Goal: Task Accomplishment & Management: Complete application form

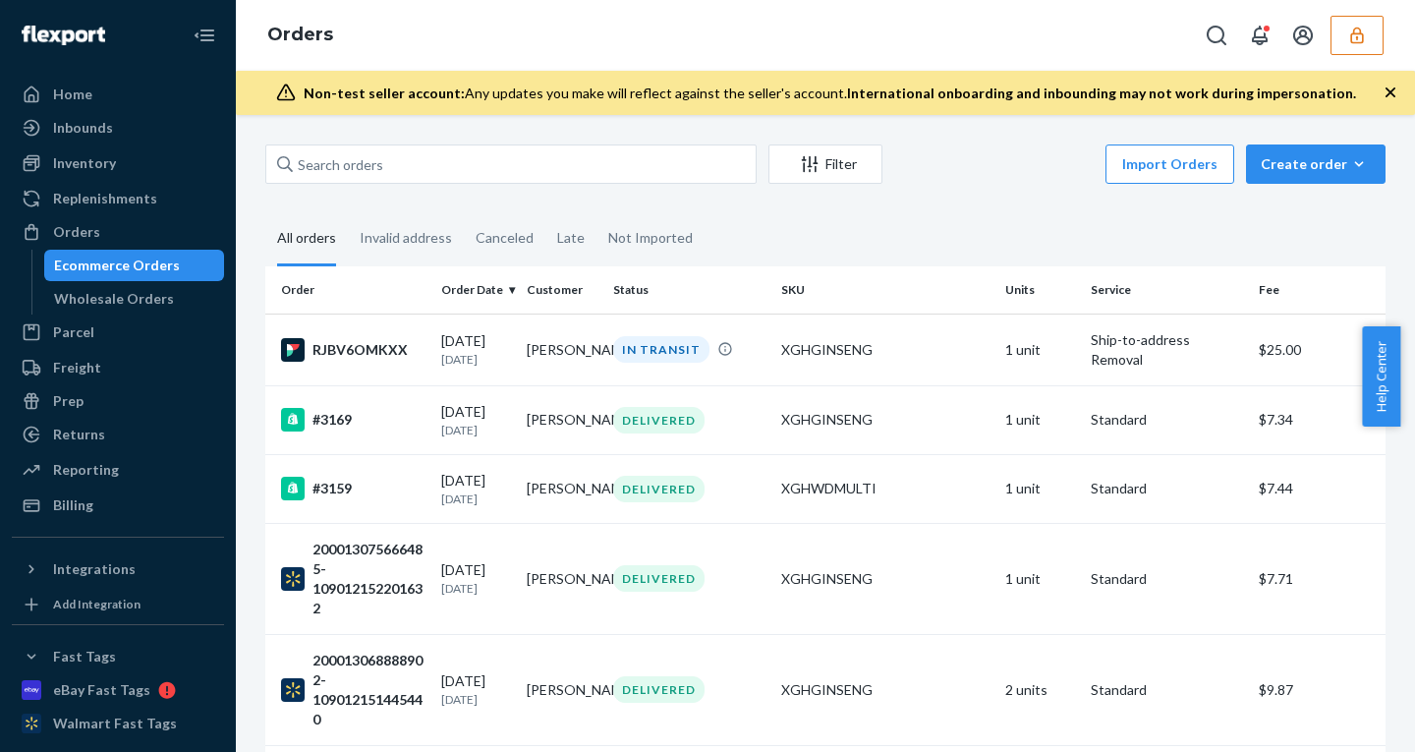
click at [1362, 36] on icon "button" at bounding box center [1356, 35] width 13 height 17
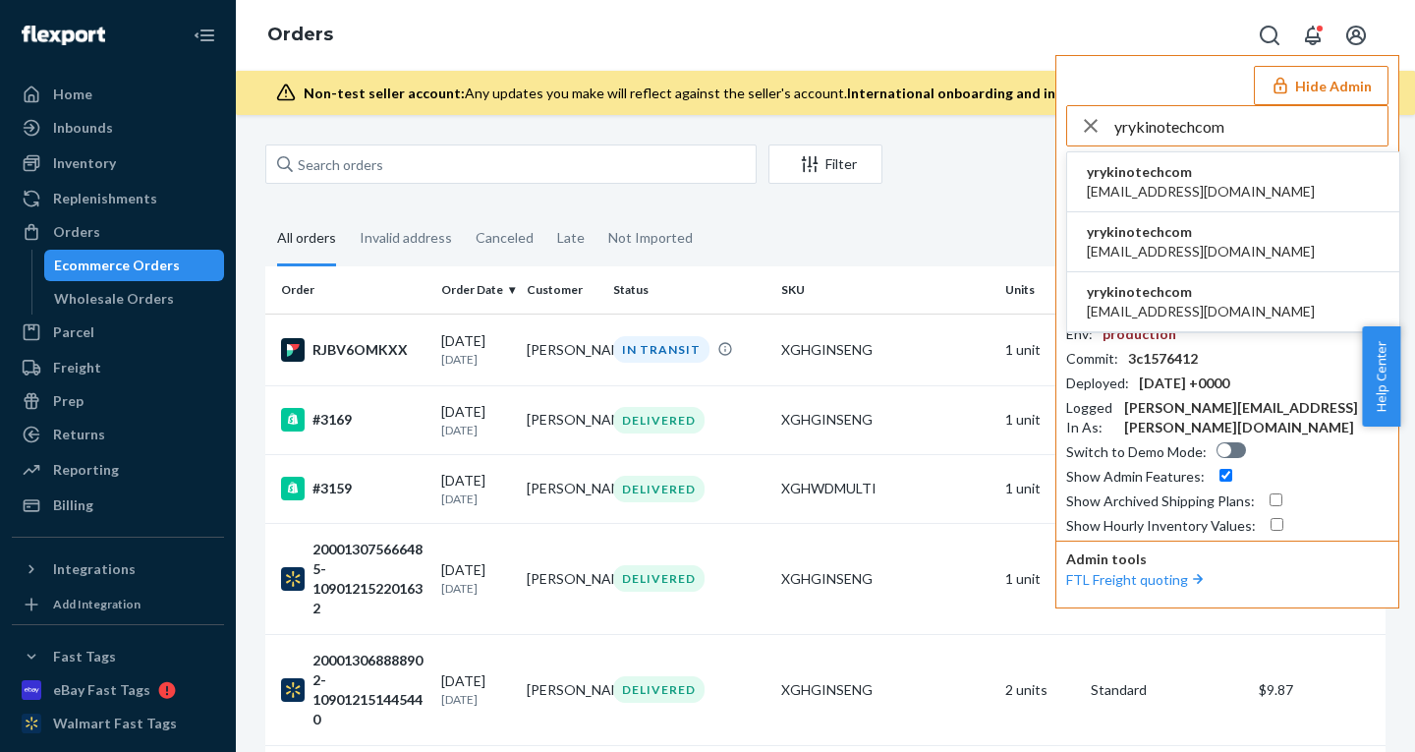
type input "yrykinotechcom"
click at [1173, 184] on span "996534431@qq.com" at bounding box center [1201, 192] width 228 height 20
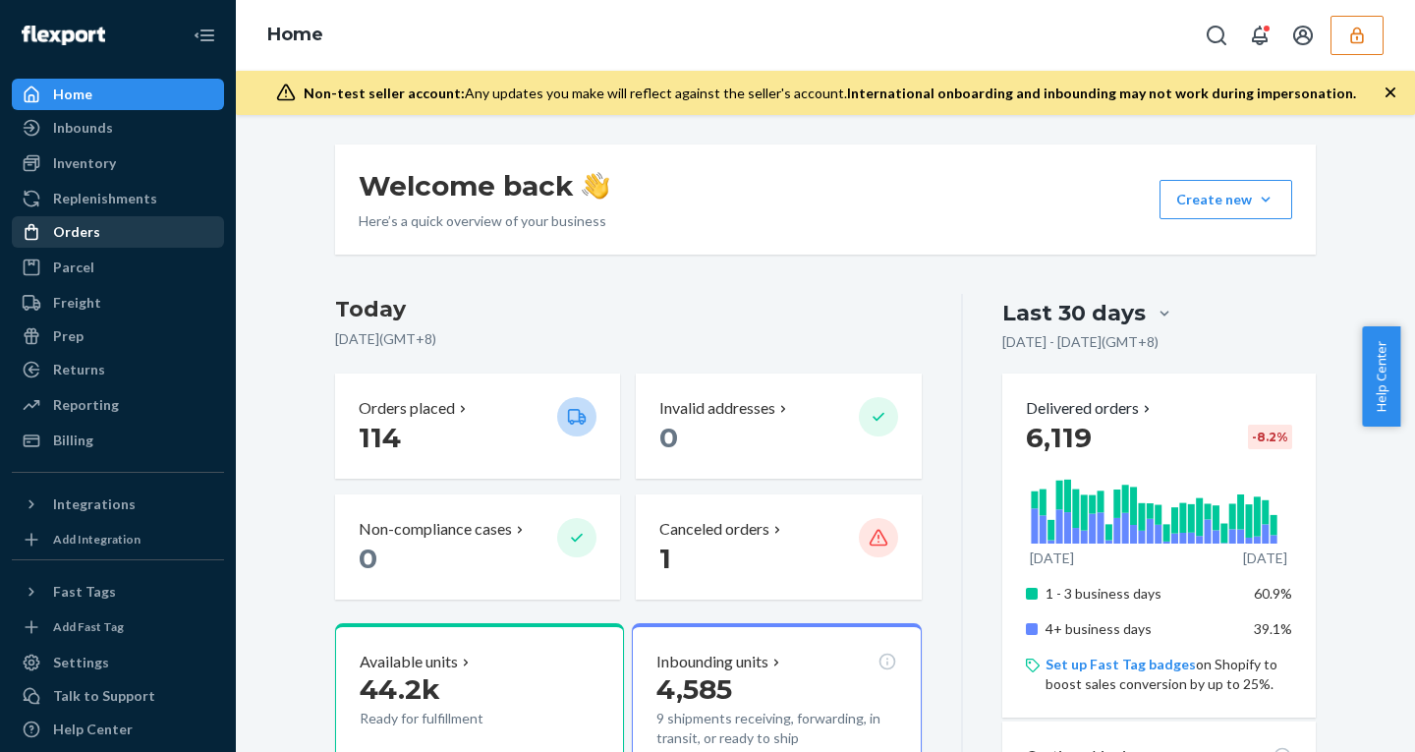
click at [97, 235] on div "Orders" at bounding box center [118, 232] width 208 height 28
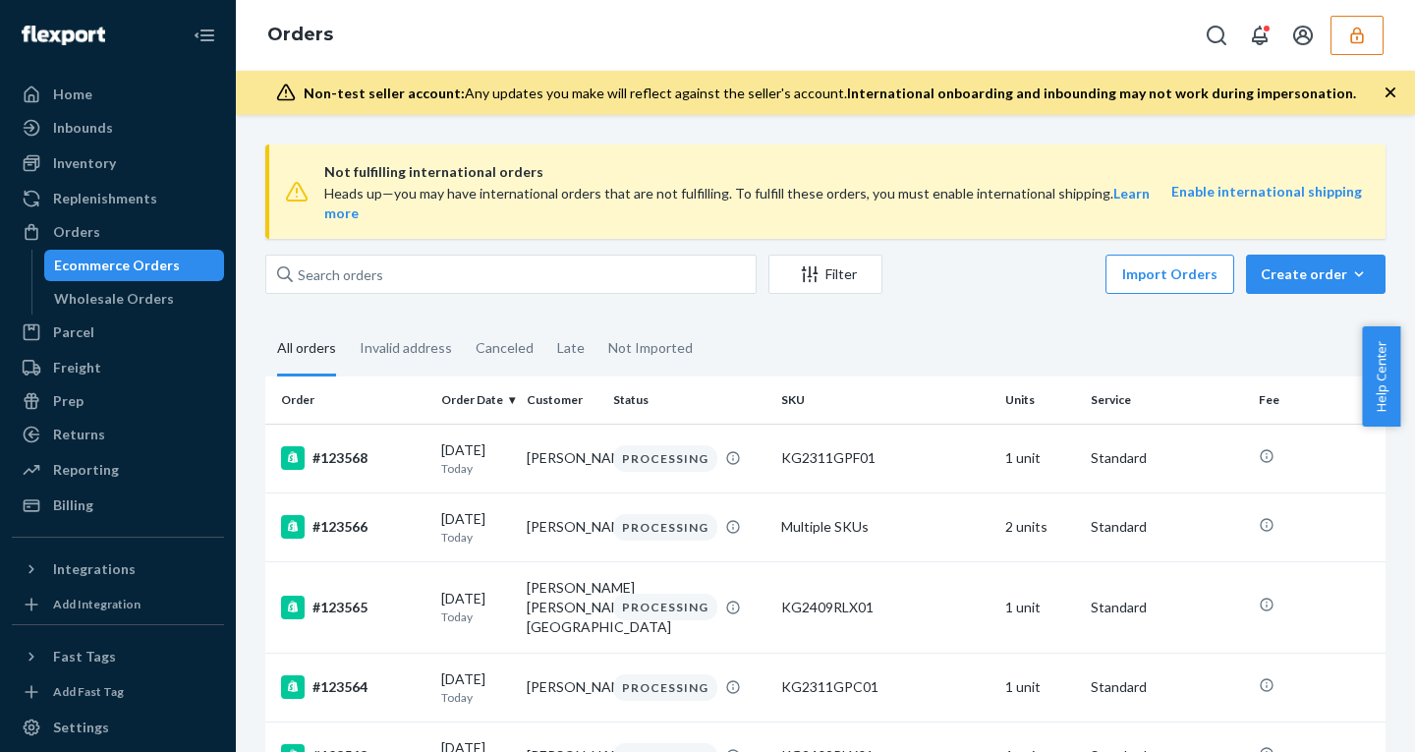
click at [1385, 90] on icon "button" at bounding box center [1390, 93] width 20 height 20
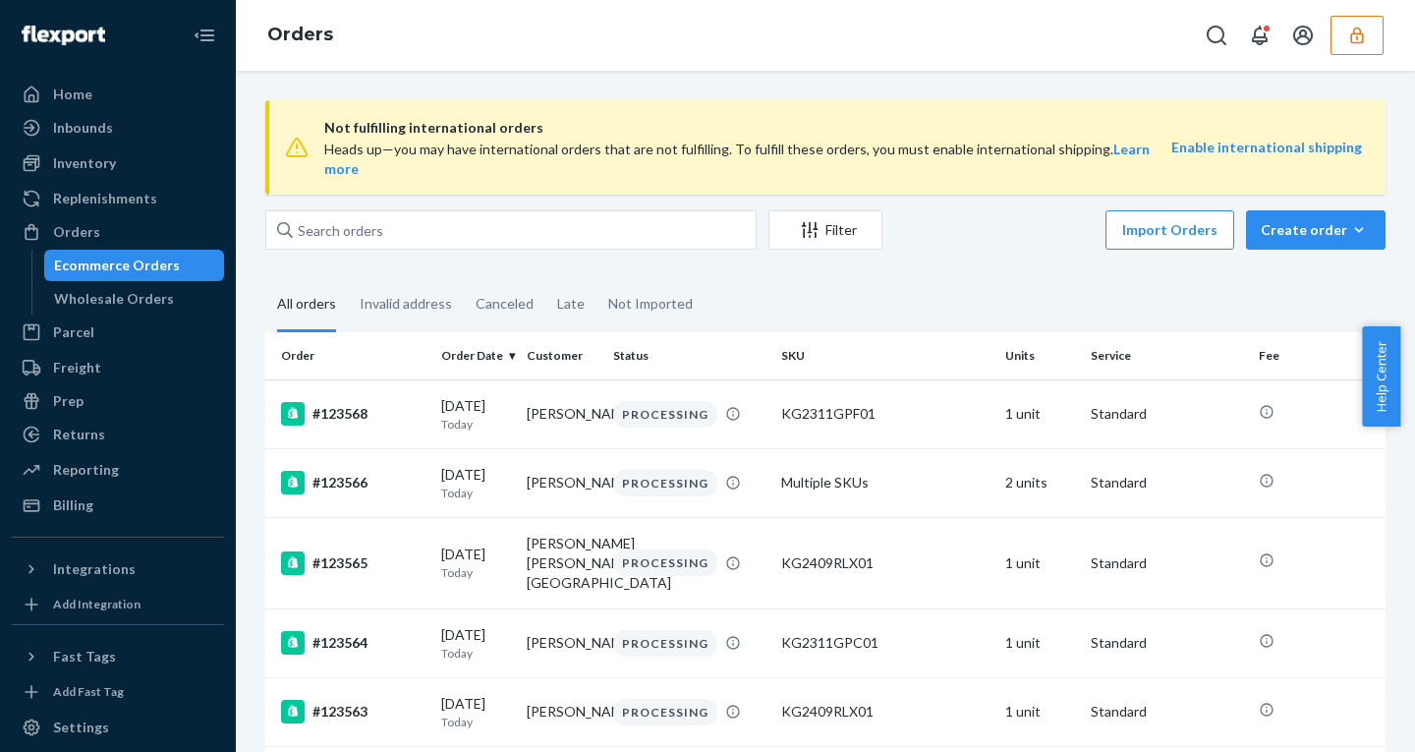
click at [1343, 43] on button "button" at bounding box center [1356, 35] width 53 height 39
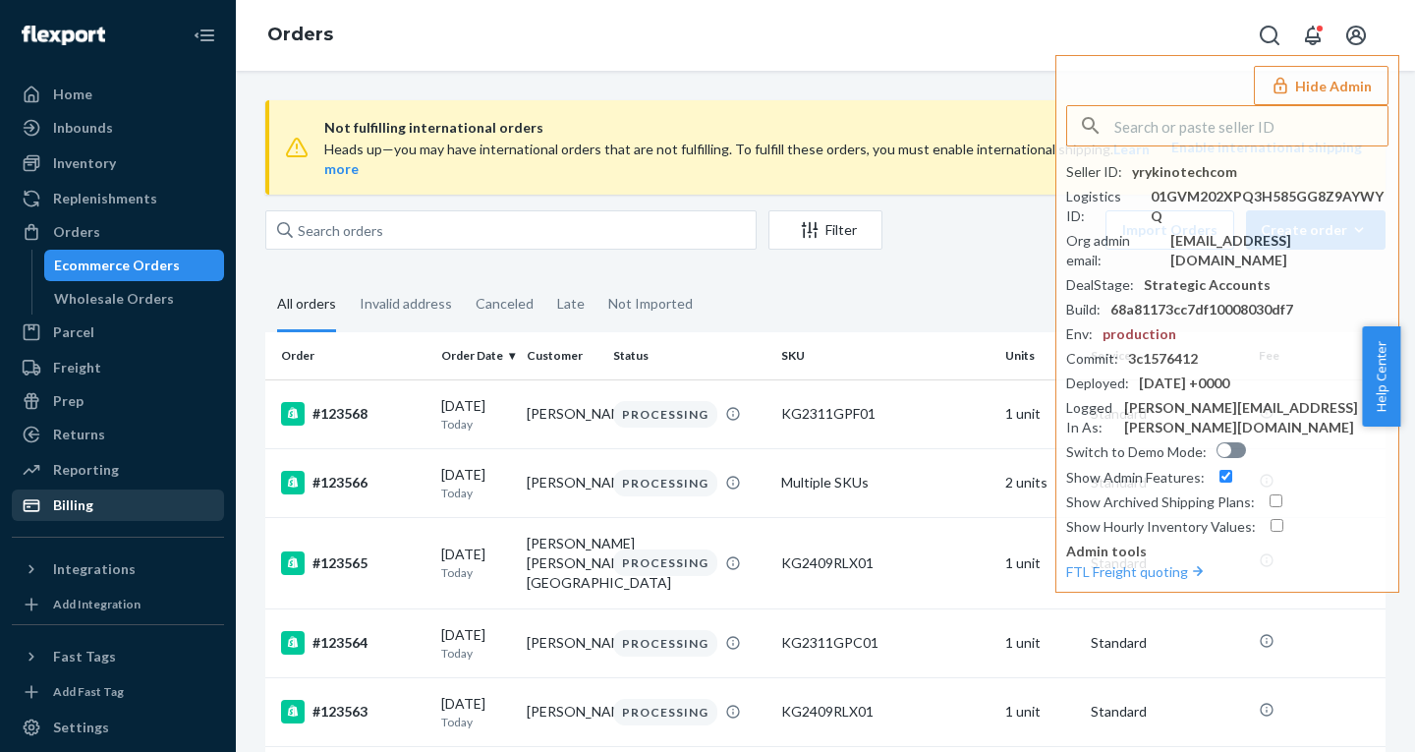
click at [71, 512] on div "Billing" at bounding box center [73, 505] width 40 height 20
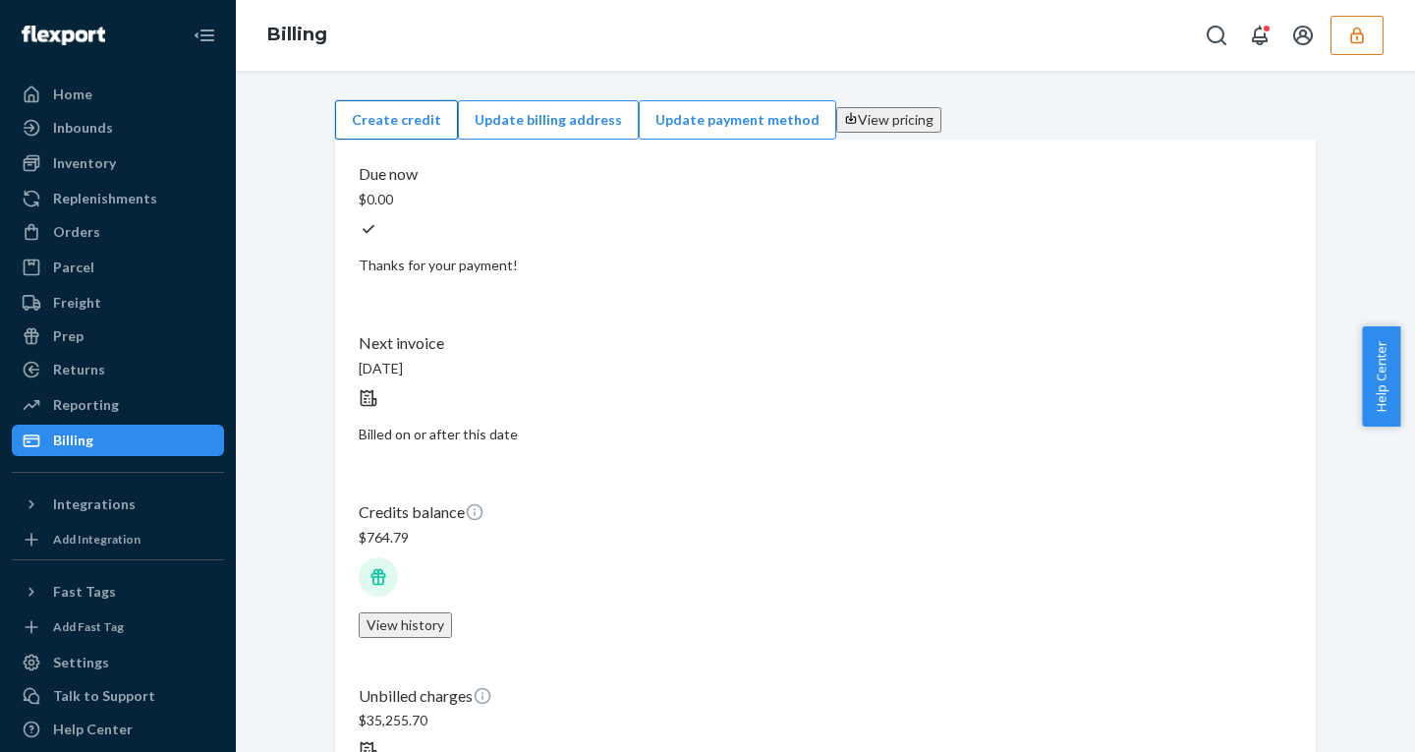
click at [458, 121] on button "Create credit" at bounding box center [396, 119] width 123 height 39
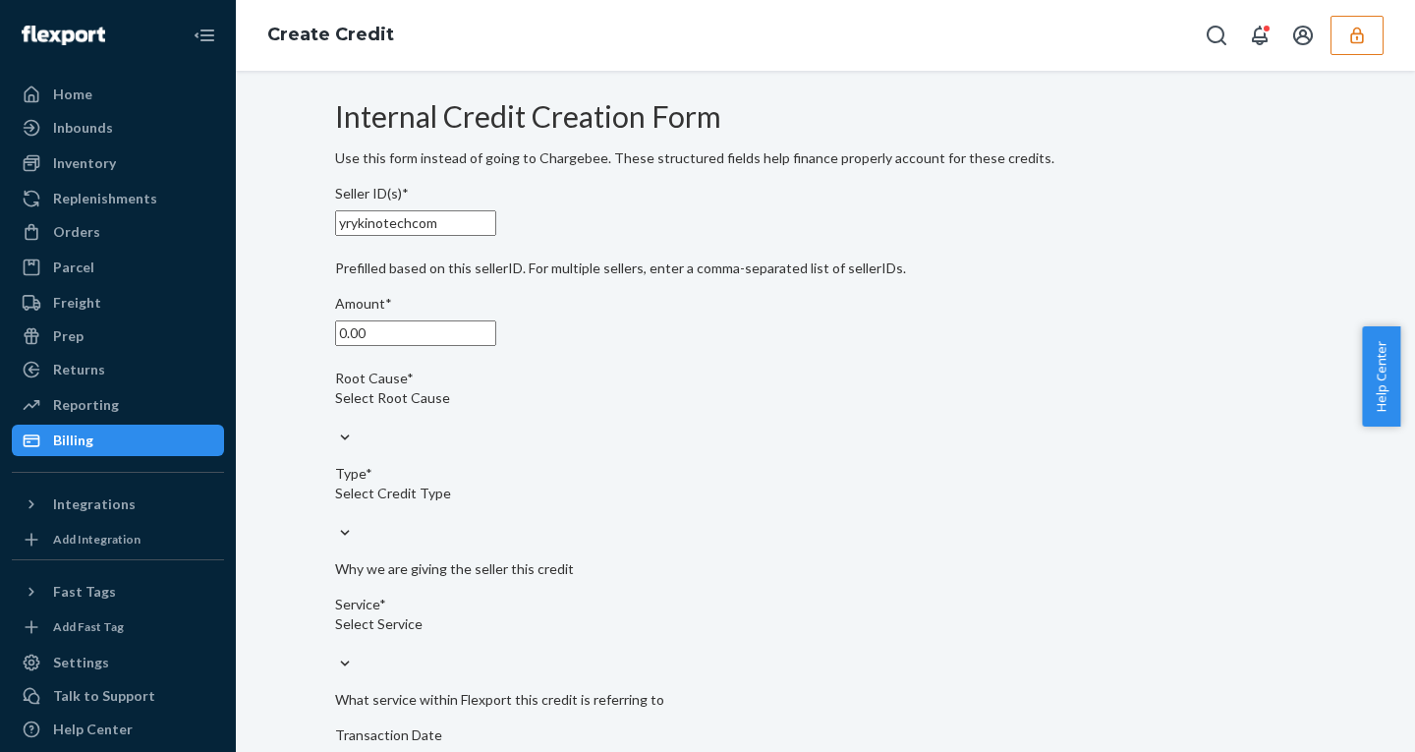
drag, startPoint x: 420, startPoint y: 371, endPoint x: 268, endPoint y: 371, distance: 152.3
click at [269, 371] on div "Internal Credit Creation Form Use this form instead of going to Chargebee. Thes…" at bounding box center [825, 713] width 1149 height 1242
type input "47.98"
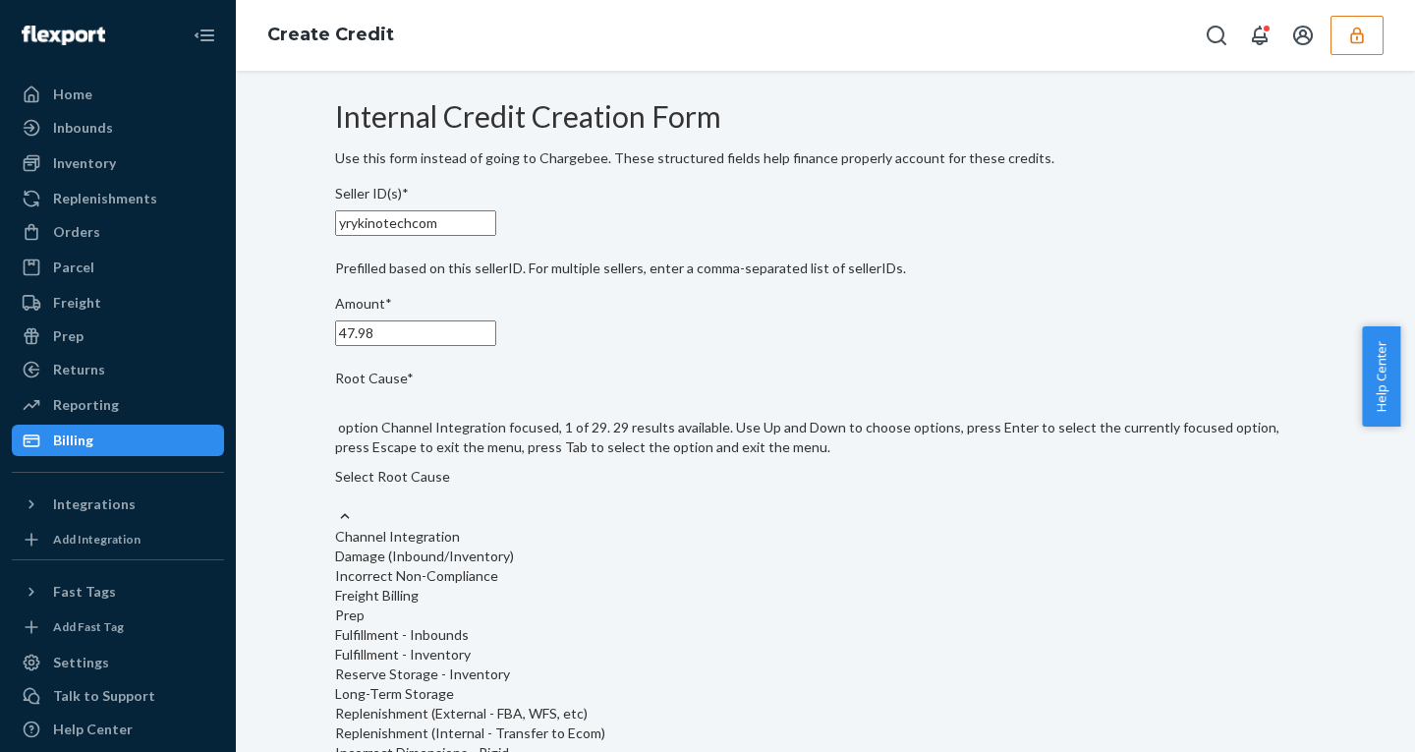
click at [474, 467] on div "Select Root Cause" at bounding box center [825, 477] width 980 height 20
click at [337, 486] on input "Root Cause* option Channel Integration focused, 1 of 29. 29 results available. …" at bounding box center [336, 496] width 2 height 20
type input "no"
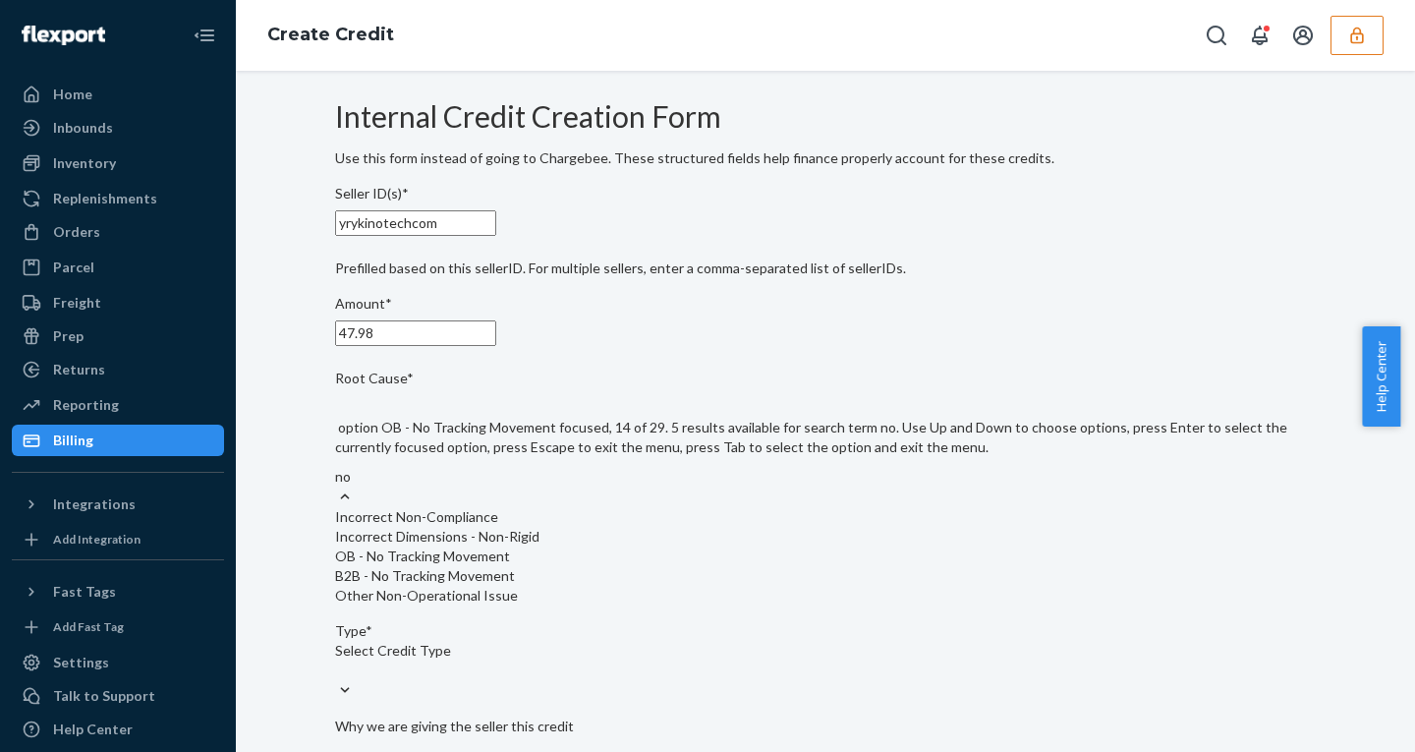
click at [480, 566] on div "OB - No Tracking Movement" at bounding box center [825, 556] width 980 height 20
click at [353, 486] on input "no" at bounding box center [344, 477] width 18 height 20
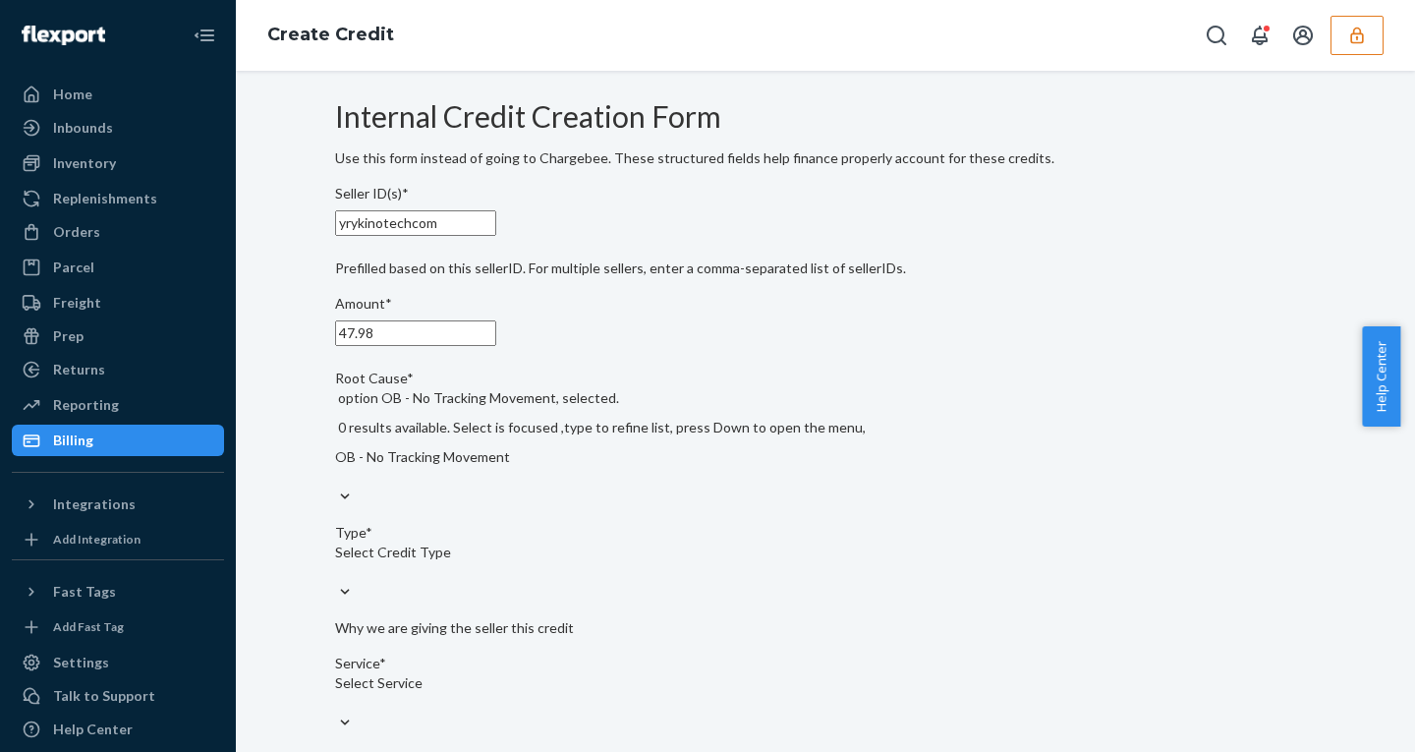
click at [458, 545] on div "Select Credit Type" at bounding box center [825, 552] width 980 height 20
click at [337, 562] on input "Type* Select Credit Type" at bounding box center [336, 572] width 2 height 20
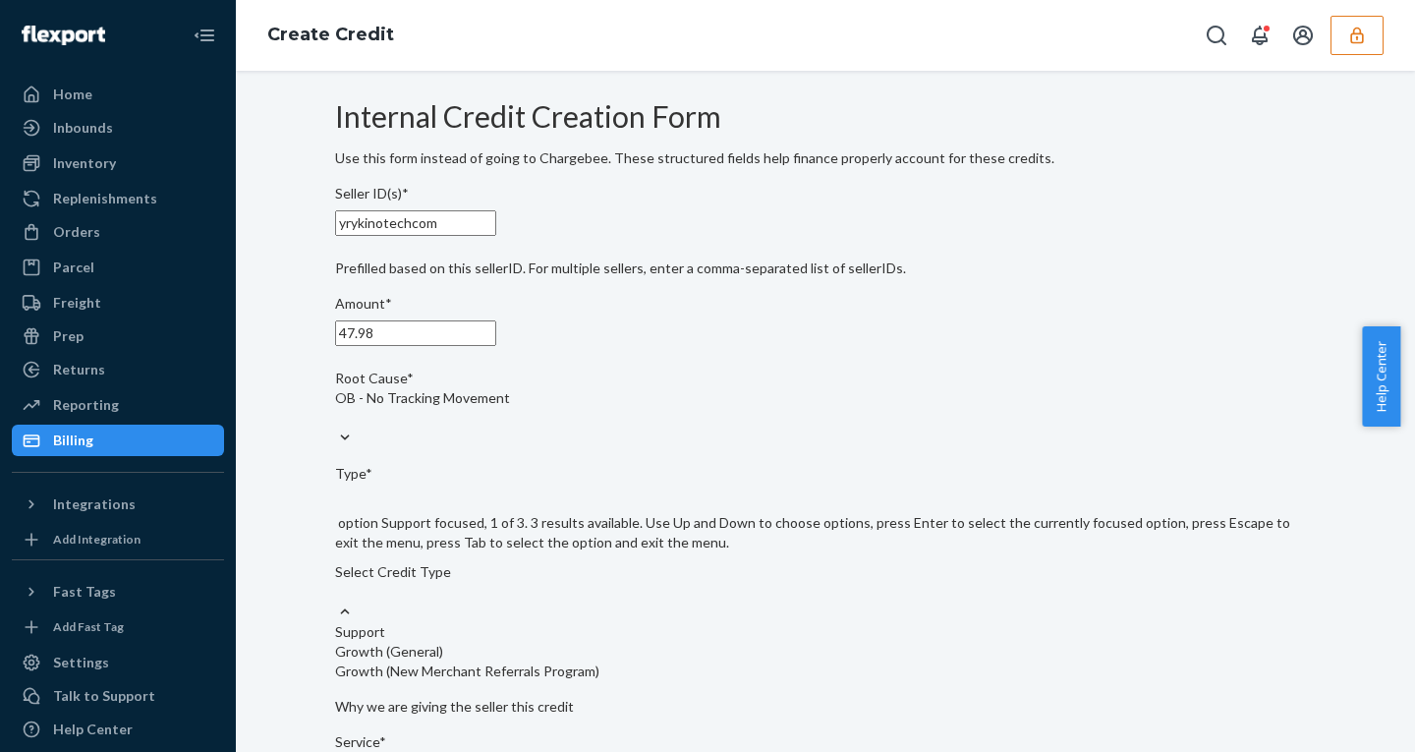
click at [423, 622] on div "Support" at bounding box center [825, 632] width 980 height 20
click at [337, 593] on input "Type* option Support focused, 1 of 3. 3 results available. Use Up and Down to c…" at bounding box center [336, 592] width 2 height 20
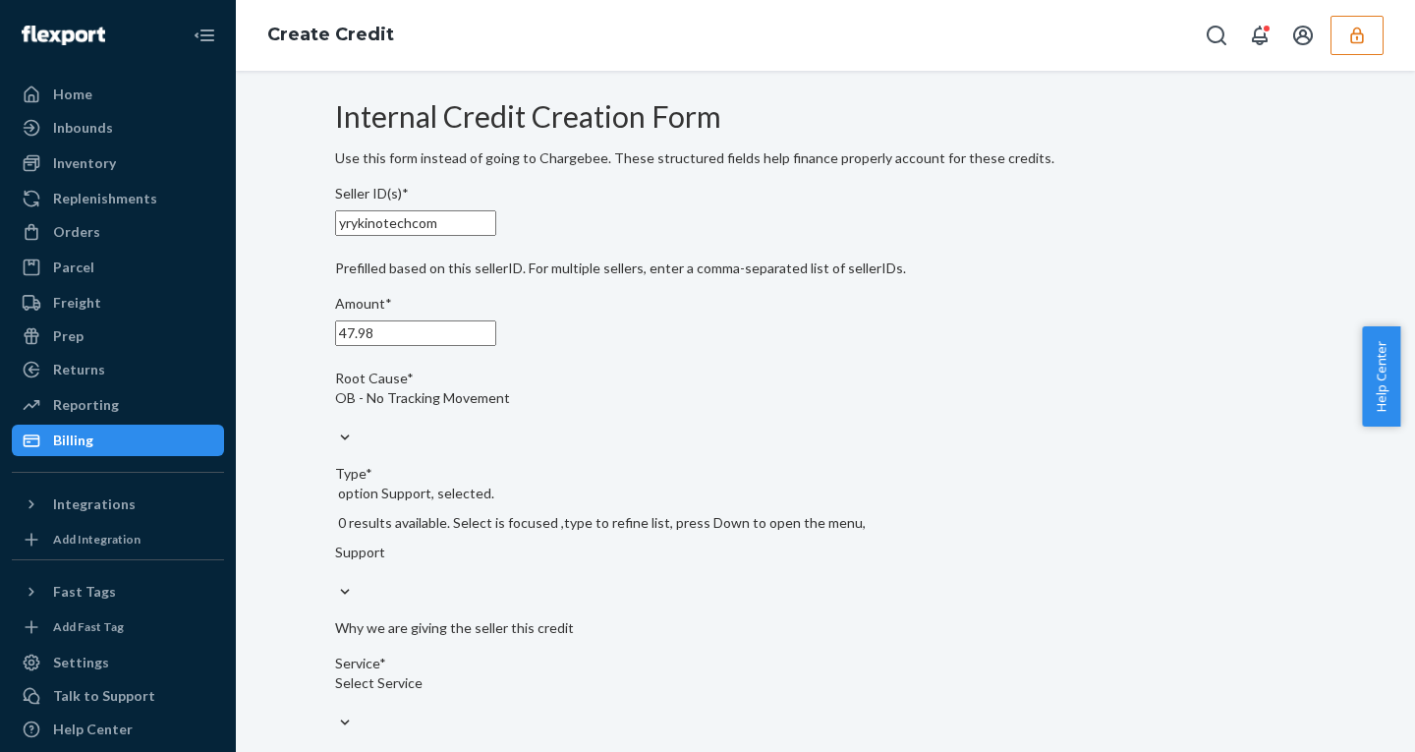
click at [549, 673] on div "Select Service" at bounding box center [825, 692] width 980 height 39
click at [337, 693] on input "Service* Select Service" at bounding box center [336, 703] width 2 height 20
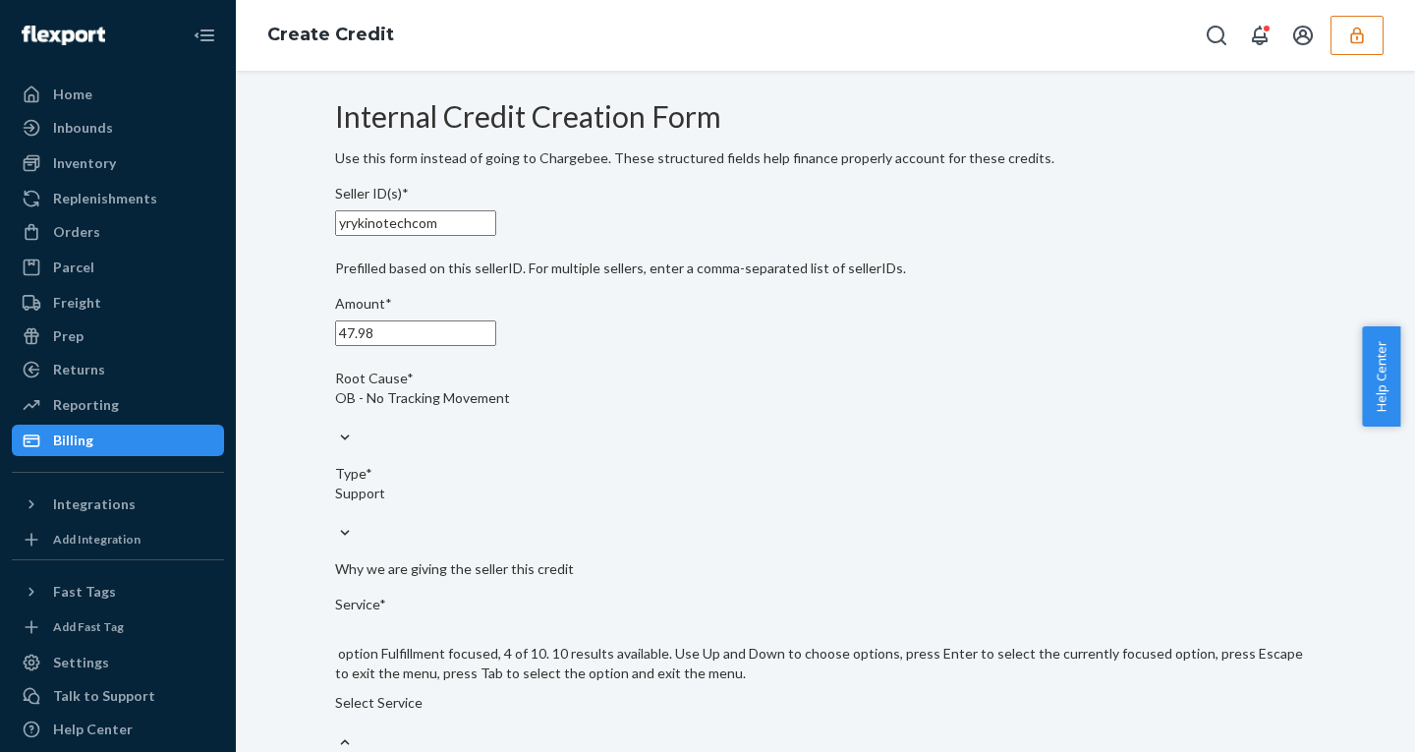
click at [337, 712] on input "Service* option Fulfillment focused, 4 of 10. 10 results available. Use Up and …" at bounding box center [336, 722] width 2 height 20
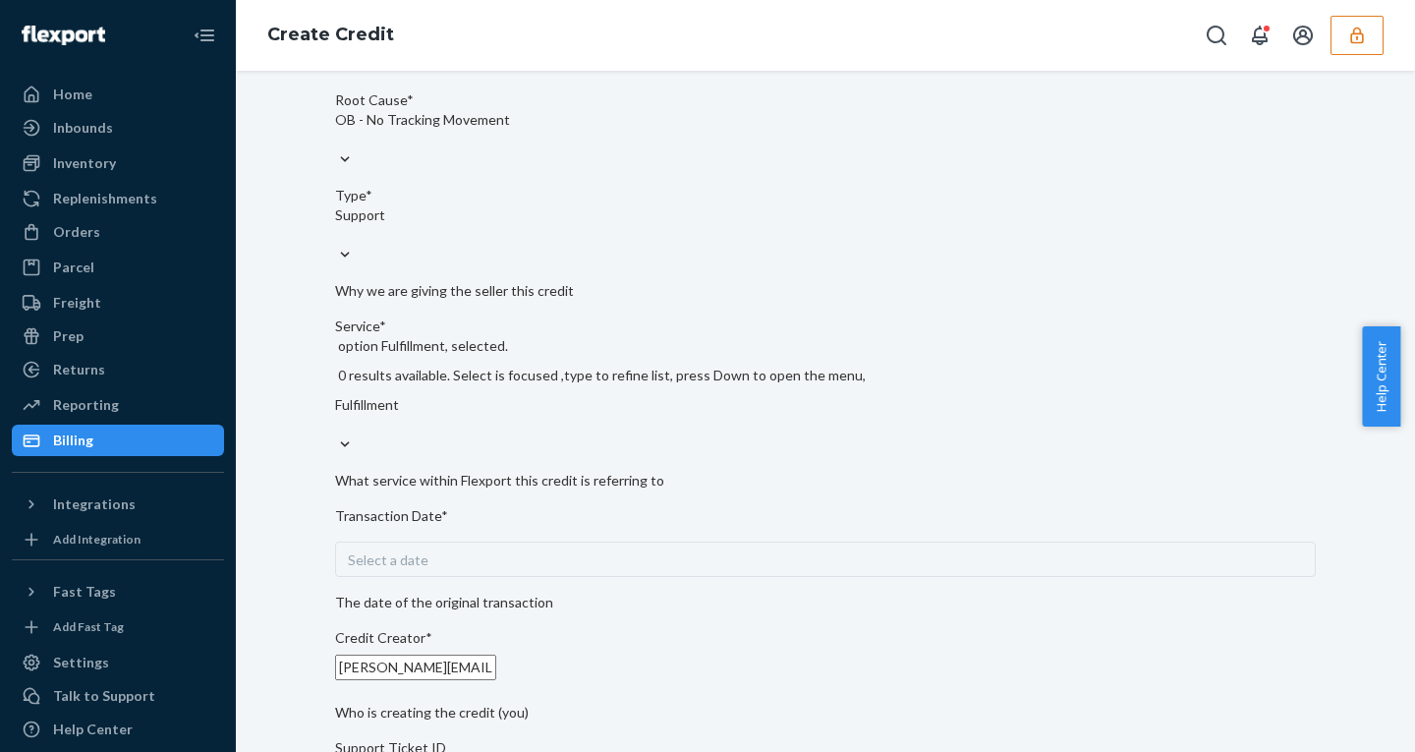
scroll to position [292, 0]
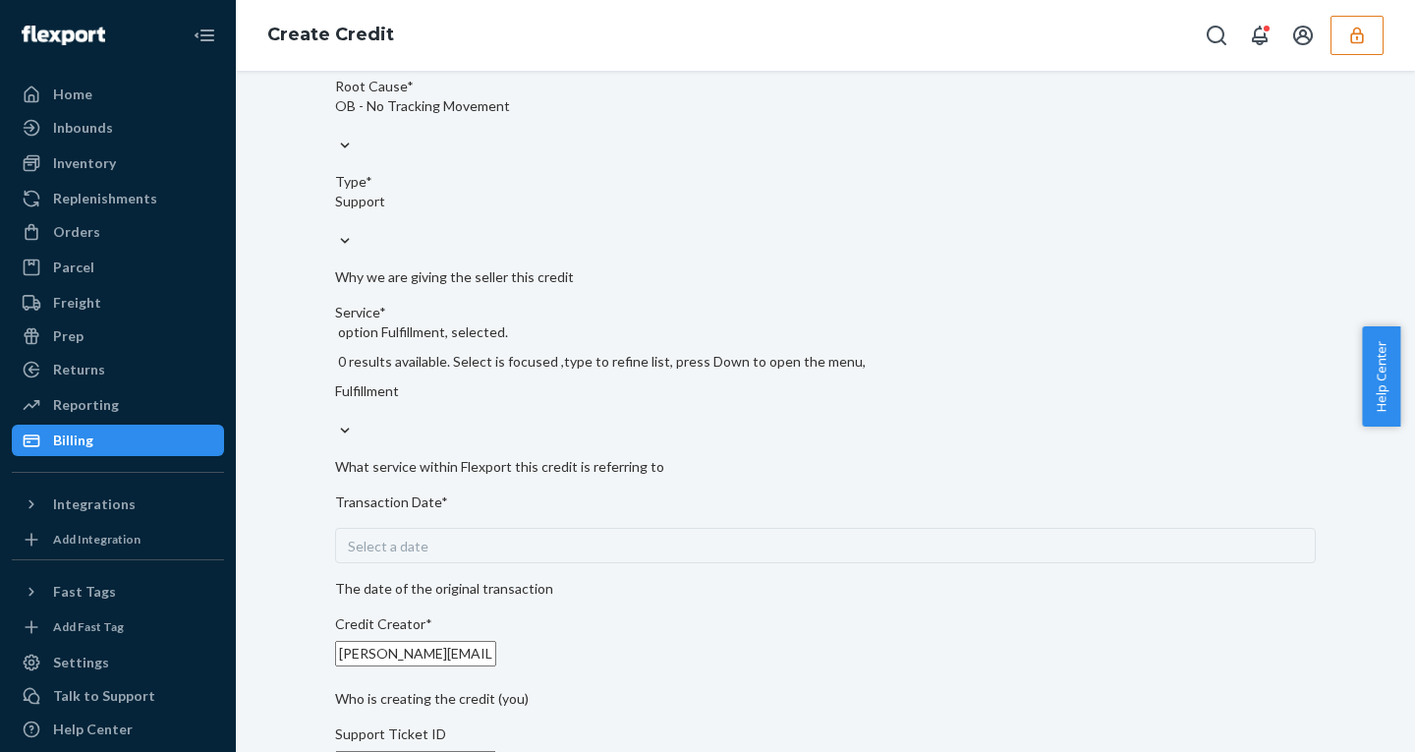
click at [510, 528] on div "Select a date" at bounding box center [825, 545] width 980 height 35
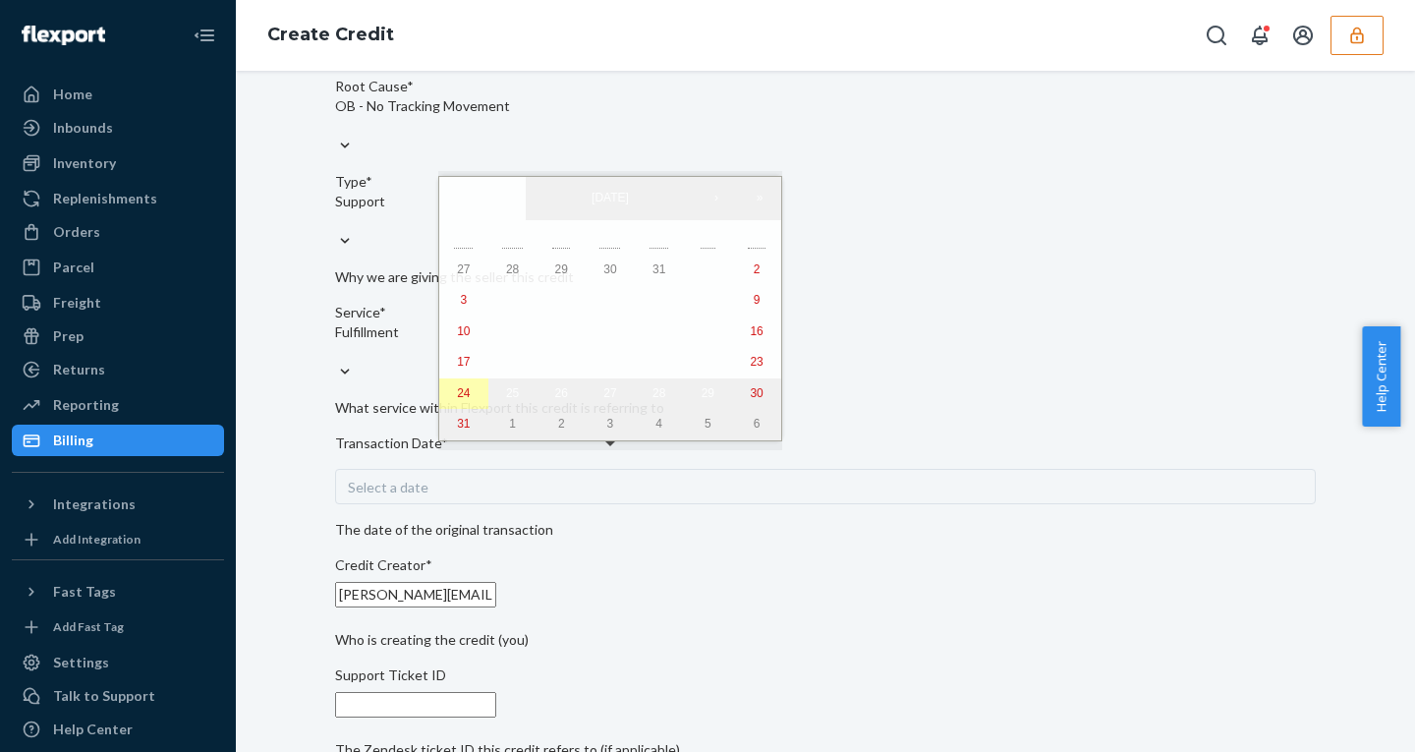
click at [465, 400] on abbr "24" at bounding box center [463, 393] width 13 height 14
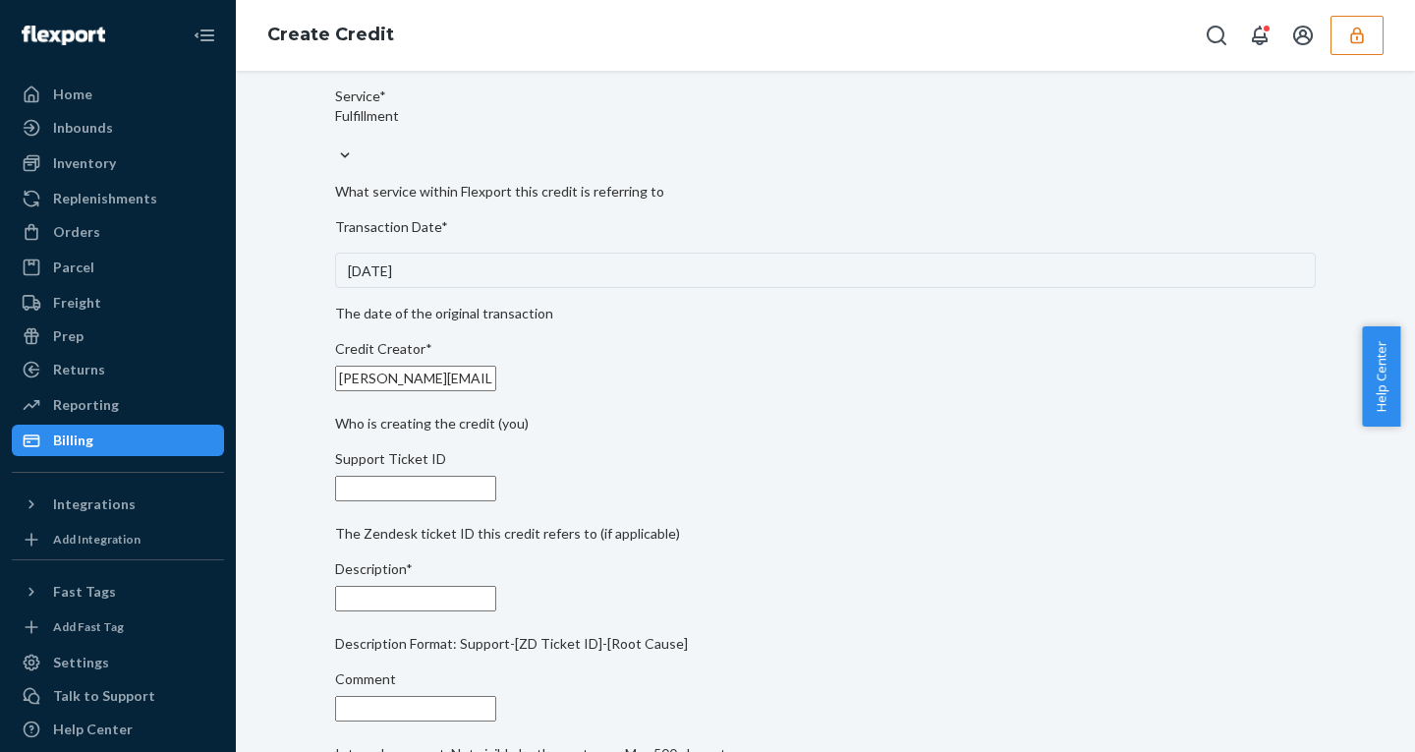
scroll to position [523, 0]
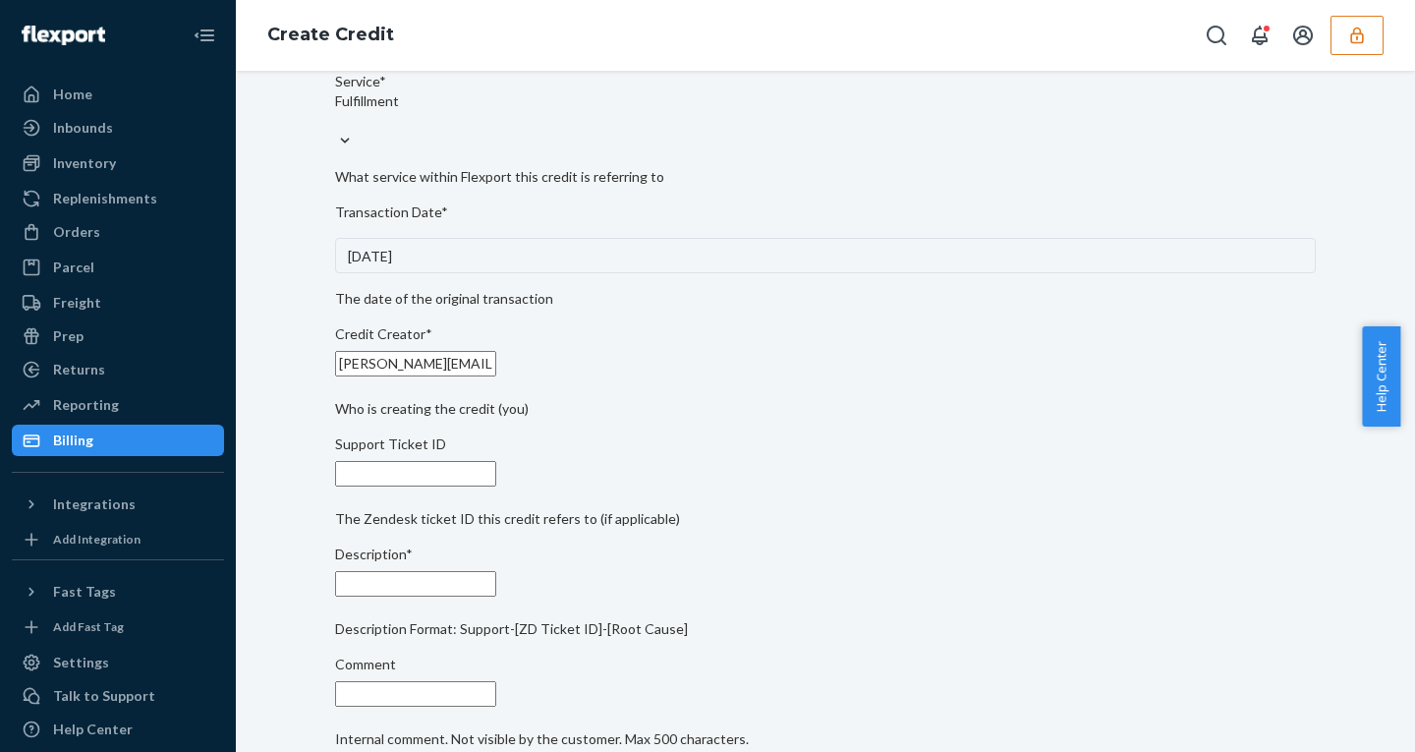
click at [423, 473] on input "Support Ticket ID" at bounding box center [415, 474] width 161 height 26
paste input "804855"
type input "804855"
click at [443, 584] on input "Description*" at bounding box center [415, 584] width 161 height 26
paste input "804855"
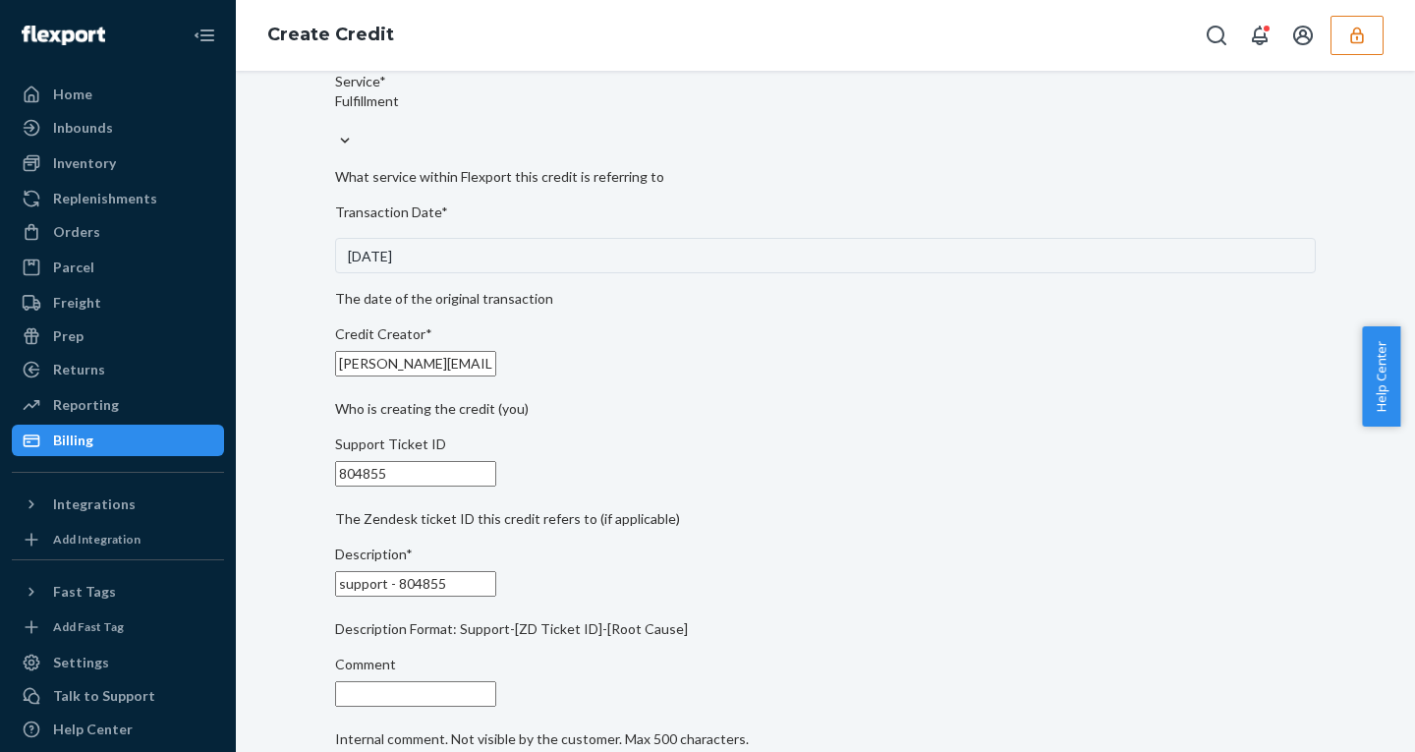
click at [743, 388] on div "Seller ID(s)* yrykinotechcom Prefilled based on this sellerID. For multiple sel…" at bounding box center [825, 232] width 980 height 1158
click at [496, 593] on input "support - 804855" at bounding box center [415, 584] width 161 height 26
paste input "- OB - No Tracking Movement"
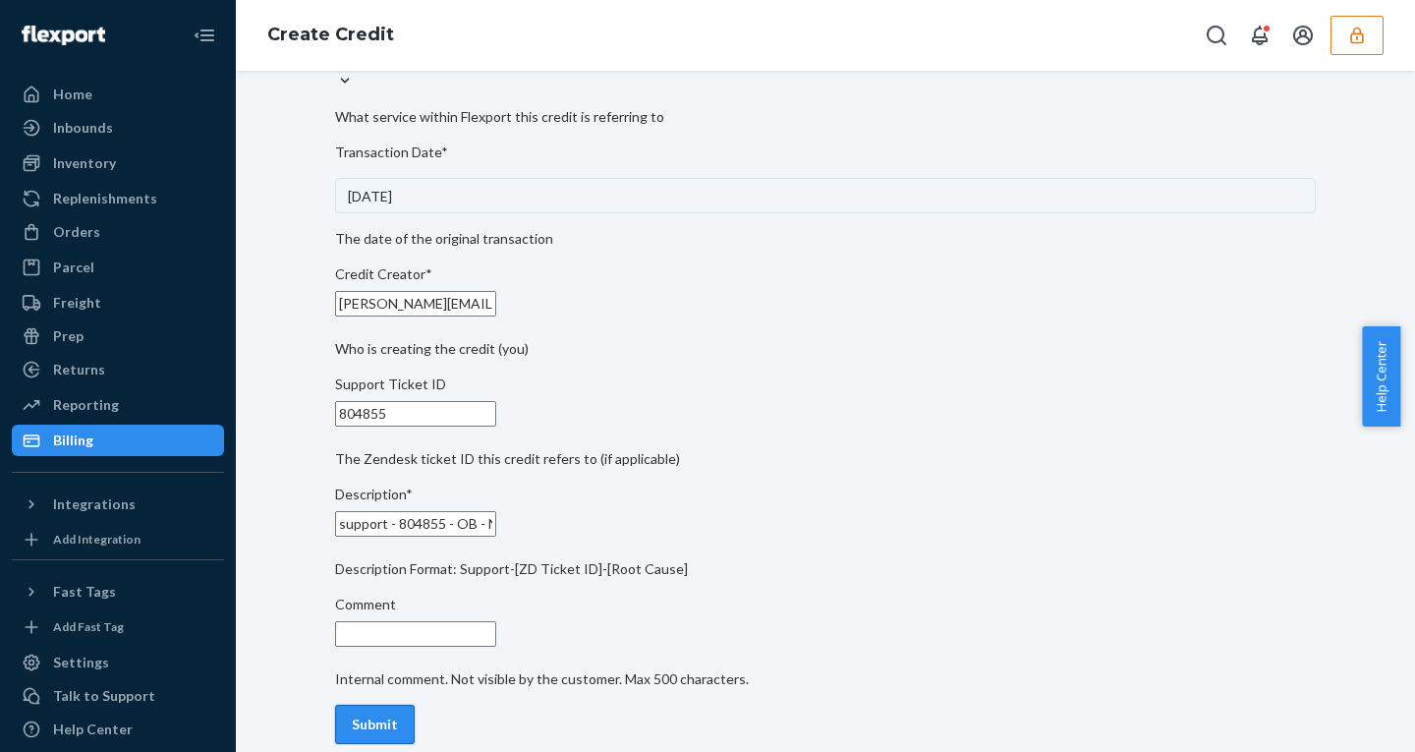
type input "support - 804855 - OB - No Tracking Movement"
click at [398, 714] on div "Submit" at bounding box center [375, 724] width 46 height 20
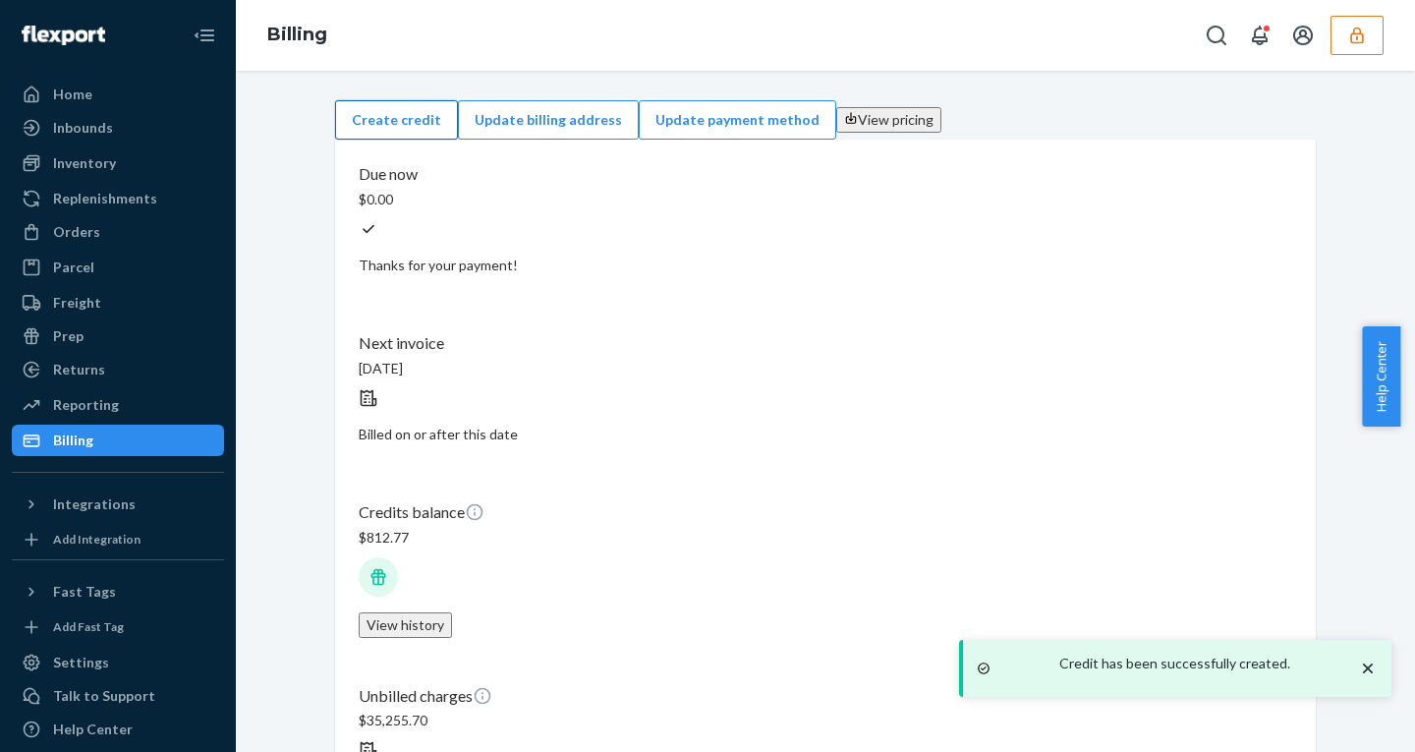
click at [458, 131] on button "Create credit" at bounding box center [396, 119] width 123 height 39
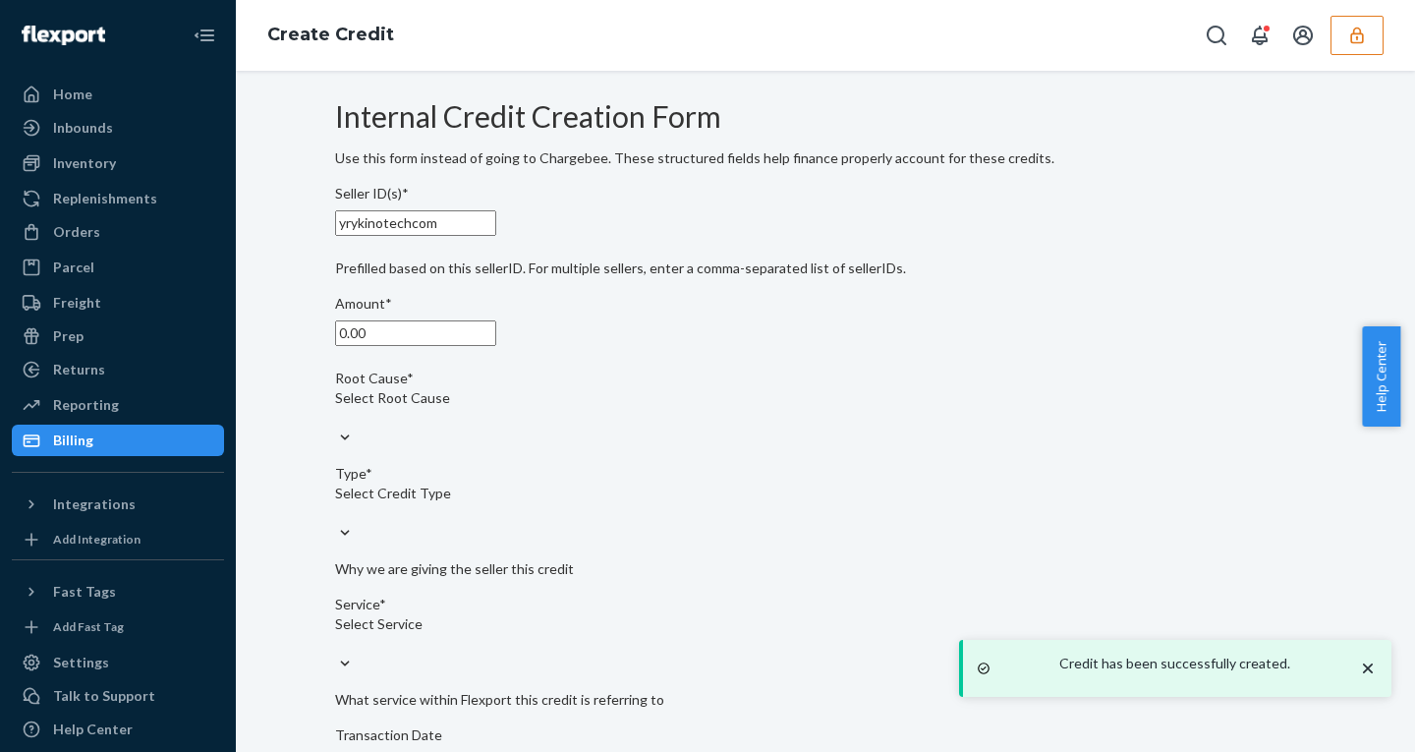
drag, startPoint x: 414, startPoint y: 378, endPoint x: 223, endPoint y: 333, distance: 195.9
click at [226, 333] on div "Home Inbounds Shipping Plans Problems Inventory Products Replenishments Orders …" at bounding box center [707, 376] width 1415 height 752
paste input "101.96"
type input "101.96"
click at [481, 408] on div "Select Root Cause" at bounding box center [825, 398] width 980 height 20
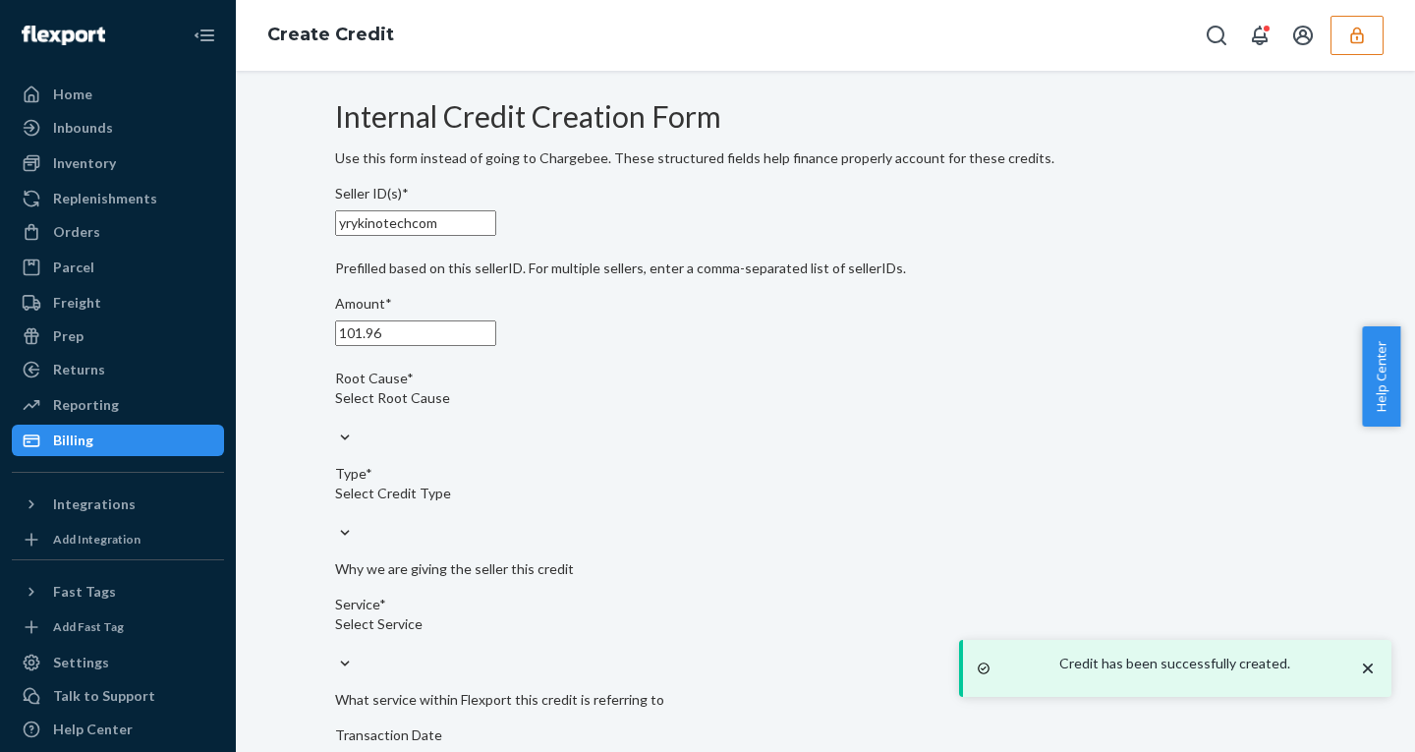
click at [337, 427] on input "Root Cause* Select Root Cause" at bounding box center [336, 418] width 2 height 20
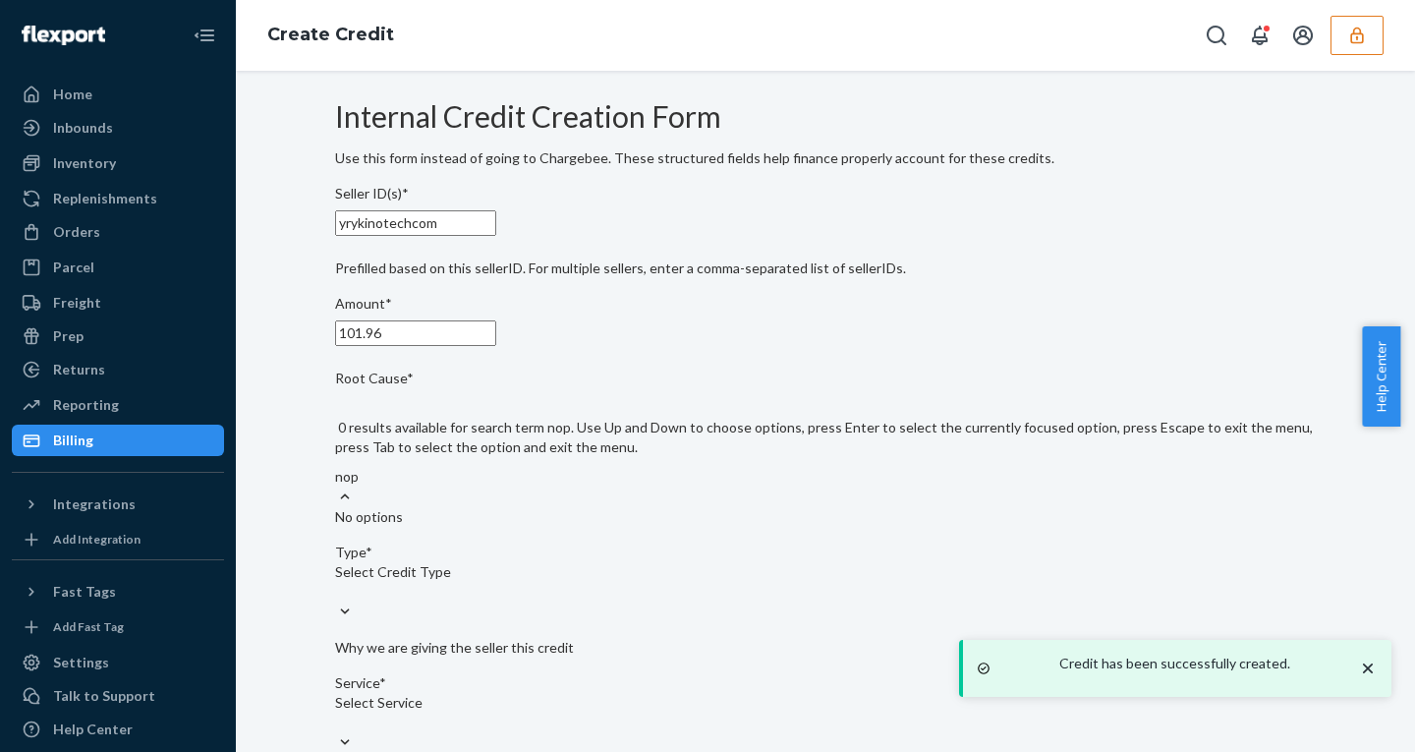
type input "no"
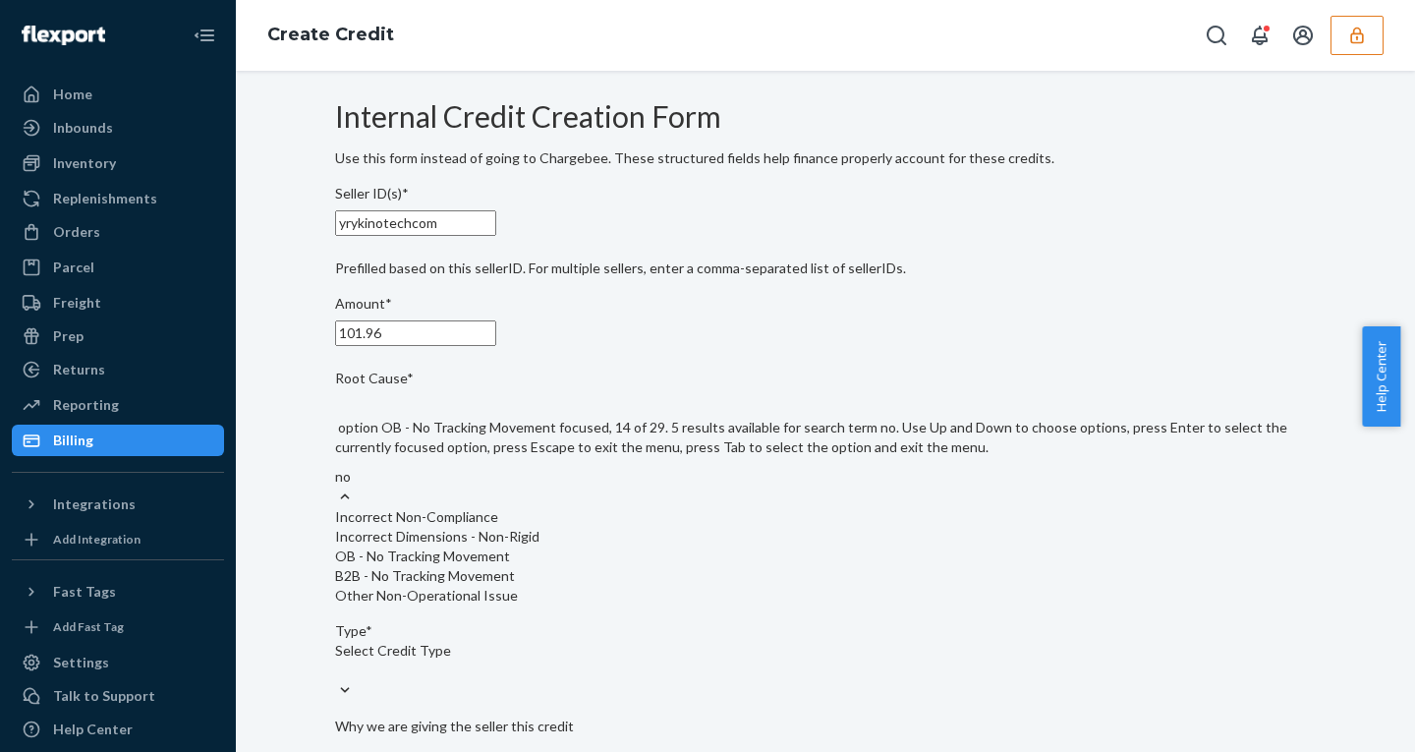
click at [499, 566] on div "OB - No Tracking Movement" at bounding box center [825, 556] width 980 height 20
click at [353, 486] on input "no" at bounding box center [344, 477] width 18 height 20
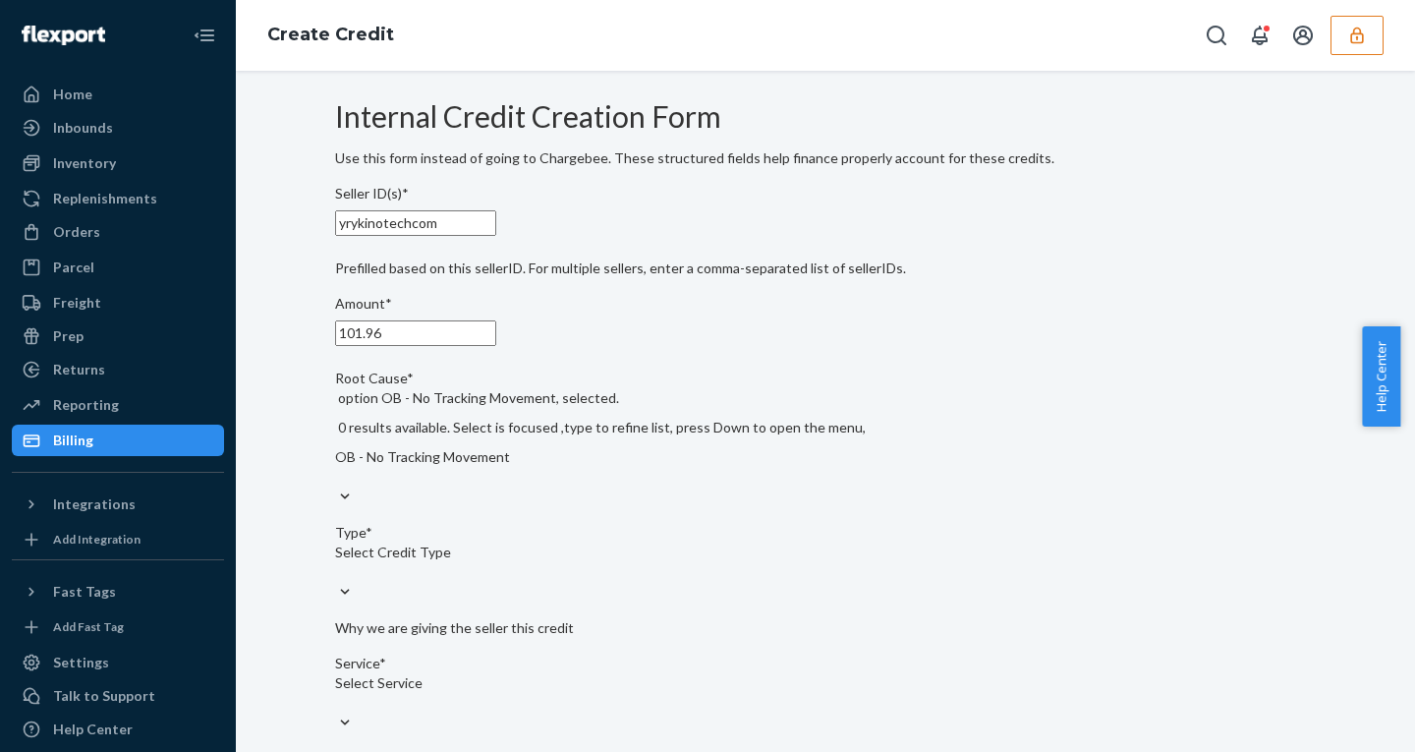
click at [468, 542] on div "Select Credit Type" at bounding box center [825, 552] width 980 height 20
click at [337, 562] on input "Type* Select Credit Type" at bounding box center [336, 572] width 2 height 20
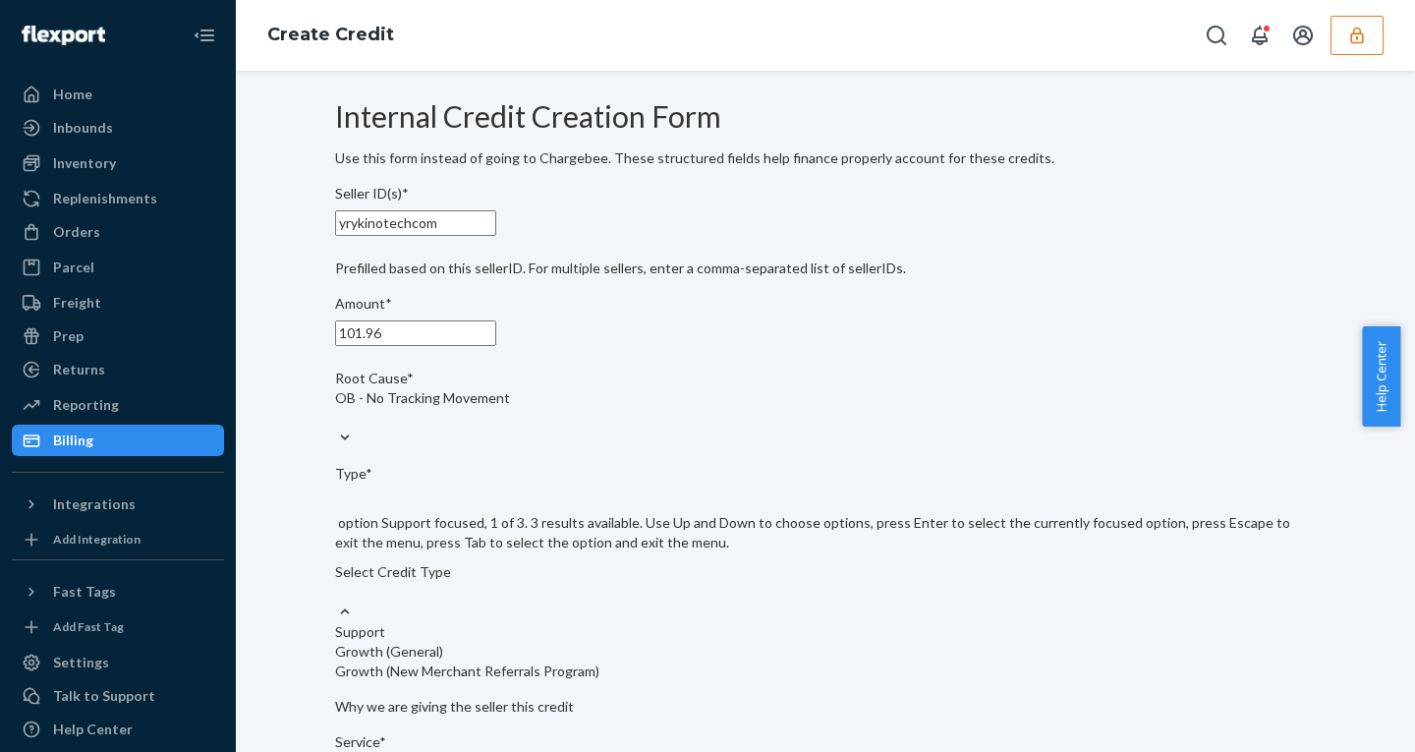
click at [426, 622] on div "Support" at bounding box center [825, 632] width 980 height 20
click at [337, 582] on input "Type* option Support focused, 1 of 3. 3 results available. Use Up and Down to c…" at bounding box center [336, 592] width 2 height 20
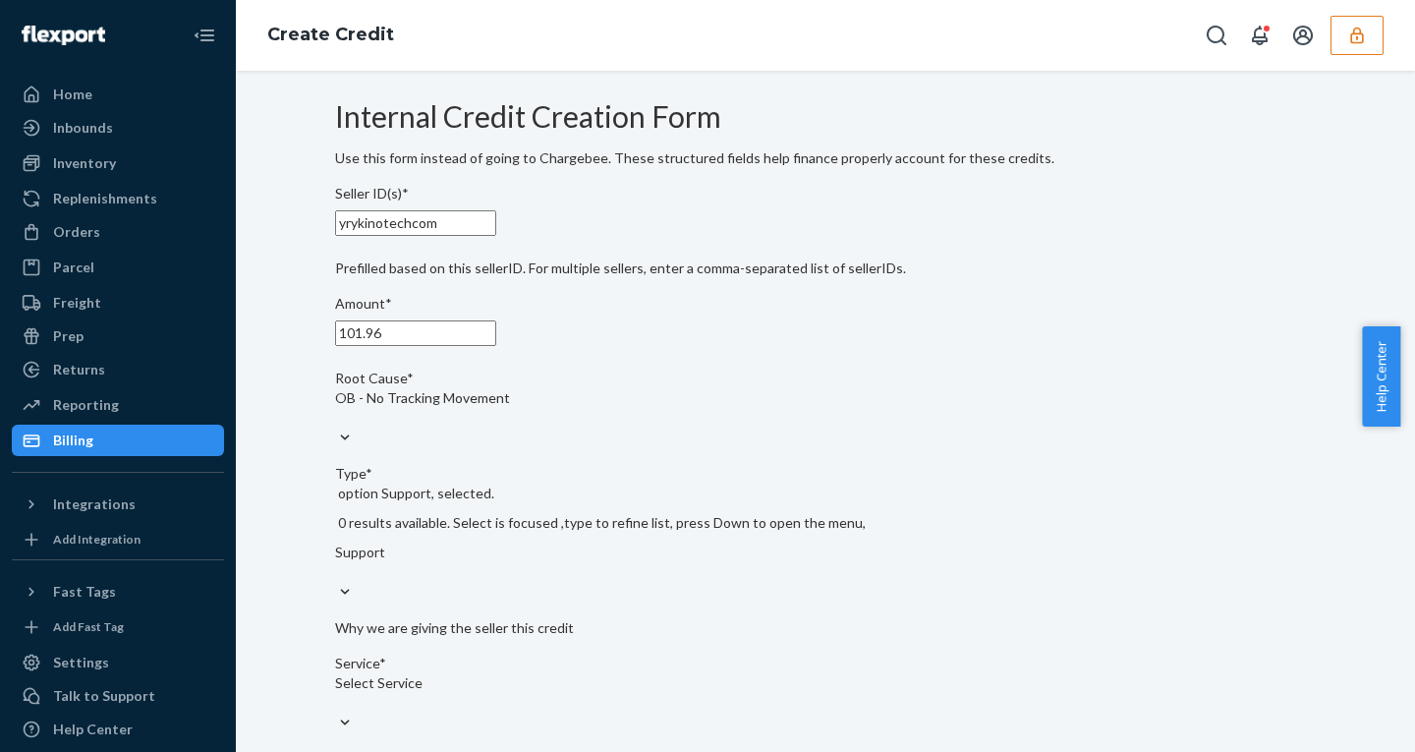
click at [529, 673] on div "Select Service" at bounding box center [825, 692] width 980 height 39
click at [337, 693] on input "Service* Select Service" at bounding box center [336, 703] width 2 height 20
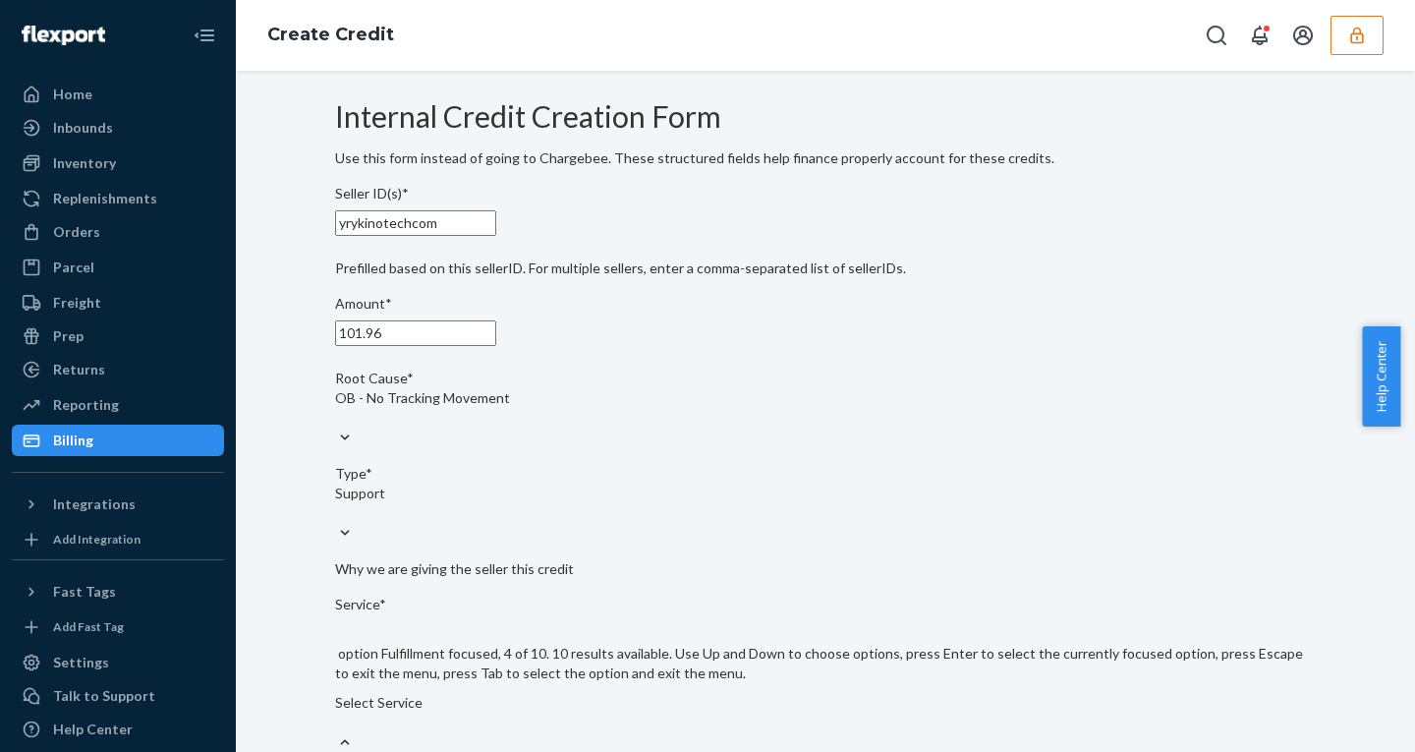
click at [337, 712] on input "Service* option Fulfillment focused, 4 of 10. 10 results available. Use Up and …" at bounding box center [336, 722] width 2 height 20
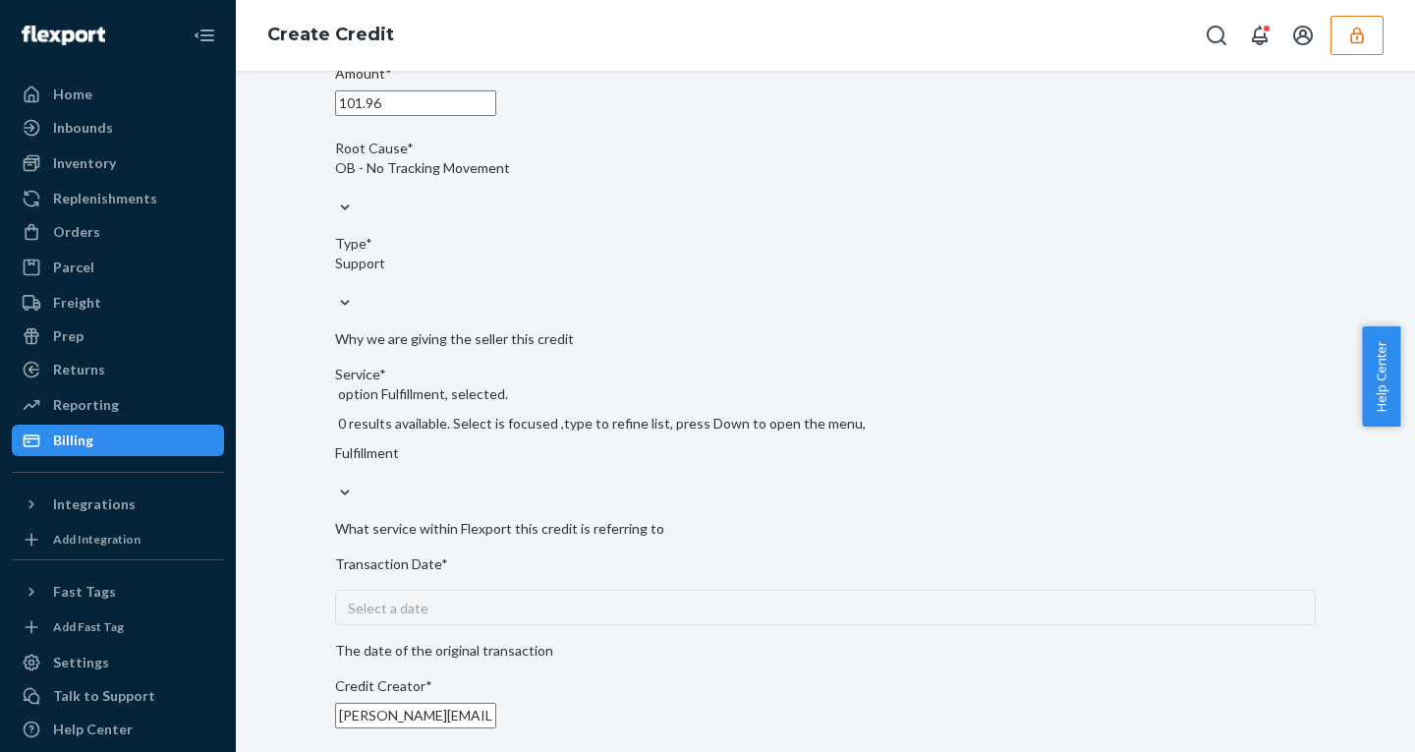
scroll to position [235, 0]
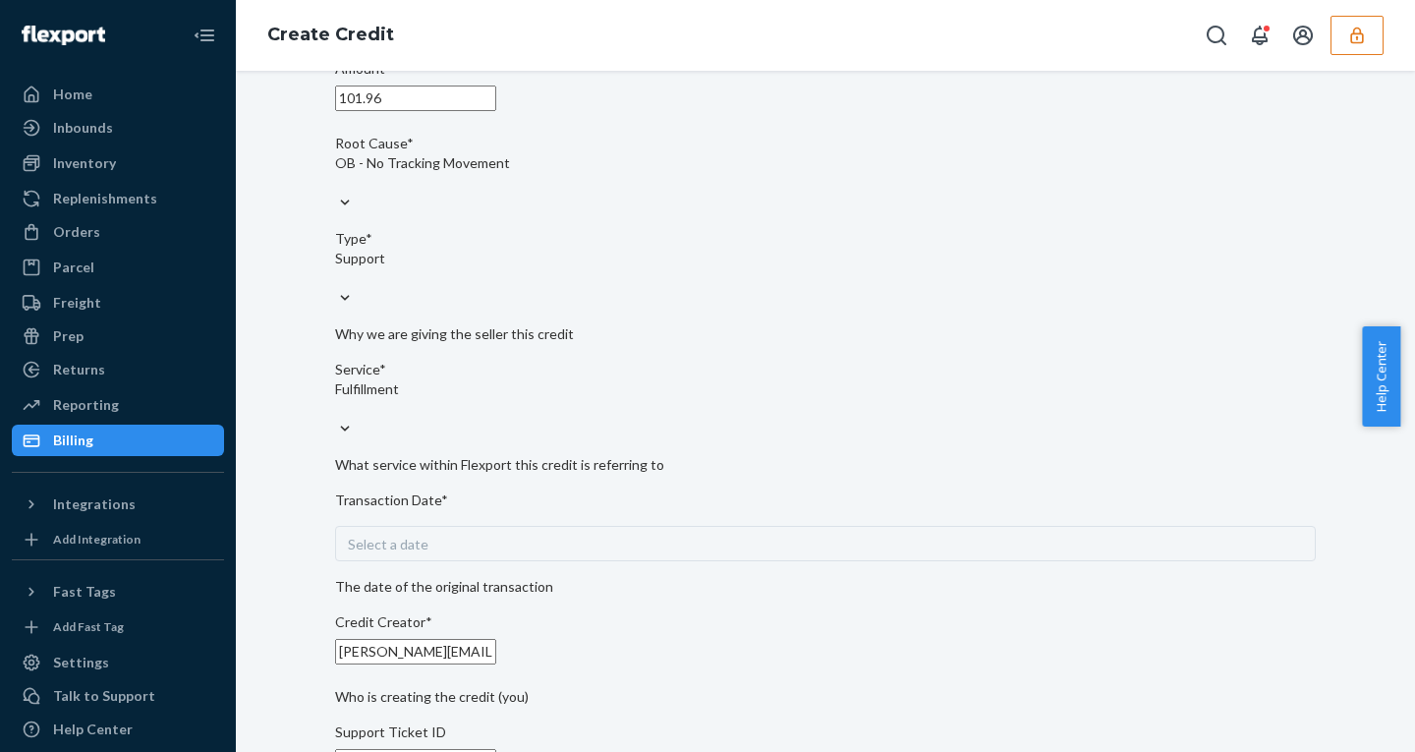
click at [470, 553] on div "Select a date" at bounding box center [825, 543] width 980 height 35
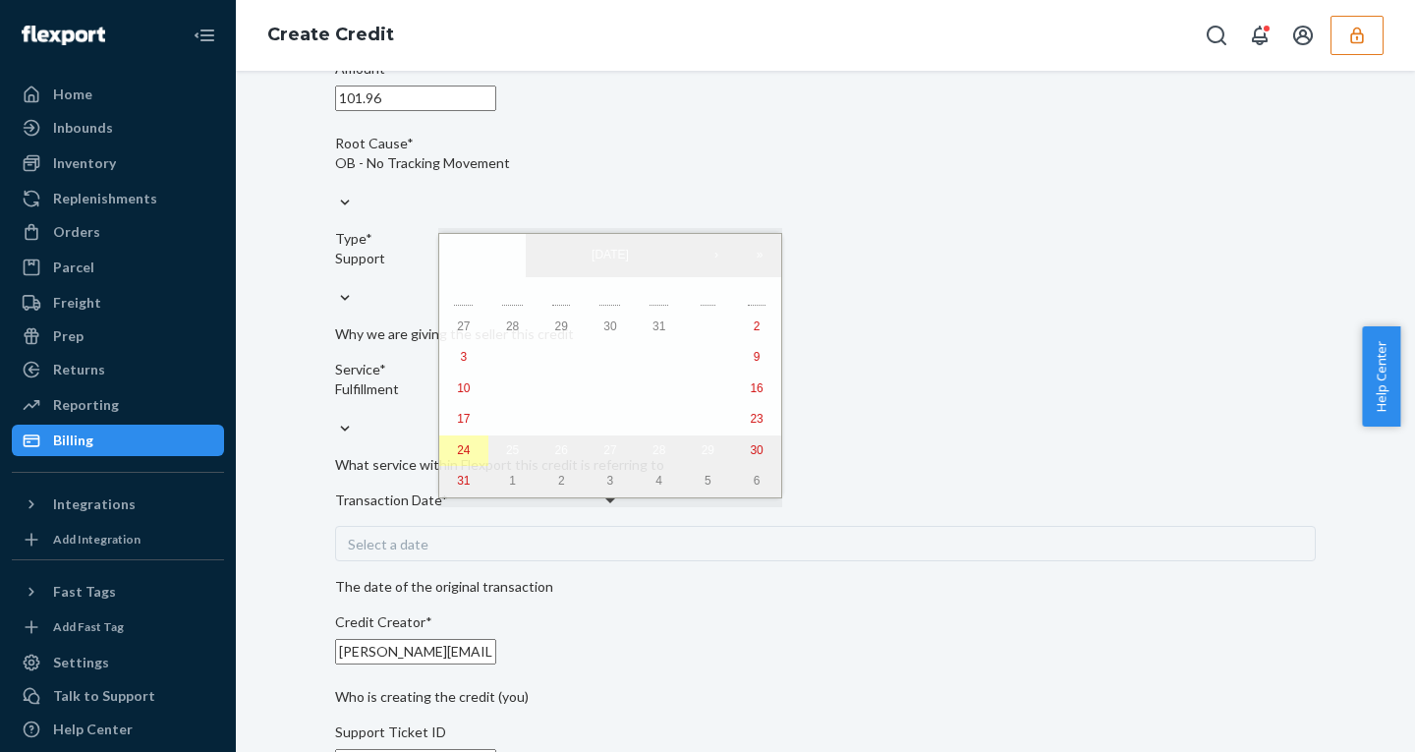
click at [465, 453] on abbr "24" at bounding box center [463, 450] width 13 height 14
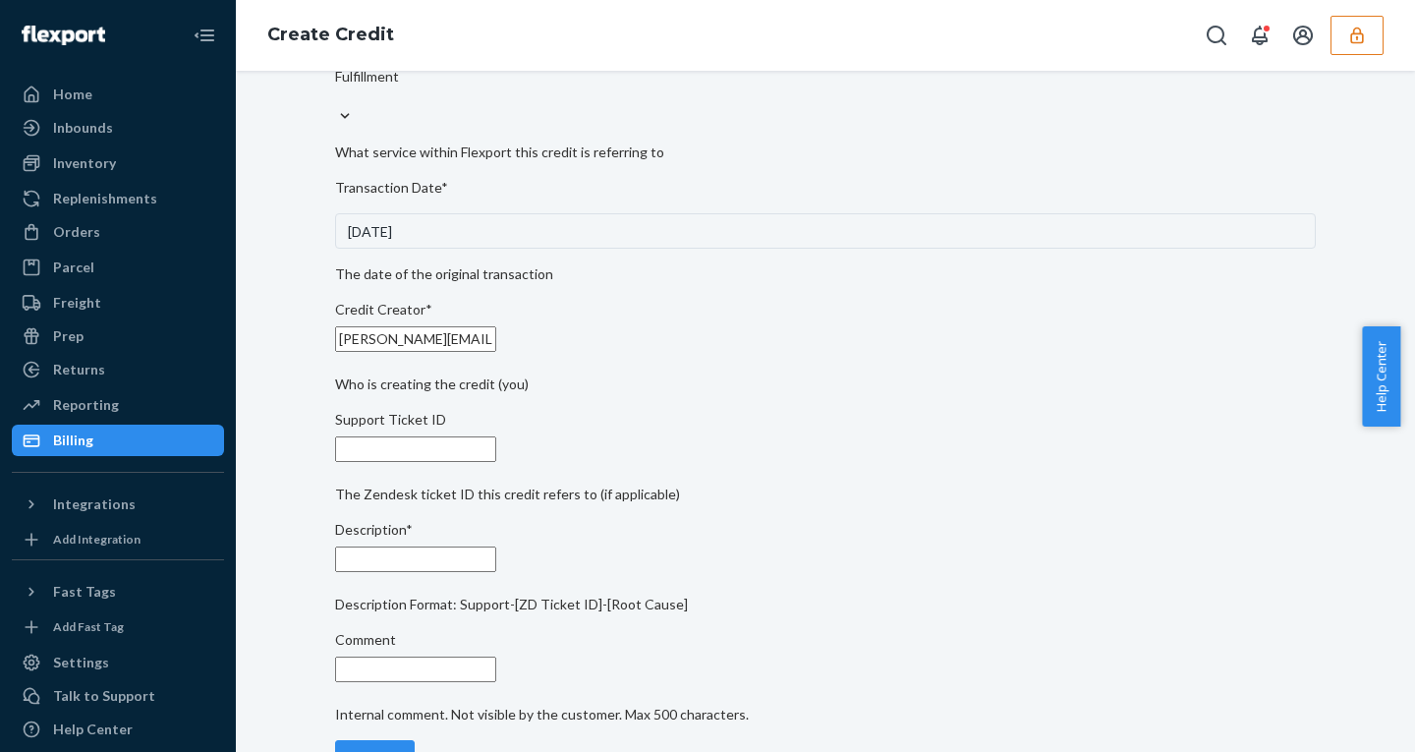
scroll to position [574, 0]
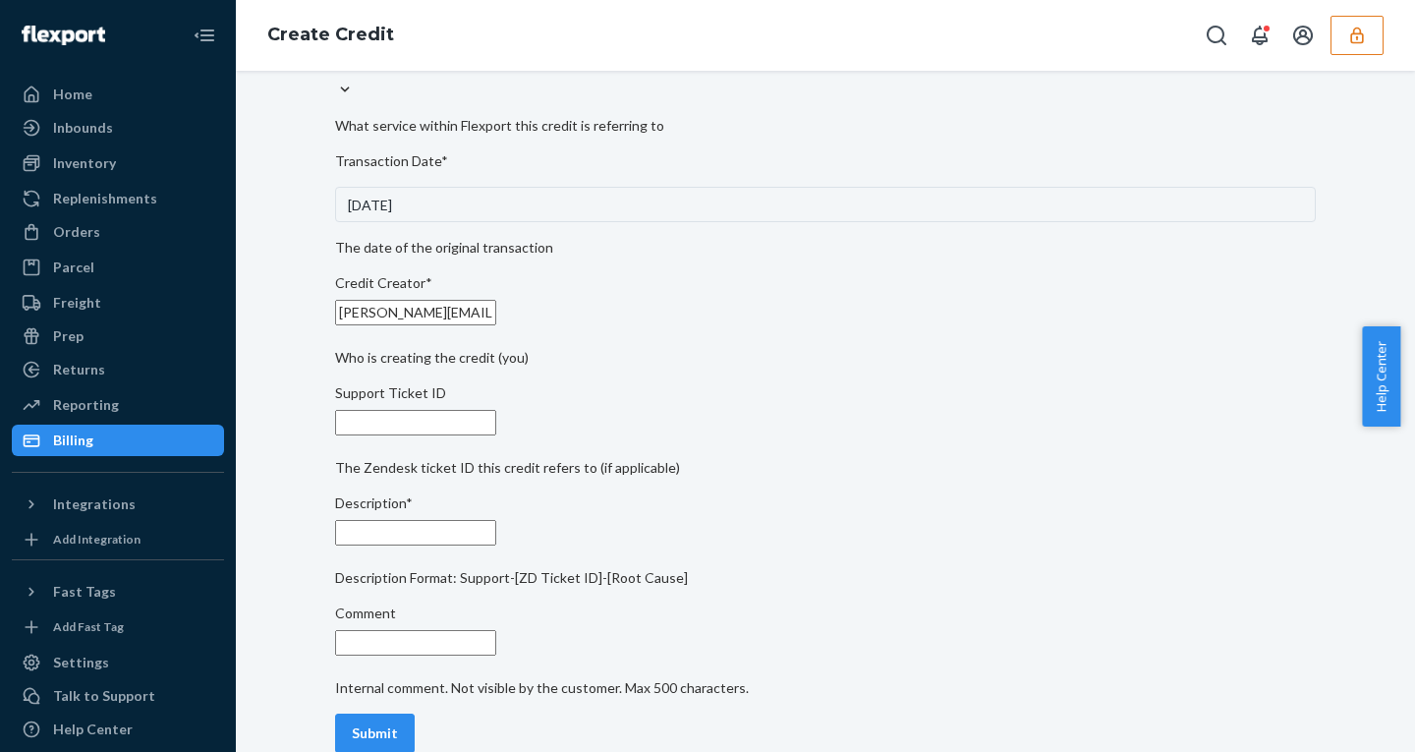
click at [486, 418] on input "Support Ticket ID" at bounding box center [415, 423] width 161 height 26
paste input "804854"
type input "804854"
click at [496, 539] on input "Description*" at bounding box center [415, 533] width 161 height 26
paste input "804854"
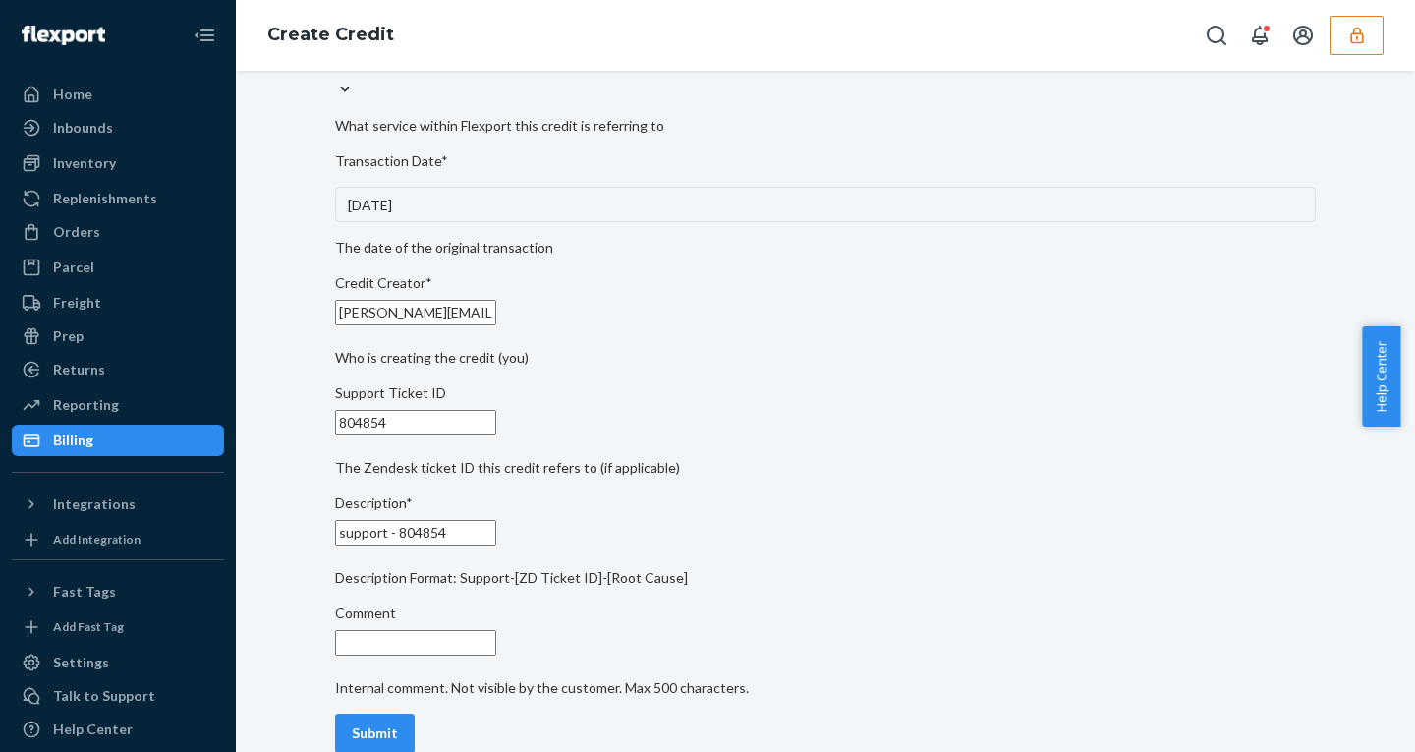
click at [947, 602] on div "Internal Credit Creation Form Use this form instead of going to Chargebee. Thes…" at bounding box center [825, 140] width 980 height 1242
click at [496, 538] on input "support - 804854" at bounding box center [415, 533] width 161 height 26
paste input "- OB - No Tracking Movement"
type input "support - 804854- OB - No Tracking Movement"
click at [398, 728] on div "Submit" at bounding box center [375, 733] width 46 height 20
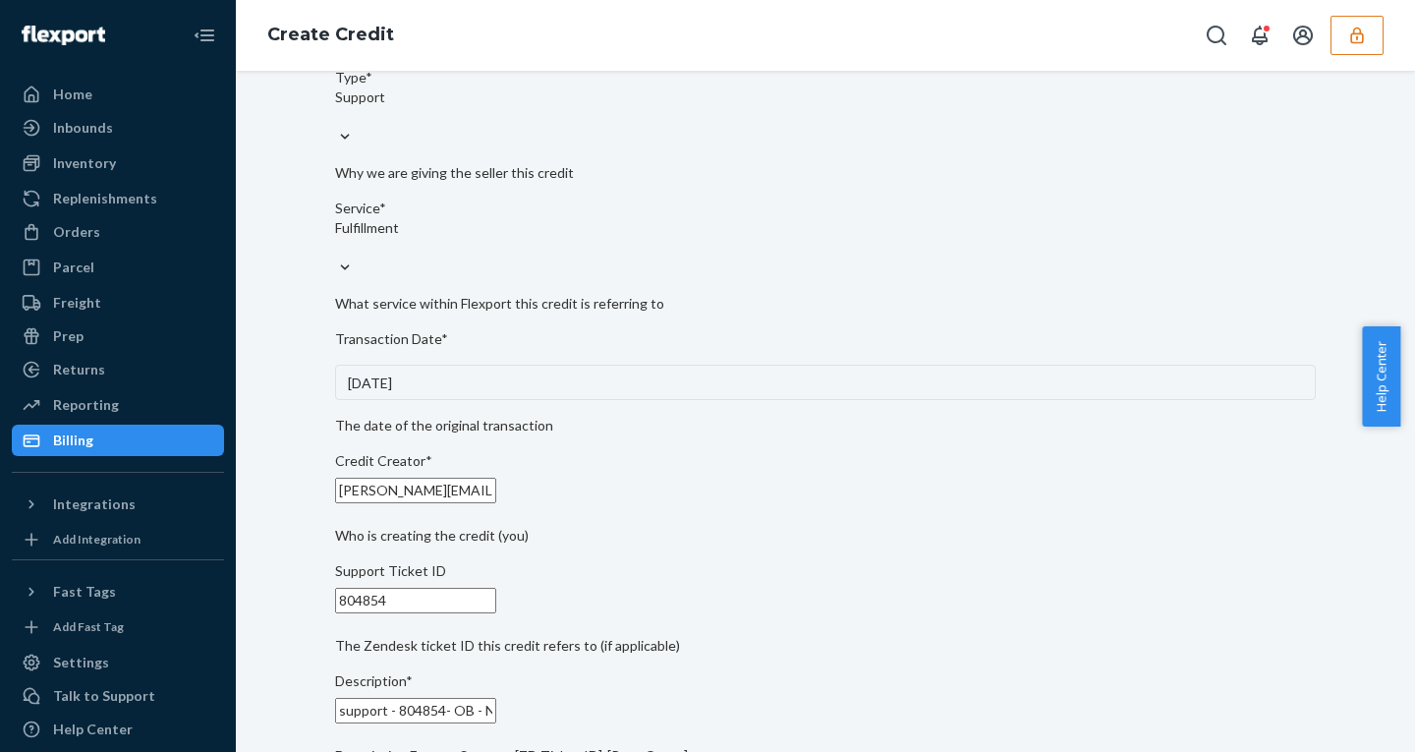
scroll to position [604, 0]
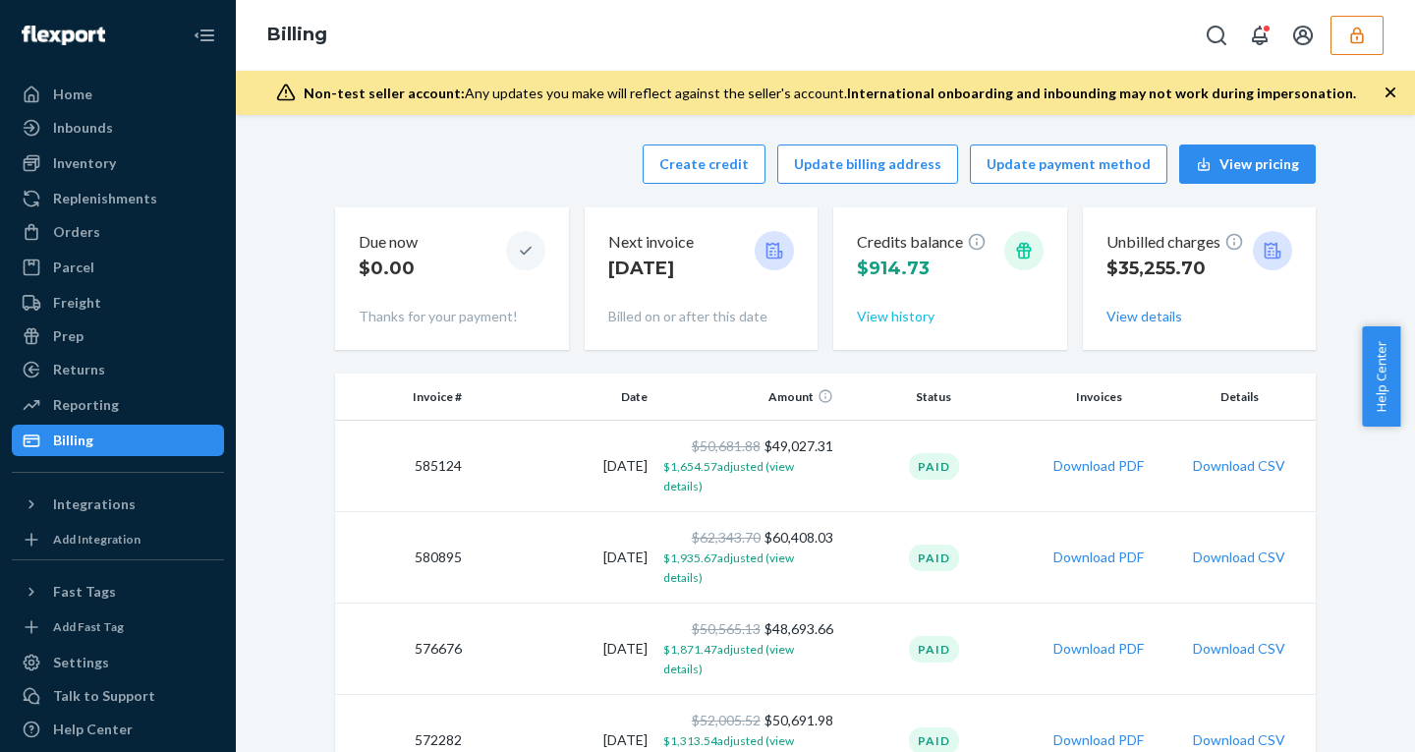
click at [881, 312] on button "View history" at bounding box center [896, 317] width 78 height 20
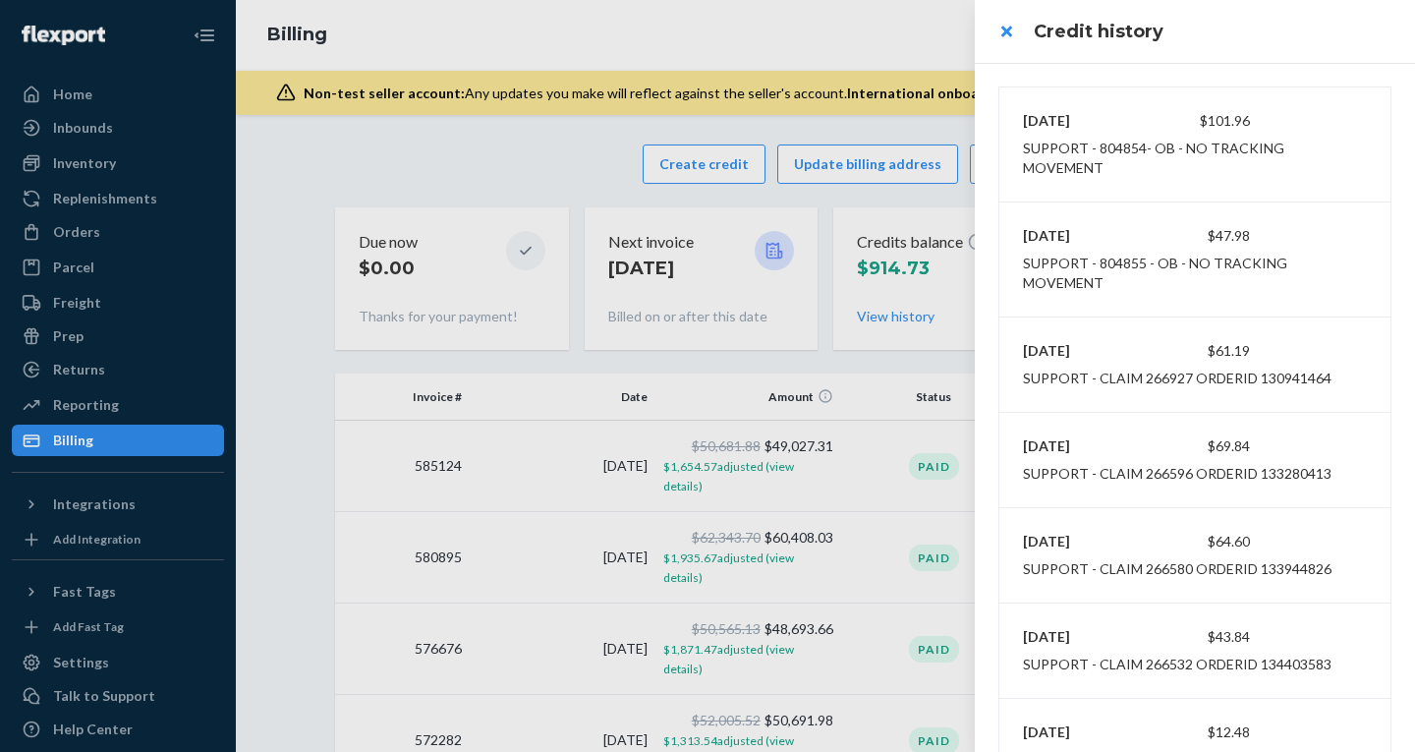
click at [1399, 47] on header "Credit history" at bounding box center [1195, 31] width 440 height 63
click at [95, 211] on div at bounding box center [707, 376] width 1415 height 752
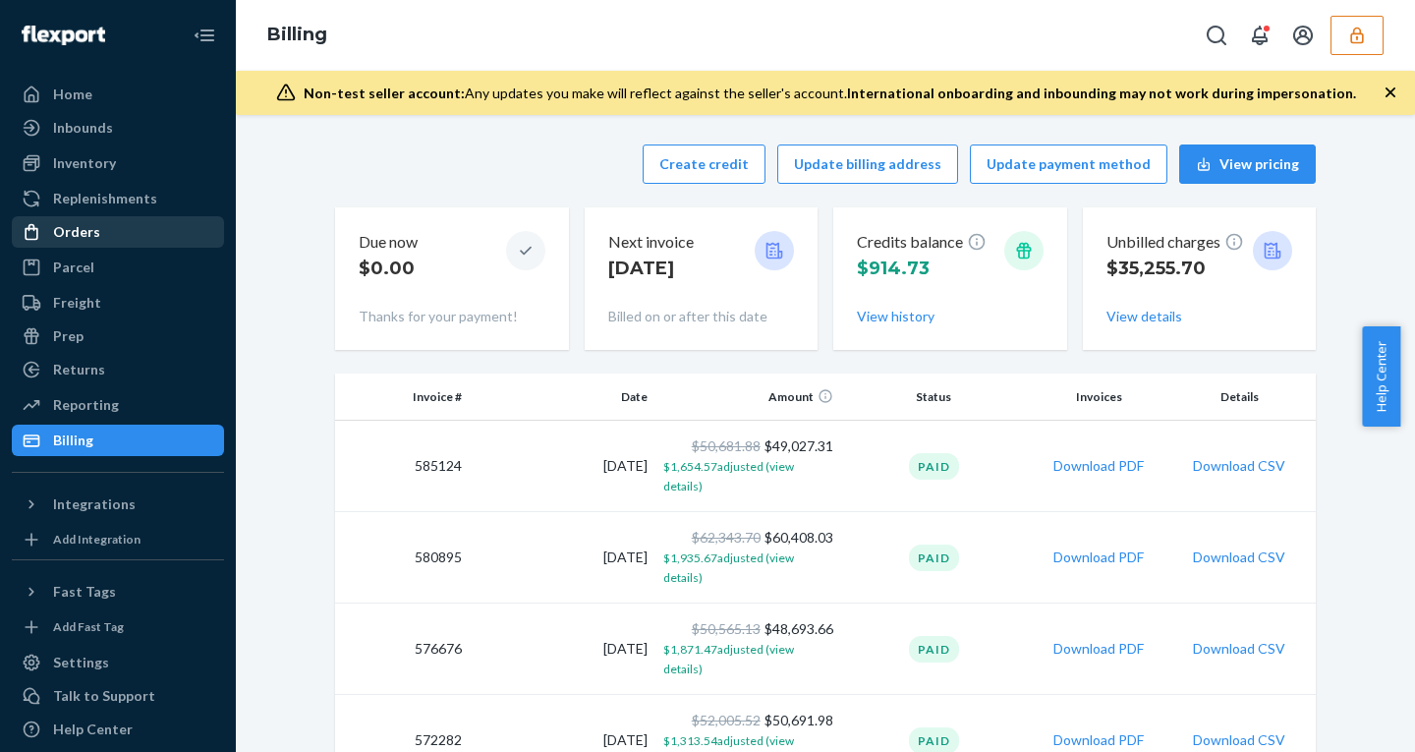
click at [95, 223] on div "Orders" at bounding box center [76, 232] width 47 height 20
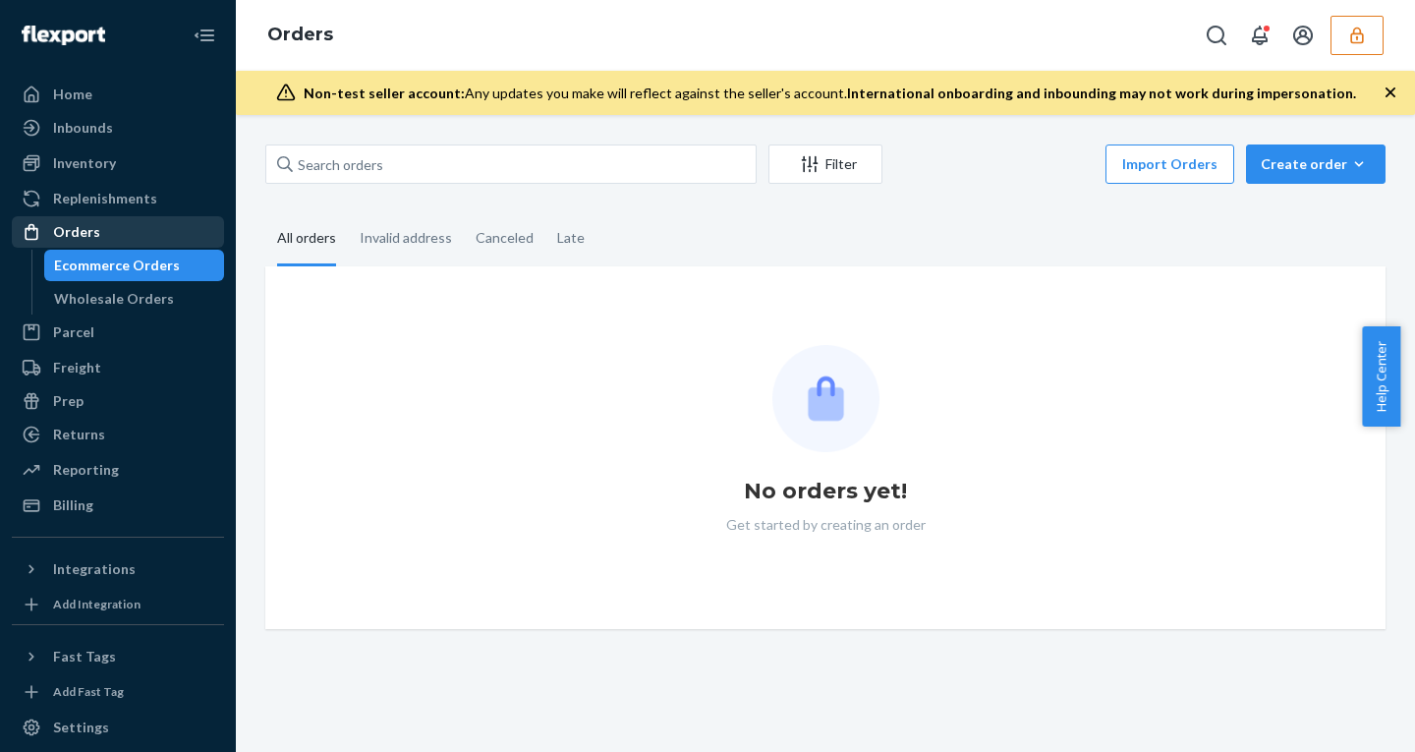
click at [95, 223] on div "Orders" at bounding box center [76, 232] width 47 height 20
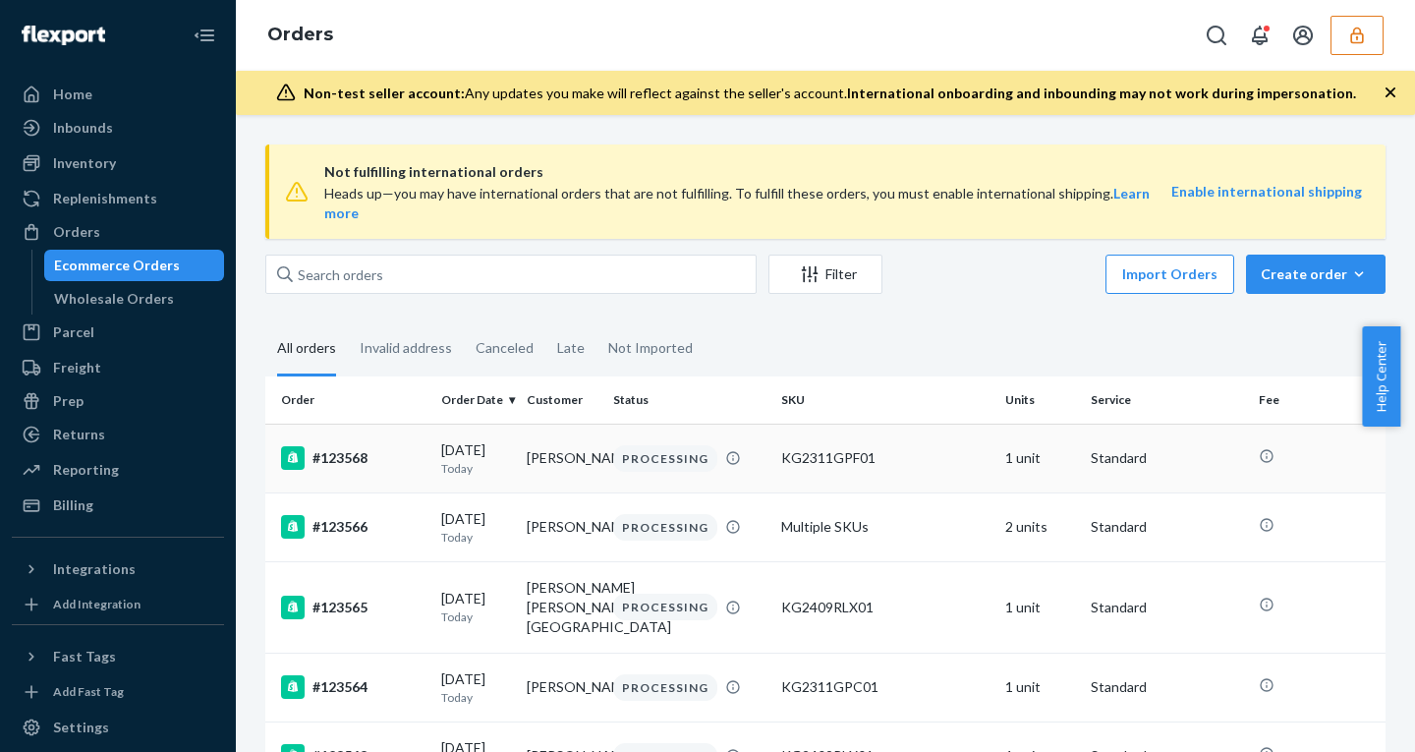
click at [494, 460] on p "Today" at bounding box center [476, 468] width 70 height 17
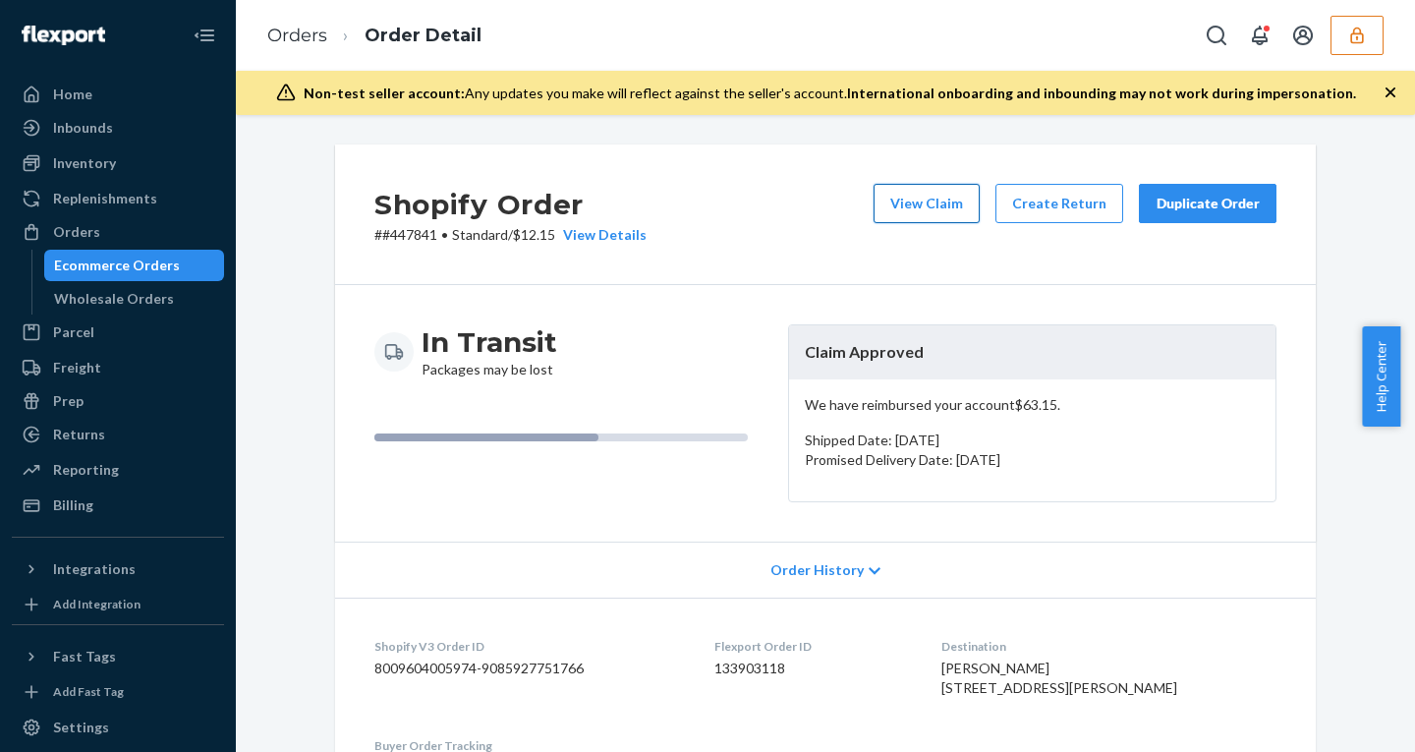
click at [894, 194] on button "View Claim" at bounding box center [926, 203] width 106 height 39
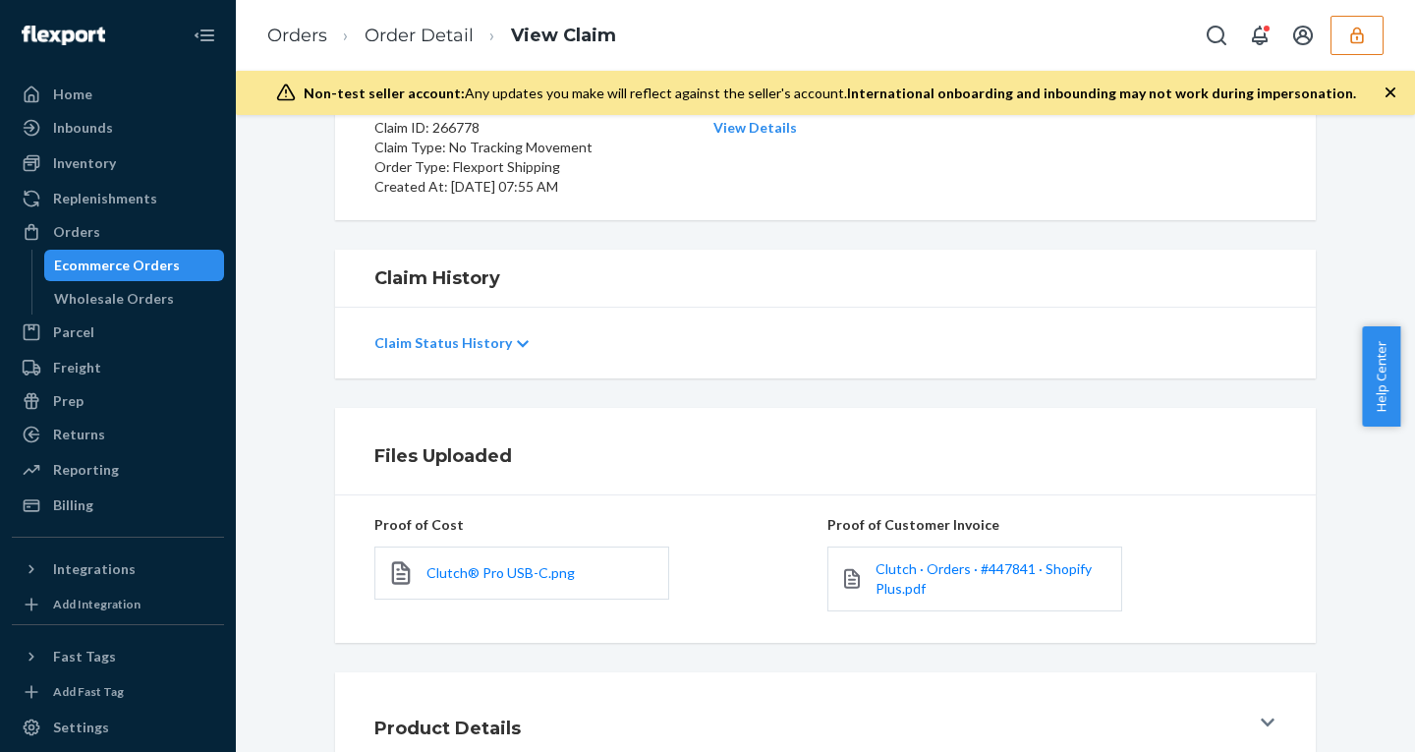
scroll to position [216, 0]
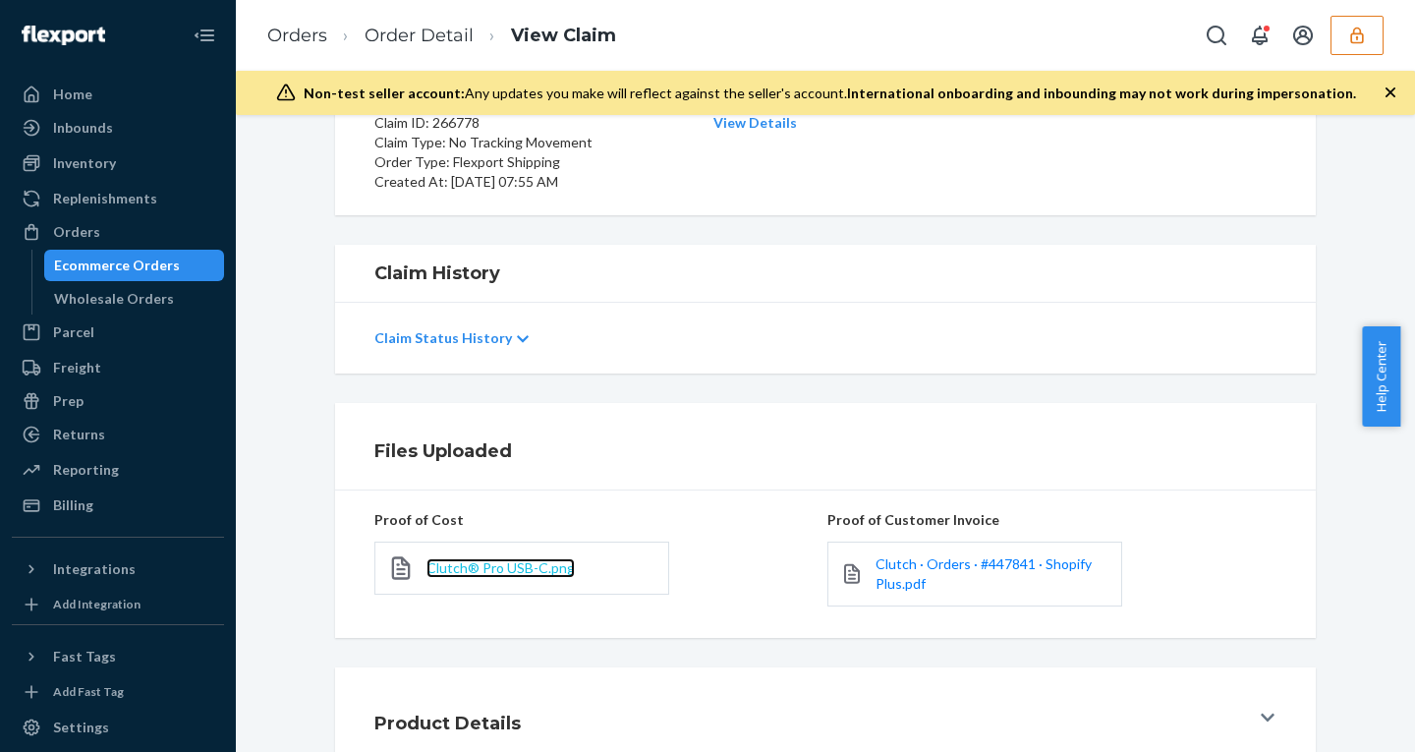
click at [521, 574] on span "Clutch® Pro USB-C.png" at bounding box center [500, 567] width 148 height 17
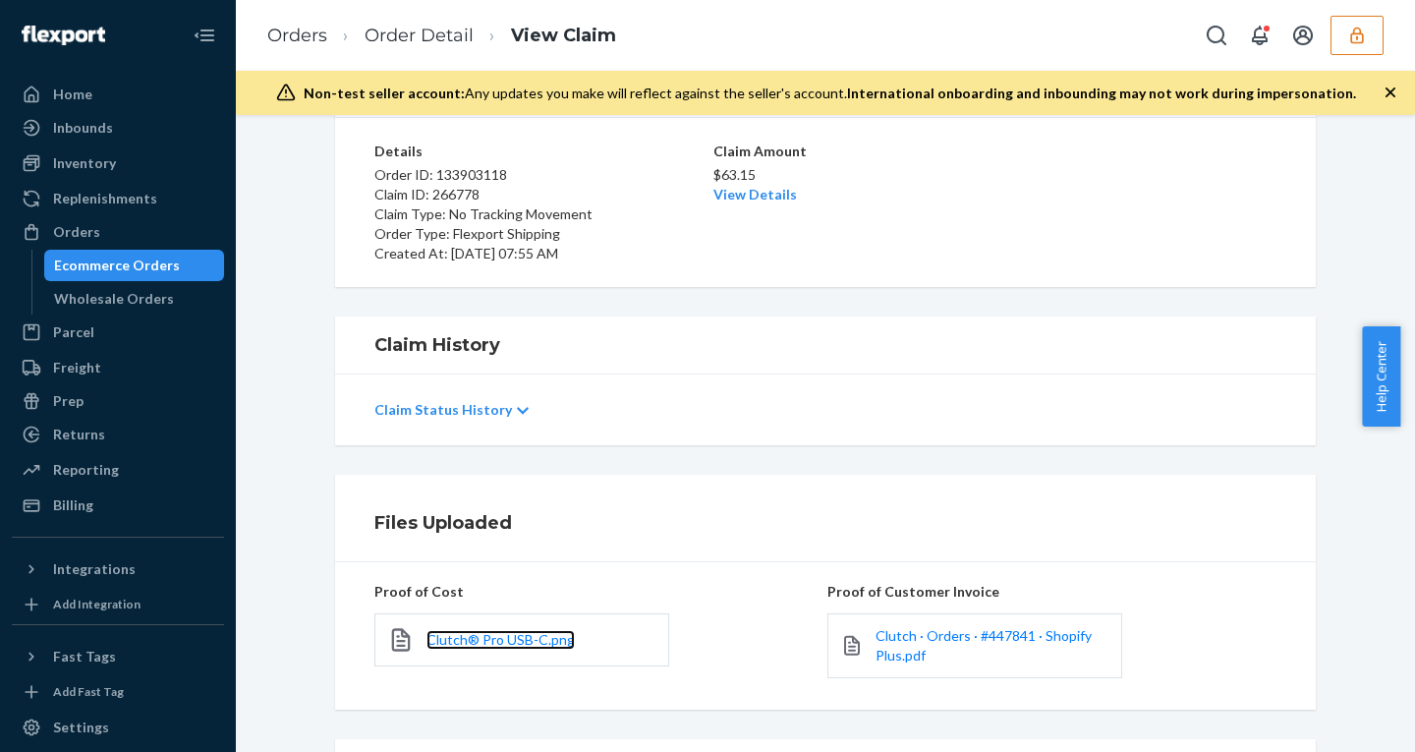
scroll to position [0, 0]
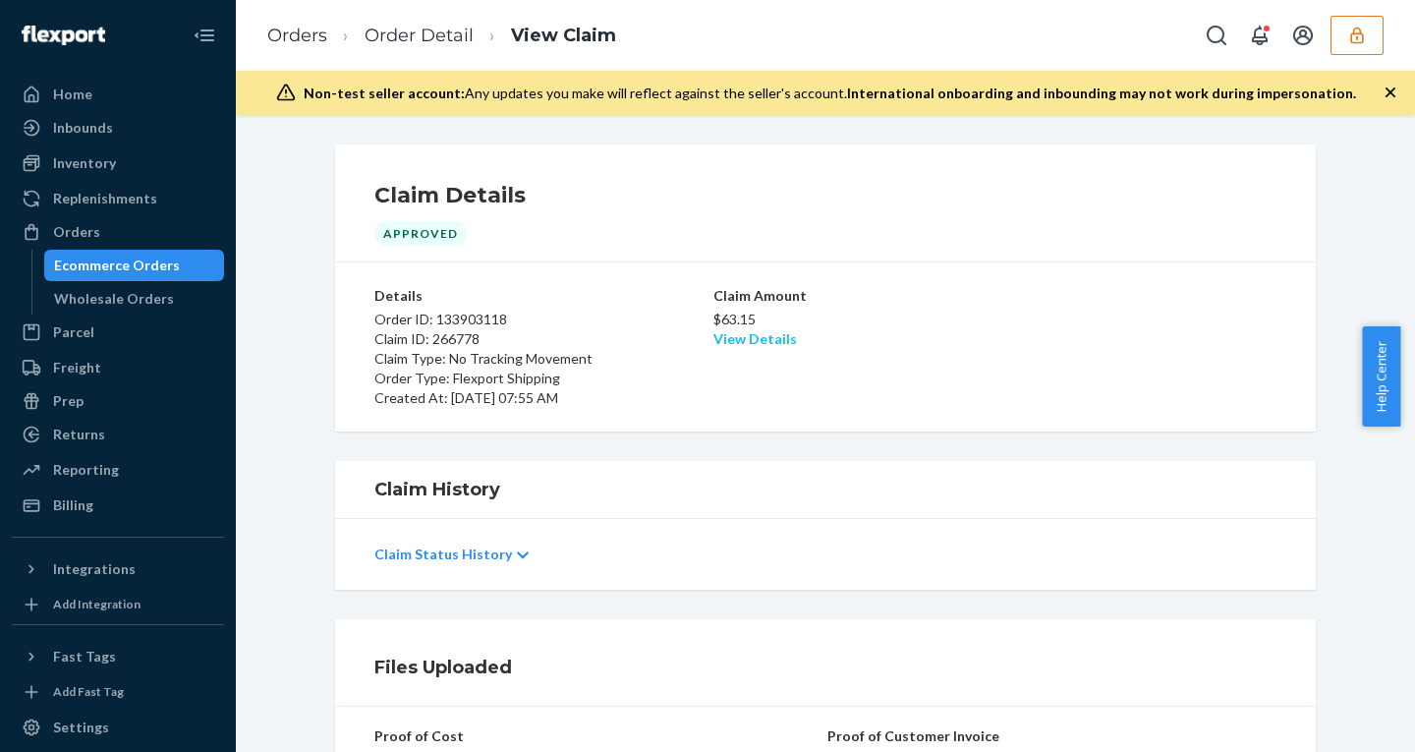
click at [743, 340] on link "View Details" at bounding box center [755, 338] width 84 height 17
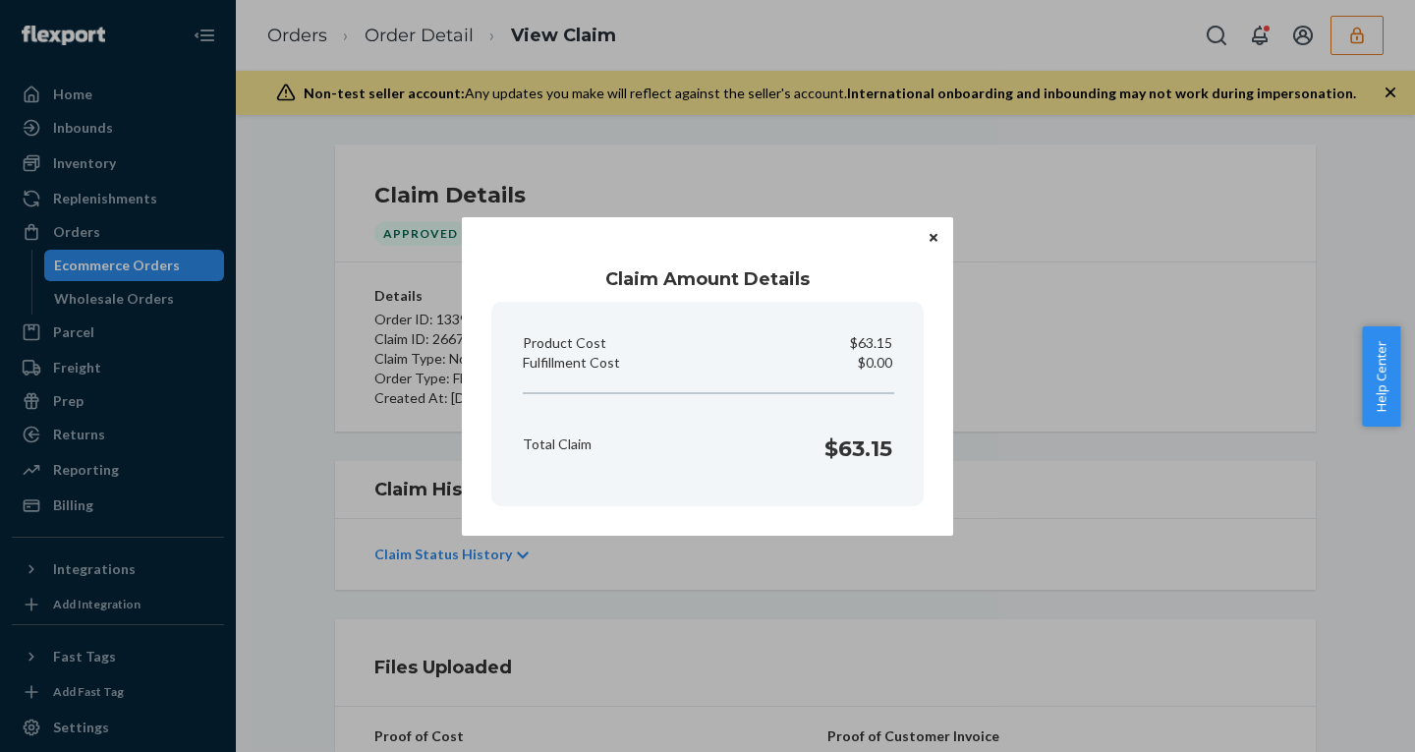
click at [935, 236] on icon "Close" at bounding box center [933, 238] width 8 height 8
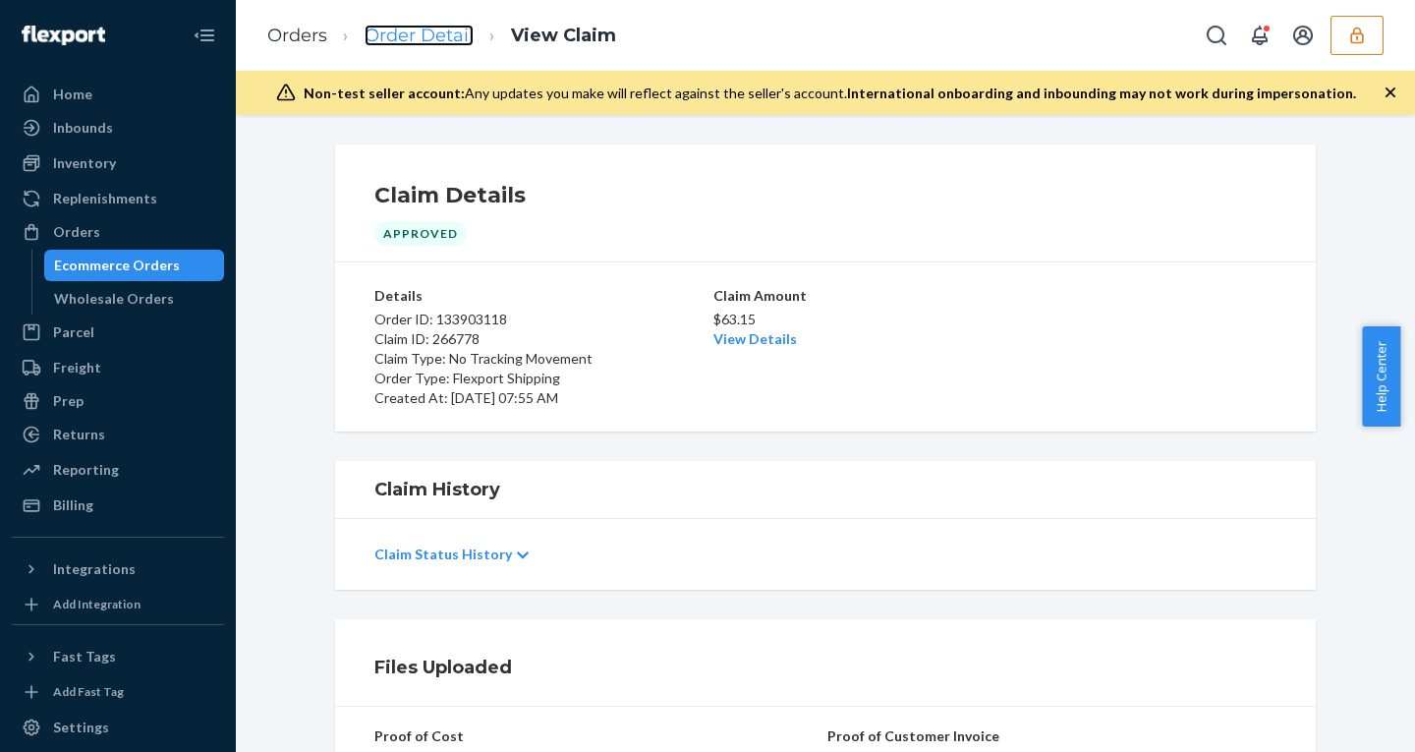
click at [435, 41] on link "Order Detail" at bounding box center [418, 36] width 109 height 22
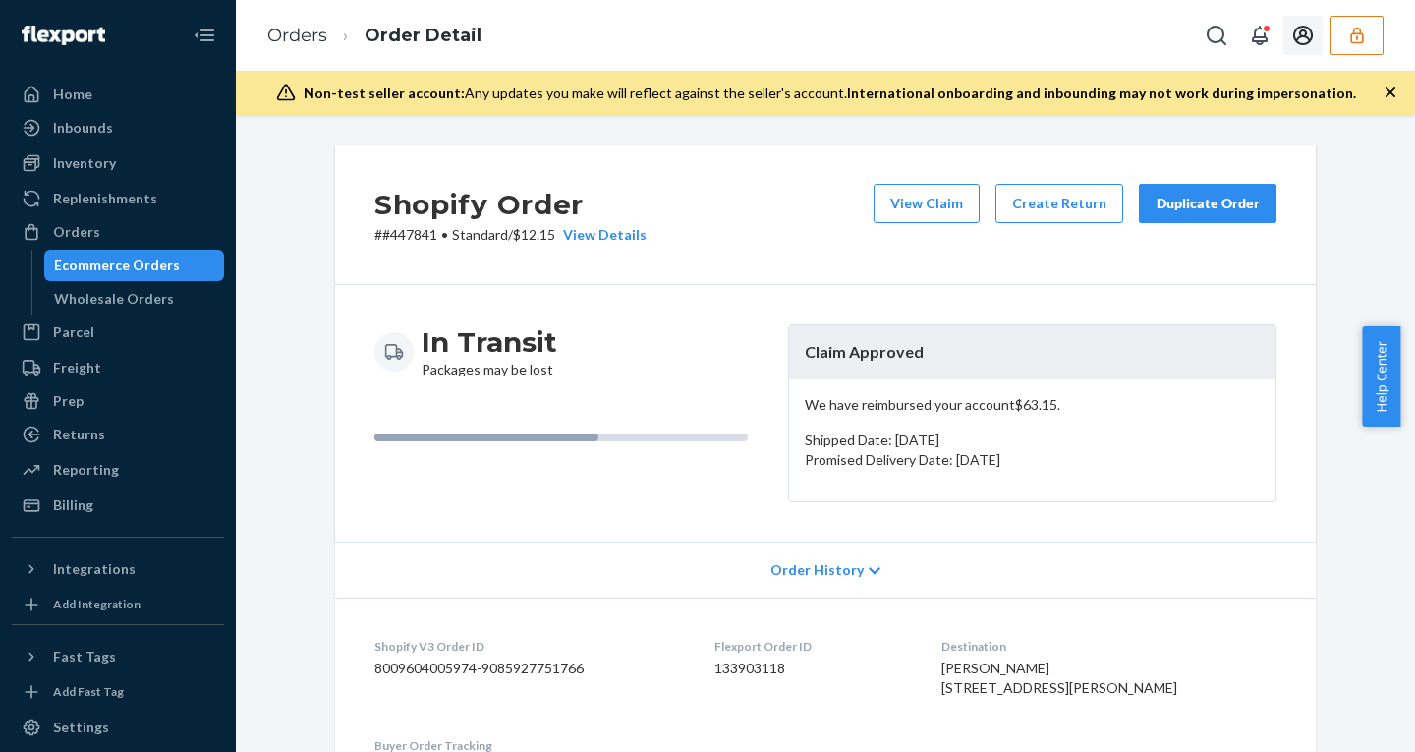
click at [1346, 32] on button "button" at bounding box center [1356, 35] width 53 height 39
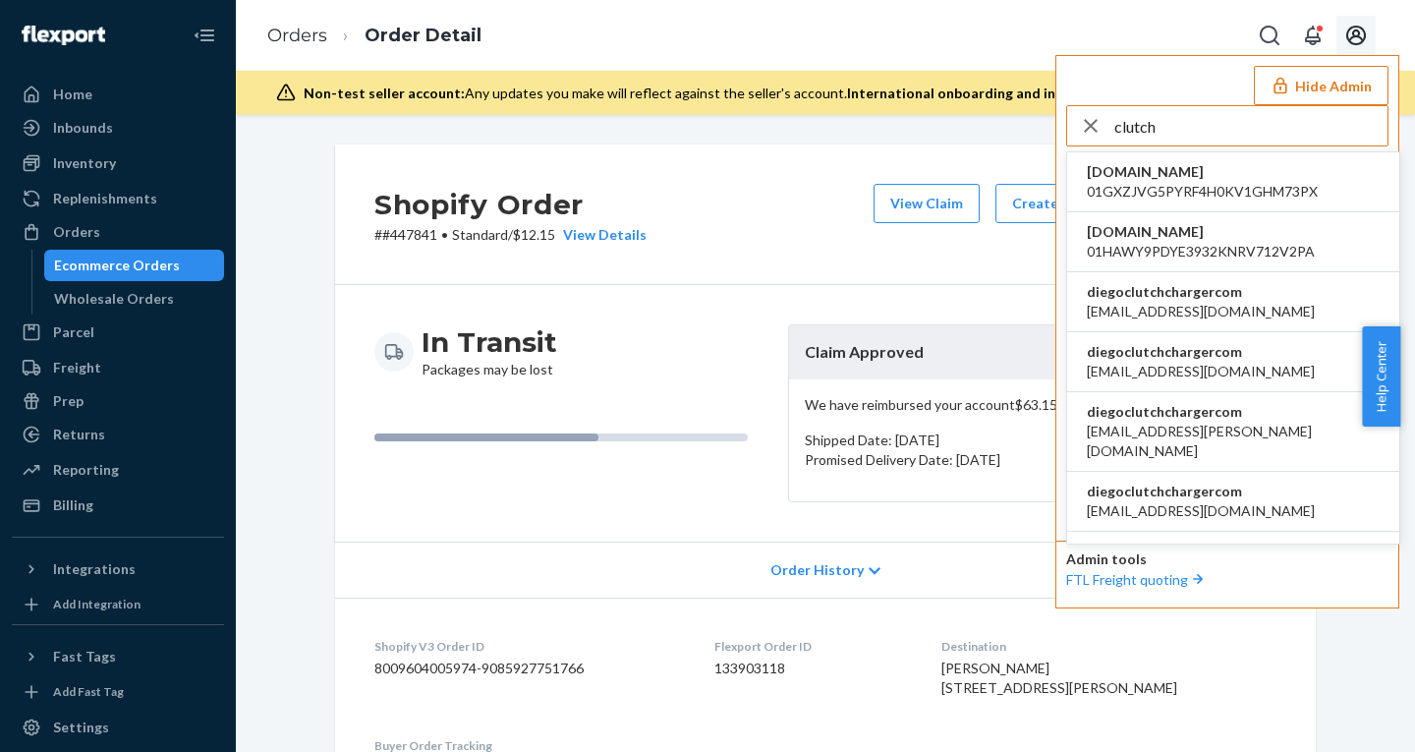
type input "clutch"
click at [1156, 309] on span "[EMAIL_ADDRESS][DOMAIN_NAME]" at bounding box center [1201, 312] width 228 height 20
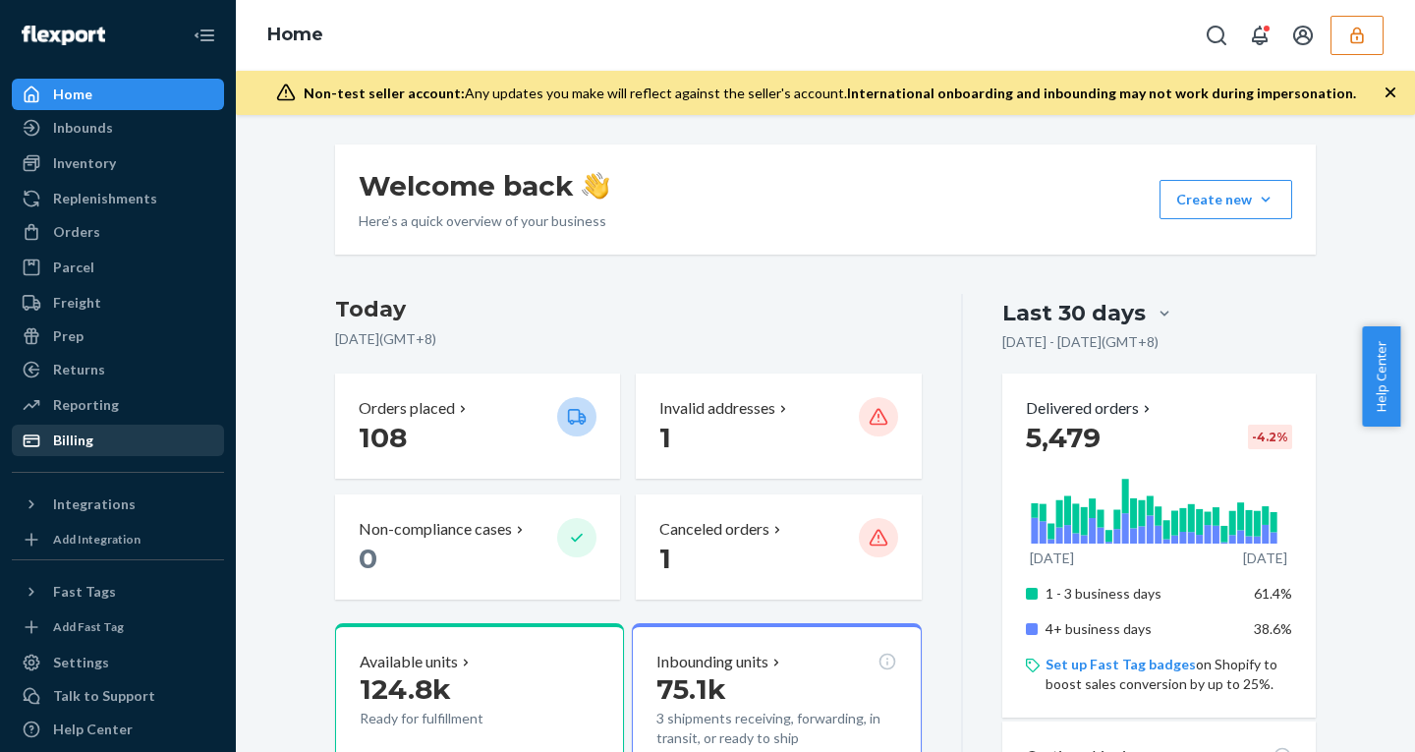
click at [109, 426] on div "Billing" at bounding box center [118, 440] width 208 height 28
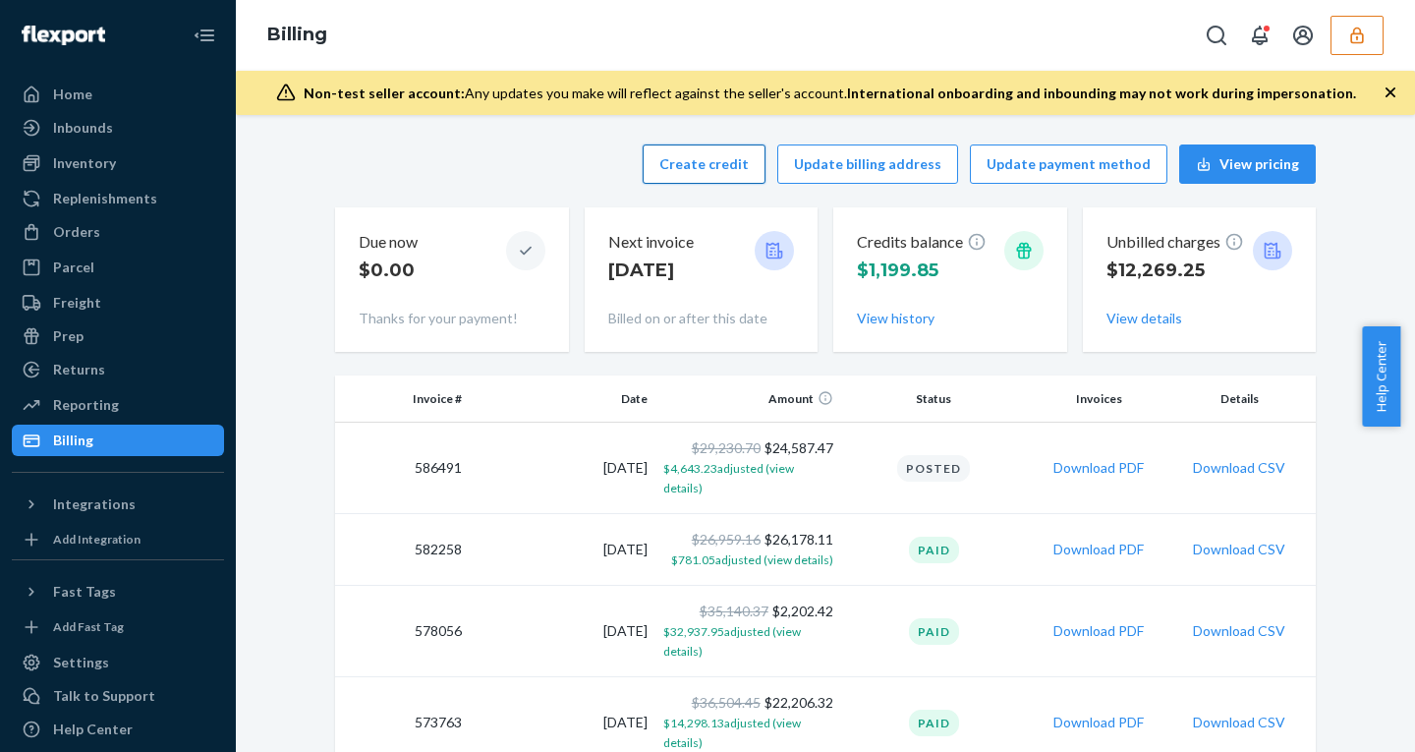
click at [684, 161] on button "Create credit" at bounding box center [704, 163] width 123 height 39
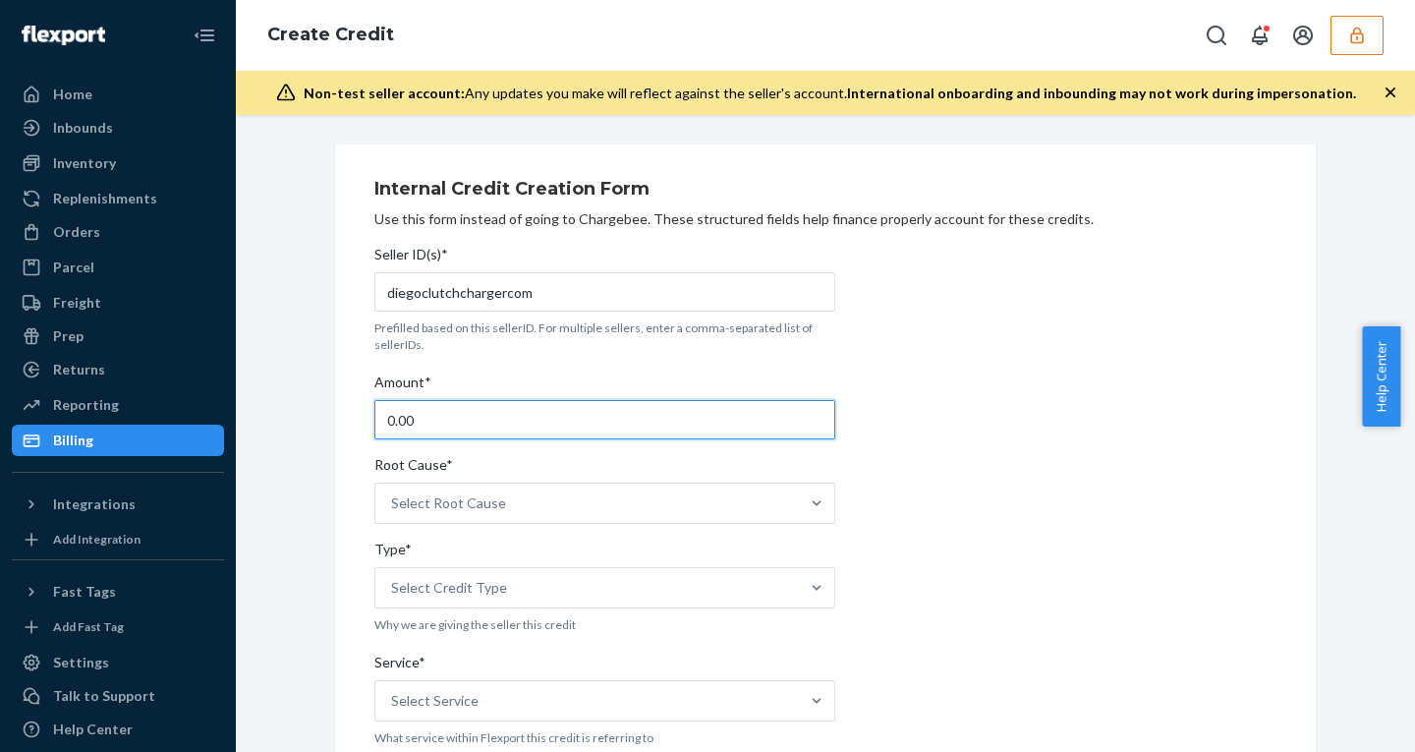
drag, startPoint x: 423, startPoint y: 427, endPoint x: 233, endPoint y: 399, distance: 192.7
click at [237, 400] on div "Internal Credit Creation Form Use this form instead of going to Chargebee. Thes…" at bounding box center [825, 433] width 1179 height 637
type input "20"
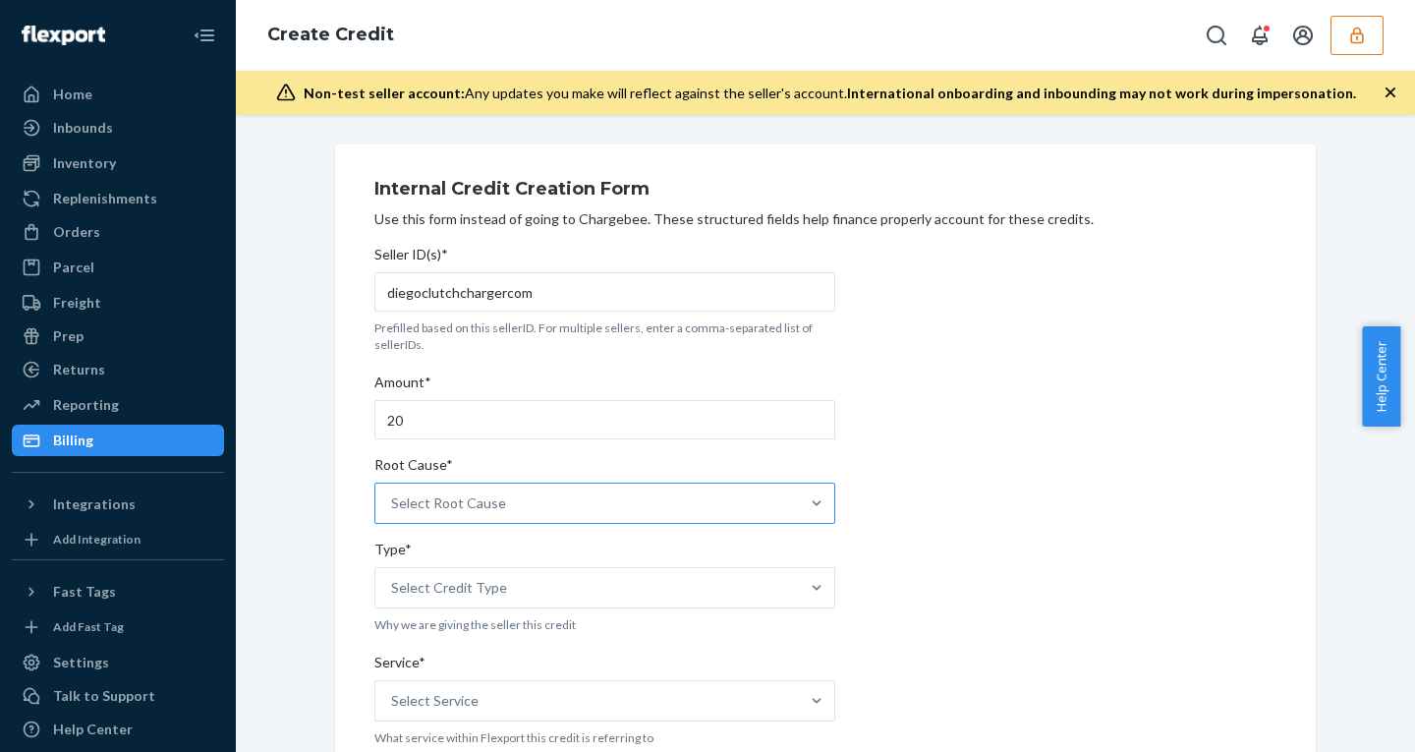
click at [434, 505] on div "Select Root Cause" at bounding box center [448, 503] width 115 height 20
click at [393, 505] on input "Root Cause* Select Root Cause" at bounding box center [392, 503] width 2 height 20
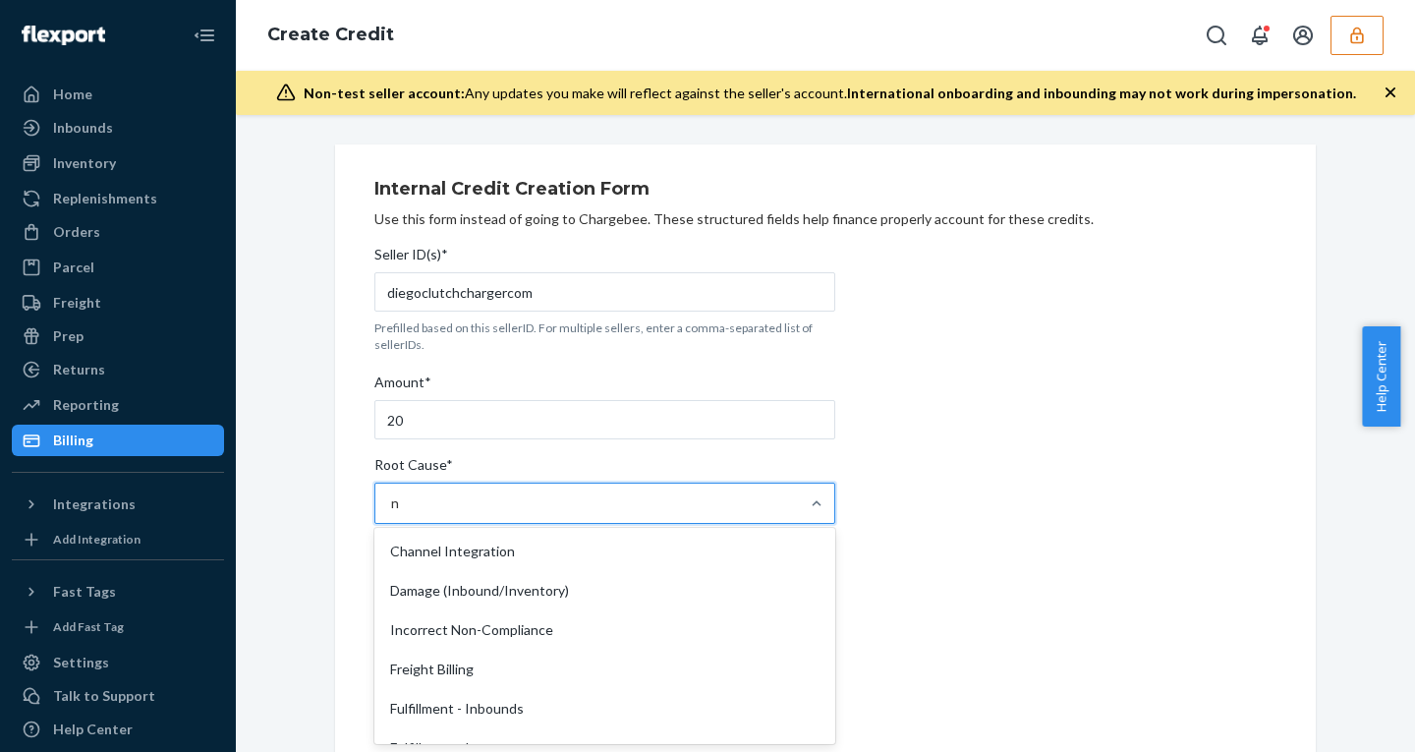
type input "no"
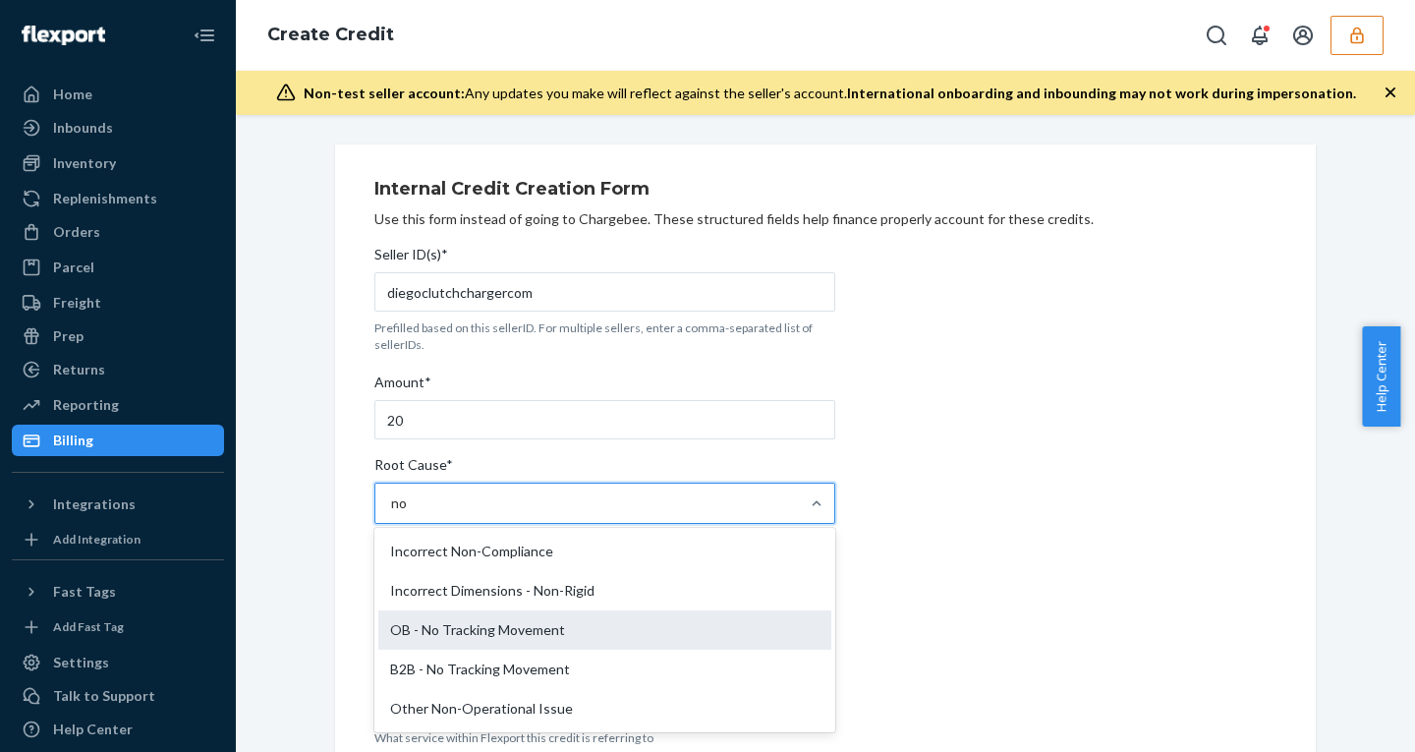
click at [451, 632] on div "OB - No Tracking Movement" at bounding box center [604, 629] width 453 height 39
click at [409, 513] on input "no" at bounding box center [400, 503] width 18 height 20
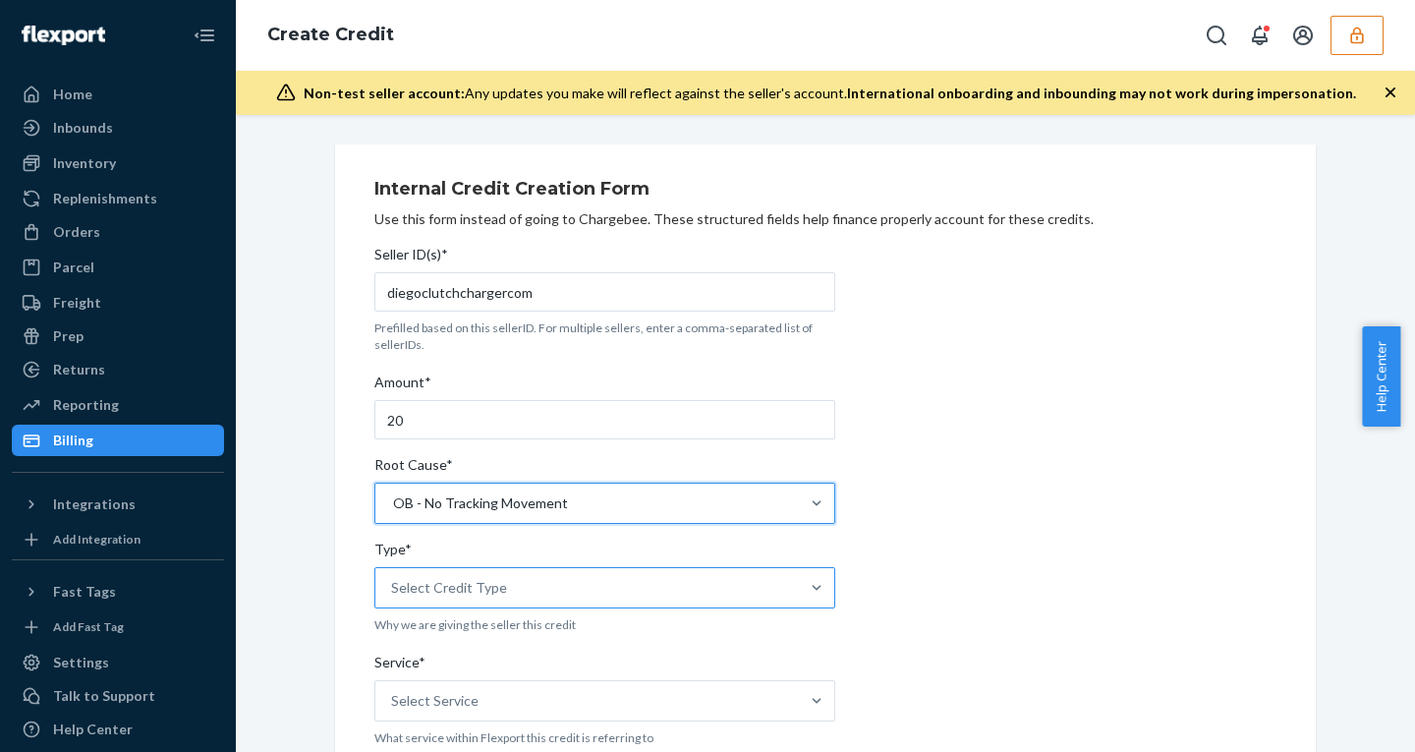
click at [452, 590] on div "Select Credit Type" at bounding box center [449, 588] width 116 height 20
click at [393, 590] on input "Type* Select Credit Type" at bounding box center [392, 588] width 2 height 20
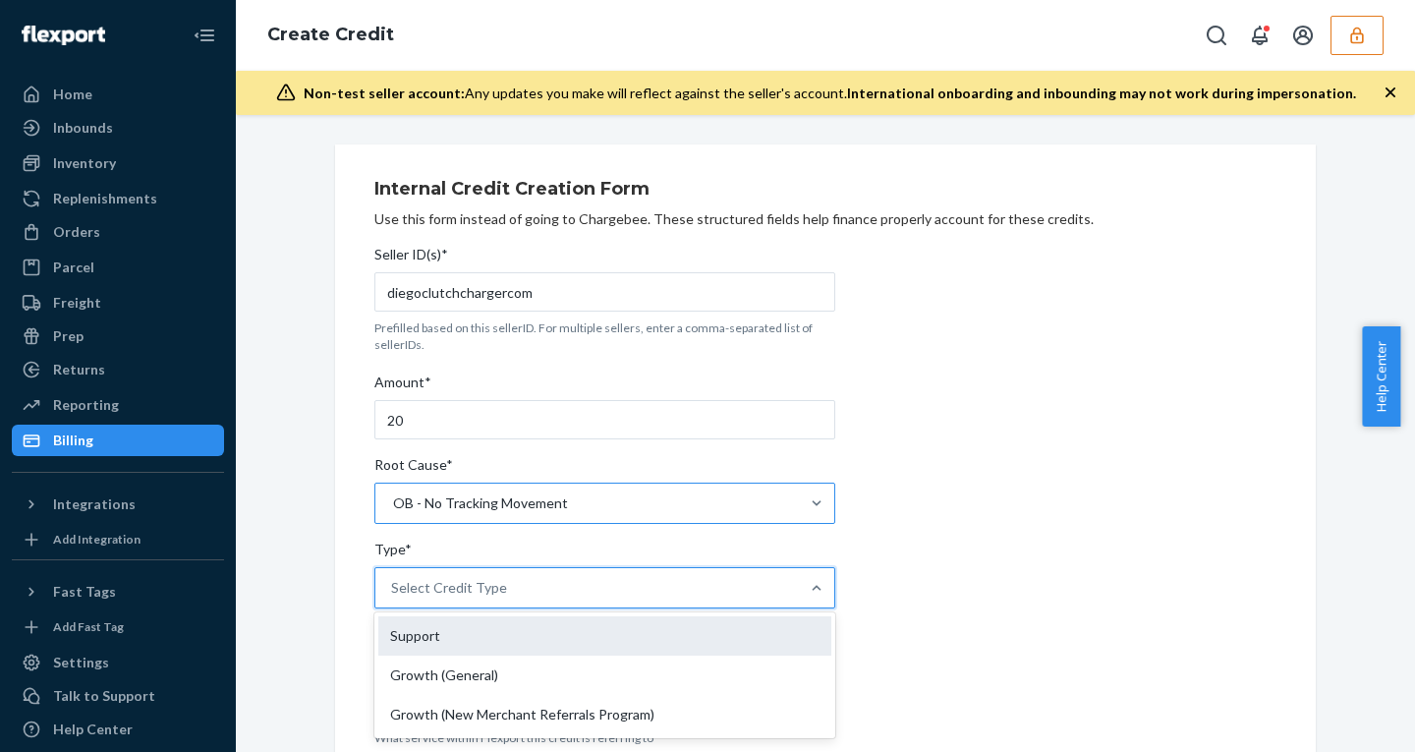
click at [423, 630] on div "Support" at bounding box center [604, 635] width 453 height 39
click at [393, 597] on input "Type* option Support focused, 1 of 3. 3 results available. Use Up and Down to c…" at bounding box center [392, 588] width 2 height 20
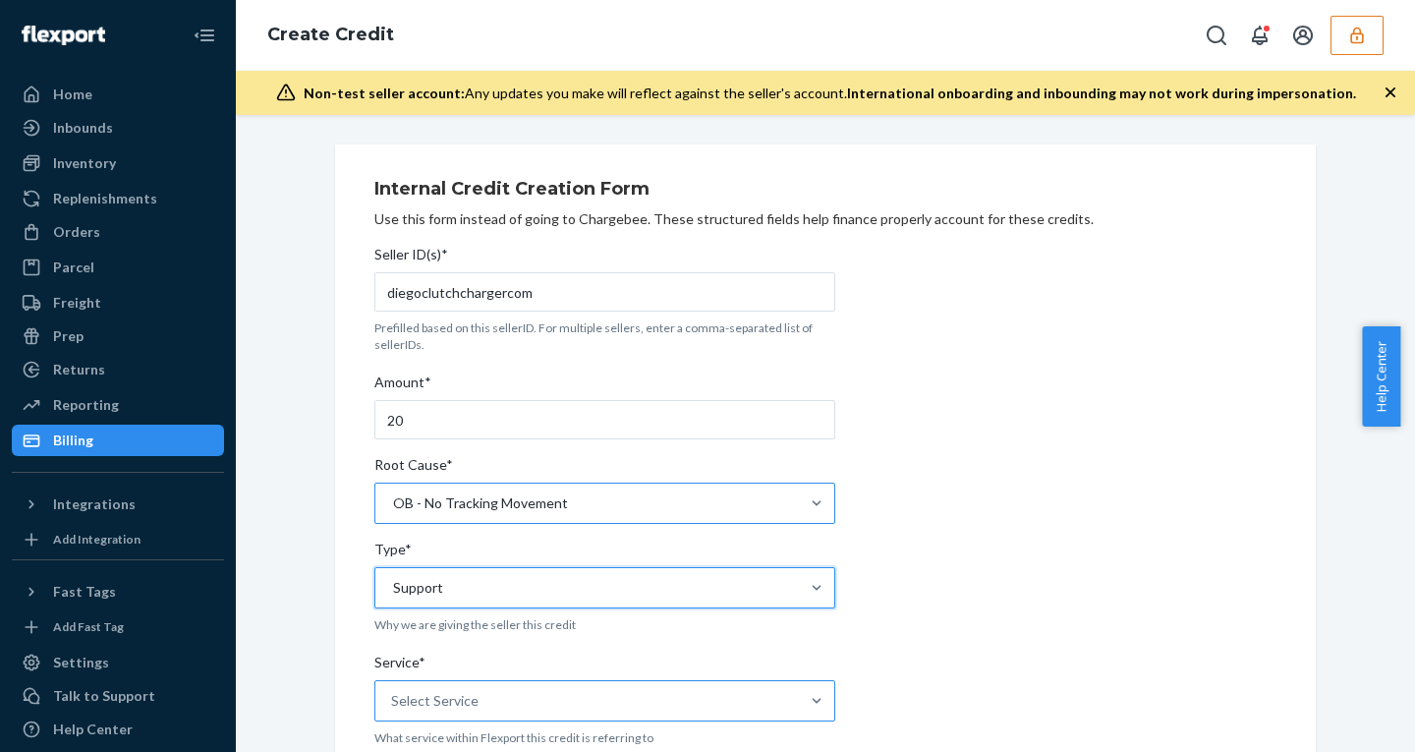
click at [502, 698] on div "Select Service" at bounding box center [586, 700] width 423 height 39
click at [393, 698] on input "Service* Select Service" at bounding box center [392, 701] width 2 height 20
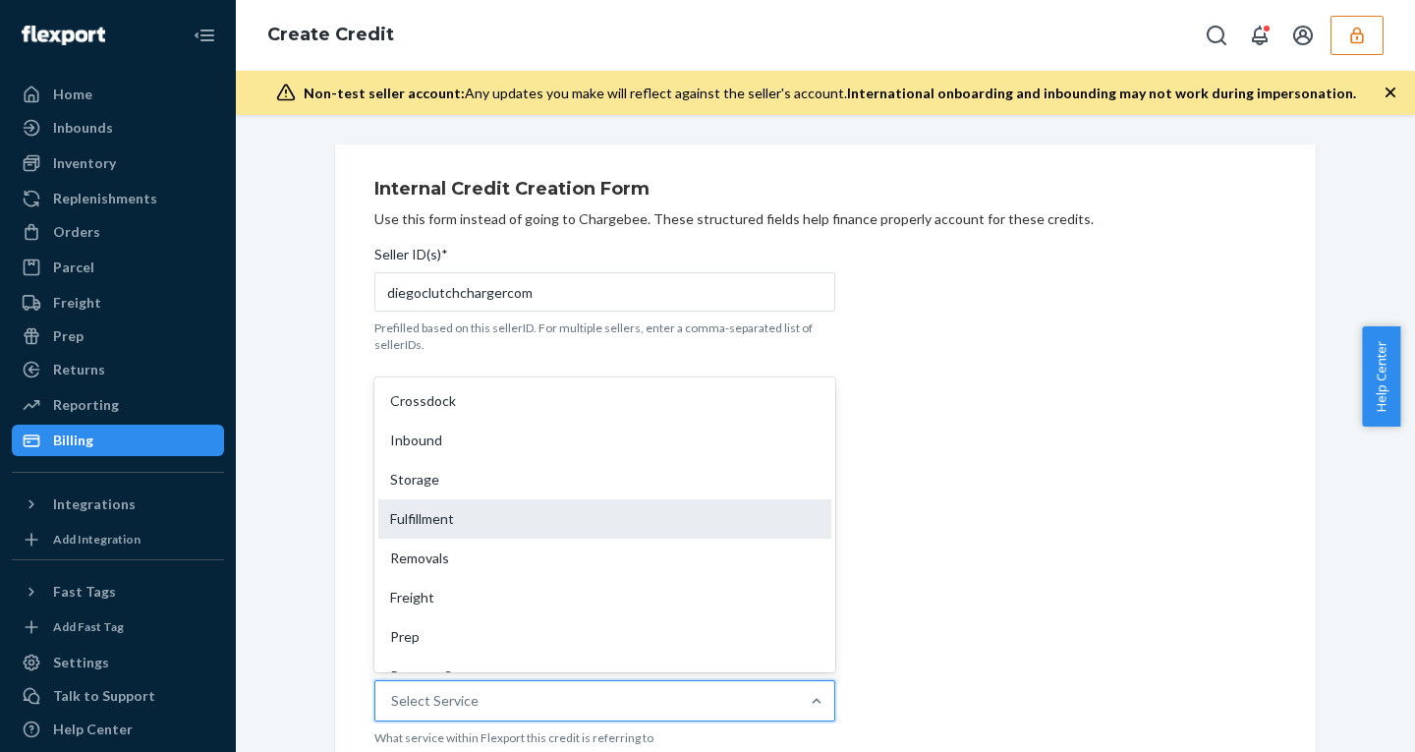
click at [436, 513] on div "Fulfillment" at bounding box center [604, 518] width 453 height 39
click at [393, 691] on input "Service* option Fulfillment focused, 4 of 10. 10 results available. Use Up and …" at bounding box center [392, 701] width 2 height 20
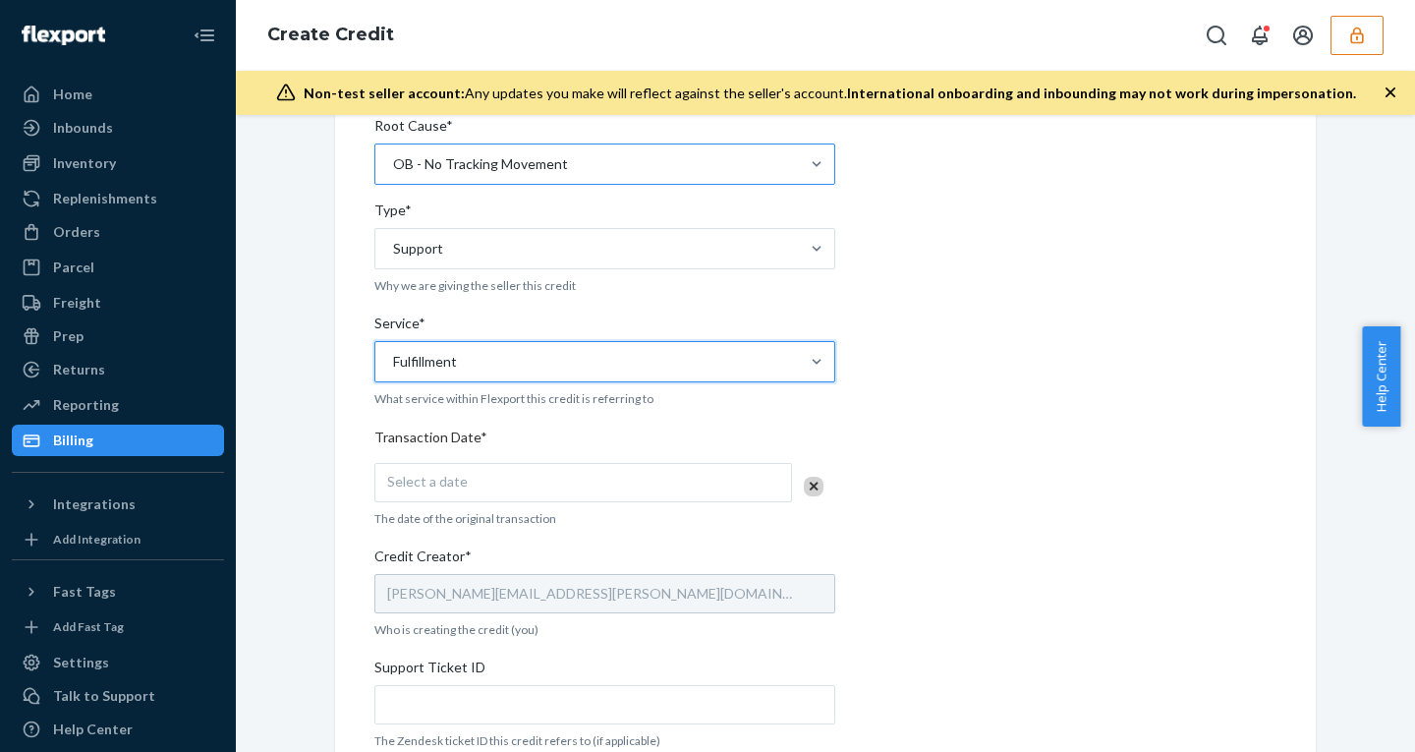
scroll to position [379, 0]
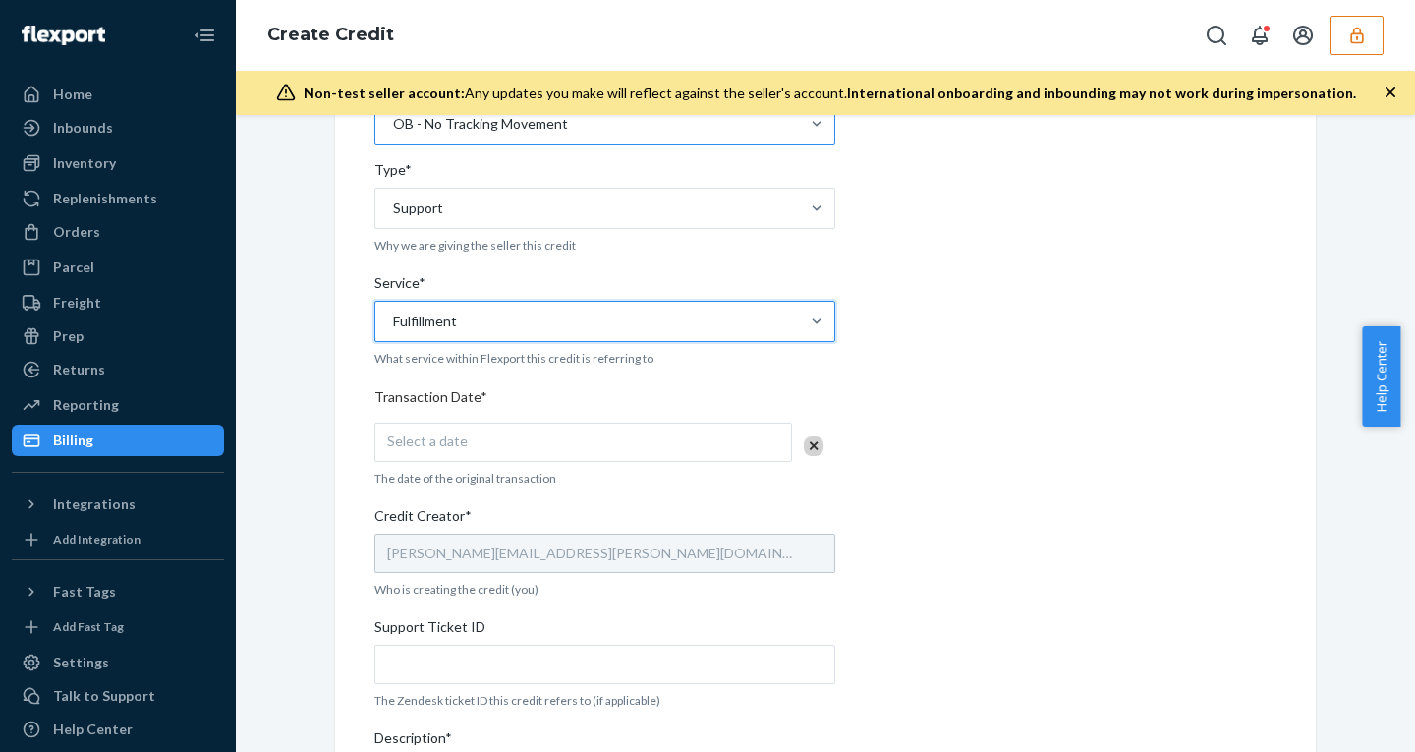
click at [497, 449] on div "Select a date" at bounding box center [583, 441] width 418 height 39
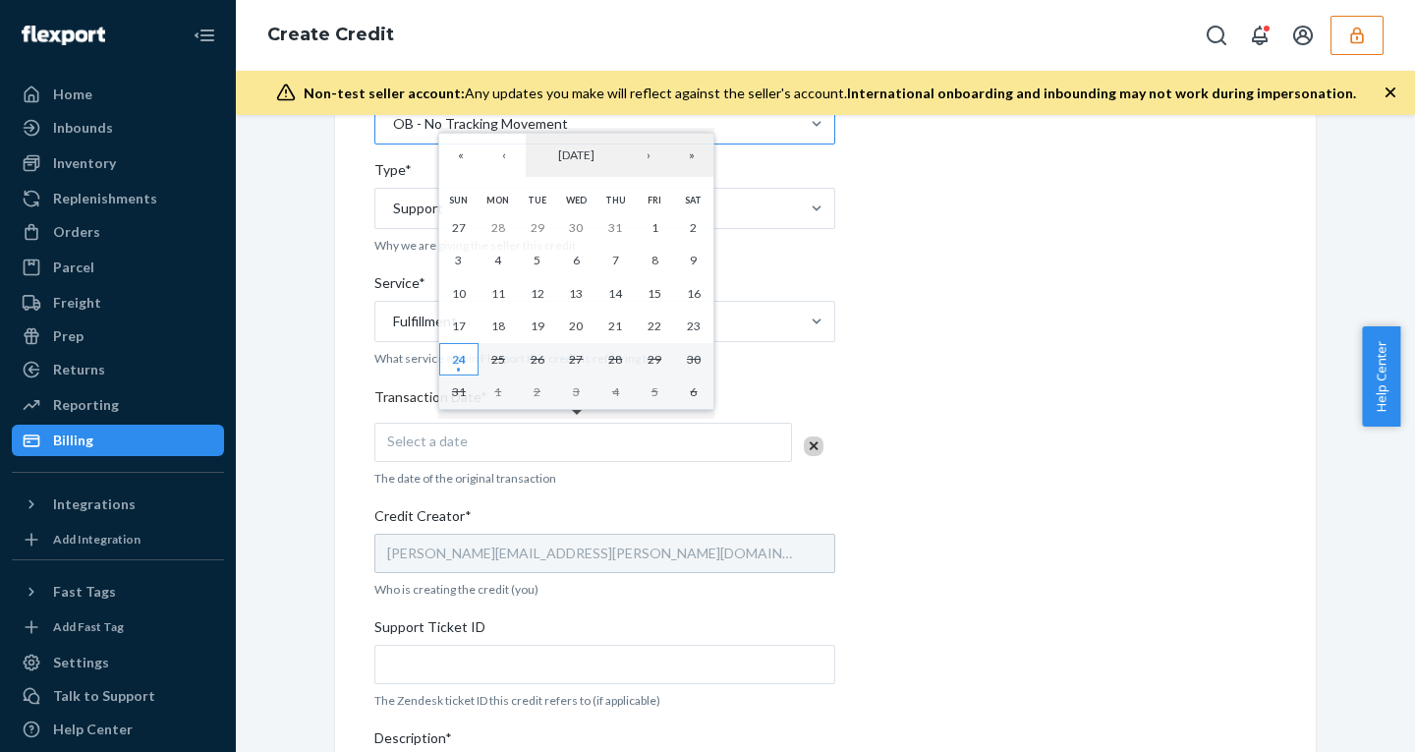
click at [465, 356] on abbr "24" at bounding box center [459, 359] width 14 height 15
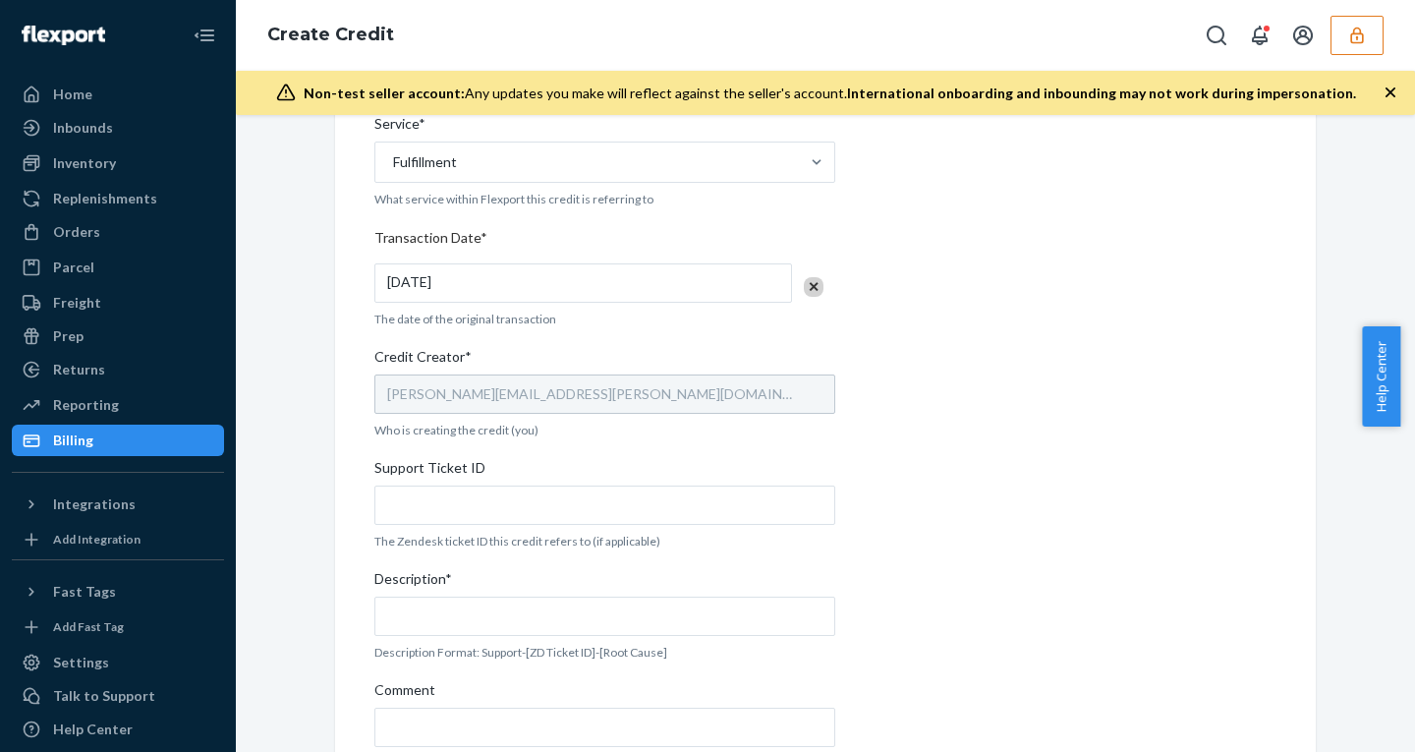
scroll to position [648, 0]
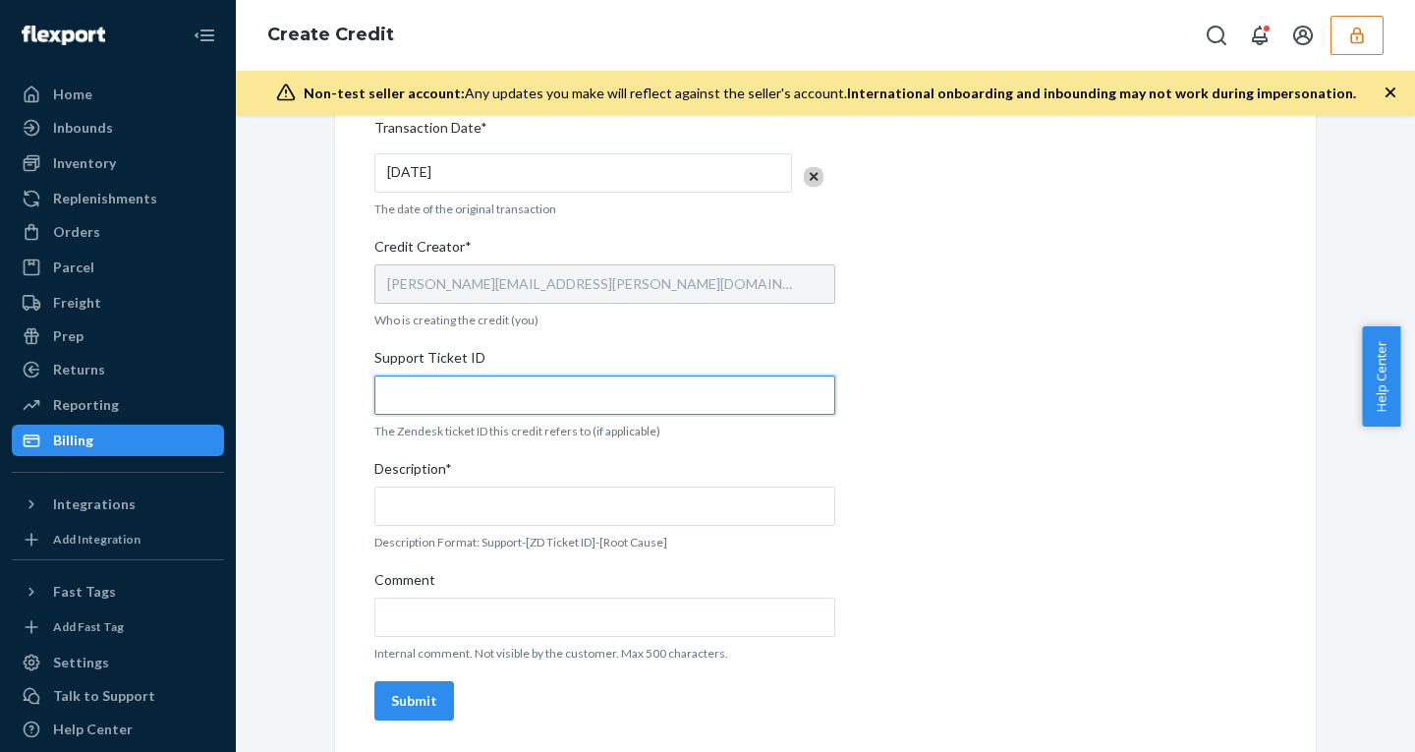
click at [441, 382] on input "Support Ticket ID" at bounding box center [604, 394] width 461 height 39
click at [299, 381] on div "Internal Credit Creation Form Use this form instead of going to Chargebee. Thes…" at bounding box center [825, 124] width 1149 height 1256
click at [360, 380] on div "Internal Credit Creation Form Use this form instead of going to Chargebee. Thes…" at bounding box center [825, 124] width 980 height 1256
click at [448, 404] on input "Support Ticket ID" at bounding box center [604, 394] width 461 height 39
paste input "805046"
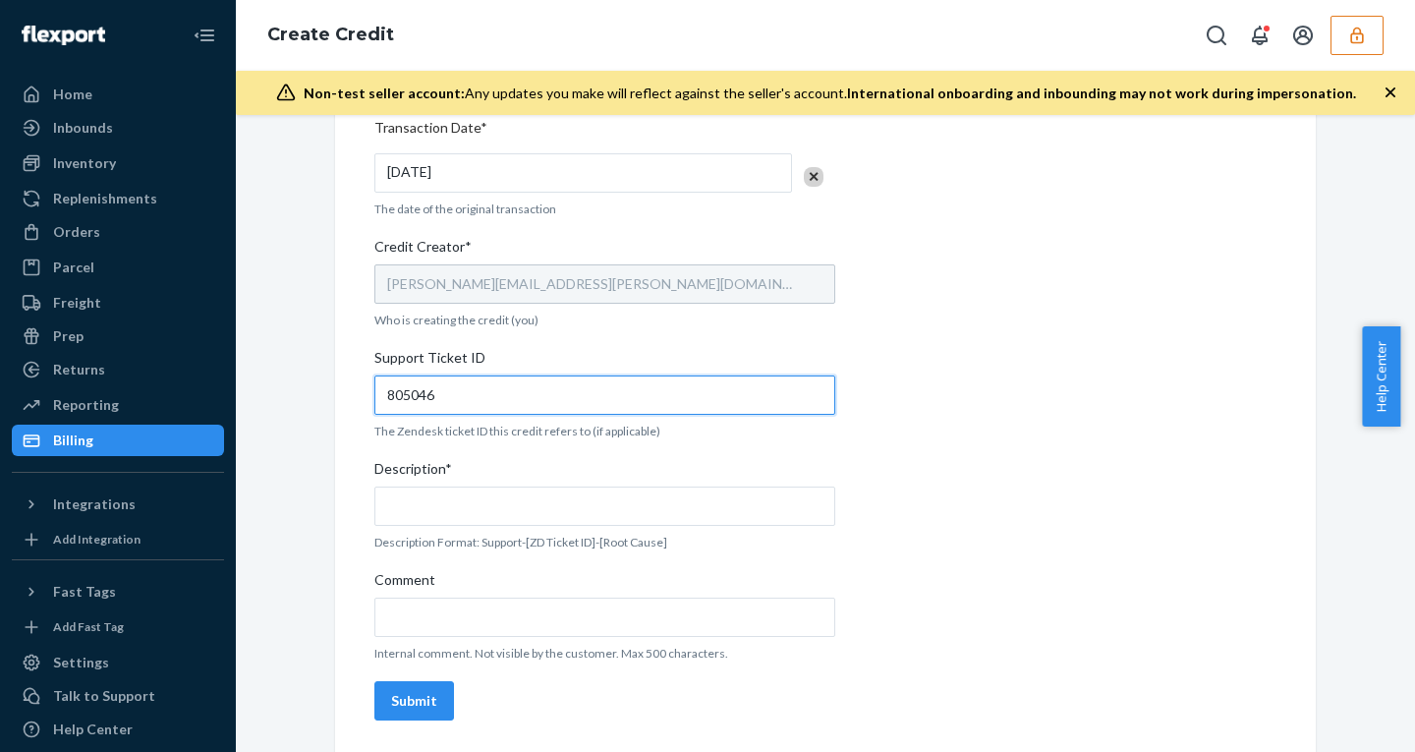
type input "805046"
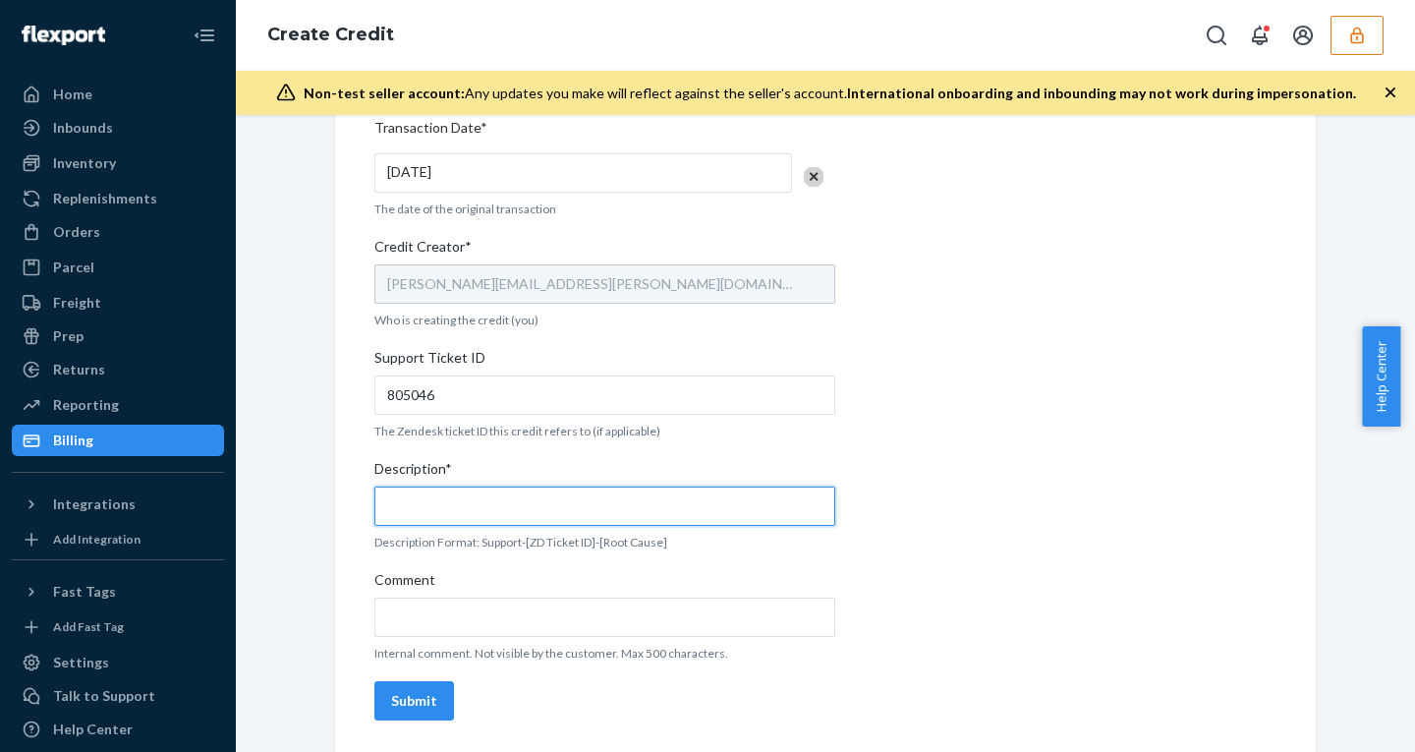
click at [453, 518] on input "Description*" at bounding box center [604, 505] width 461 height 39
paste input "805046"
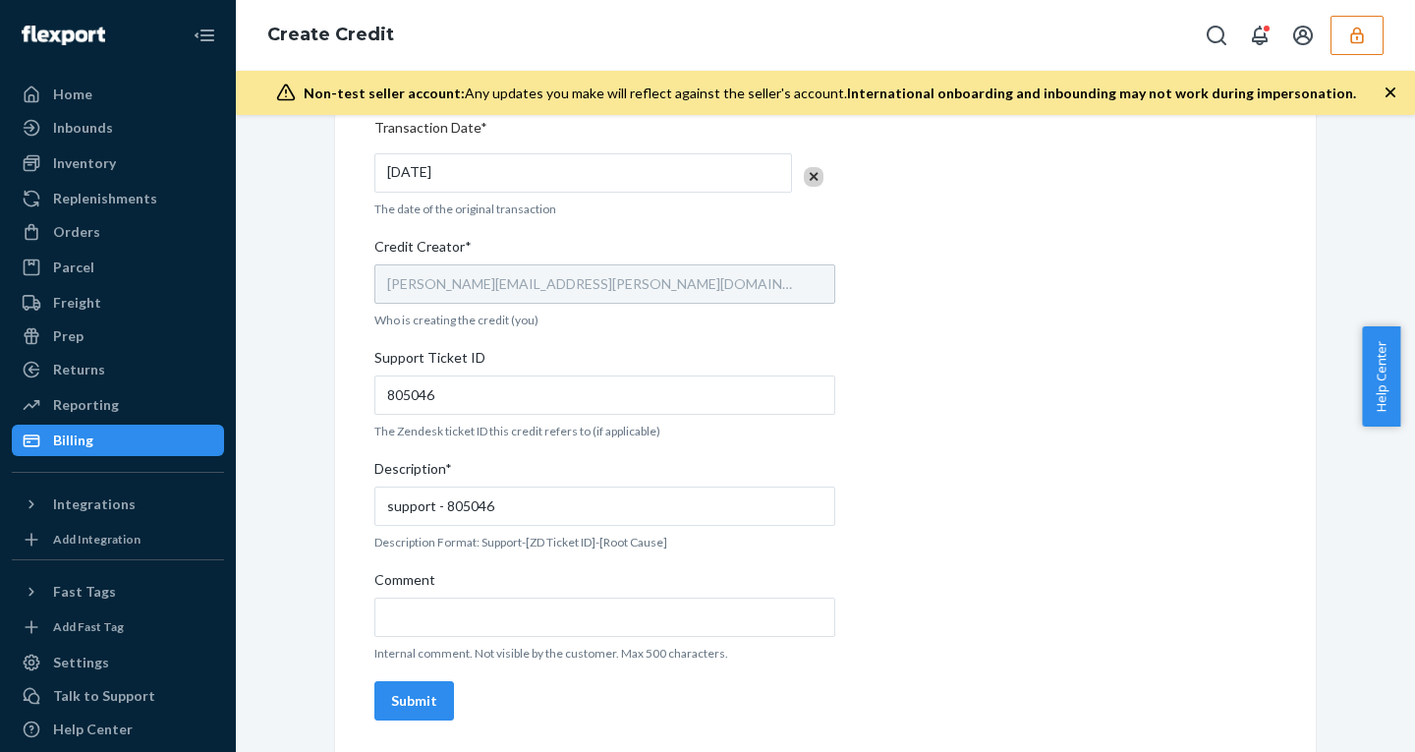
click at [1052, 525] on div "Internal Credit Creation Form Use this form instead of going to Chargebee. Thes…" at bounding box center [825, 124] width 902 height 1208
click at [520, 514] on input "support - 805046" at bounding box center [604, 505] width 461 height 39
paste input "- OB - No Tracking Movement"
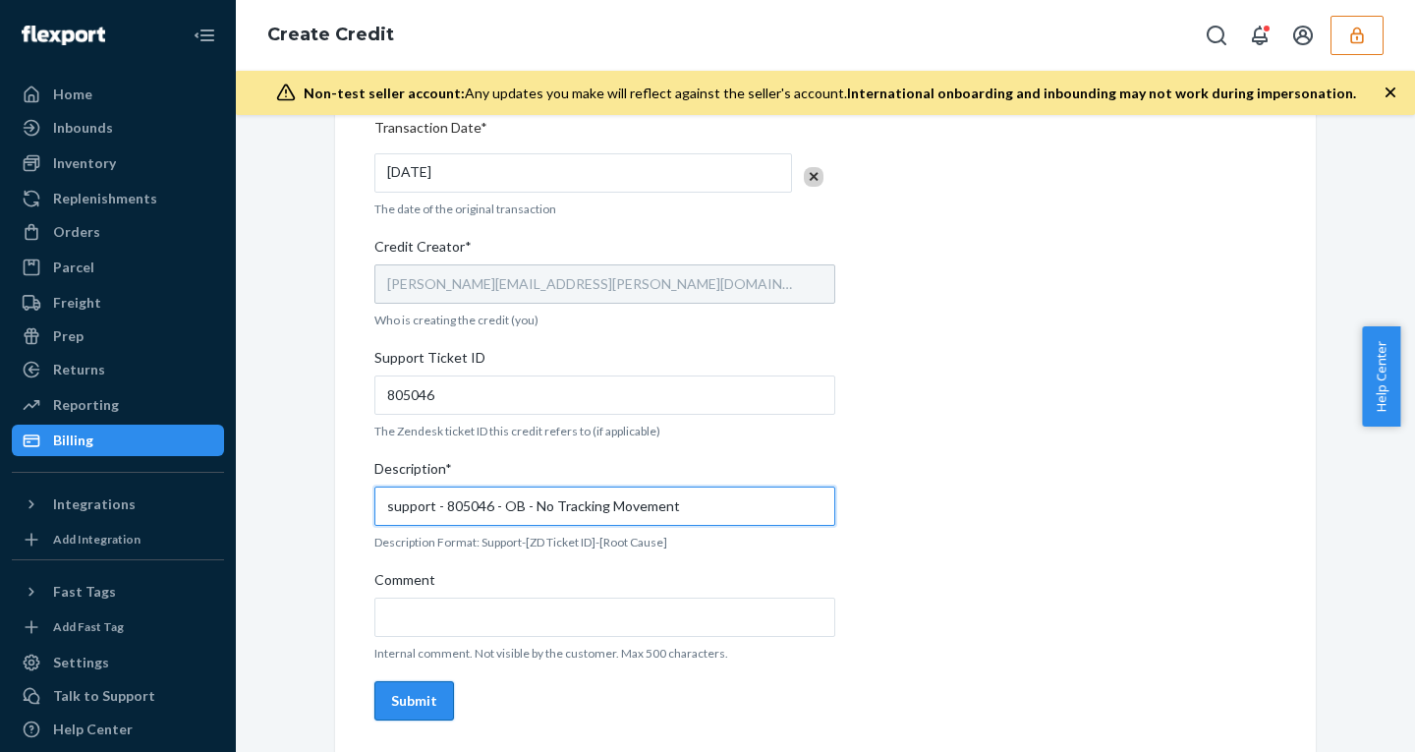
type input "support - 805046 - OB - No Tracking Movement"
click at [419, 700] on div "Submit" at bounding box center [414, 701] width 46 height 20
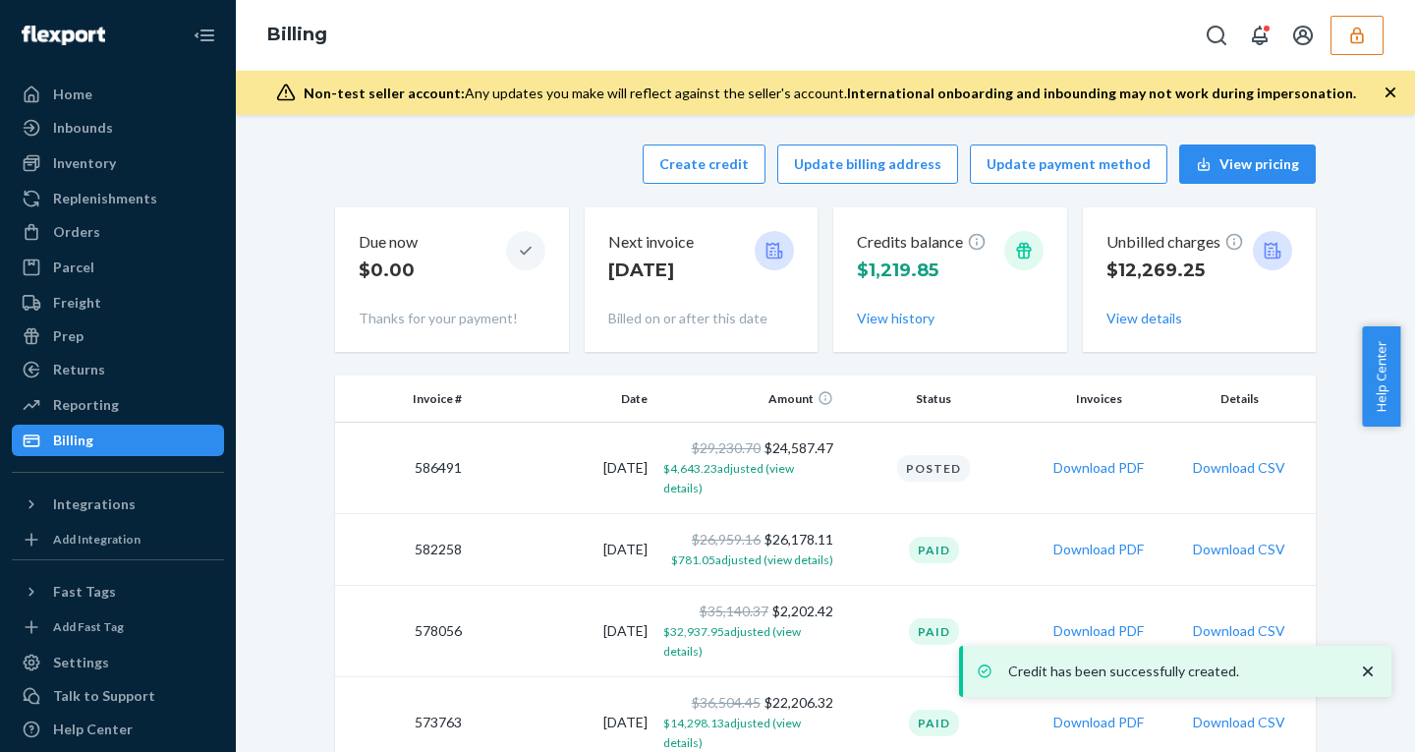
click at [1339, 48] on button "button" at bounding box center [1356, 35] width 53 height 39
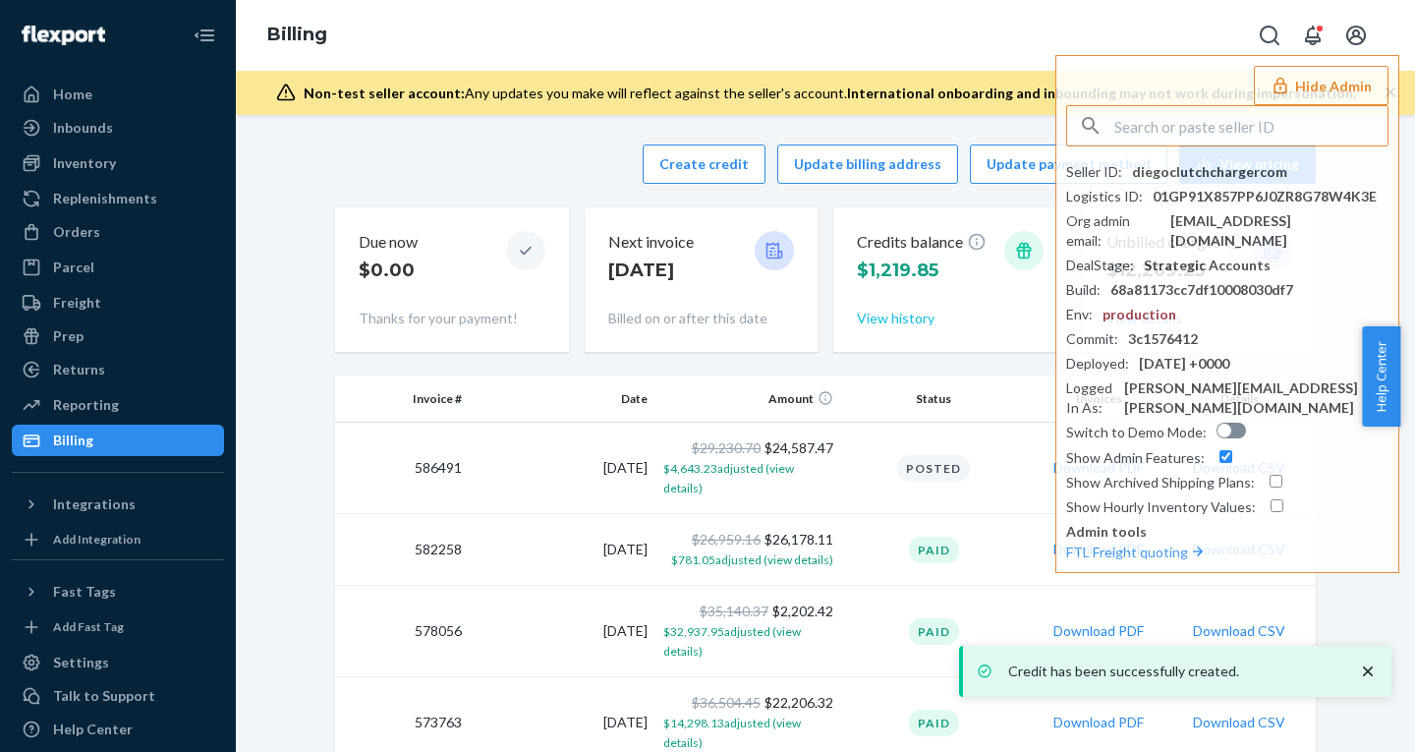
click at [875, 311] on button "View history" at bounding box center [896, 318] width 78 height 20
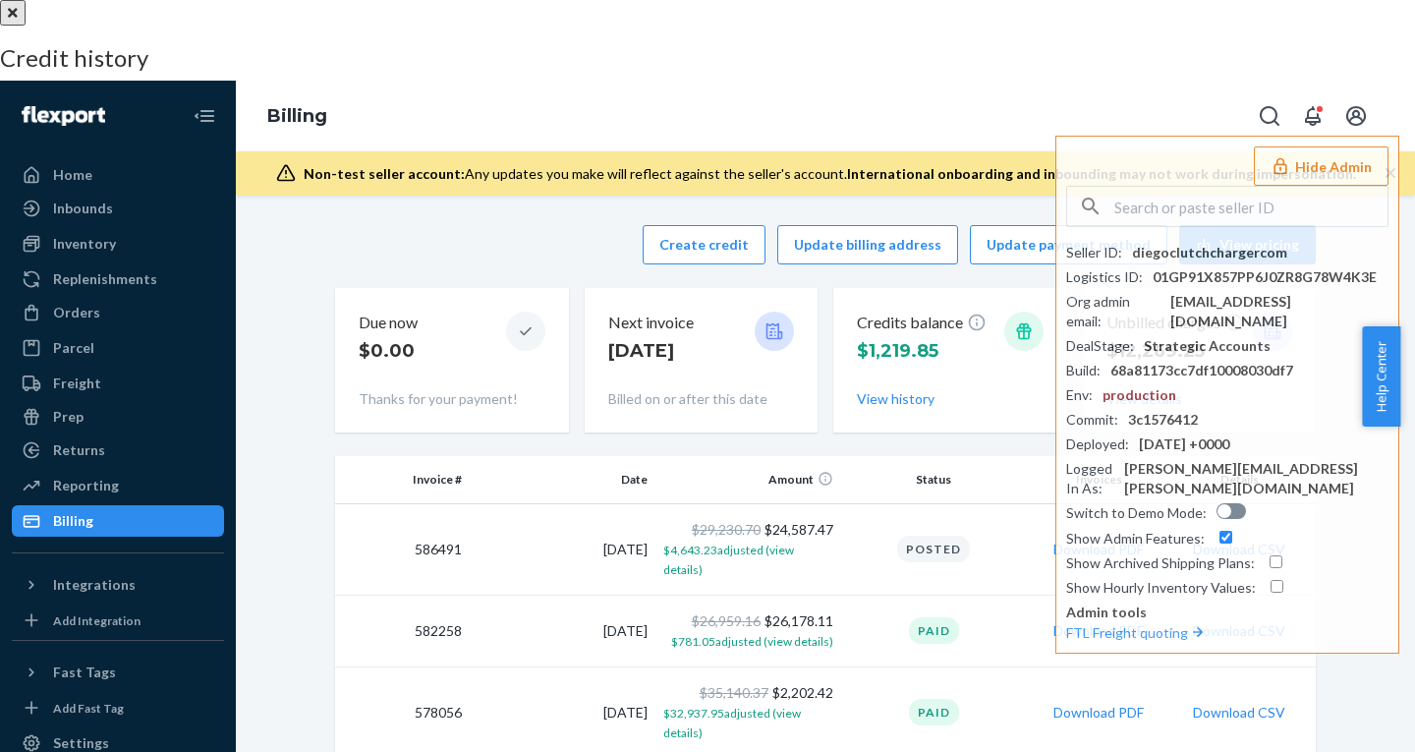
click at [26, 26] on button "close" at bounding box center [13, 13] width 26 height 26
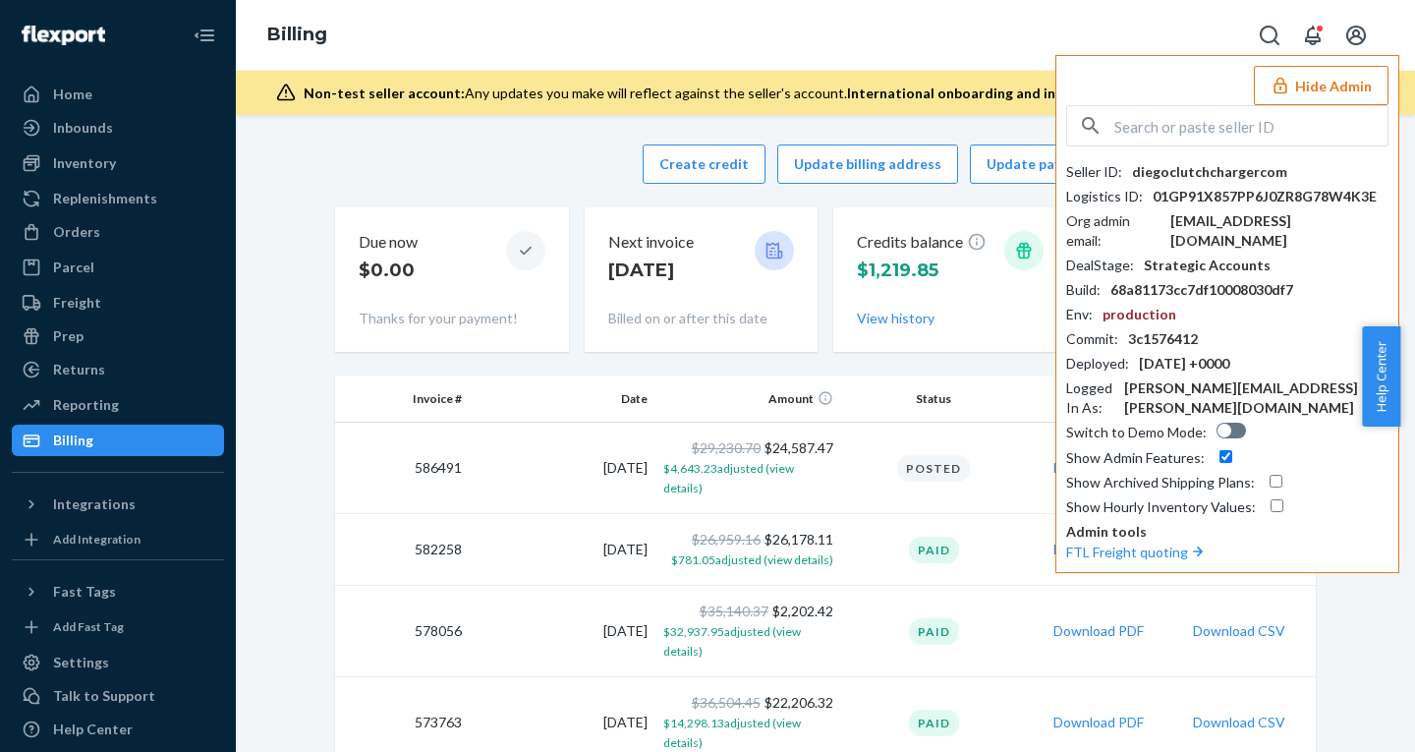
click at [1257, 123] on input "text" at bounding box center [1250, 125] width 273 height 39
paste input "jeffhcaperobbincom"
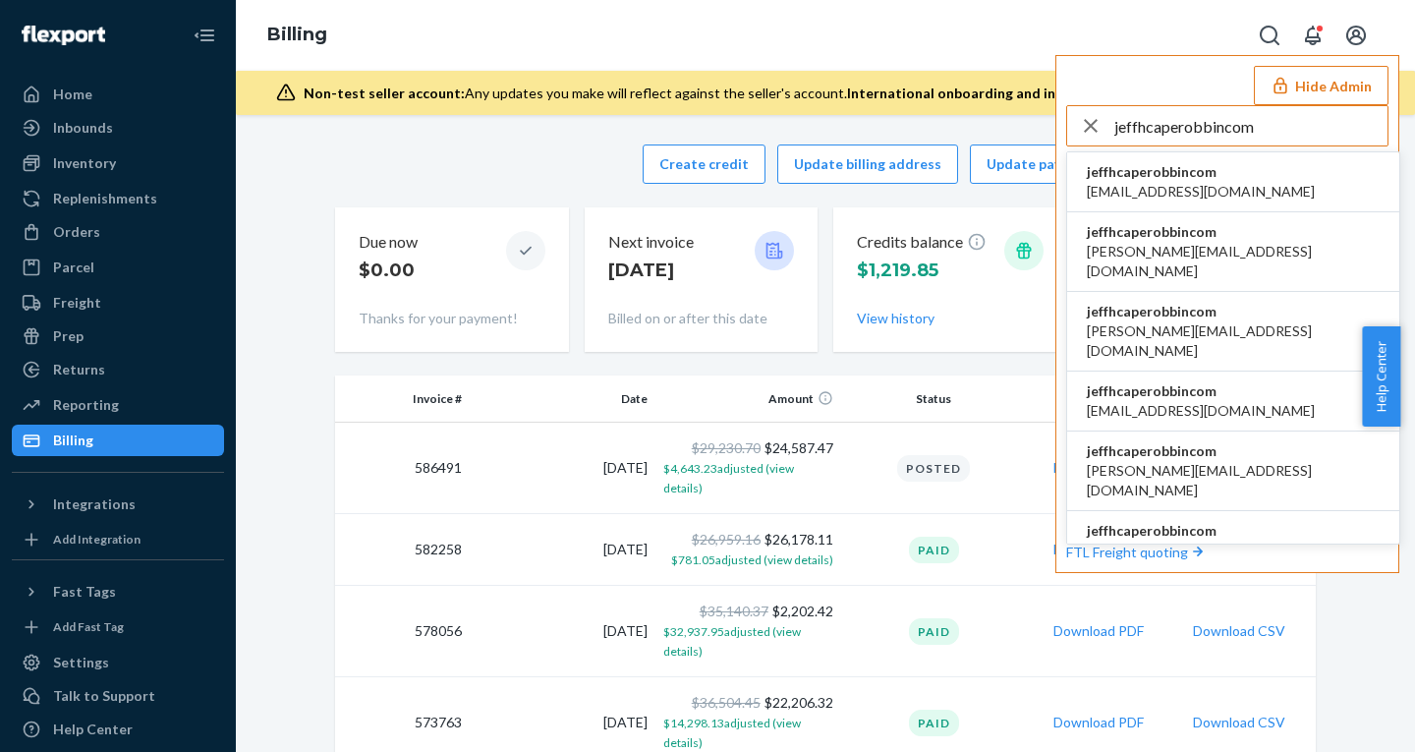
type input "jeffhcaperobbincom"
click at [1140, 191] on span "andre@caperobbin.com" at bounding box center [1201, 192] width 228 height 20
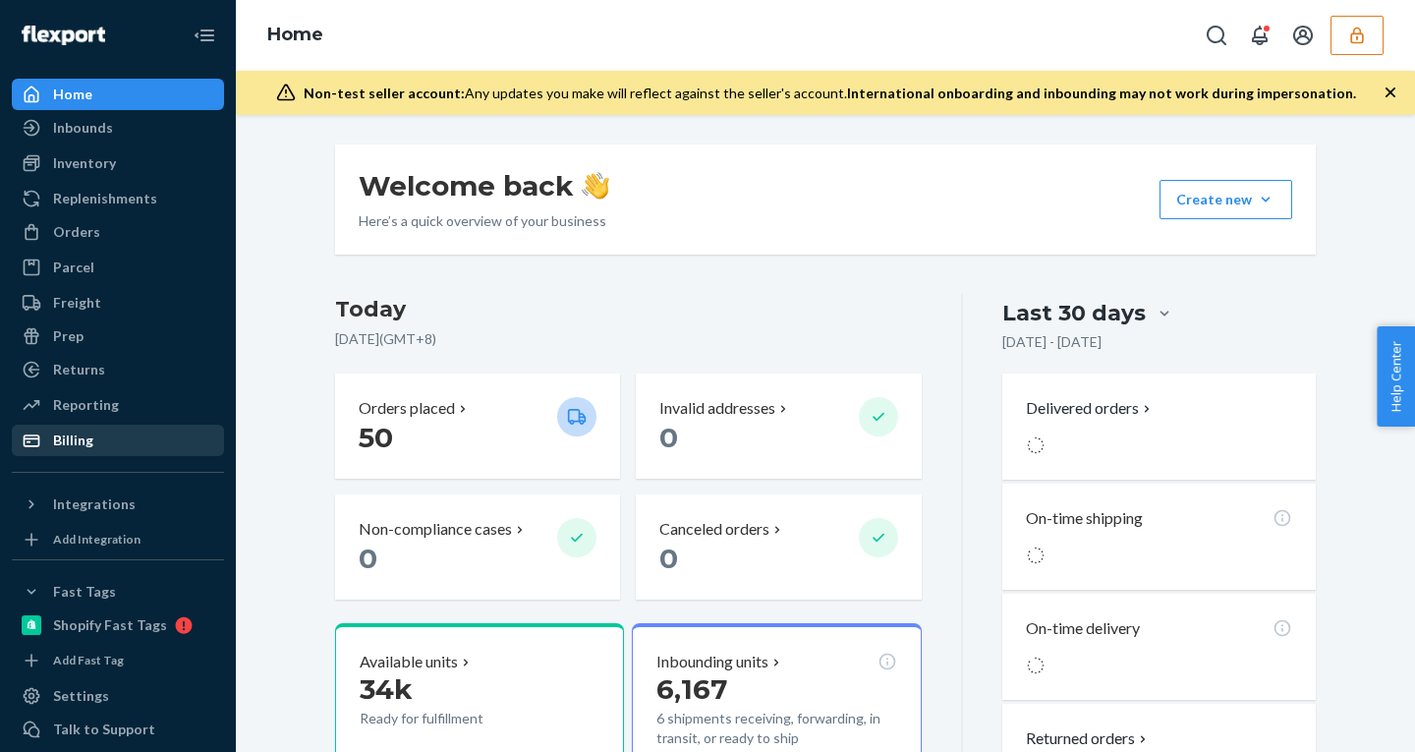
click at [82, 437] on div "Billing" at bounding box center [73, 440] width 40 height 20
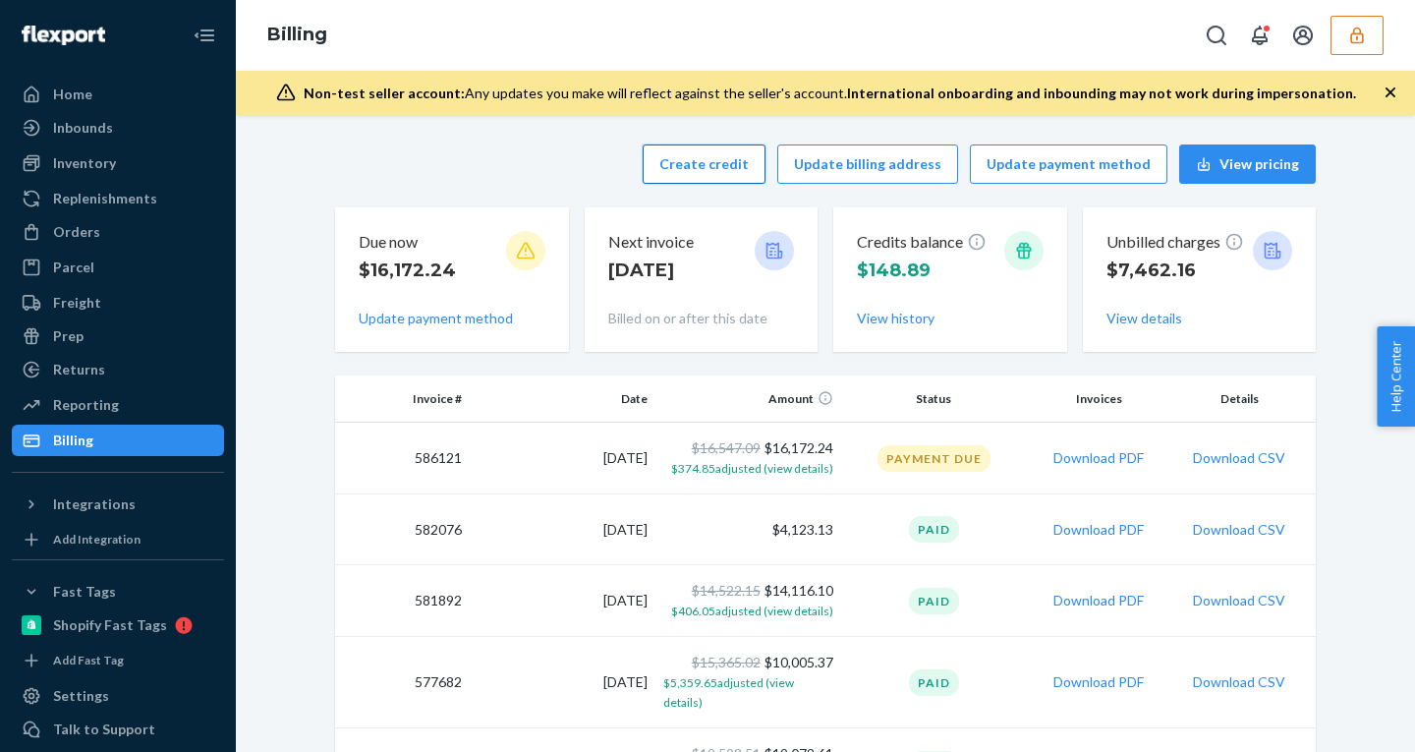
click at [711, 157] on button "Create credit" at bounding box center [704, 163] width 123 height 39
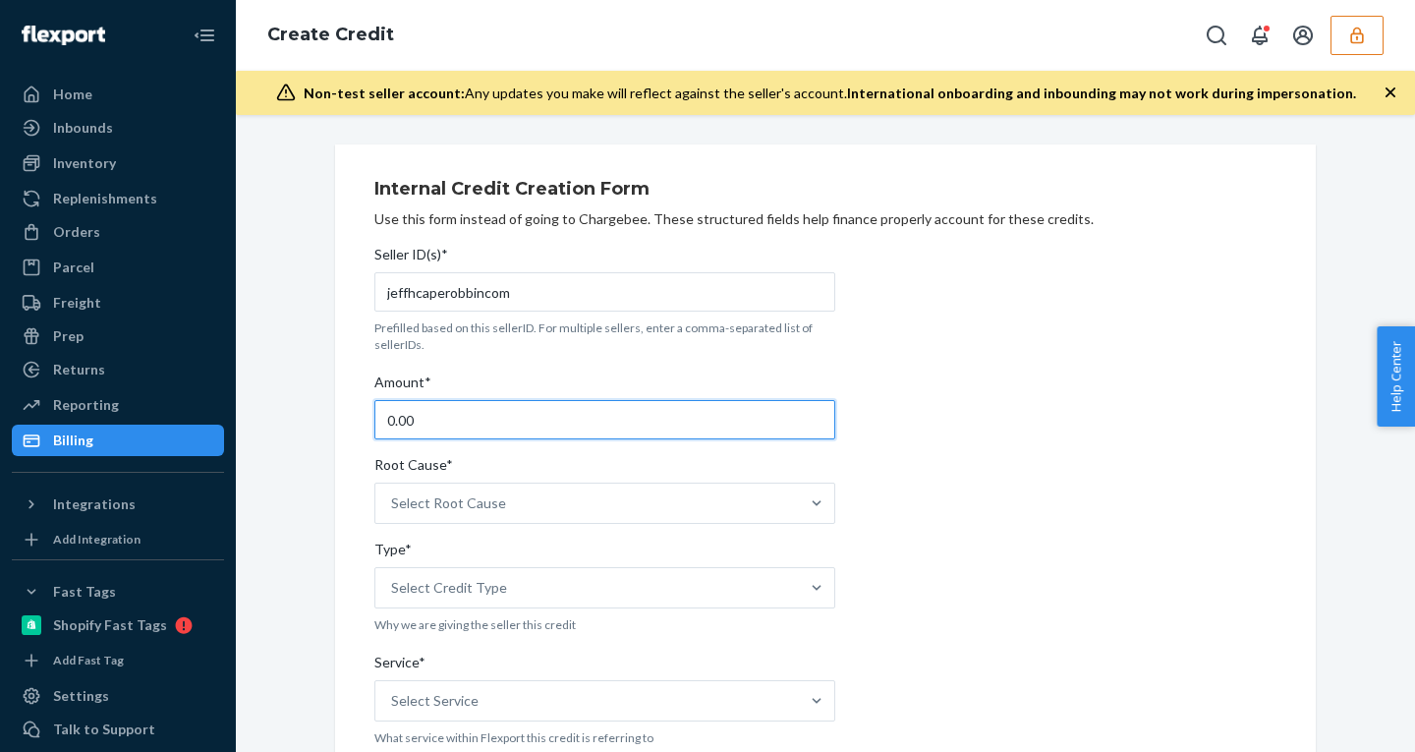
drag, startPoint x: 437, startPoint y: 430, endPoint x: 217, endPoint y: 414, distance: 220.7
click at [221, 414] on div "Home Inbounds Shipping Plans Problems Inventory Products Replenishments Orders …" at bounding box center [707, 376] width 1415 height 752
paste input "26.7"
type input "26.7"
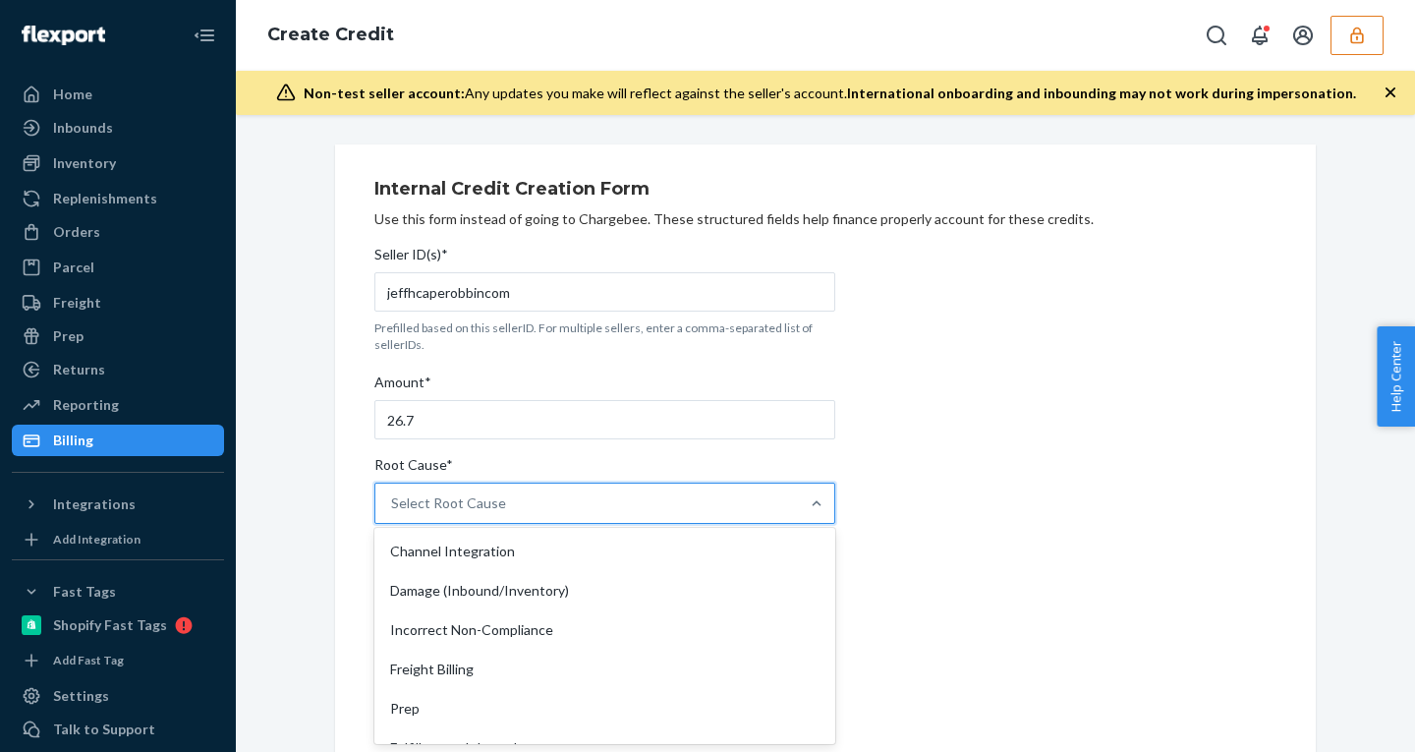
click at [454, 516] on div "Select Root Cause" at bounding box center [586, 502] width 423 height 39
click at [393, 513] on input "Root Cause* option Channel Integration focused, 1 of 29. 29 results available. …" at bounding box center [392, 503] width 2 height 20
type input "no"
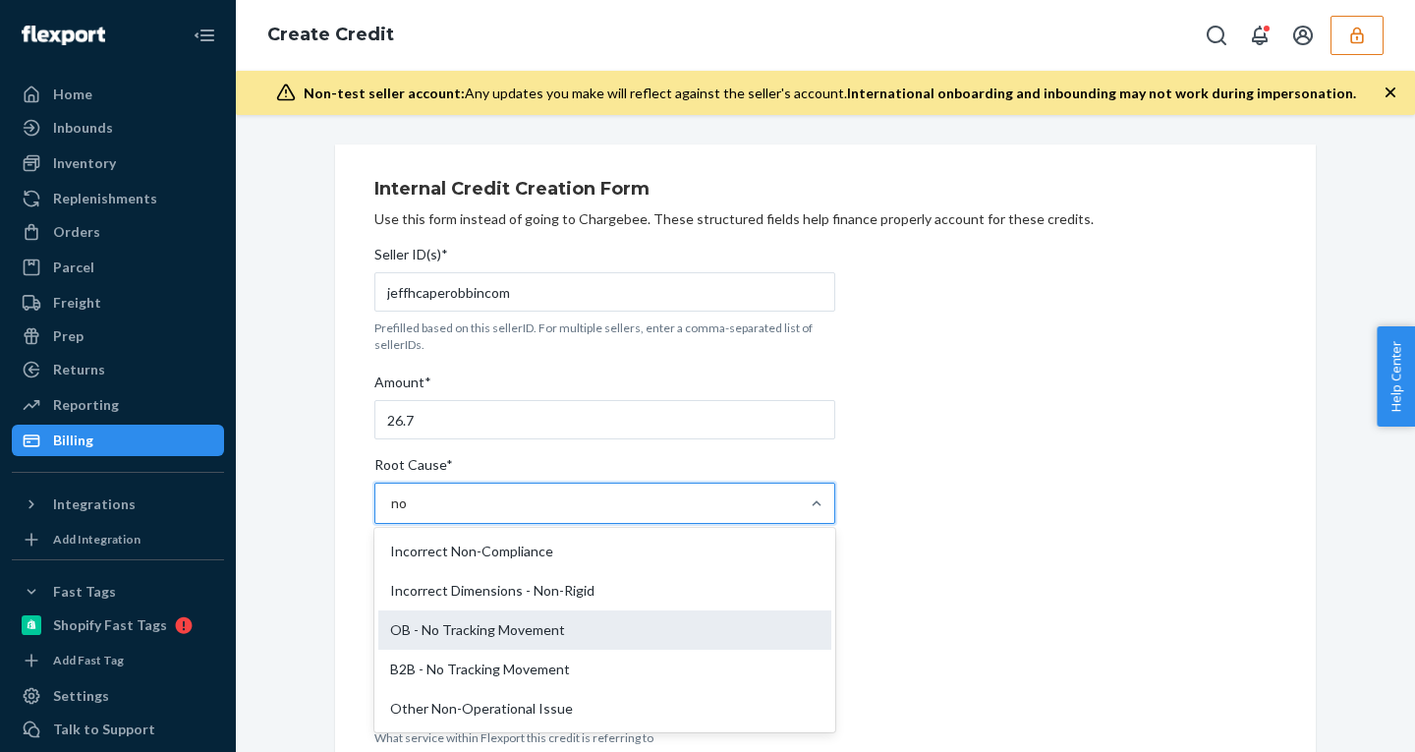
click at [463, 630] on div "OB - No Tracking Movement" at bounding box center [604, 629] width 453 height 39
click at [409, 513] on input "no" at bounding box center [400, 503] width 18 height 20
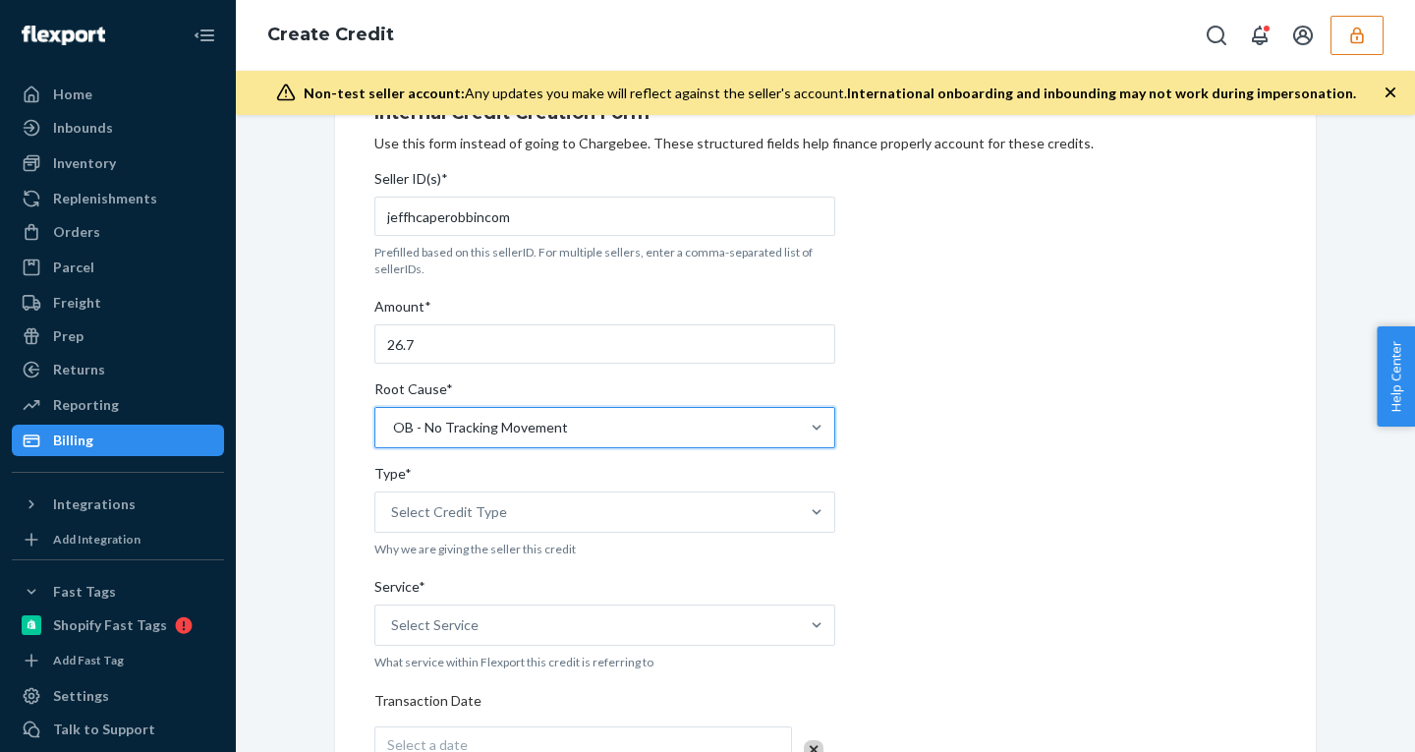
scroll to position [80, 0]
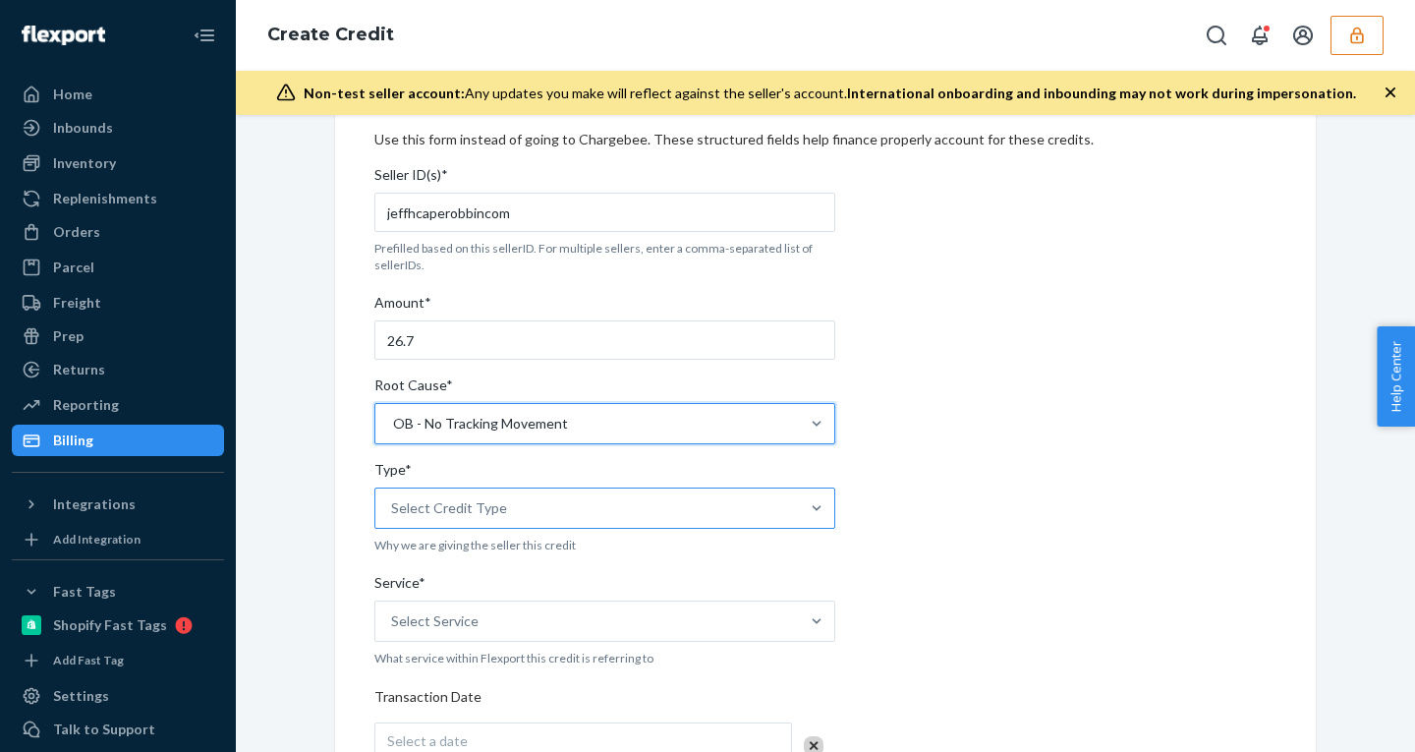
click at [518, 505] on div "Select Credit Type" at bounding box center [586, 507] width 423 height 39
click at [393, 505] on input "Type* Select Credit Type" at bounding box center [392, 508] width 2 height 20
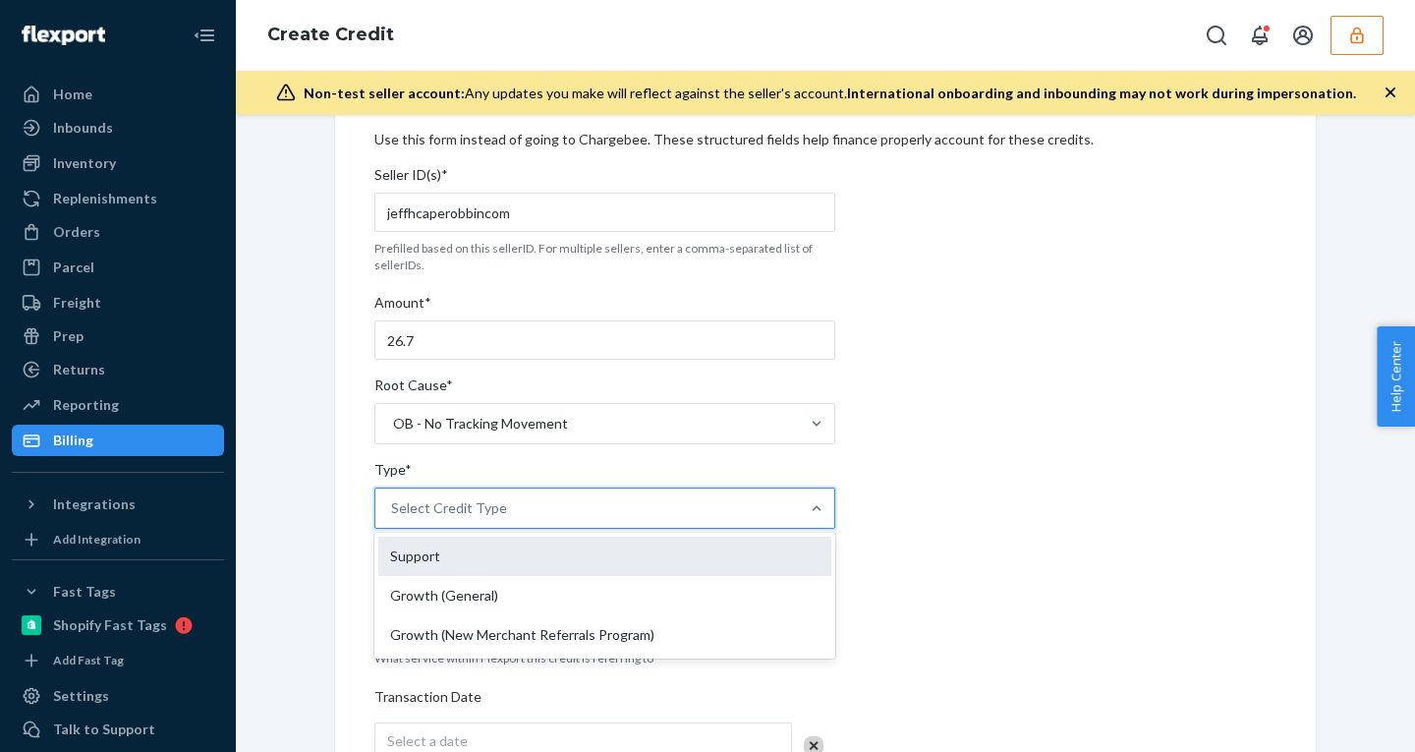
click at [415, 555] on div "Support" at bounding box center [604, 555] width 453 height 39
click at [393, 518] on input "Type* option Support focused, 1 of 3. 3 results available. Use Up and Down to c…" at bounding box center [392, 508] width 2 height 20
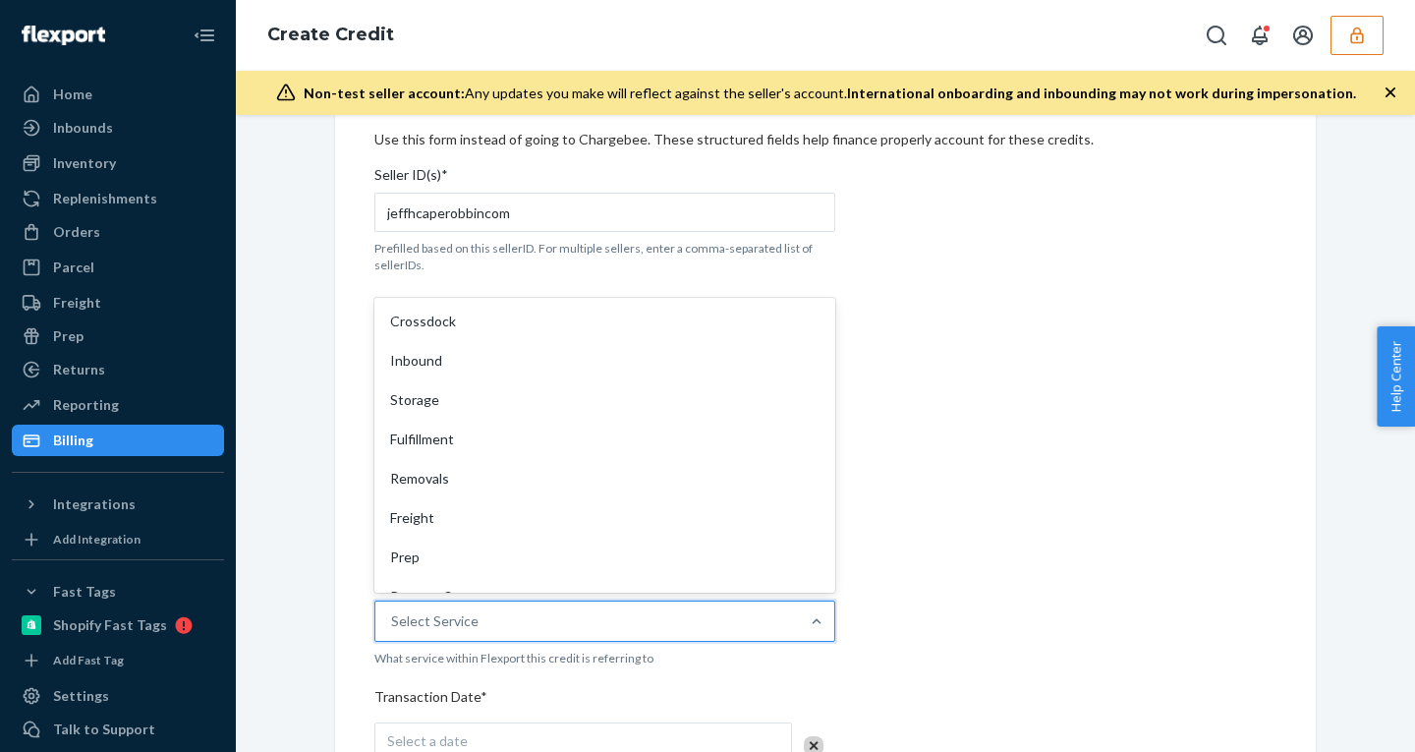
click at [526, 629] on div "Select Service" at bounding box center [586, 620] width 423 height 39
click at [393, 629] on input "Service* option Crossdock focused, 1 of 10. 10 results available. Use Up and Do…" at bounding box center [392, 621] width 2 height 20
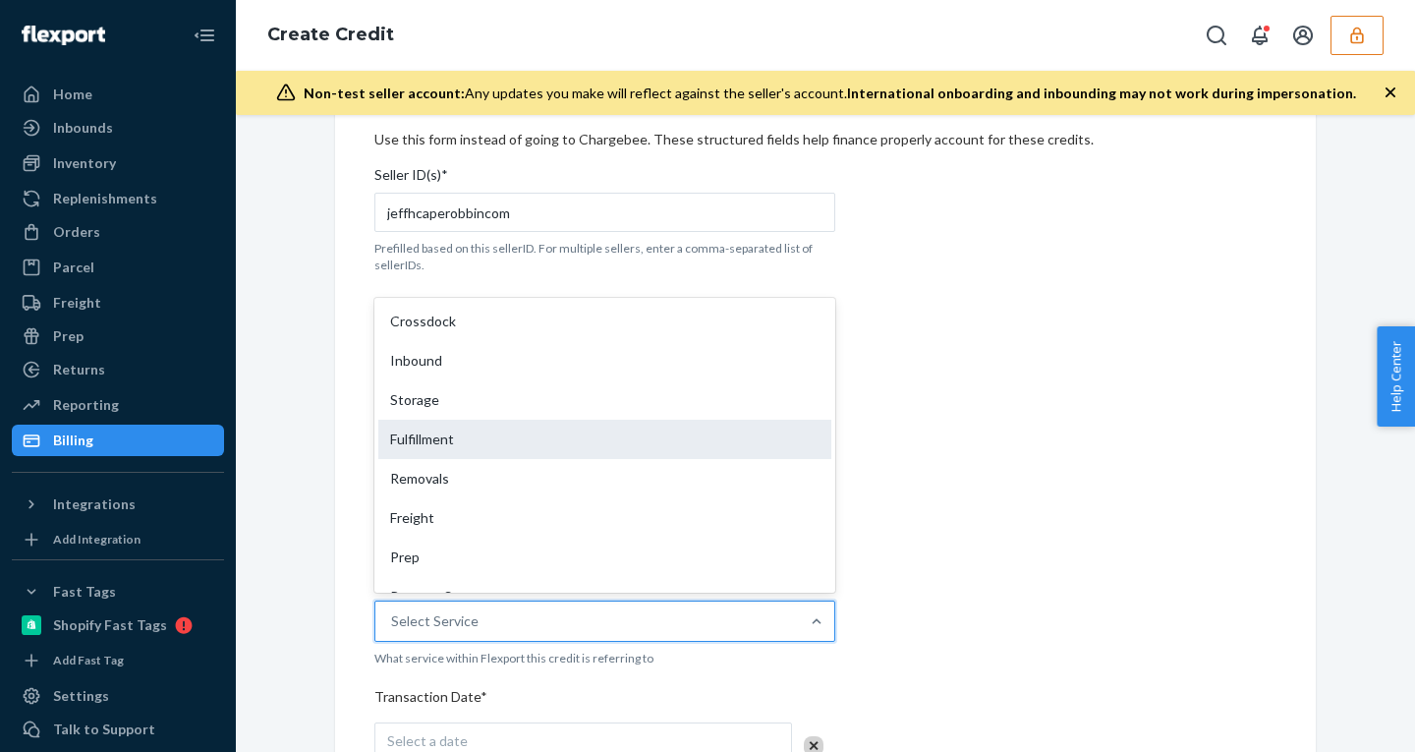
click at [432, 436] on div "Fulfillment" at bounding box center [604, 439] width 453 height 39
click at [393, 611] on input "Service* option Fulfillment focused, 4 of 10. 10 results available. Use Up and …" at bounding box center [392, 621] width 2 height 20
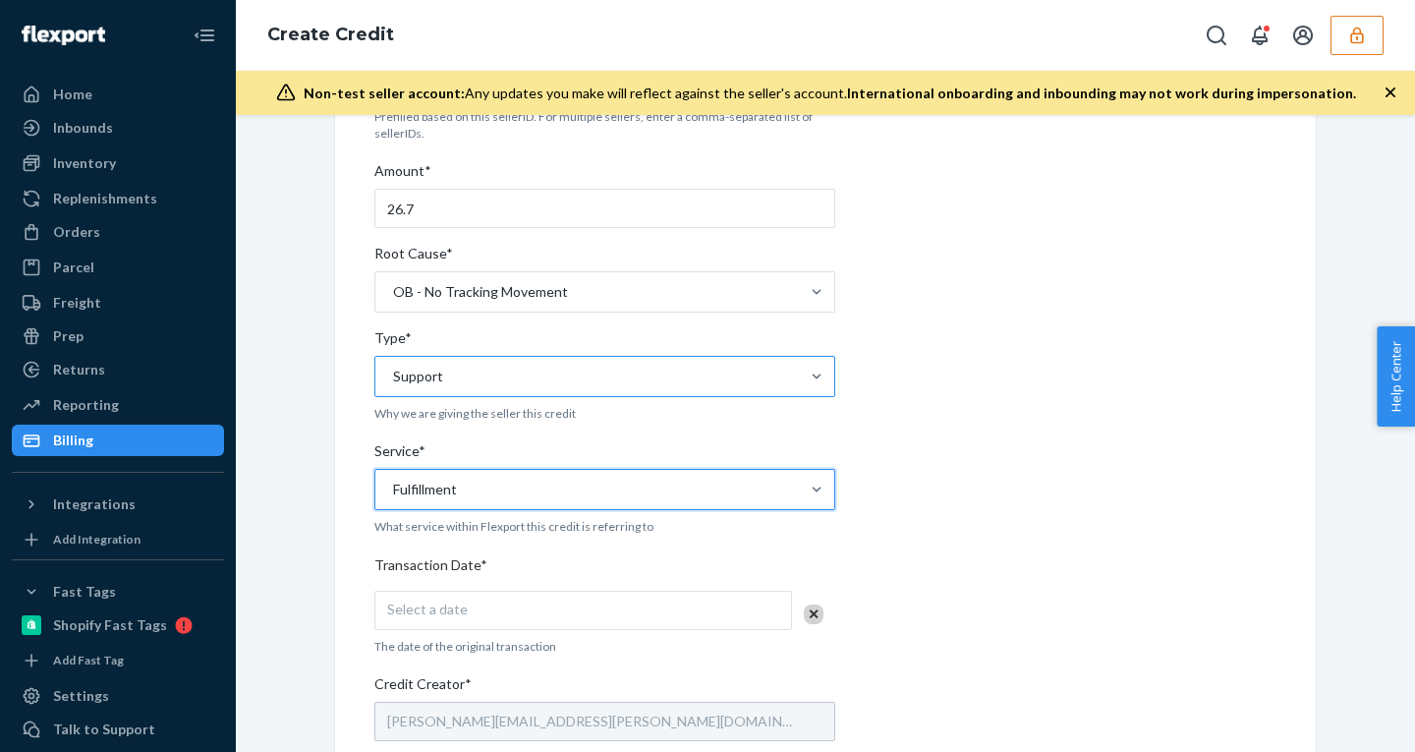
scroll to position [229, 0]
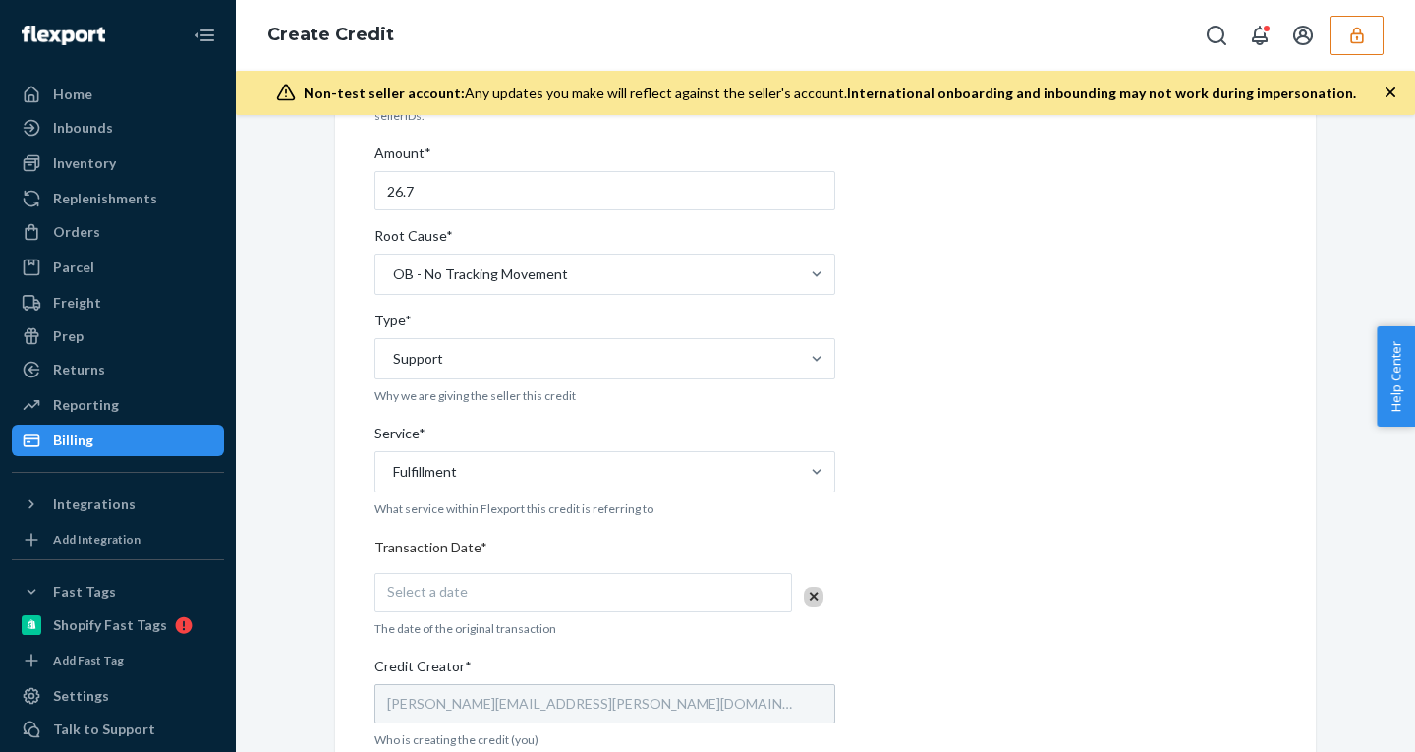
click at [513, 601] on div "Select a date" at bounding box center [583, 592] width 418 height 39
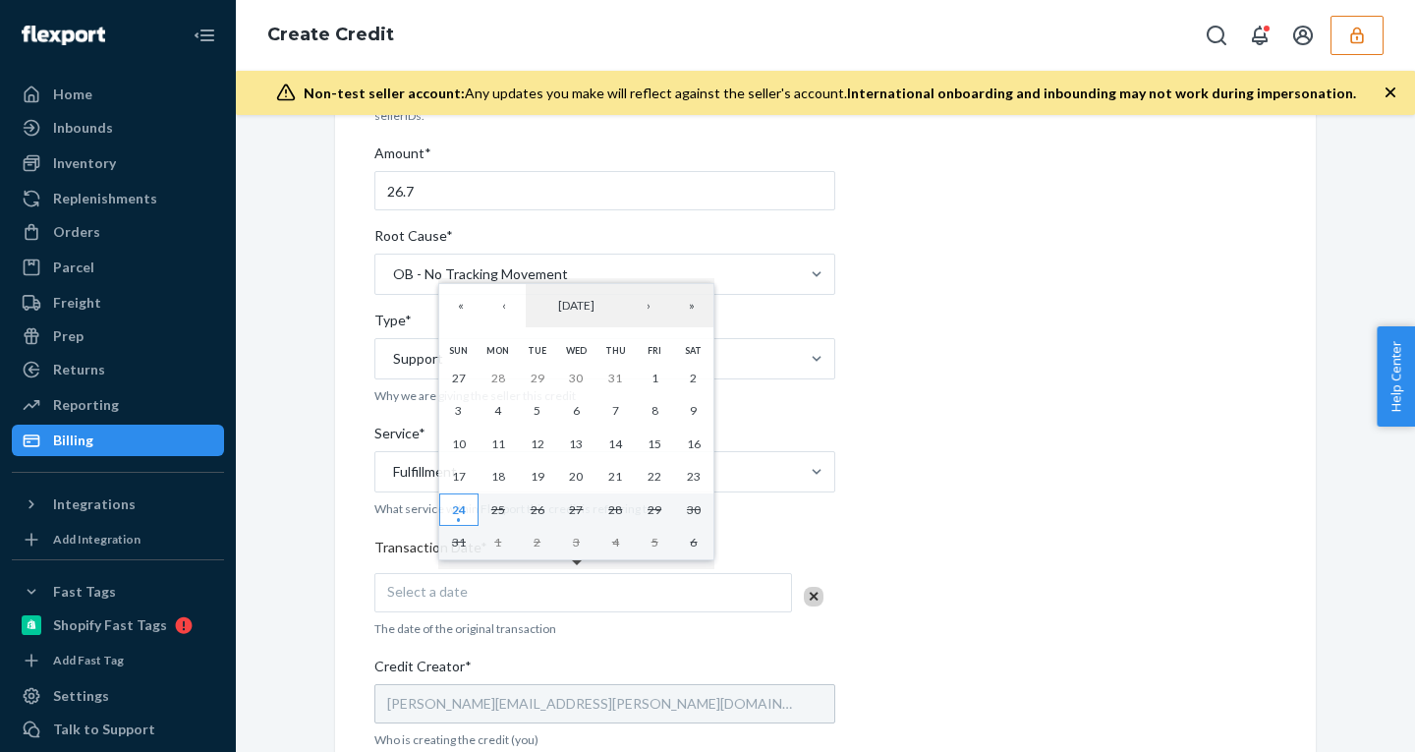
click at [456, 510] on abbr "24" at bounding box center [459, 509] width 14 height 15
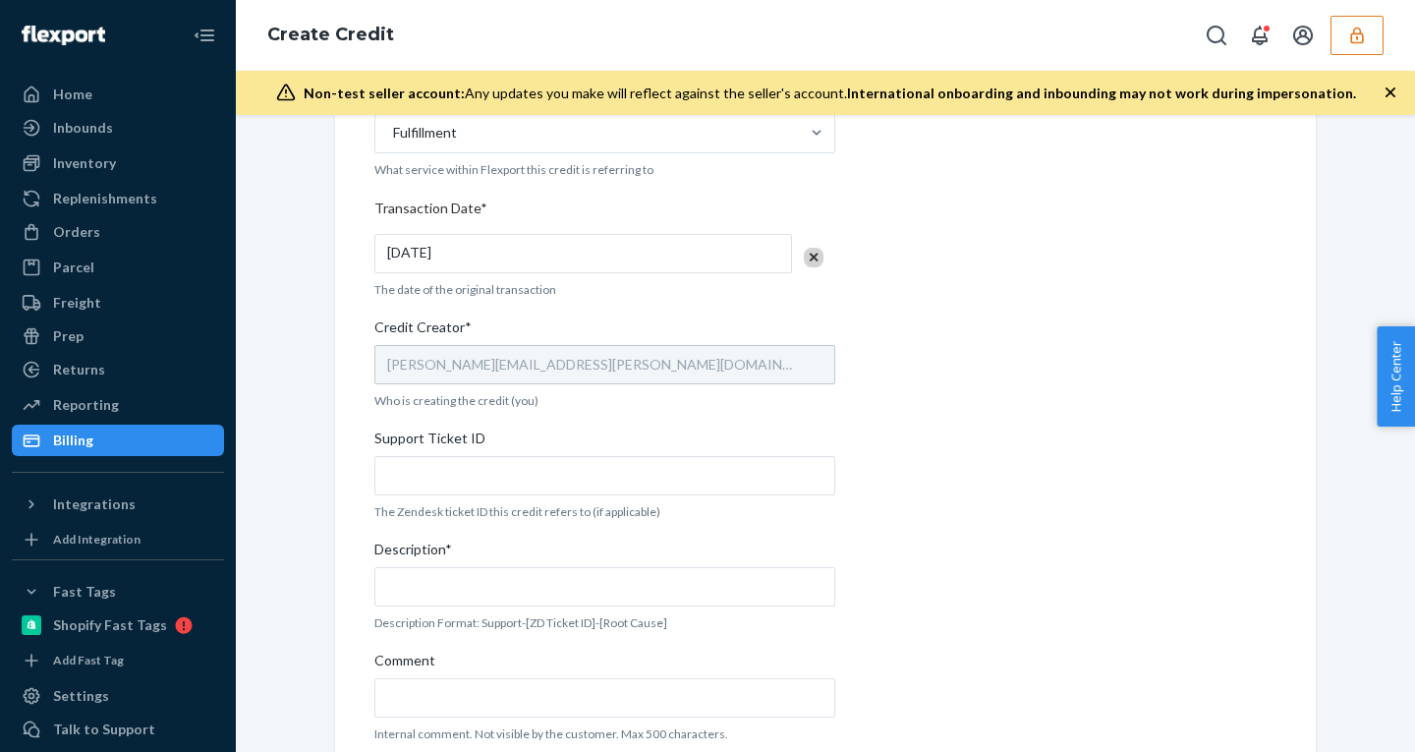
scroll to position [584, 0]
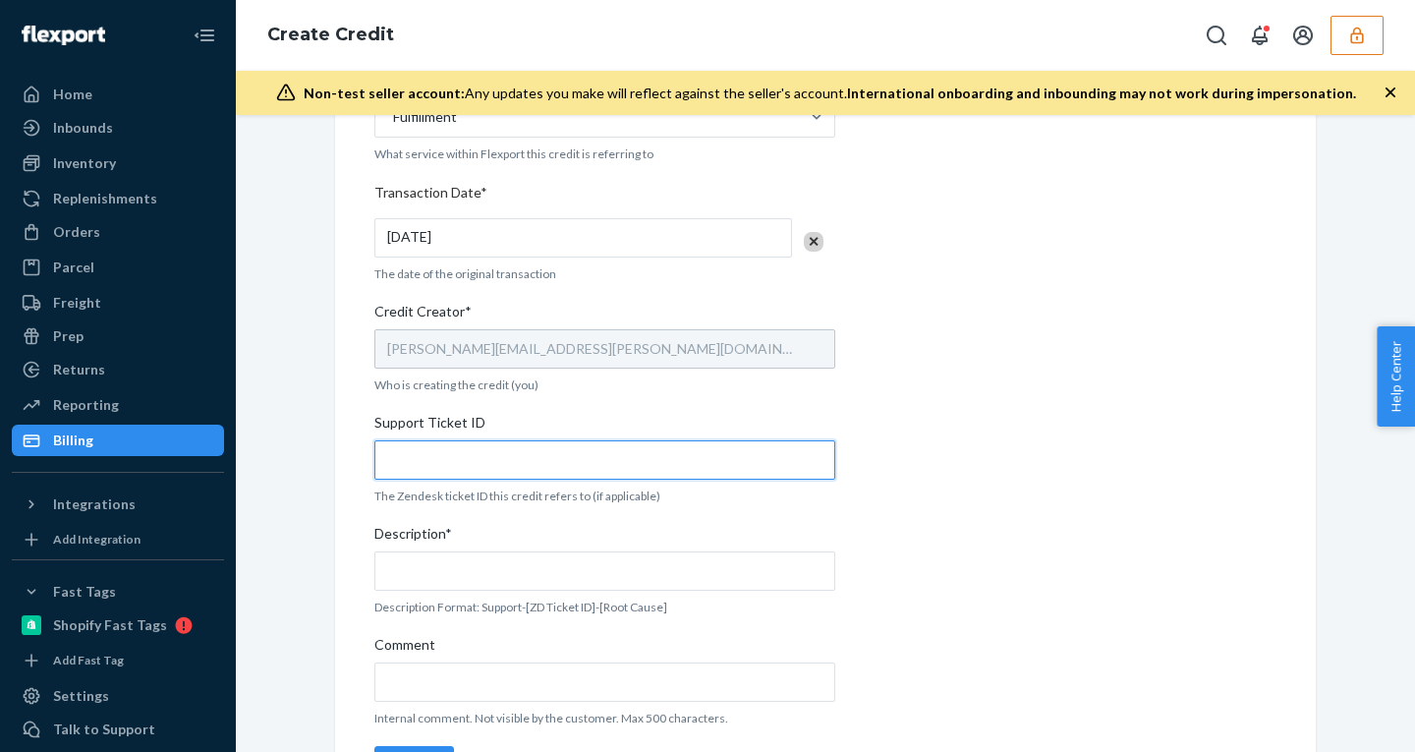
click at [466, 458] on input "Support Ticket ID" at bounding box center [604, 459] width 461 height 39
paste input "805049"
type input "805049"
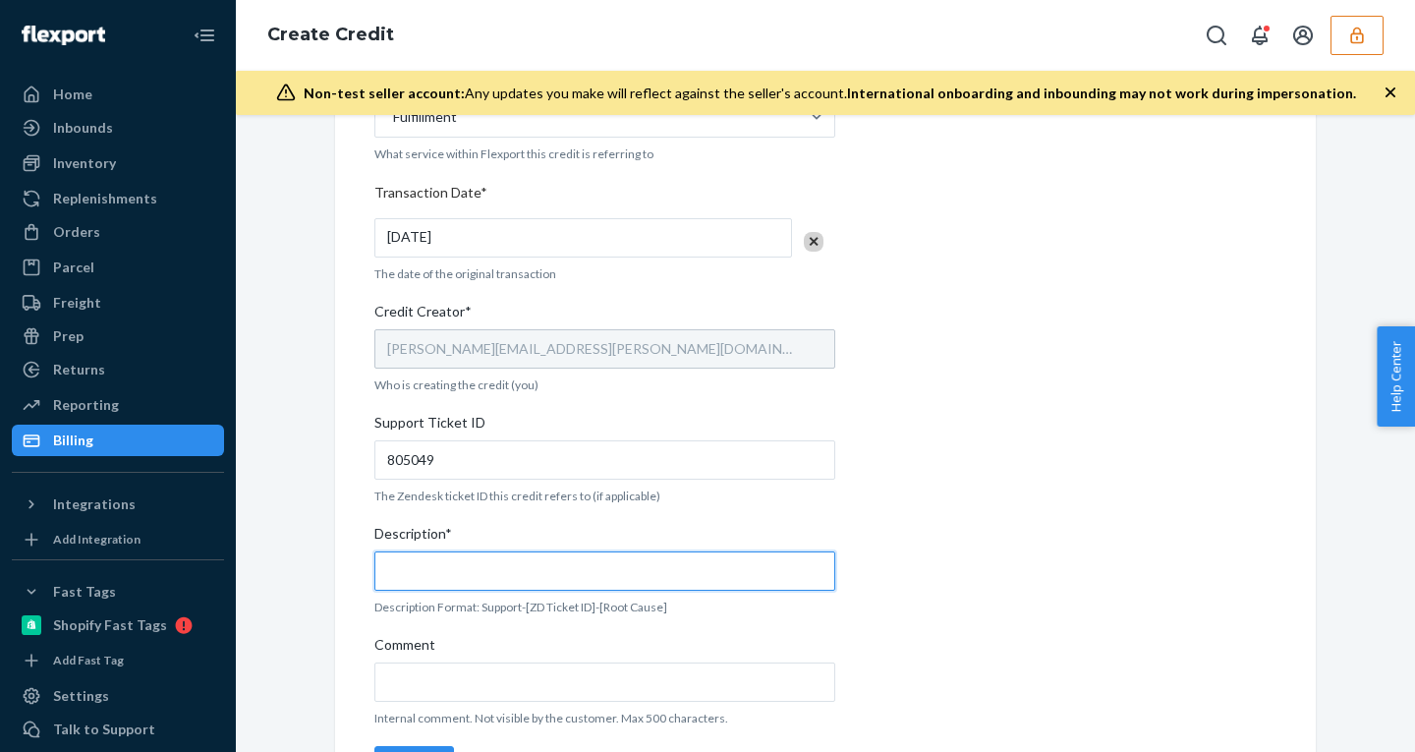
click at [465, 564] on input "Description*" at bounding box center [604, 570] width 461 height 39
paste input "805049"
click at [563, 563] on input "support - 805049" at bounding box center [604, 570] width 461 height 39
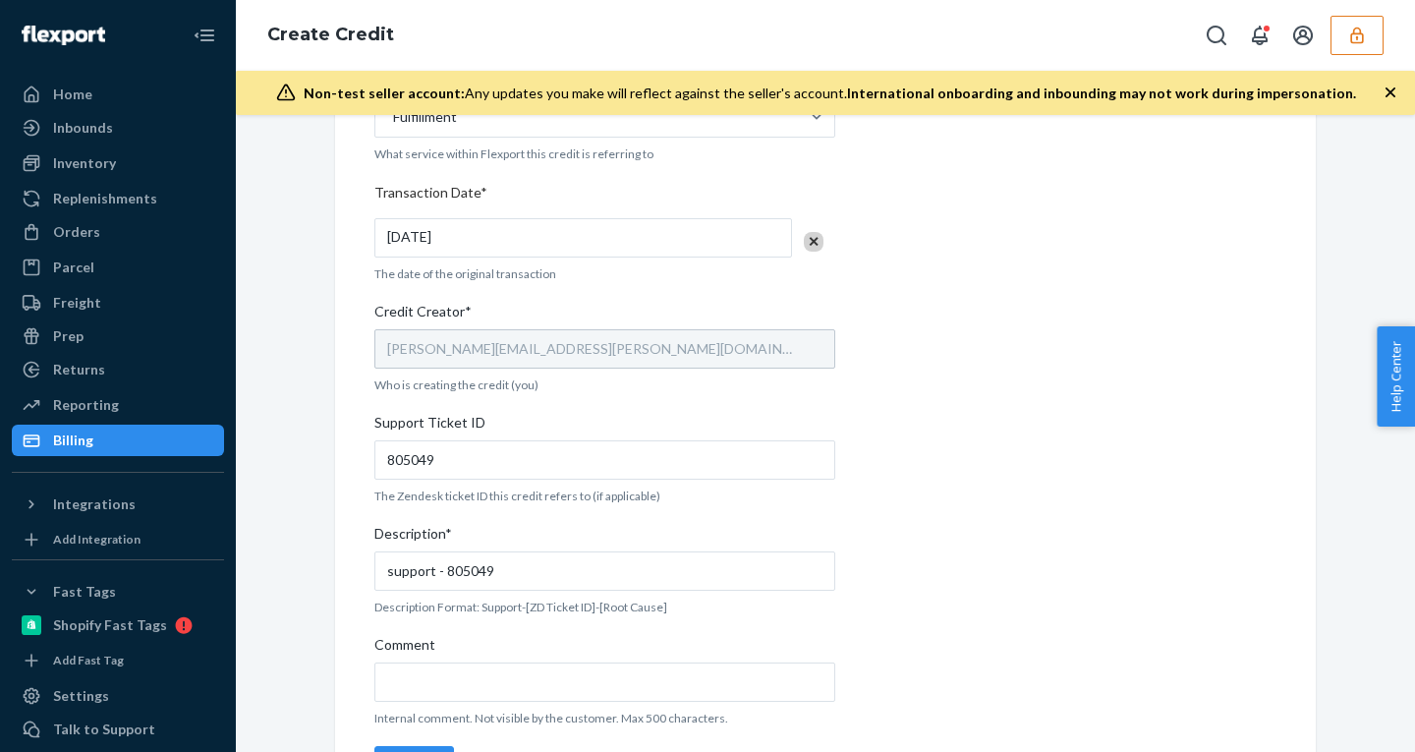
click at [1034, 592] on div "Internal Credit Creation Form Use this form instead of going to Chargebee. Thes…" at bounding box center [825, 188] width 902 height 1208
click at [584, 575] on input "support - 805049" at bounding box center [604, 570] width 461 height 39
paste input "- OB - No Tracking Movement"
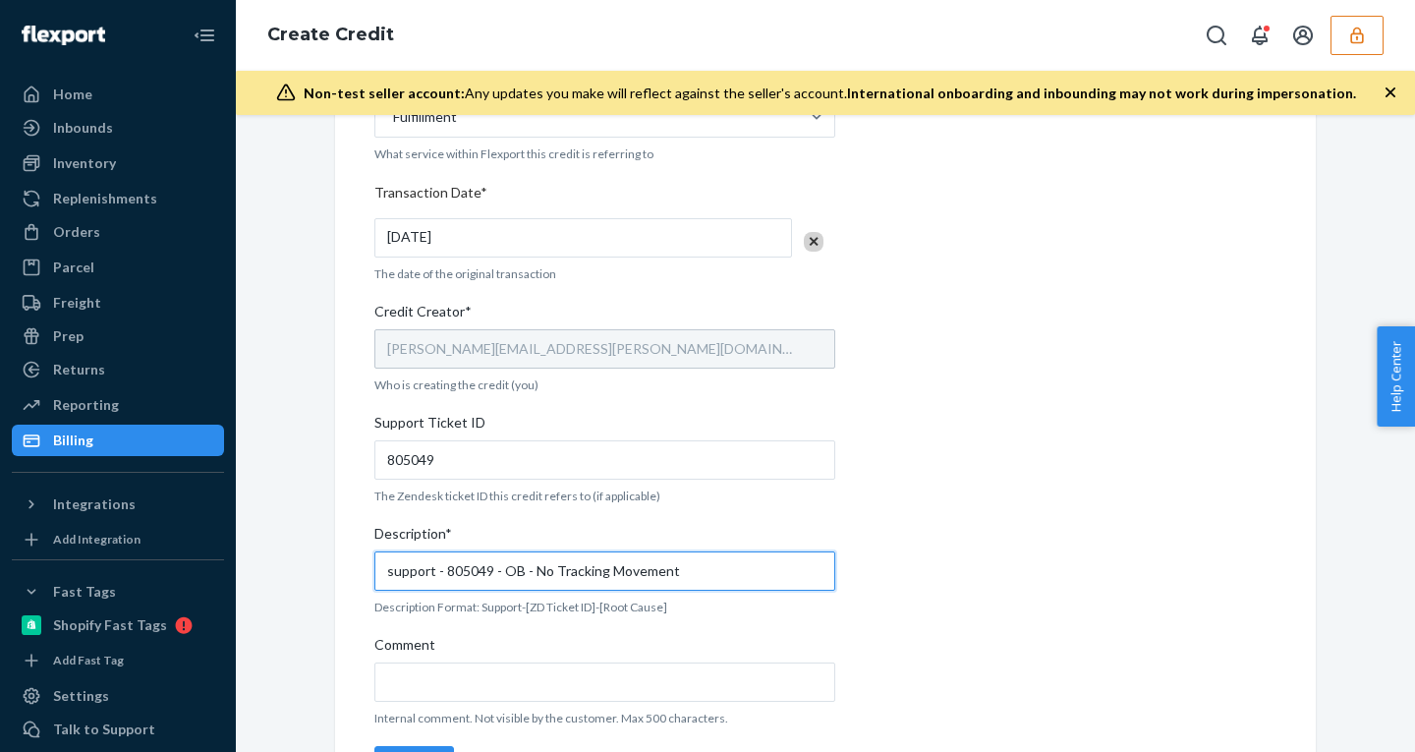
scroll to position [648, 0]
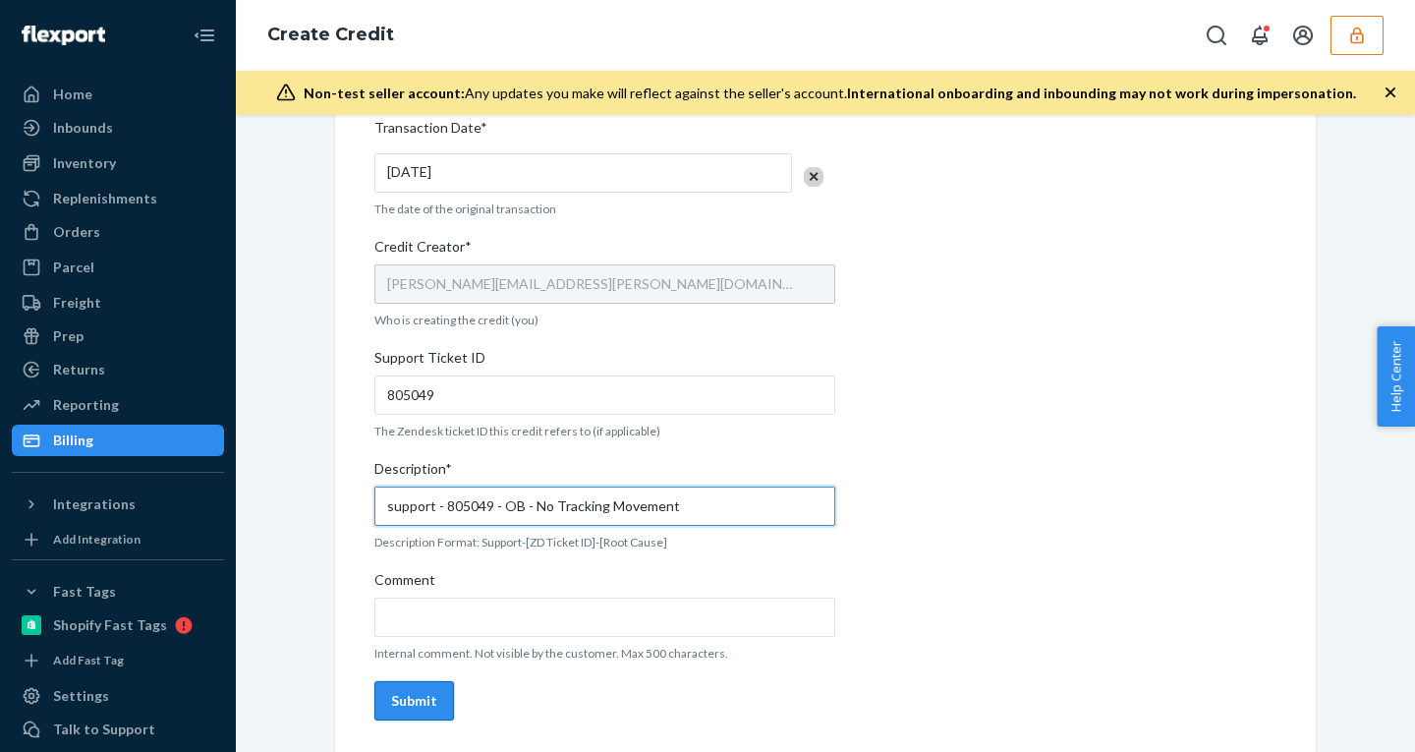
type input "support - 805049 - OB - No Tracking Movement"
click at [414, 697] on div "Submit" at bounding box center [414, 701] width 46 height 20
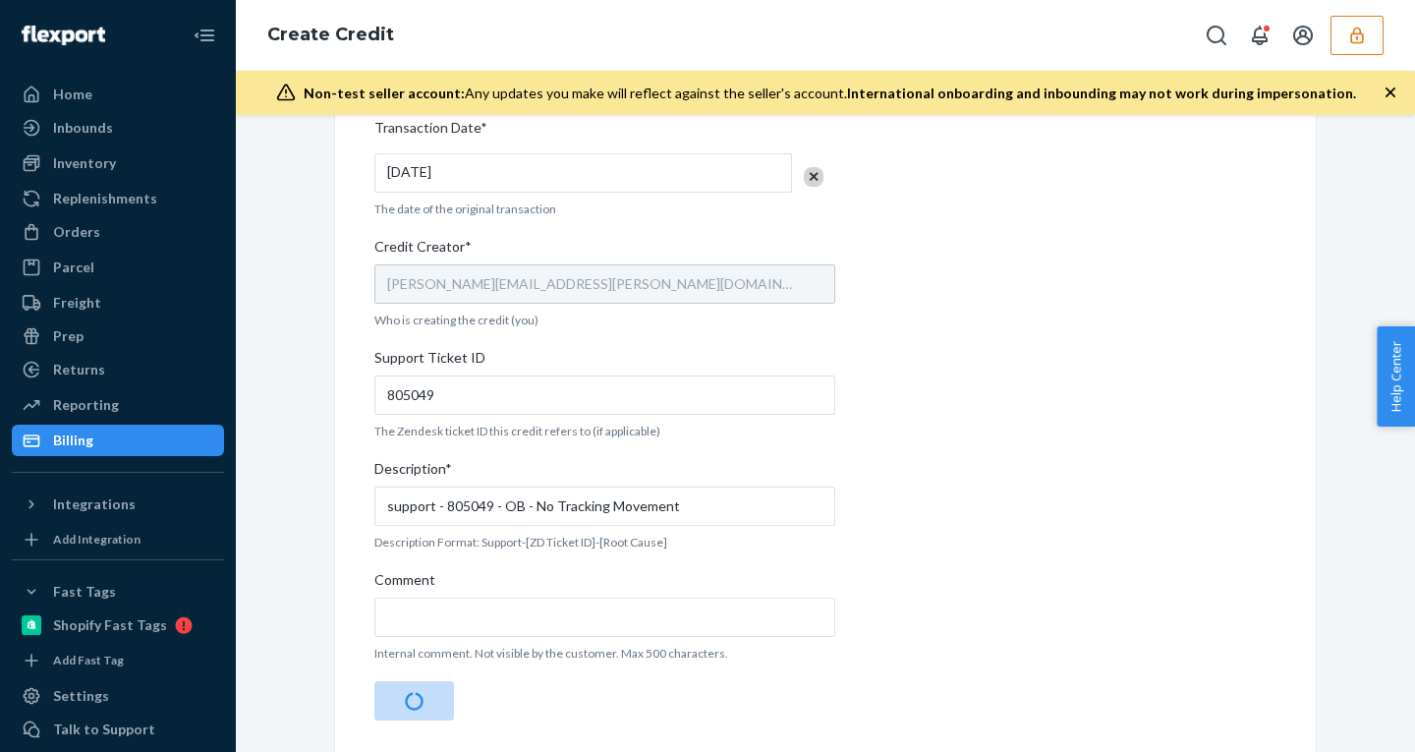
scroll to position [0, 0]
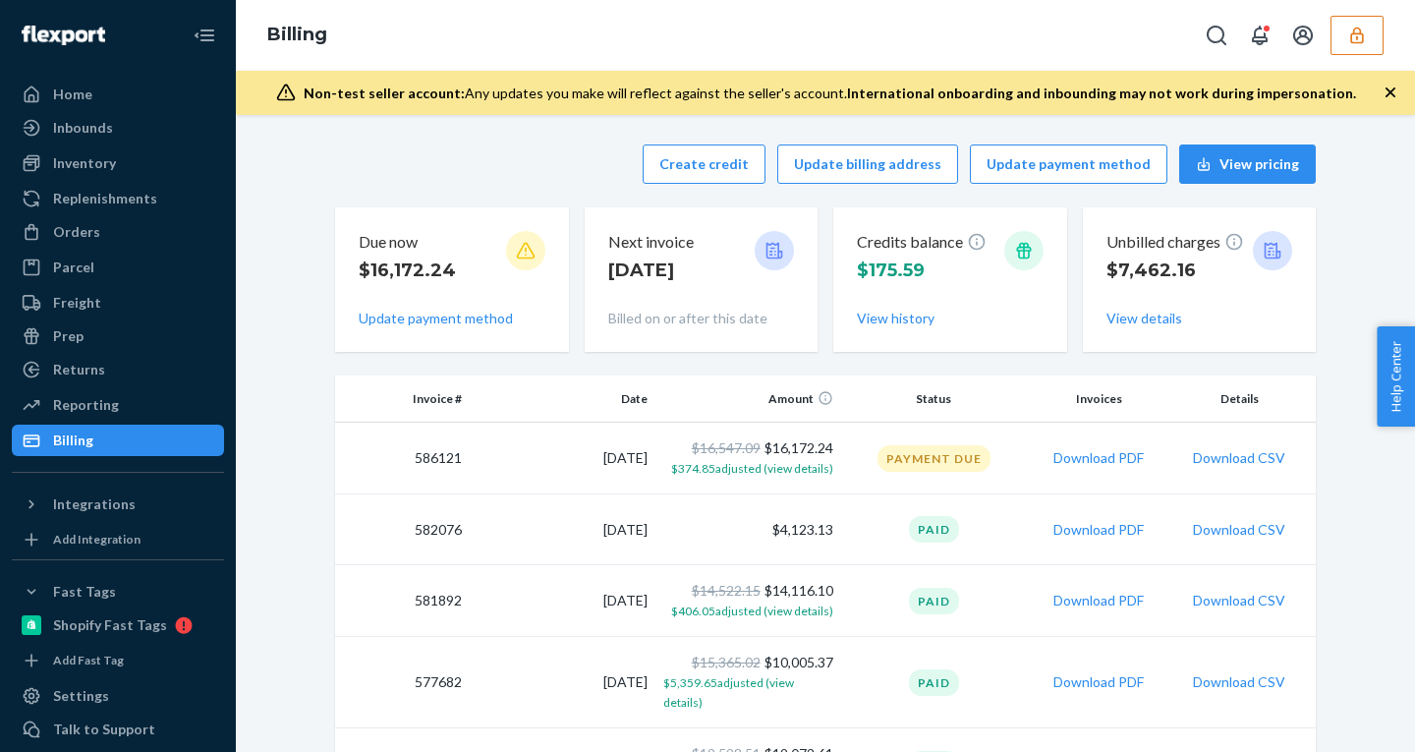
click at [871, 304] on div "Credits balance $175.59 View history" at bounding box center [950, 279] width 187 height 113
click at [877, 317] on button "View history" at bounding box center [896, 318] width 78 height 20
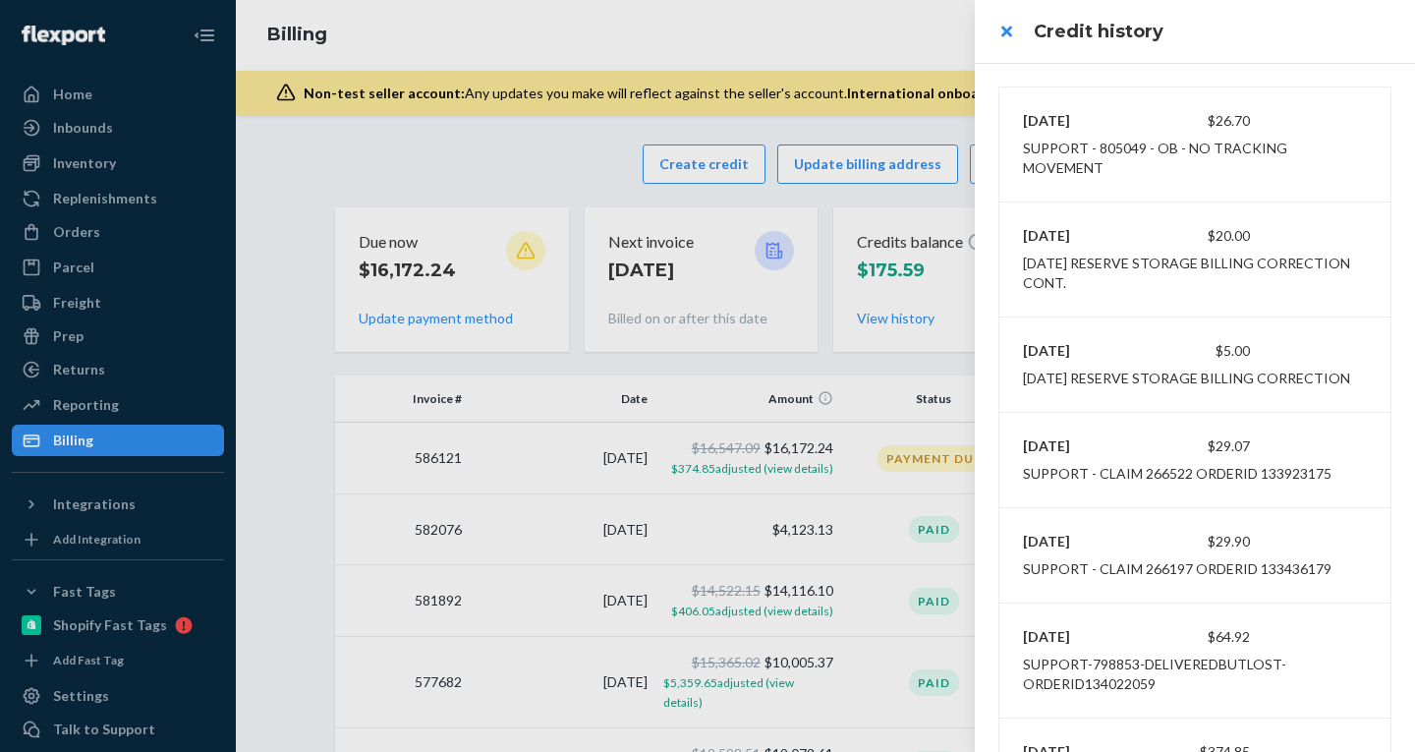
click at [1358, 20] on h3 "Credit history" at bounding box center [1213, 32] width 358 height 26
click at [1006, 35] on button "close" at bounding box center [1005, 31] width 39 height 39
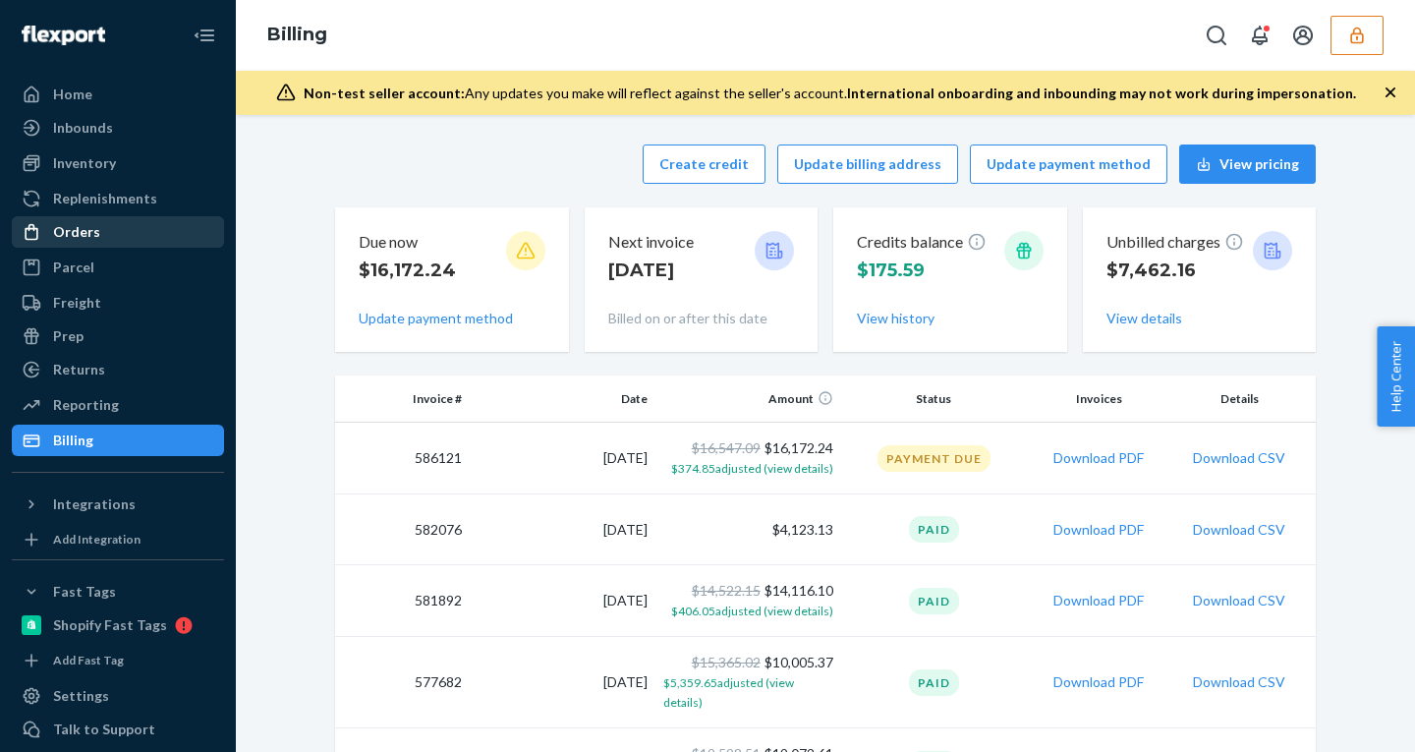
click at [71, 226] on div "Orders" at bounding box center [76, 232] width 47 height 20
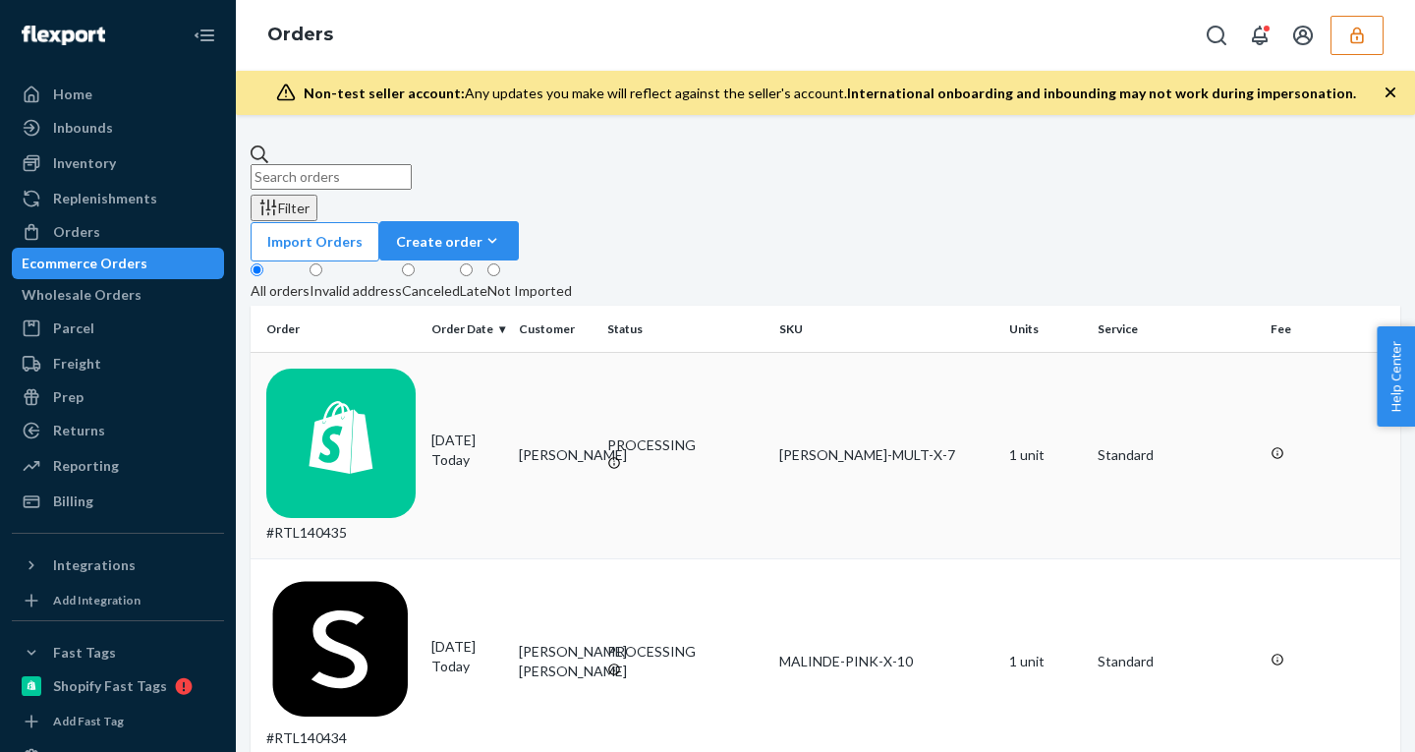
click at [516, 358] on td "Camellia Johnson" at bounding box center [555, 456] width 88 height 206
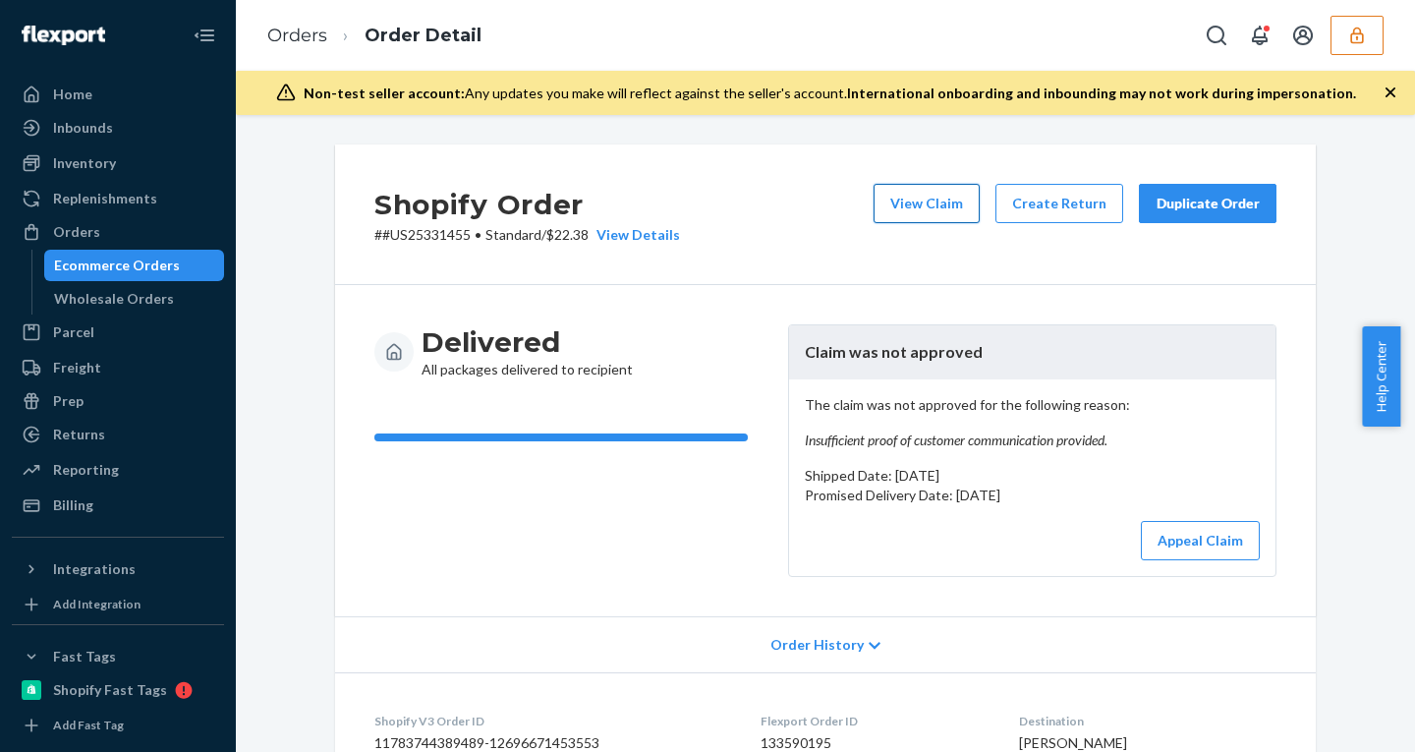
click at [903, 209] on button "View Claim" at bounding box center [926, 203] width 106 height 39
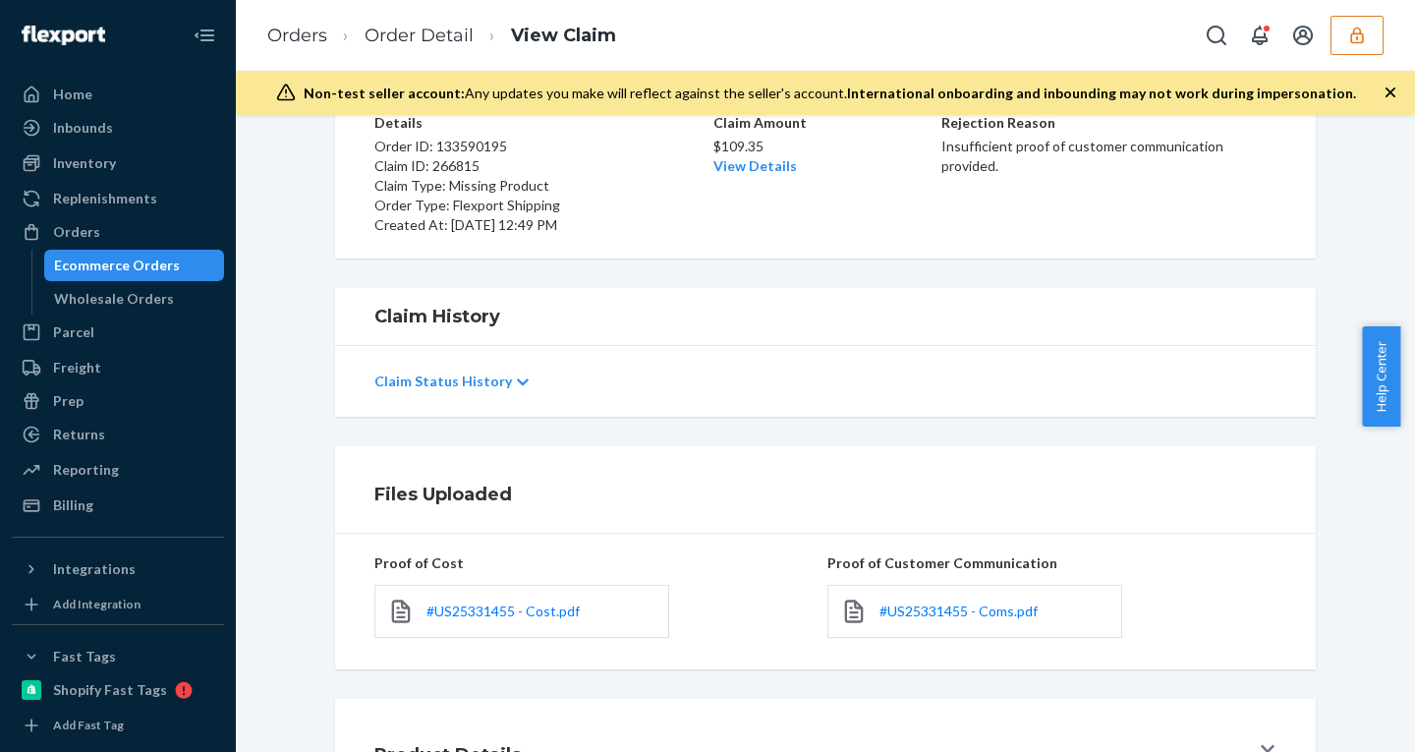
scroll to position [175, 0]
click at [402, 38] on link "Order Detail" at bounding box center [418, 36] width 109 height 22
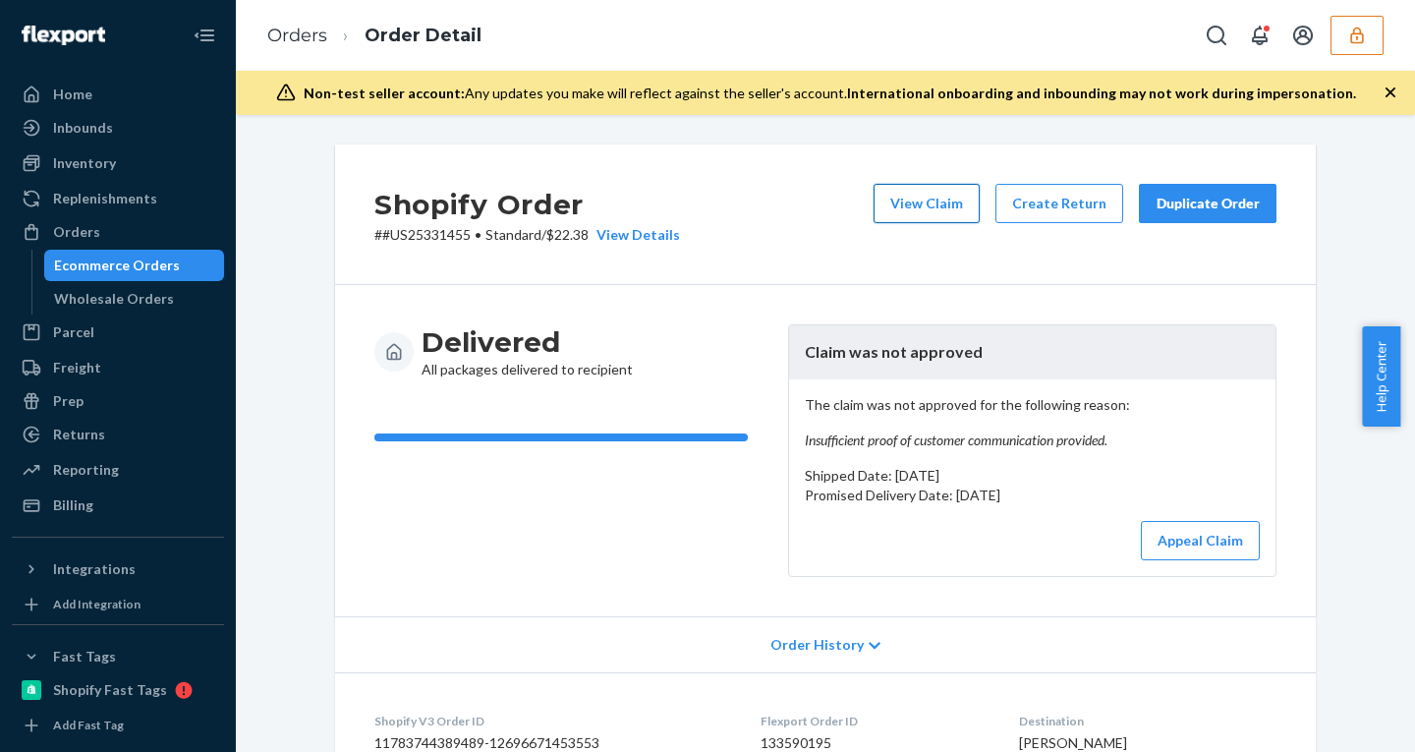
click at [920, 199] on button "View Claim" at bounding box center [926, 203] width 106 height 39
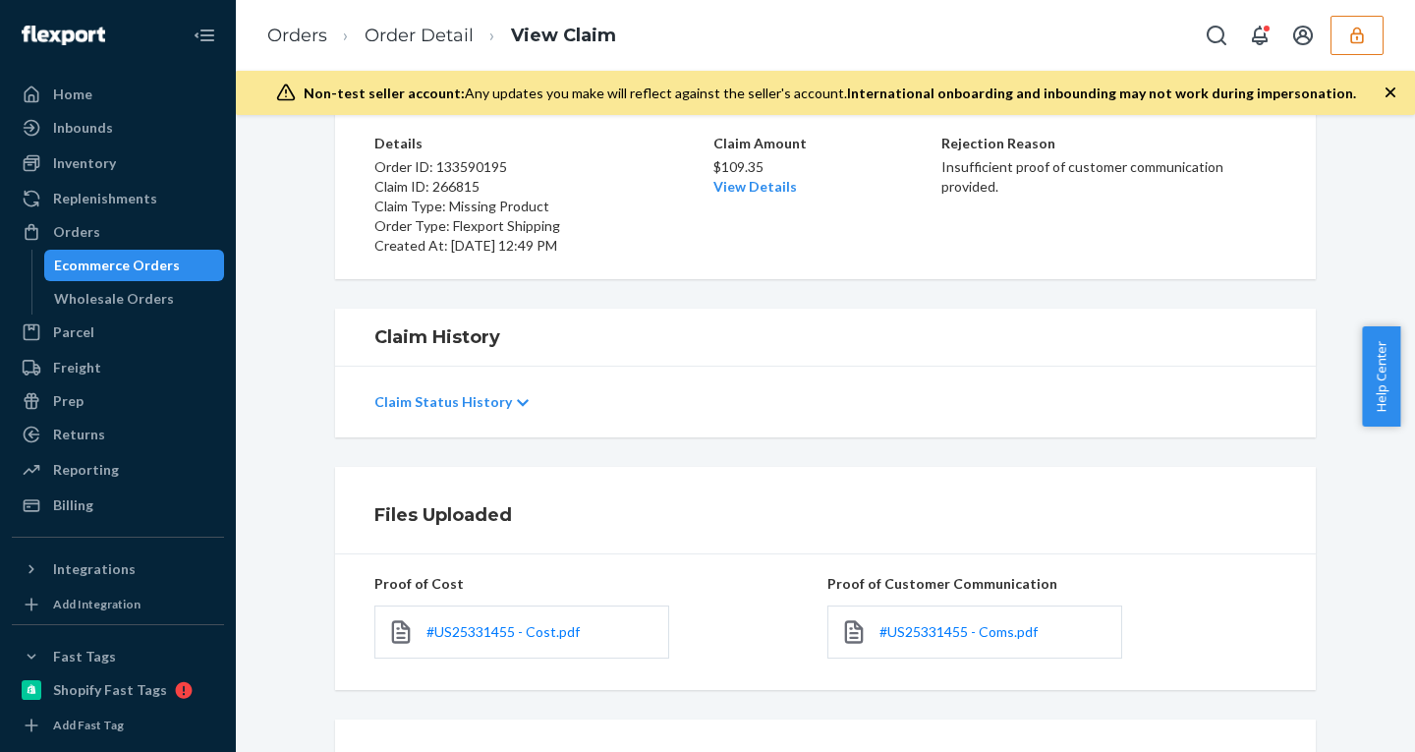
scroll to position [160, 0]
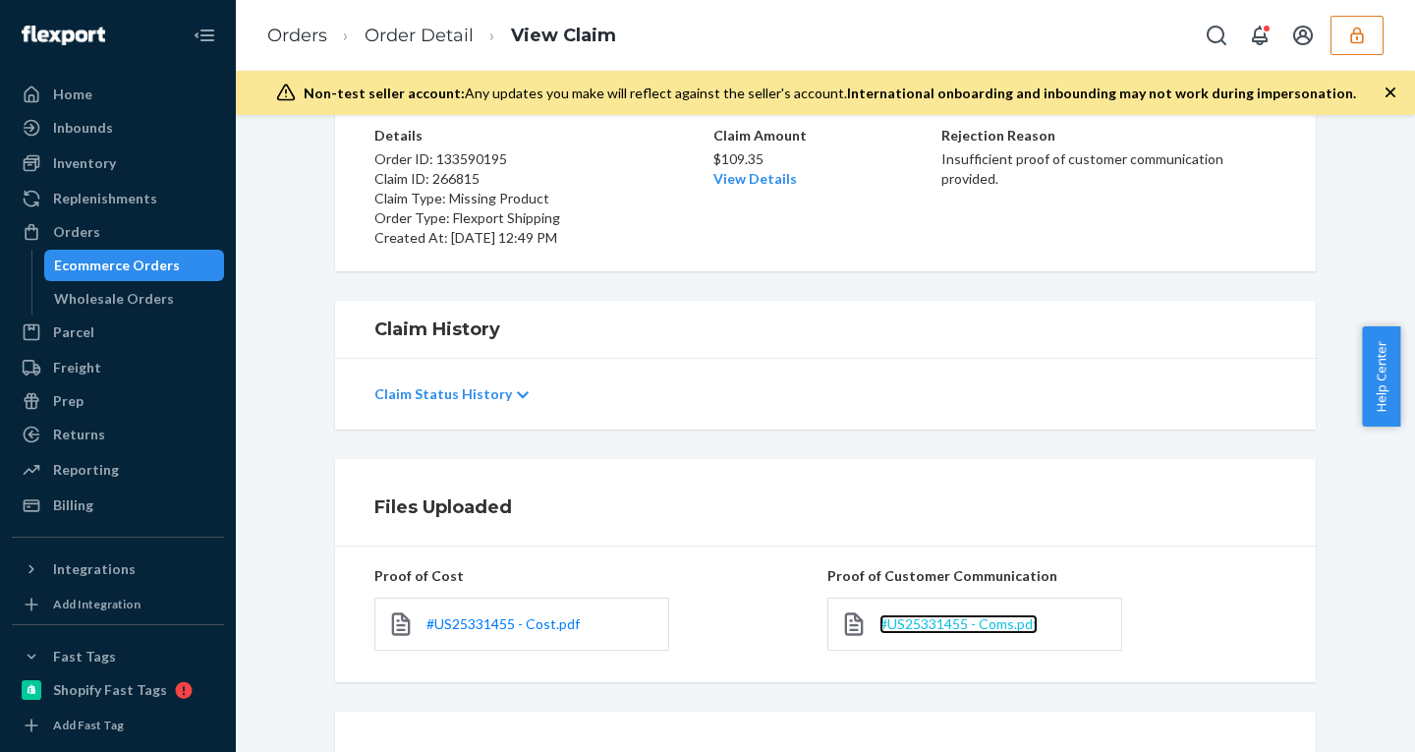
click at [928, 625] on span "#US25331455 - Coms.pdf" at bounding box center [958, 623] width 158 height 17
click at [725, 160] on p "$109.35" at bounding box center [825, 159] width 224 height 20
copy p "109.35"
click at [1364, 42] on icon "button" at bounding box center [1357, 36] width 20 height 20
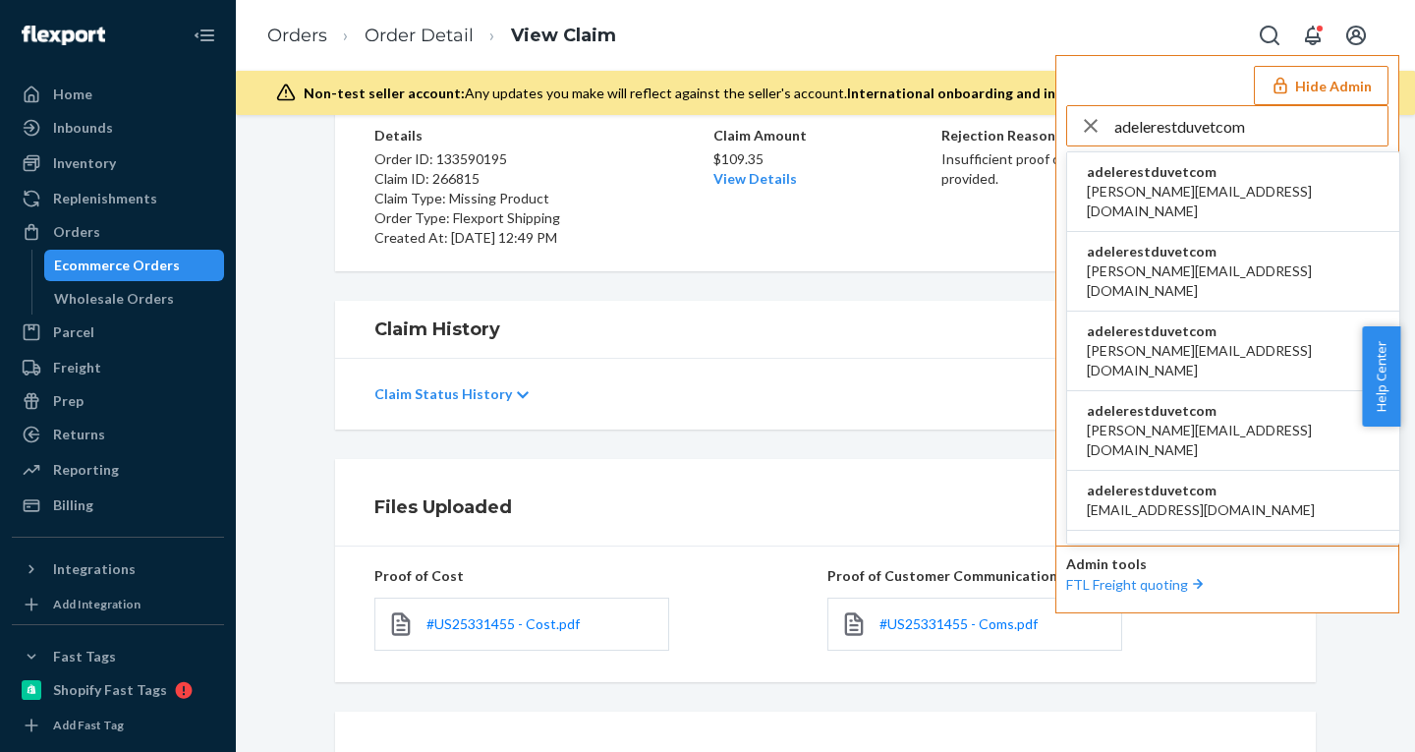
type input "adelerestduvetcom"
click at [1141, 168] on span "adelerestduvetcom" at bounding box center [1233, 172] width 293 height 20
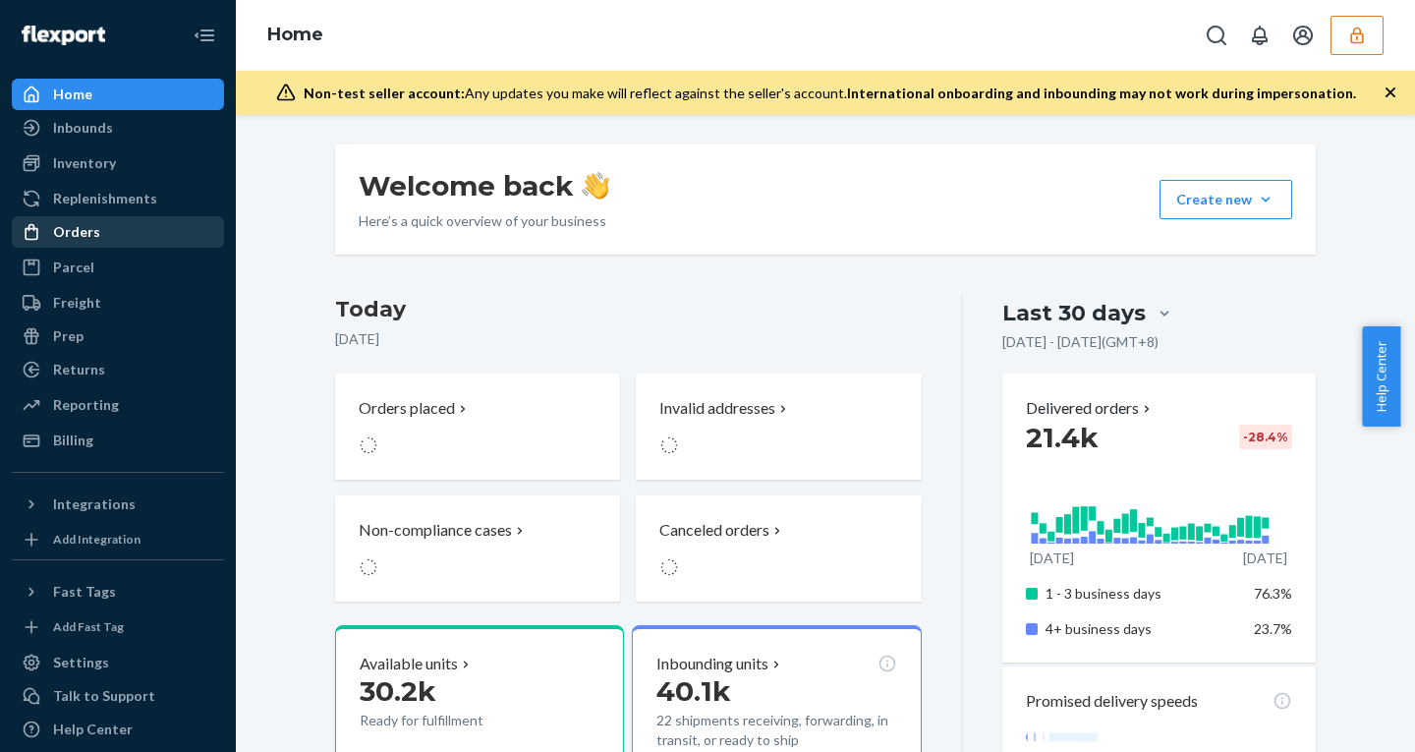
click at [71, 242] on div "Orders" at bounding box center [118, 232] width 208 height 28
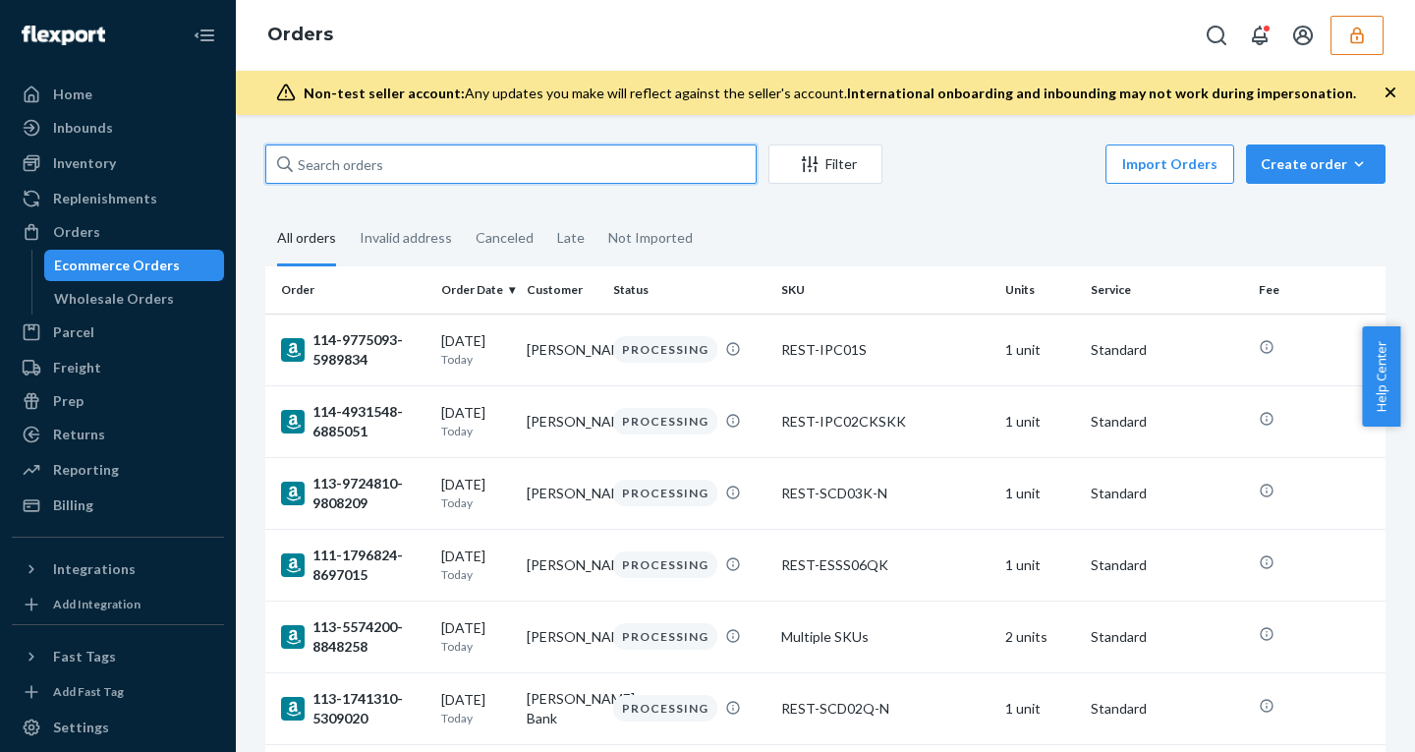
click at [381, 171] on input "text" at bounding box center [510, 163] width 491 height 39
paste input "133137987"
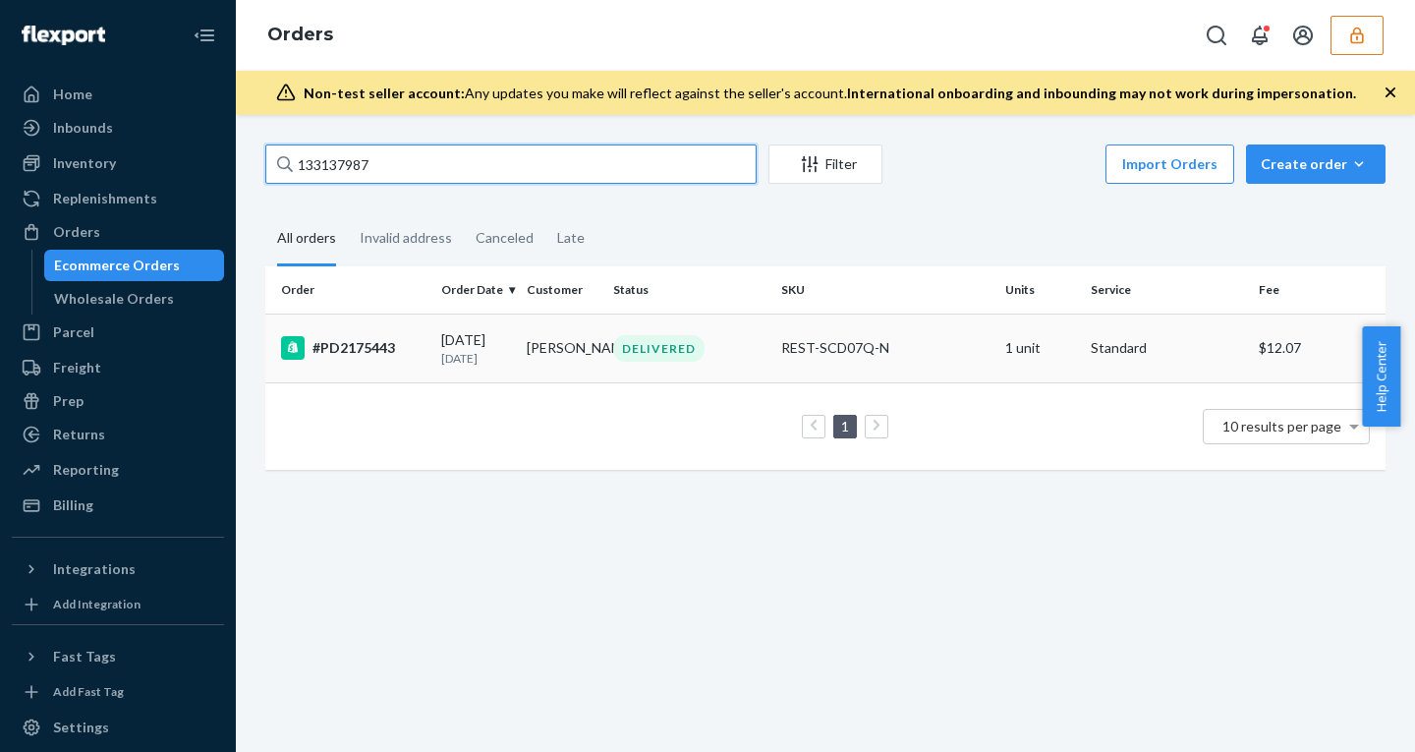
type input "133137987"
click at [529, 338] on td "Laura Nicholas" at bounding box center [561, 347] width 85 height 69
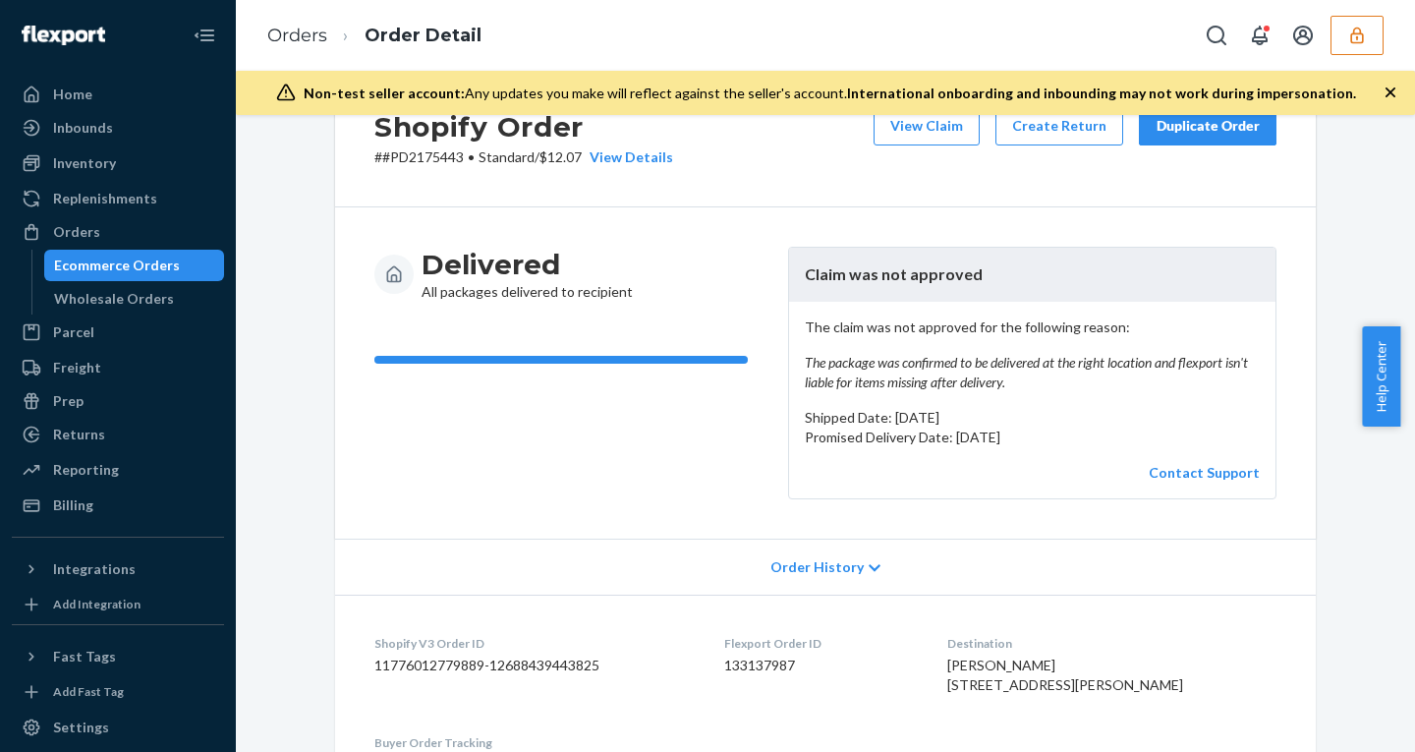
scroll to position [780, 0]
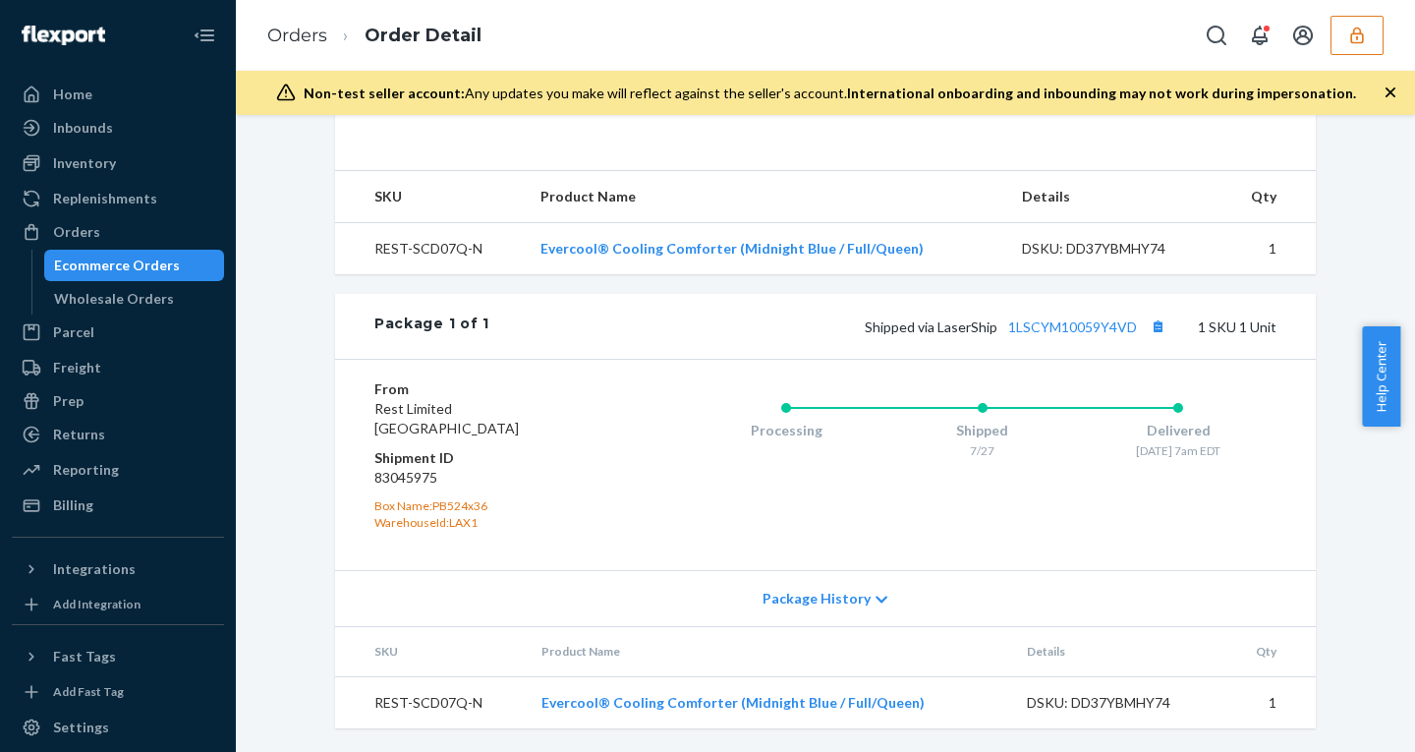
click at [785, 598] on span "Package History" at bounding box center [816, 598] width 108 height 20
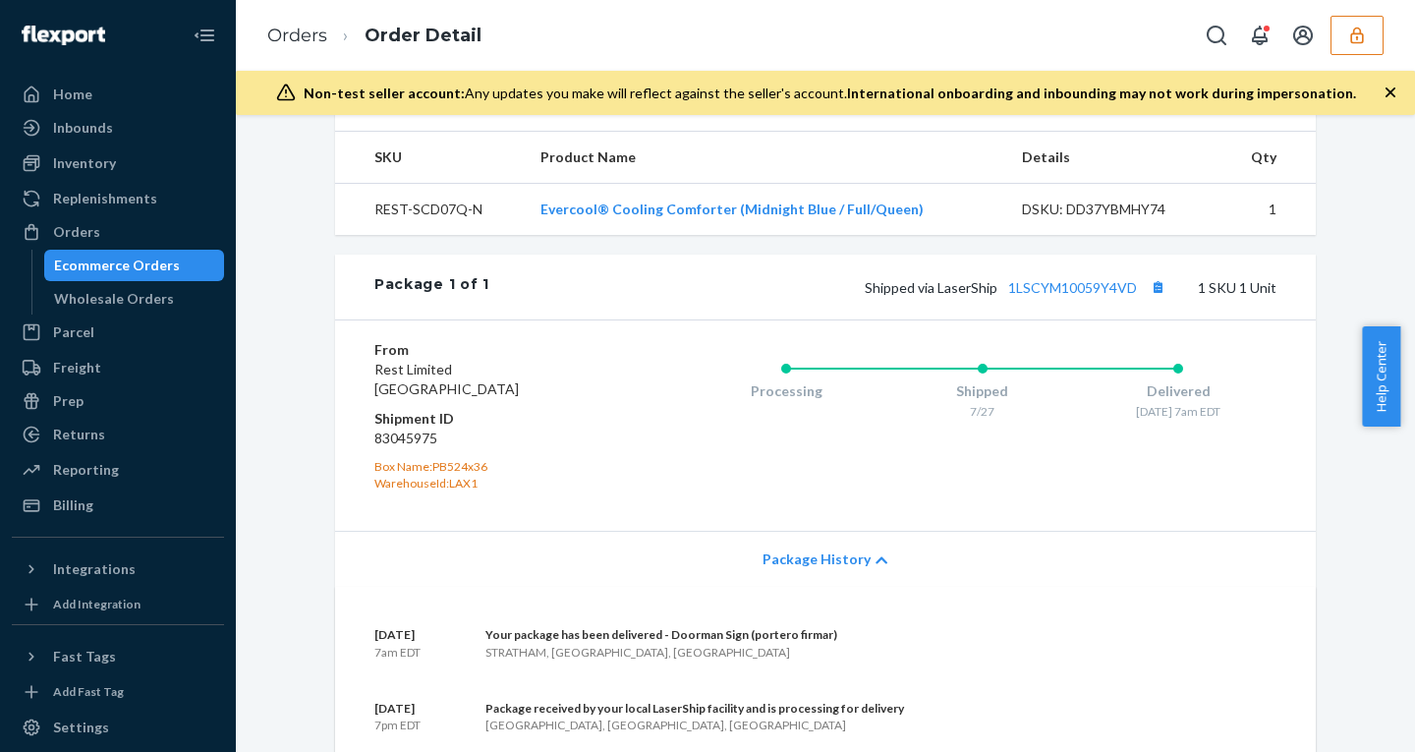
click at [785, 569] on span "Package History" at bounding box center [816, 559] width 108 height 20
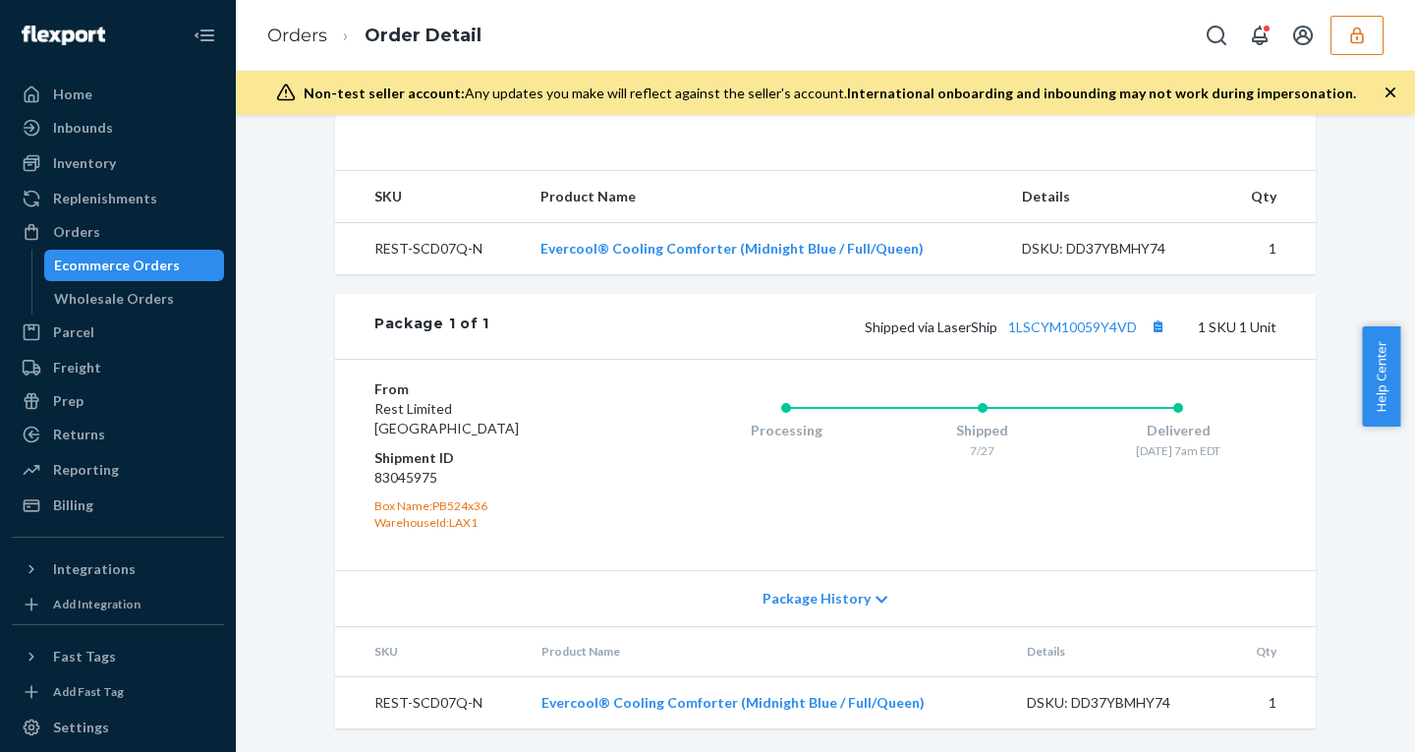
scroll to position [0, 0]
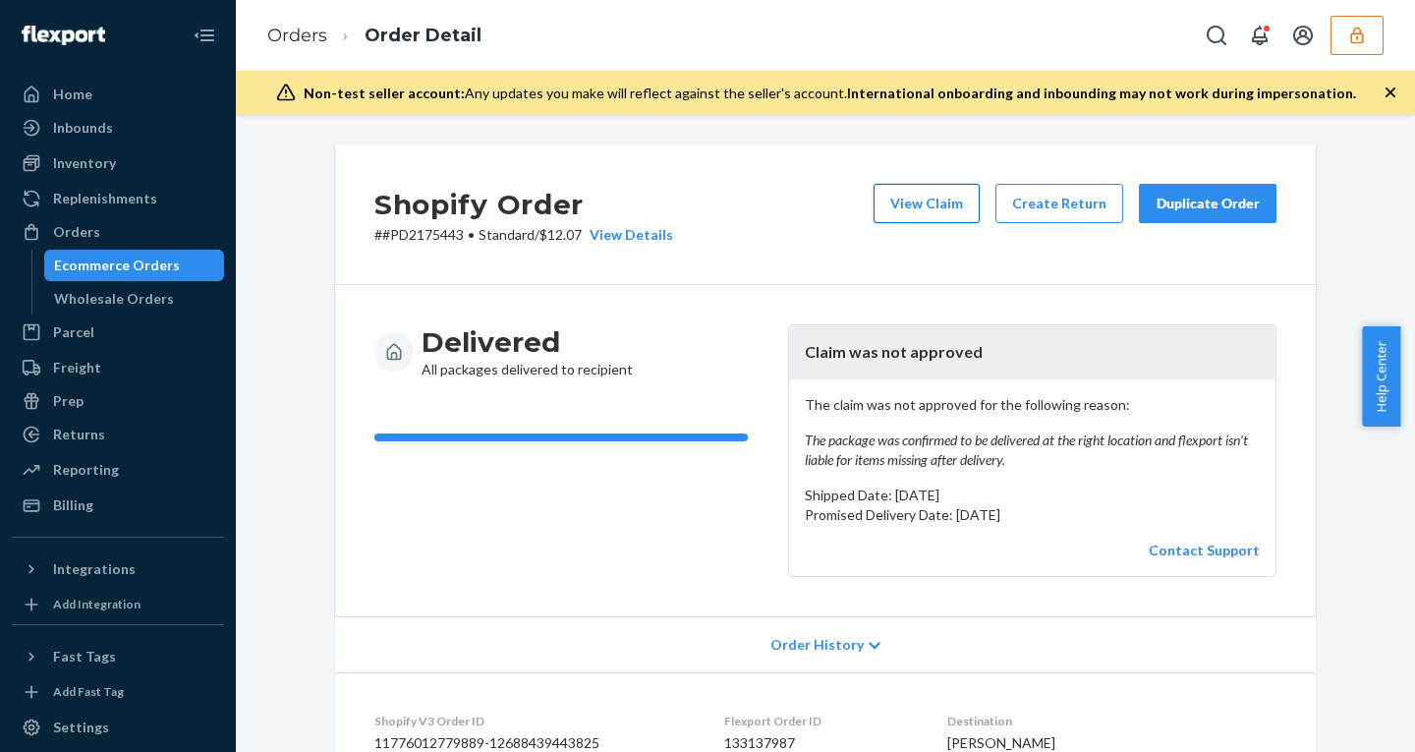
click at [909, 196] on button "View Claim" at bounding box center [926, 203] width 106 height 39
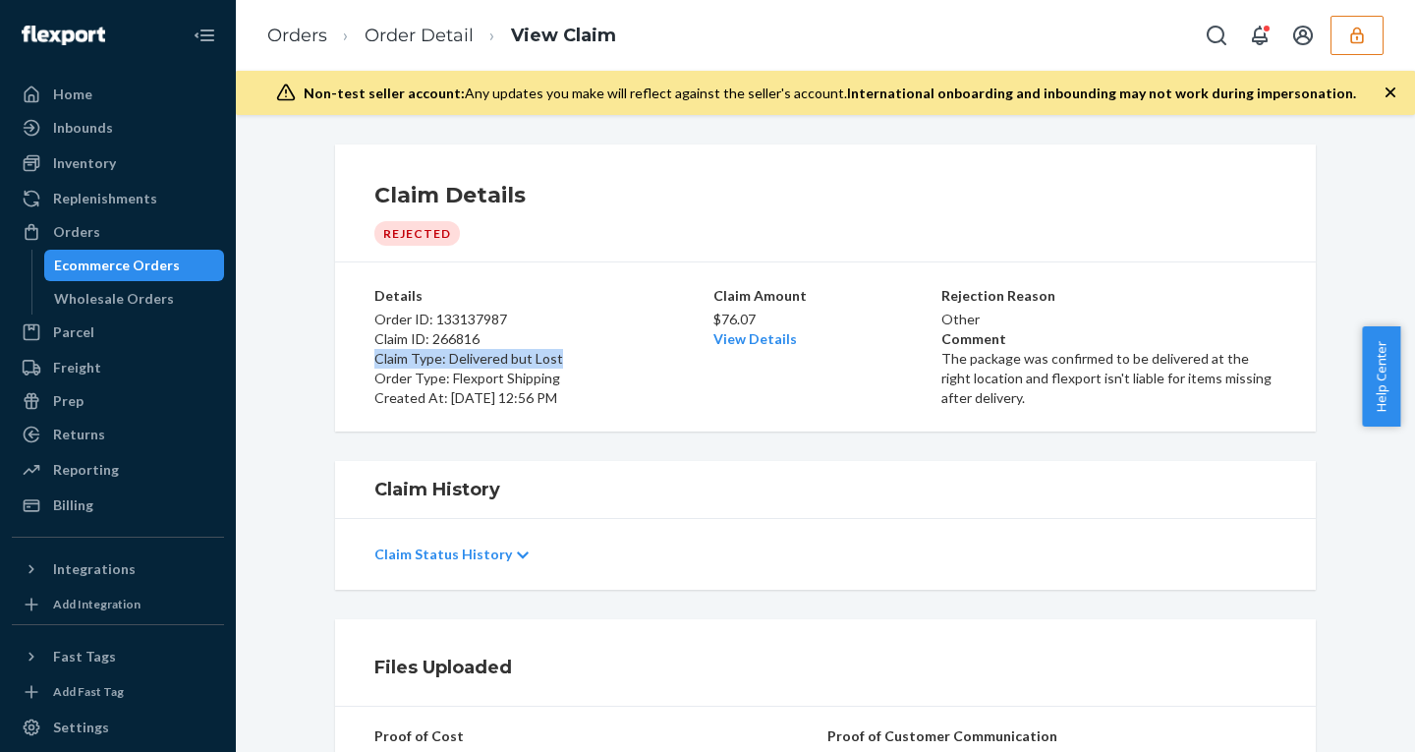
drag, startPoint x: 585, startPoint y: 366, endPoint x: 367, endPoint y: 366, distance: 217.1
click at [374, 366] on p "Claim Type: Delivered but Lost" at bounding box center [541, 359] width 335 height 20
copy p "Claim Type: Delivered but Lost"
click at [97, 264] on div "Ecommerce Orders" at bounding box center [117, 265] width 126 height 20
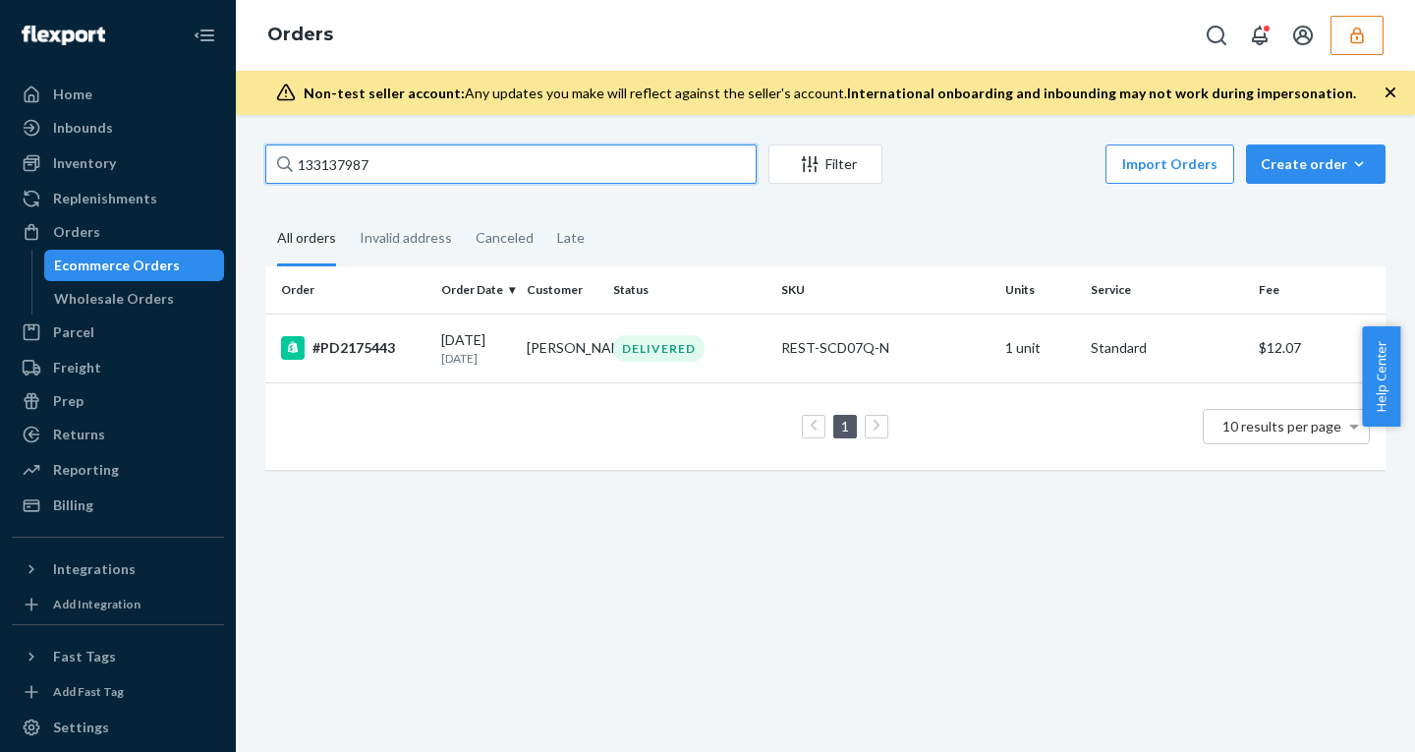
click at [331, 161] on input "133137987" at bounding box center [510, 163] width 491 height 39
paste input "987485"
type input "133987485"
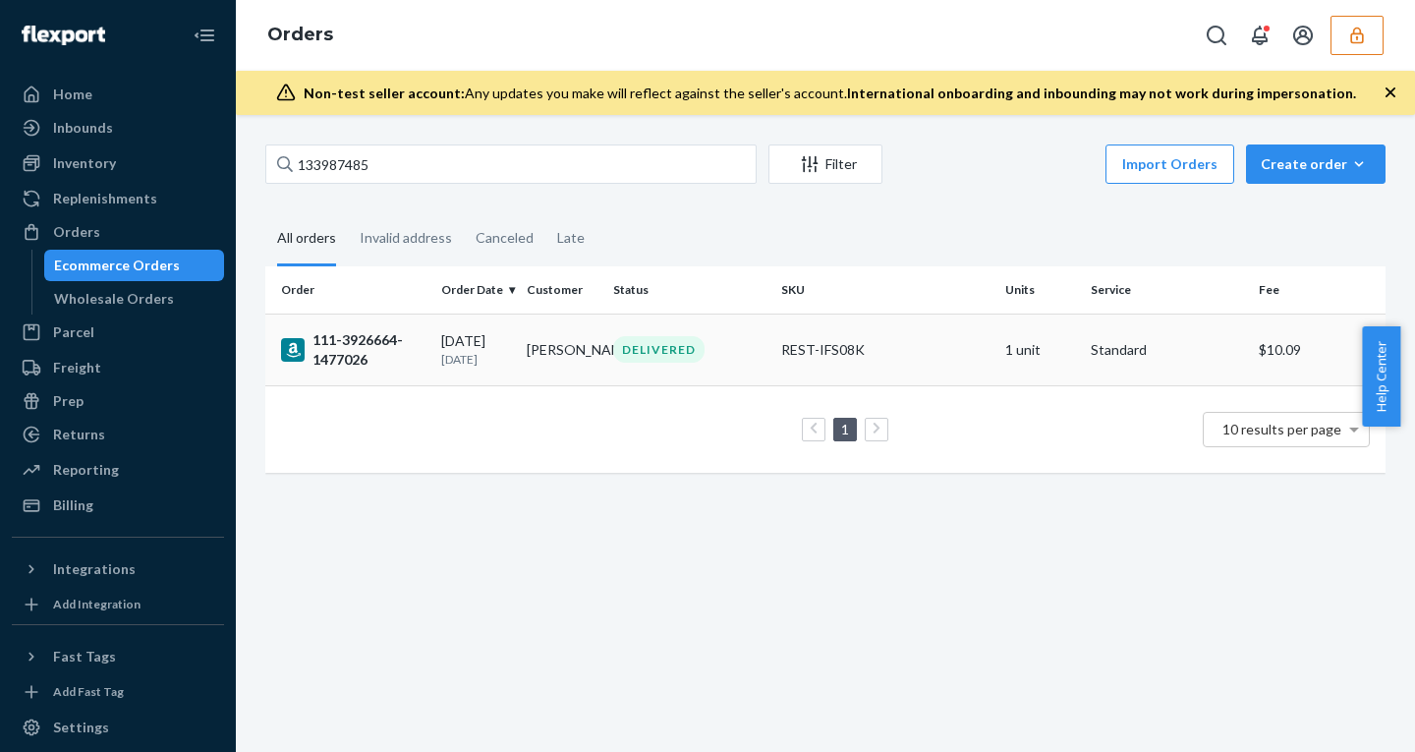
click at [489, 362] on p "16 days ago" at bounding box center [476, 359] width 70 height 17
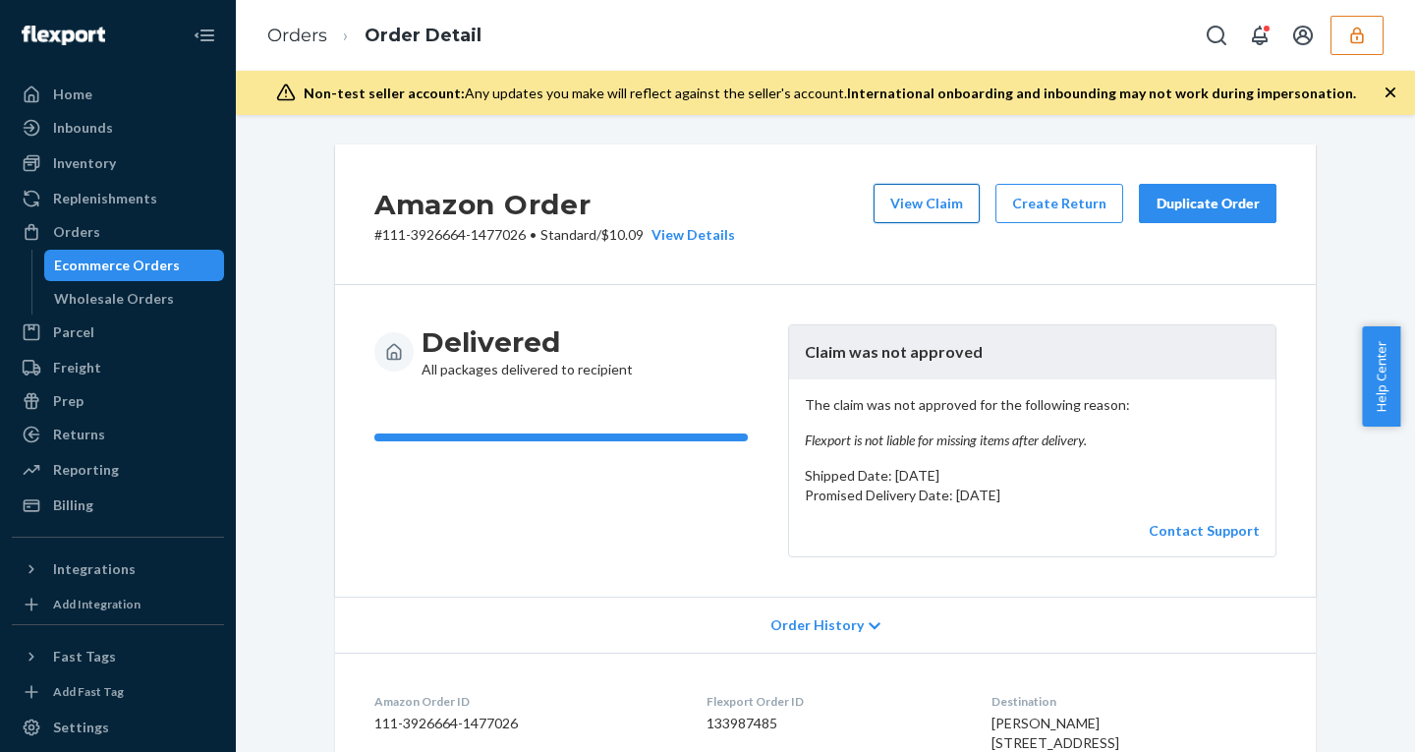
click at [919, 212] on button "View Claim" at bounding box center [926, 203] width 106 height 39
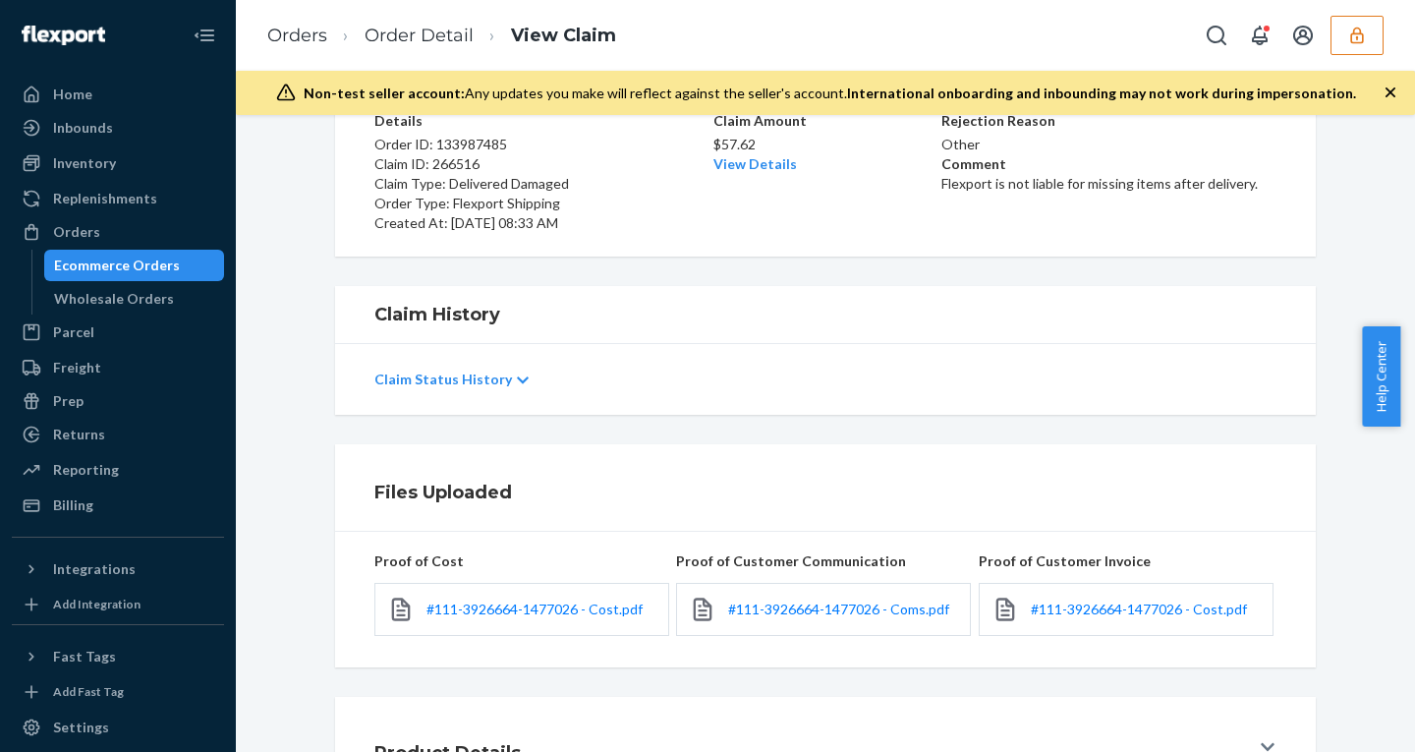
scroll to position [226, 0]
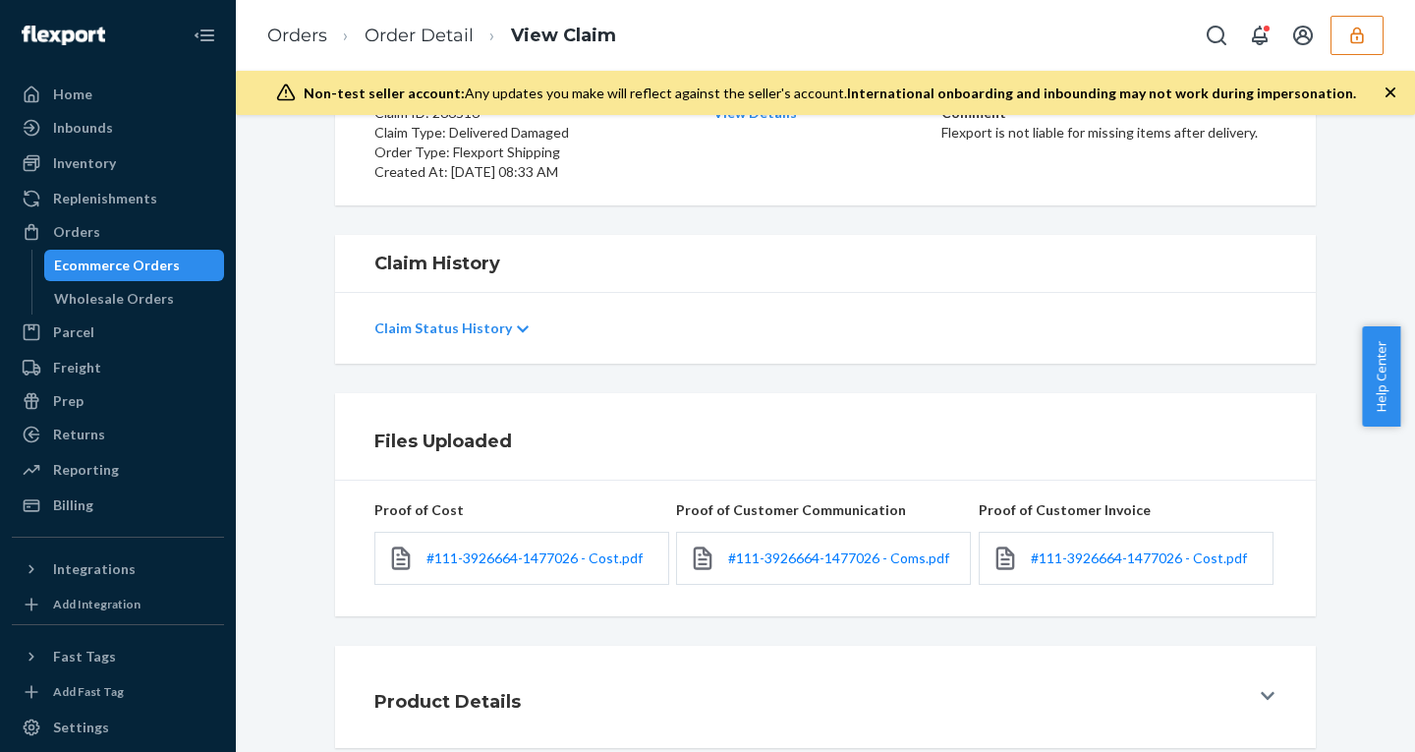
click at [457, 339] on div "Claim Status History" at bounding box center [825, 328] width 902 height 55
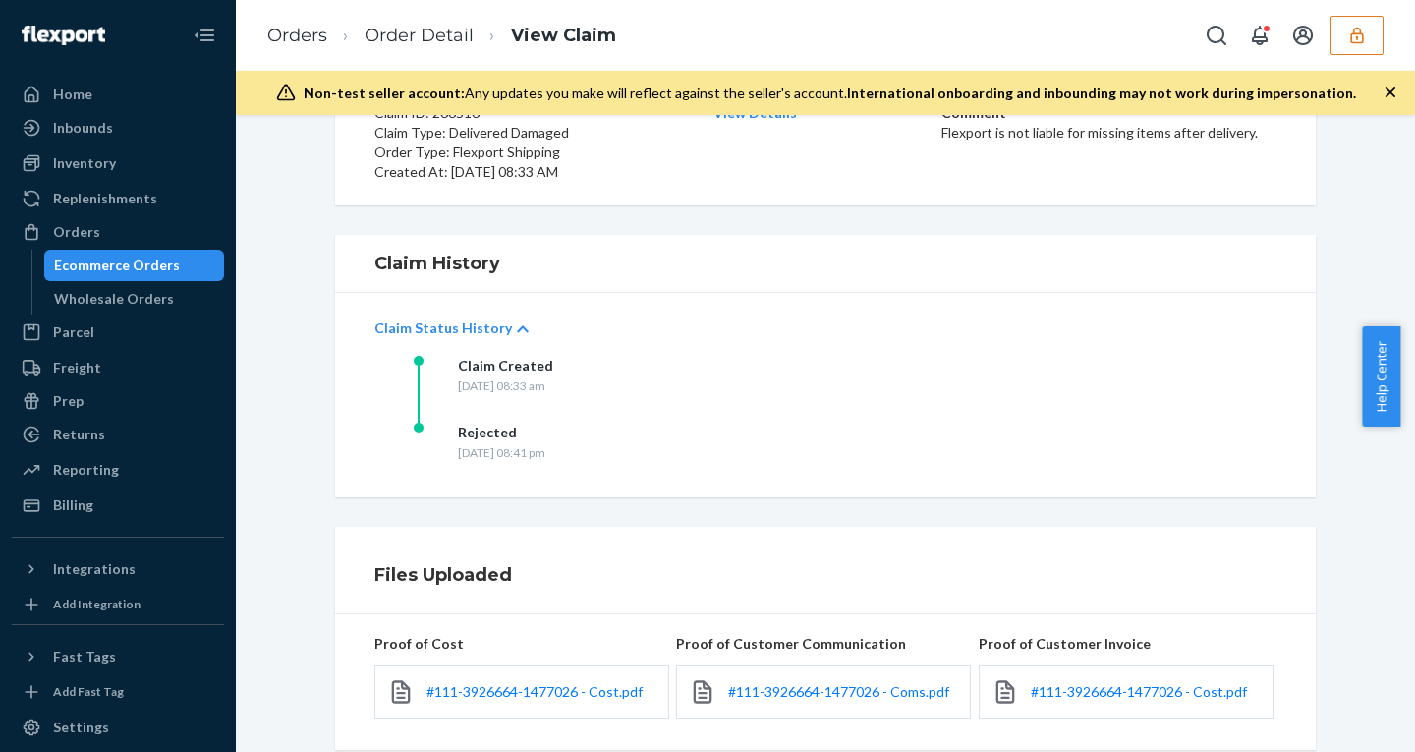
click at [457, 339] on div "Claim Status History" at bounding box center [825, 328] width 902 height 55
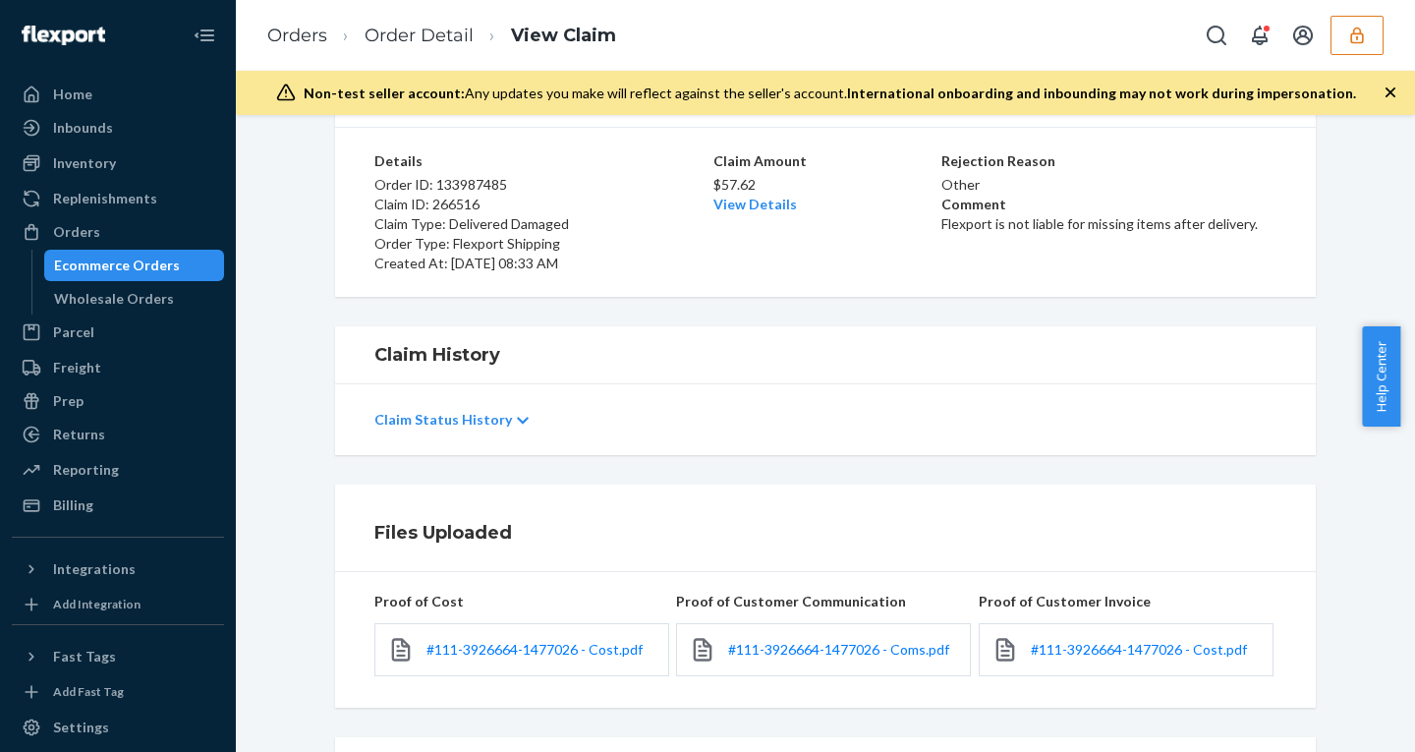
scroll to position [183, 0]
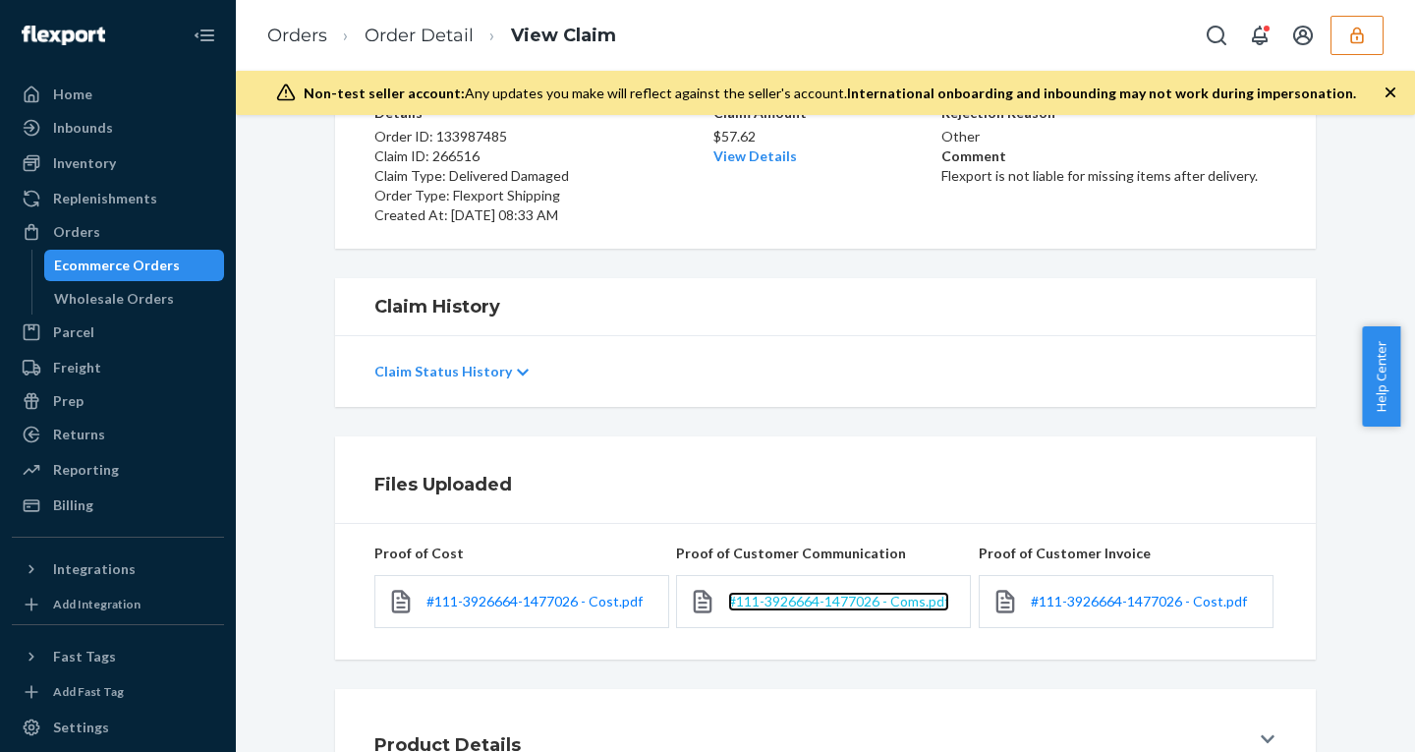
click at [813, 600] on span "#111-3926664-1477026 - Coms.pdf" at bounding box center [838, 600] width 221 height 17
click at [414, 28] on link "Order Detail" at bounding box center [418, 36] width 109 height 22
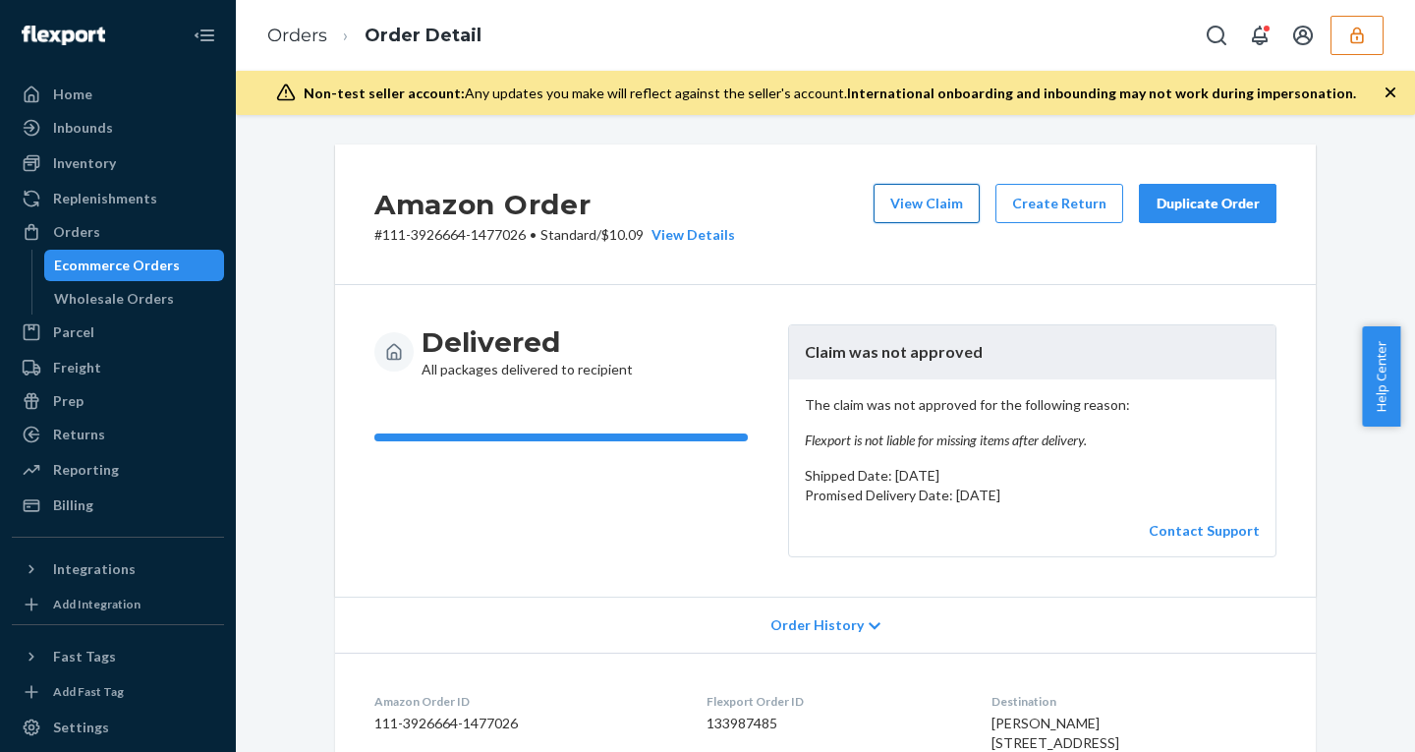
click at [903, 196] on button "View Claim" at bounding box center [926, 203] width 106 height 39
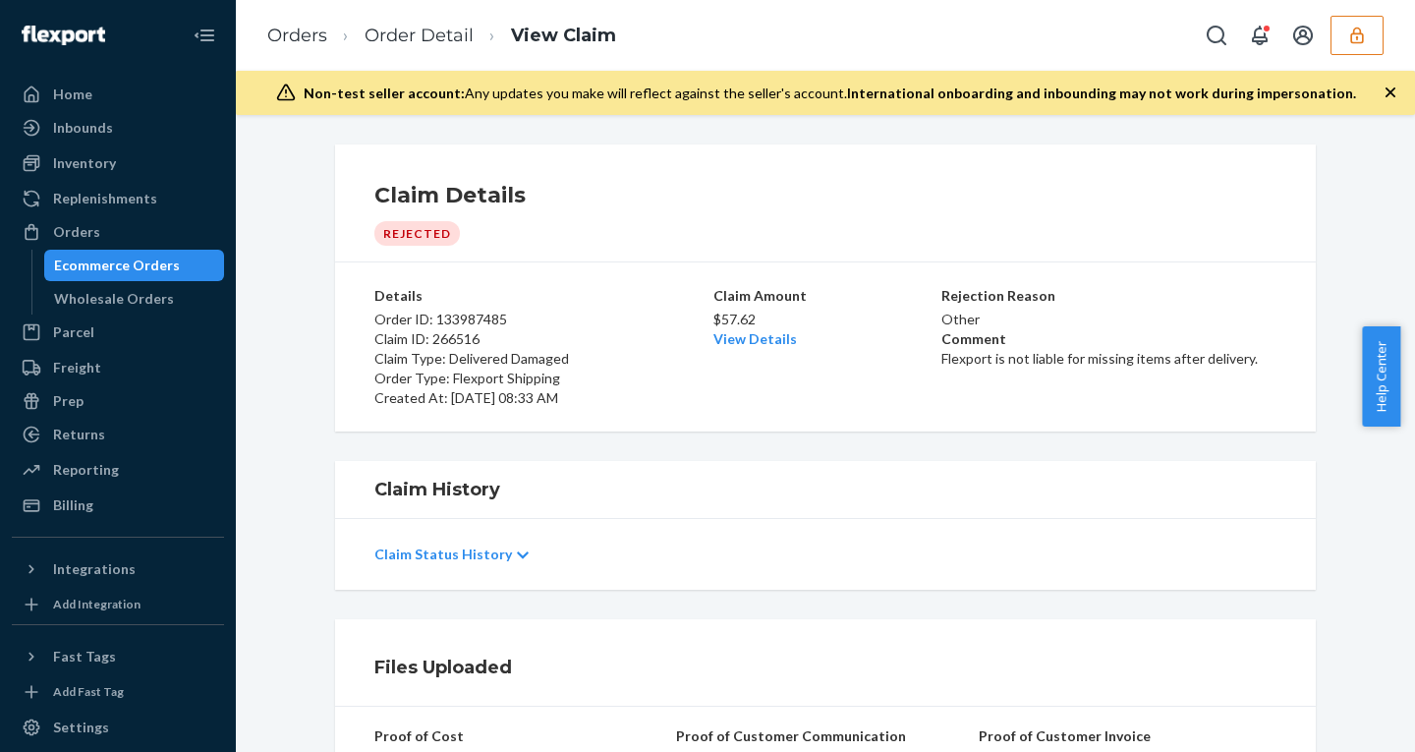
click at [718, 314] on p "$57.62" at bounding box center [825, 319] width 224 height 20
copy p "57.62"
click at [156, 257] on div "Ecommerce Orders" at bounding box center [117, 265] width 126 height 20
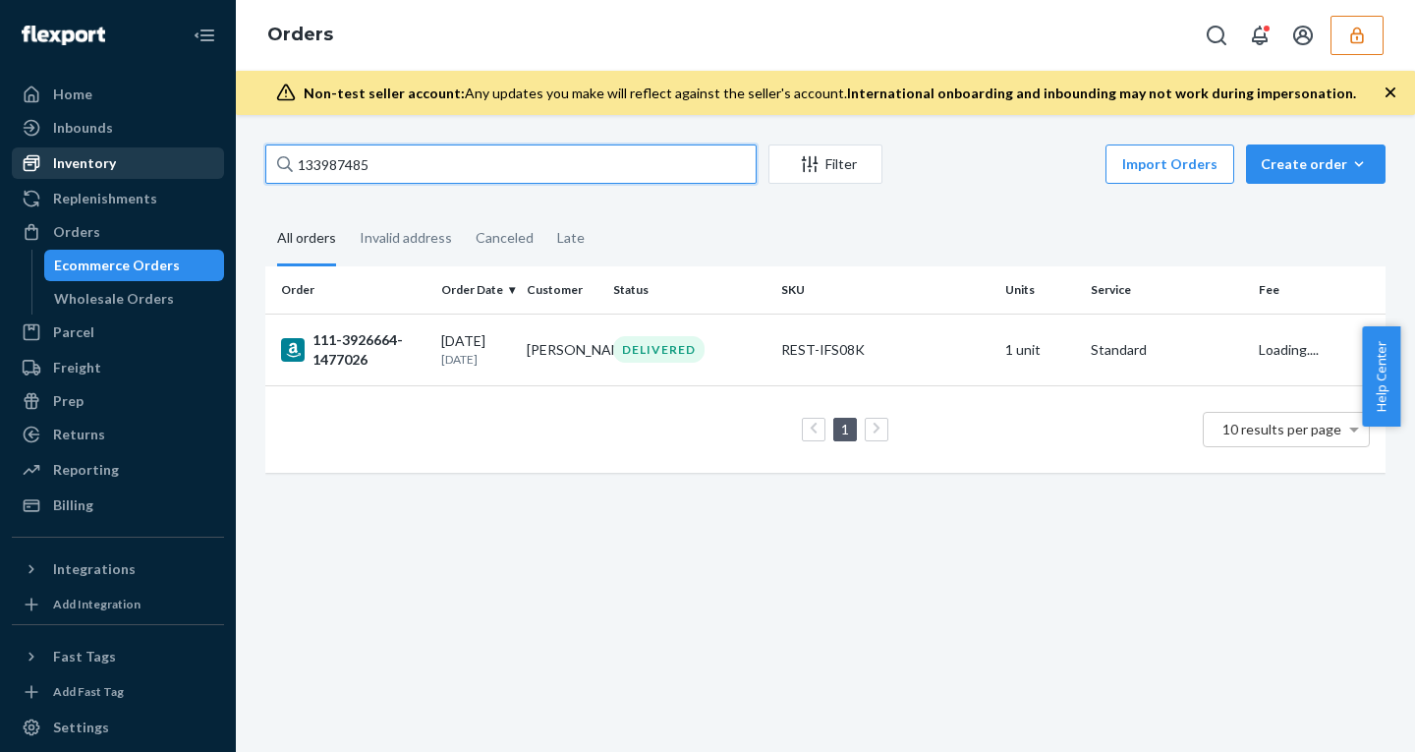
drag, startPoint x: 404, startPoint y: 160, endPoint x: 63, endPoint y: 160, distance: 340.9
click at [69, 160] on div "Home Inbounds Shipping Plans Problems Inventory Products Replenishments Orders …" at bounding box center [707, 376] width 1415 height 752
paste input "595179"
type input "133595179"
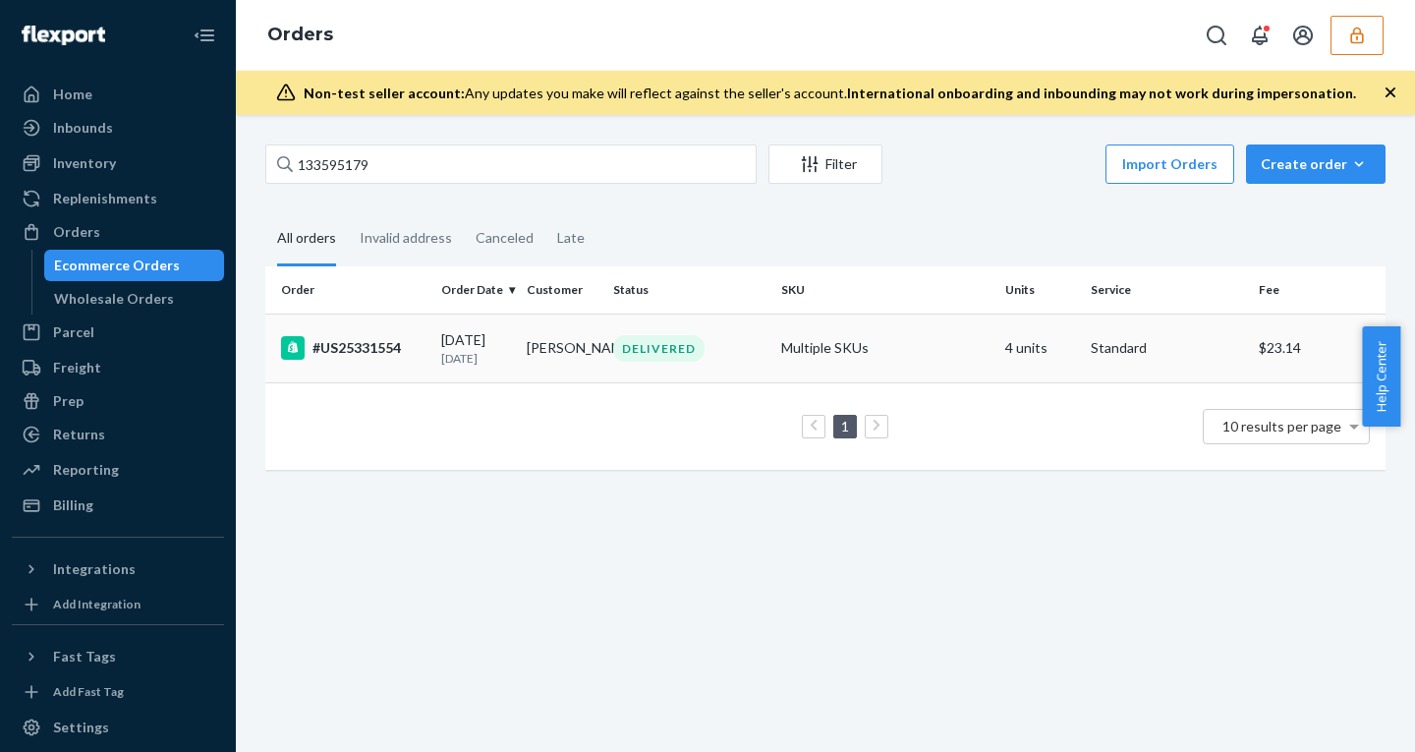
click at [476, 351] on p "22 days ago" at bounding box center [476, 358] width 70 height 17
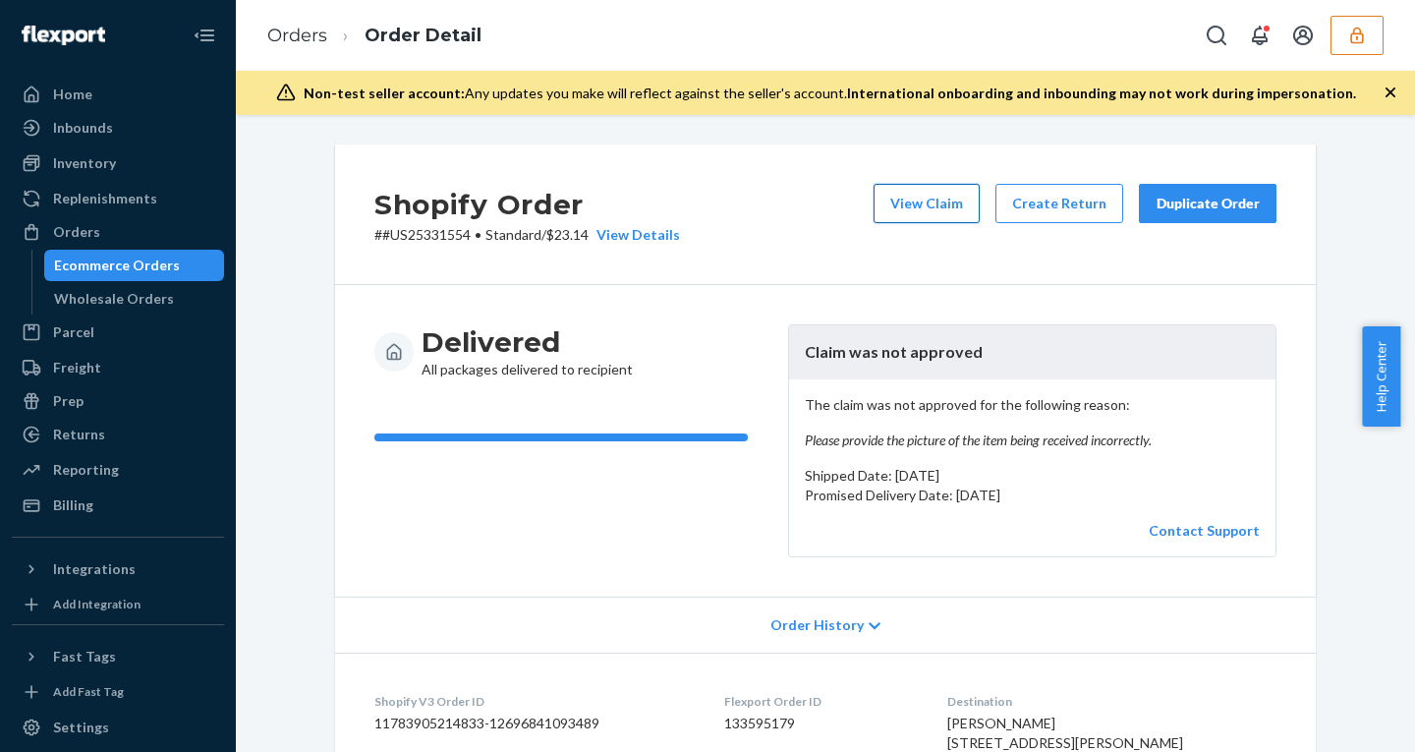
click at [882, 203] on button "View Claim" at bounding box center [926, 203] width 106 height 39
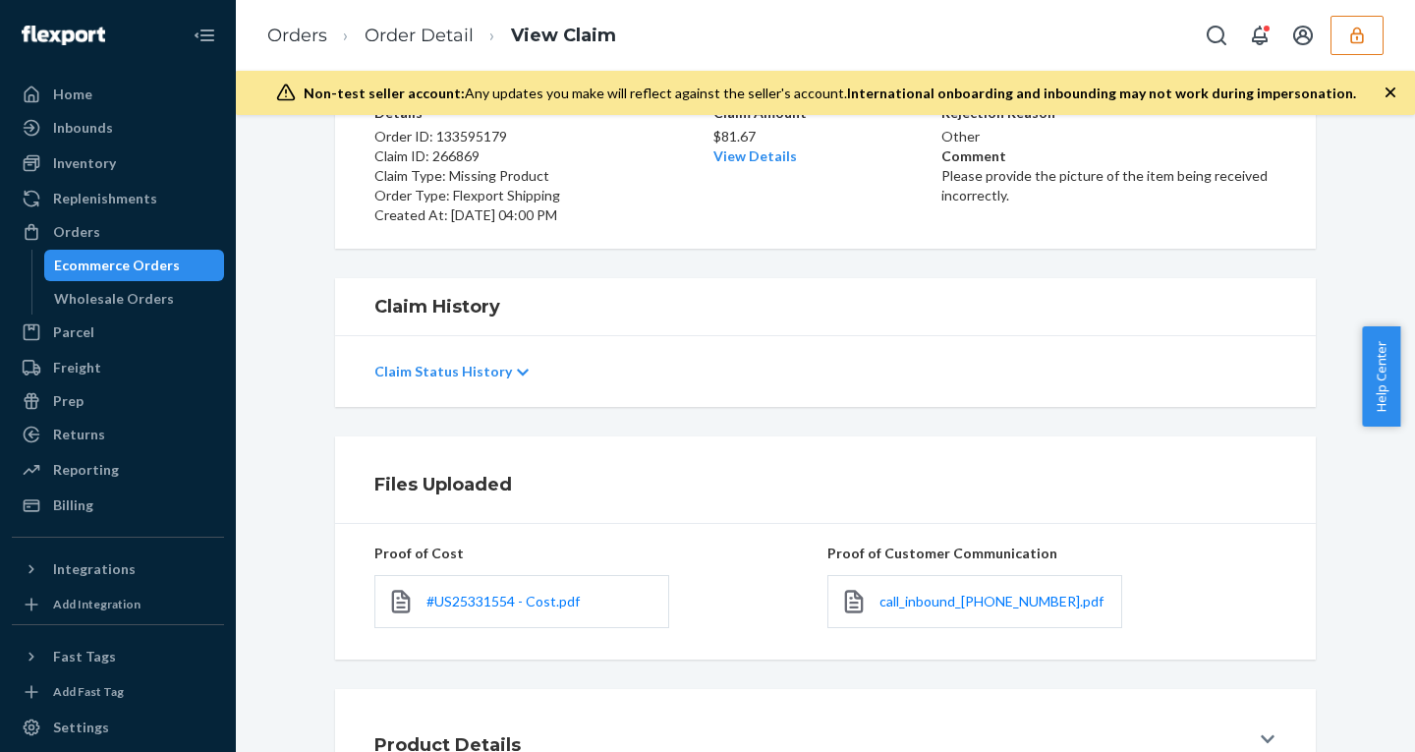
scroll to position [226, 0]
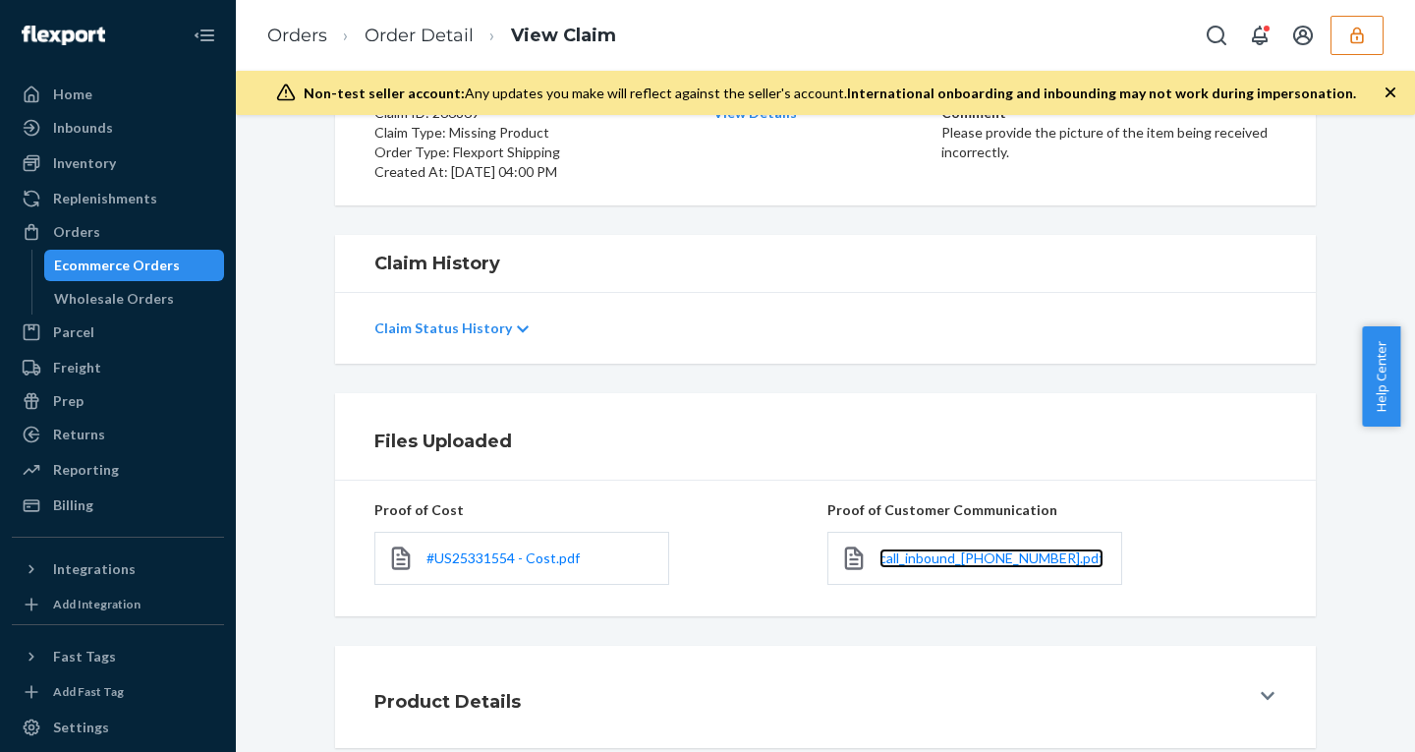
click at [900, 568] on link "call_inbound_3016578467.pdf" at bounding box center [991, 558] width 224 height 20
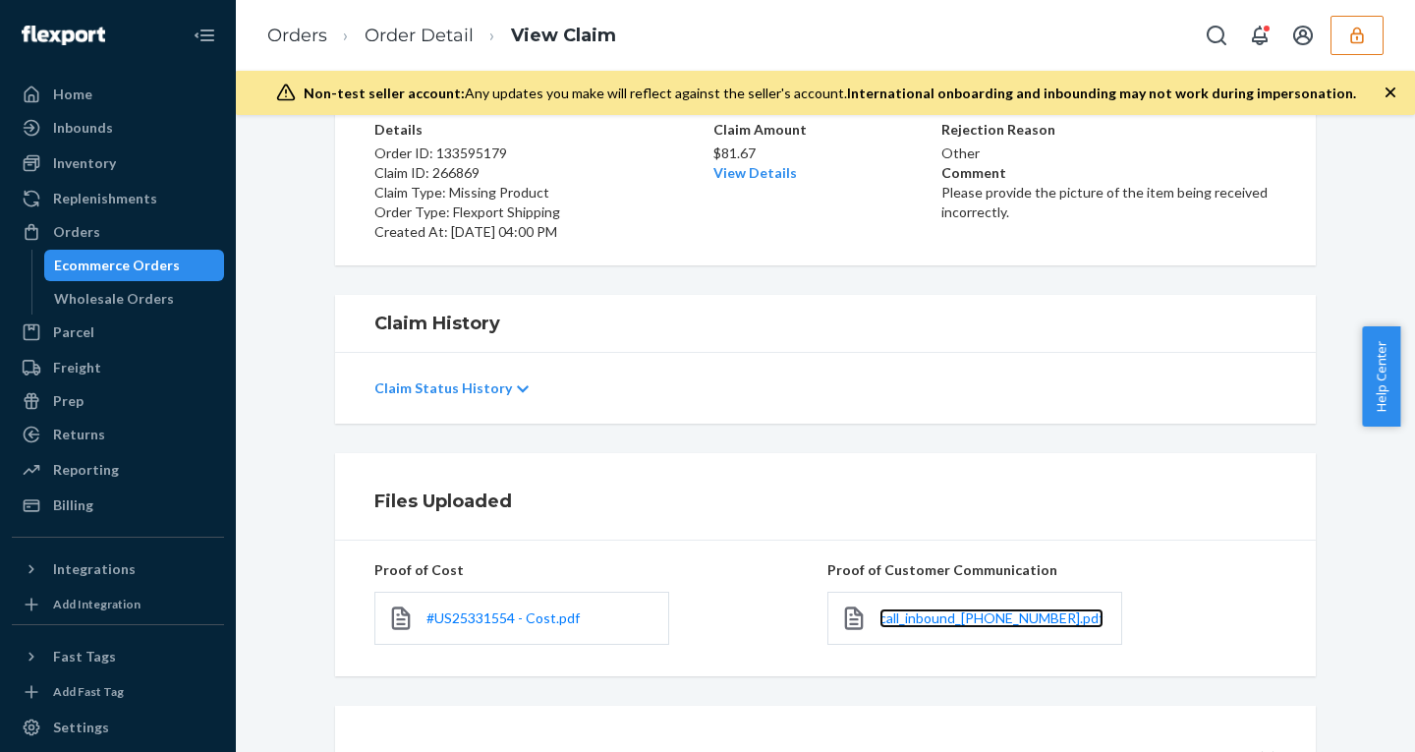
scroll to position [149, 0]
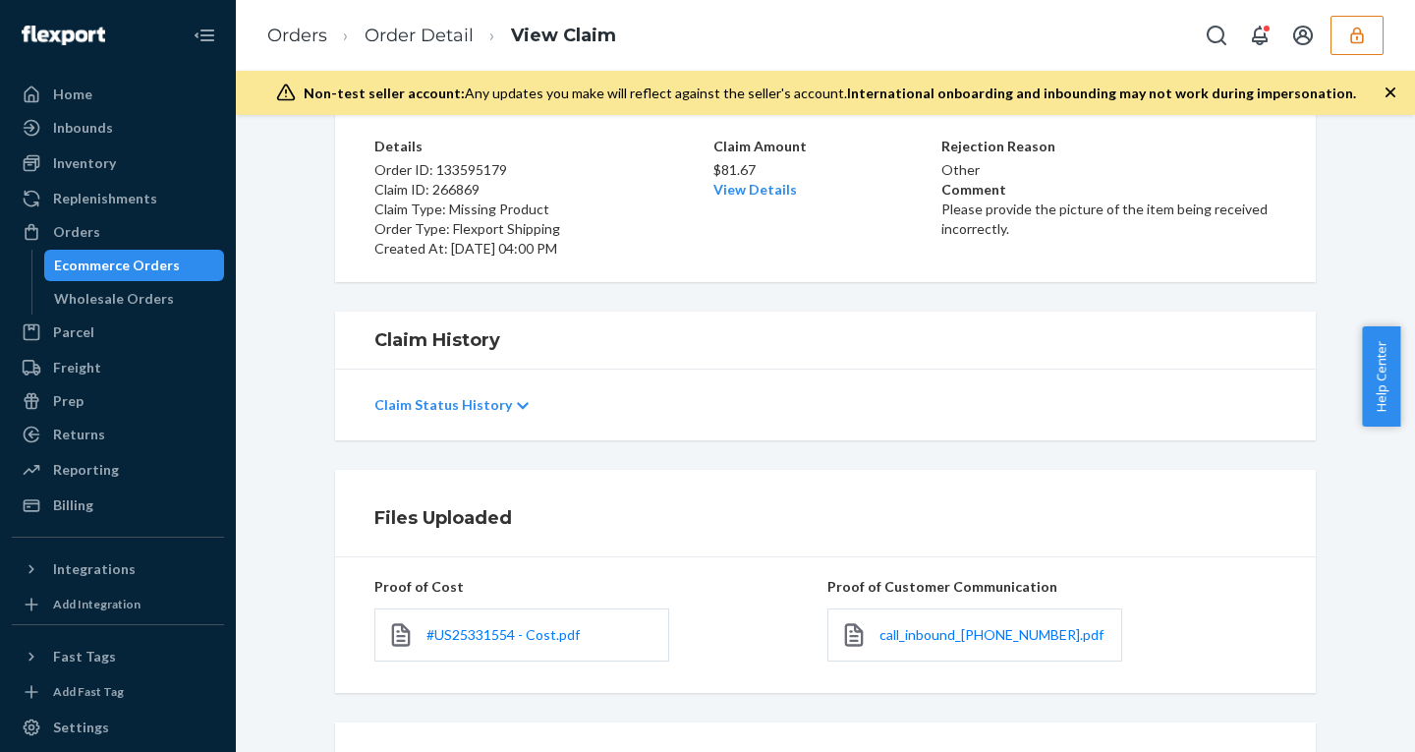
click at [727, 167] on p "$81.67" at bounding box center [825, 170] width 224 height 20
copy p "81.67"
click at [422, 25] on link "Order Detail" at bounding box center [418, 36] width 109 height 22
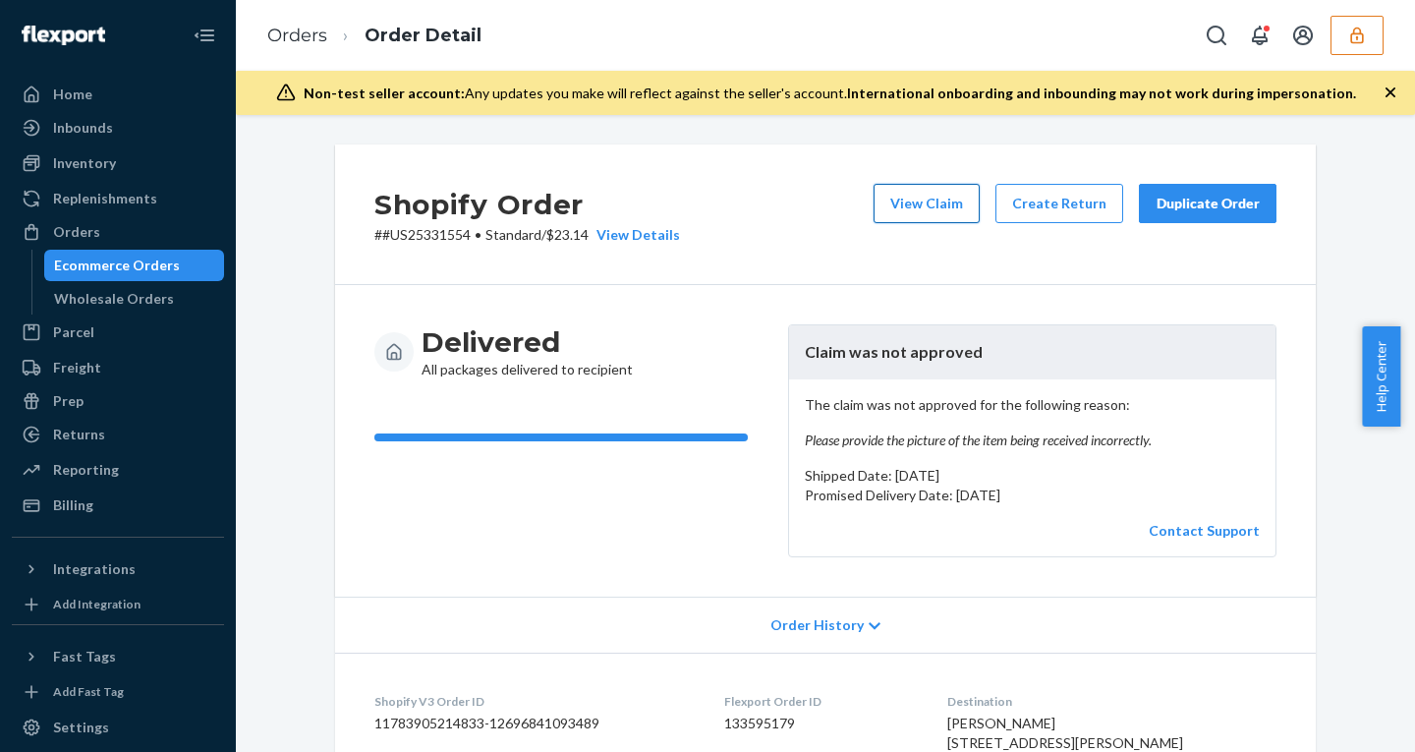
click at [916, 213] on button "View Claim" at bounding box center [926, 203] width 106 height 39
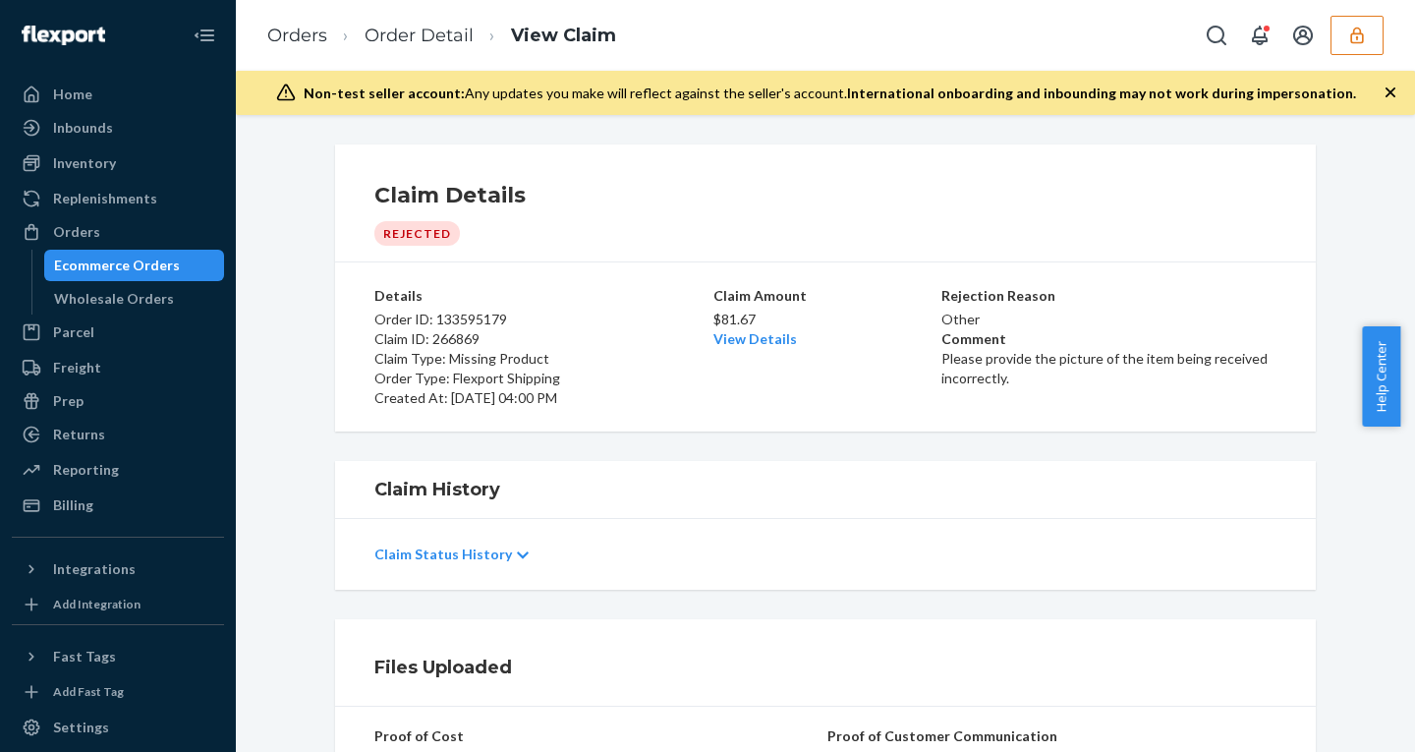
click at [727, 312] on p "$81.67" at bounding box center [825, 319] width 224 height 20
copy p "81.67"
click at [117, 498] on div "Billing" at bounding box center [118, 505] width 208 height 28
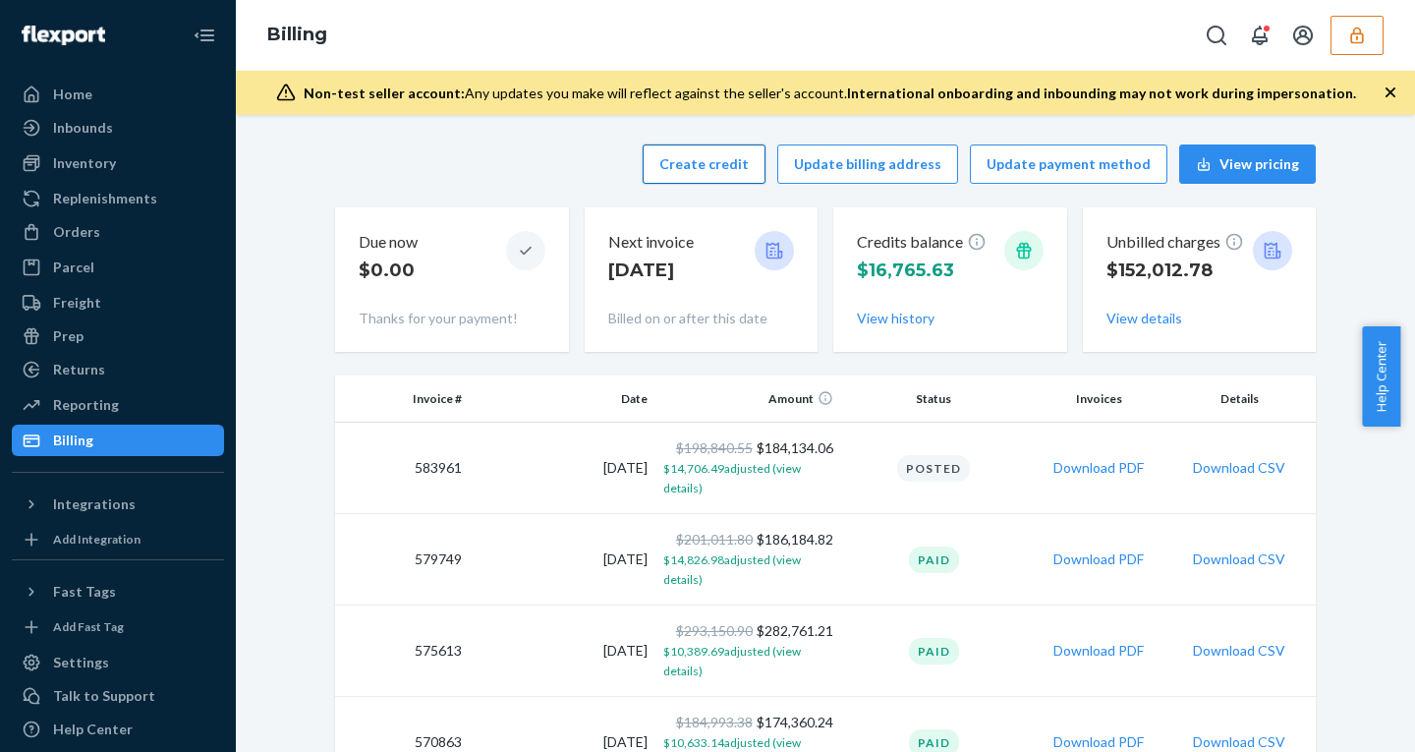
click at [685, 168] on button "Create credit" at bounding box center [704, 163] width 123 height 39
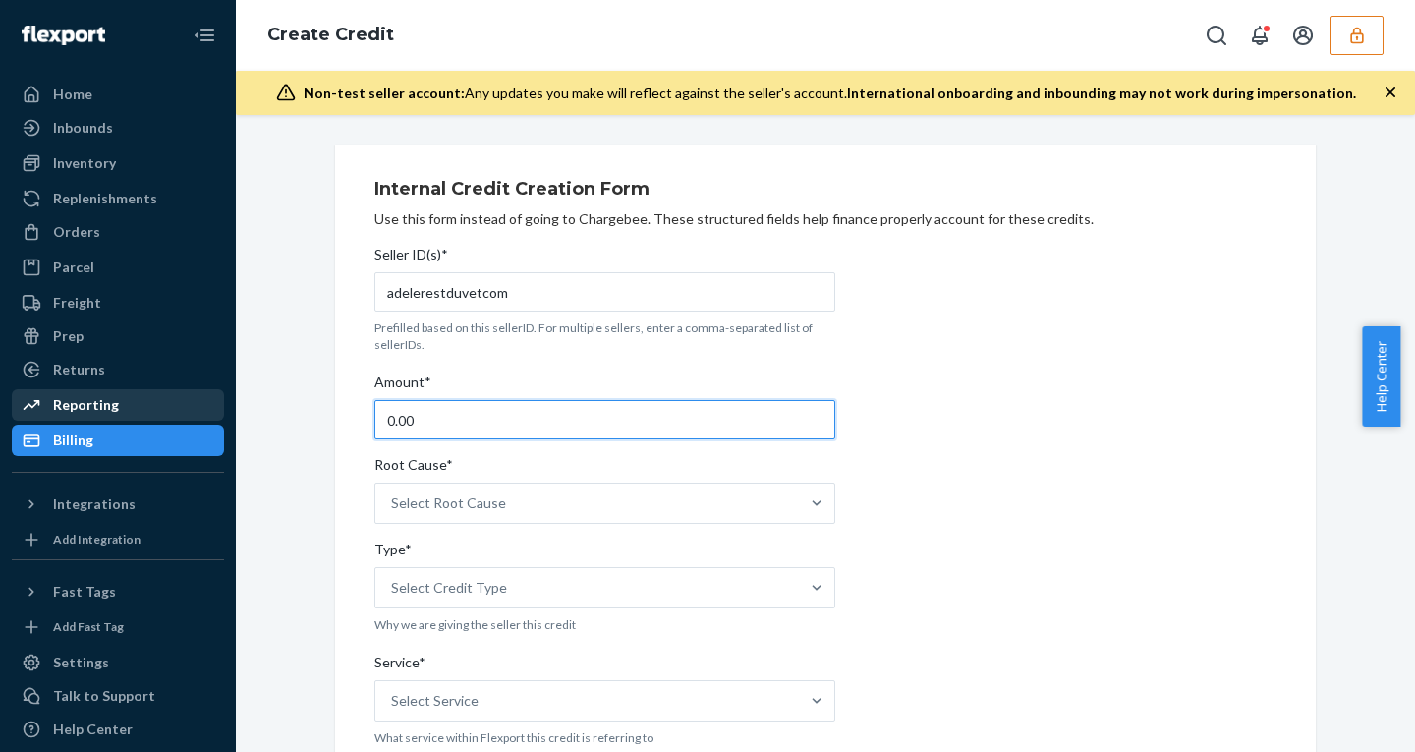
drag, startPoint x: 417, startPoint y: 416, endPoint x: 185, endPoint y: 417, distance: 231.9
click at [189, 417] on div "Home Inbounds Shipping Plans Problems Inventory Products Replenishments Orders …" at bounding box center [707, 376] width 1415 height 752
paste input "81.67"
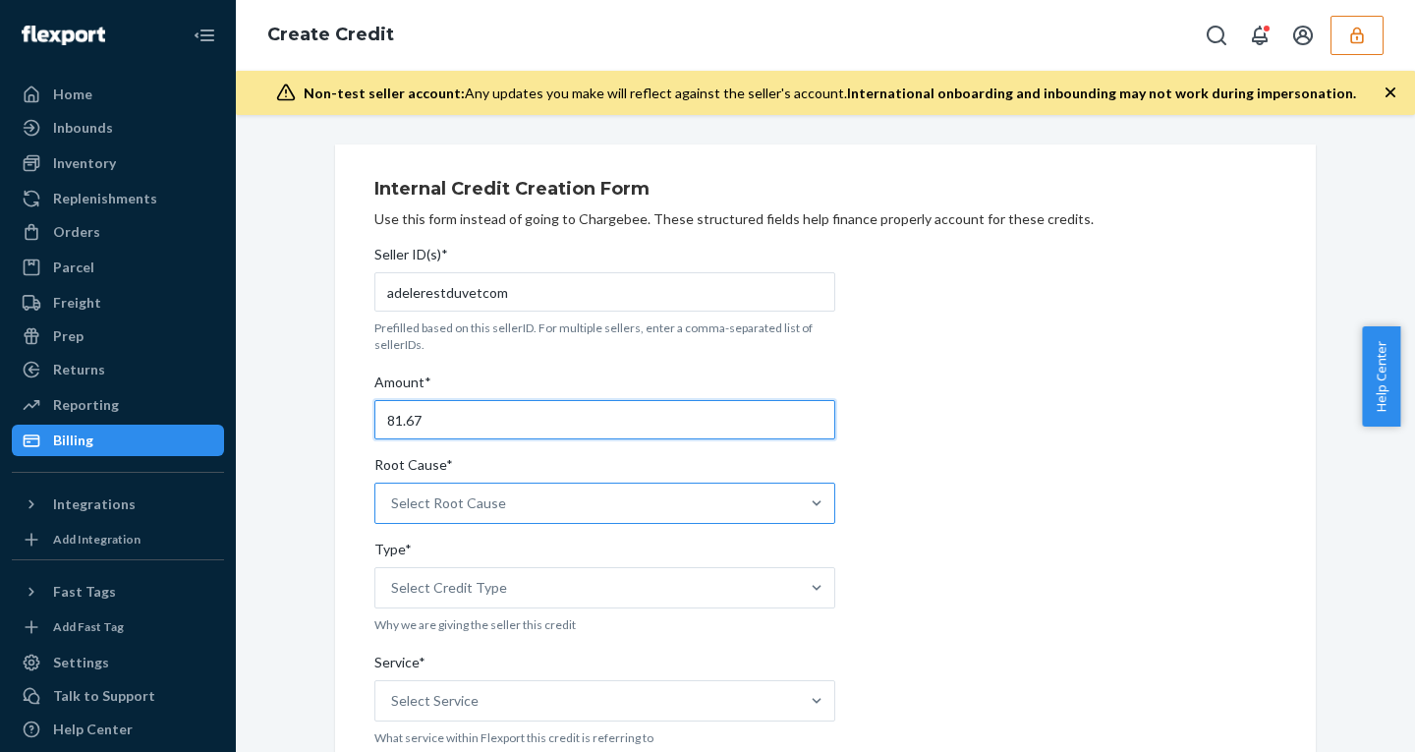
type input "81.67"
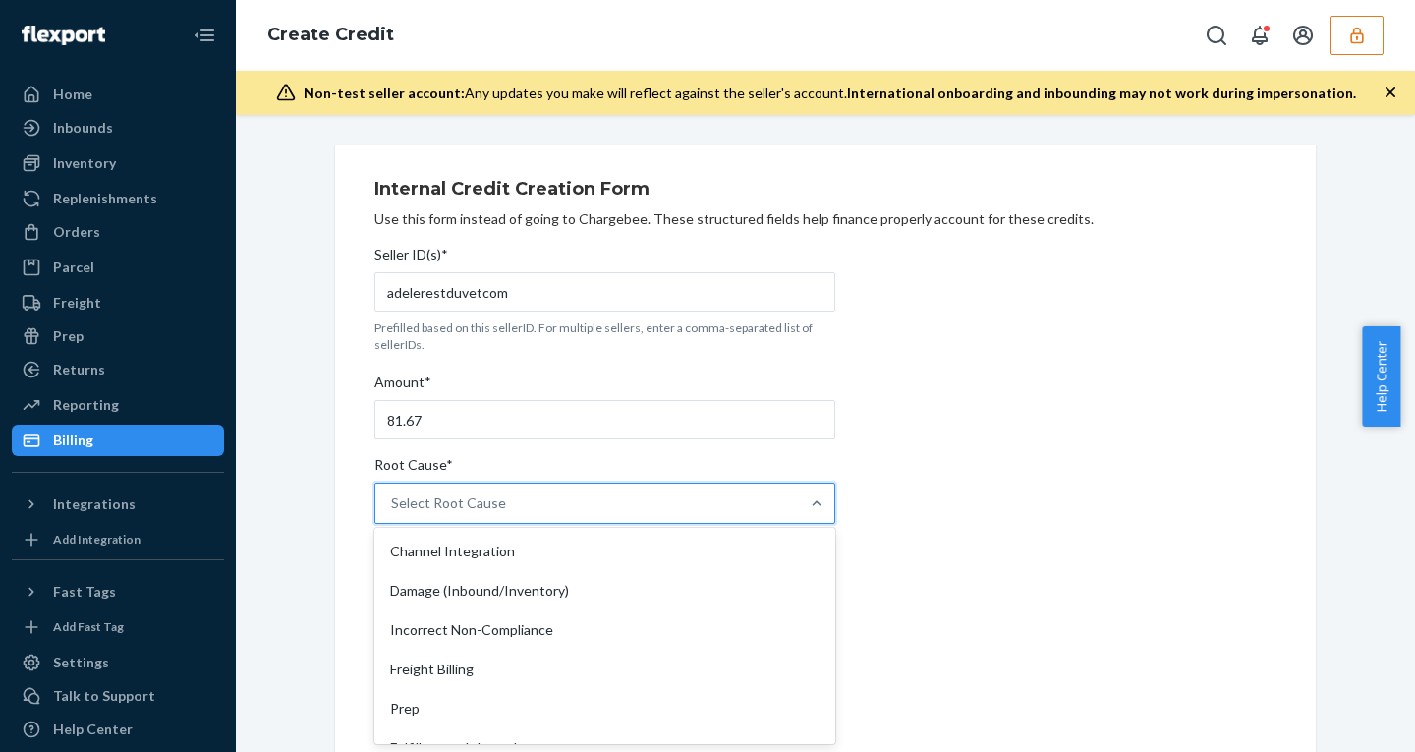
click at [486, 513] on div "Select Root Cause" at bounding box center [448, 503] width 115 height 20
click at [393, 513] on input "Root Cause* option Channel Integration focused, 1 of 29. 29 results available. …" at bounding box center [392, 503] width 2 height 20
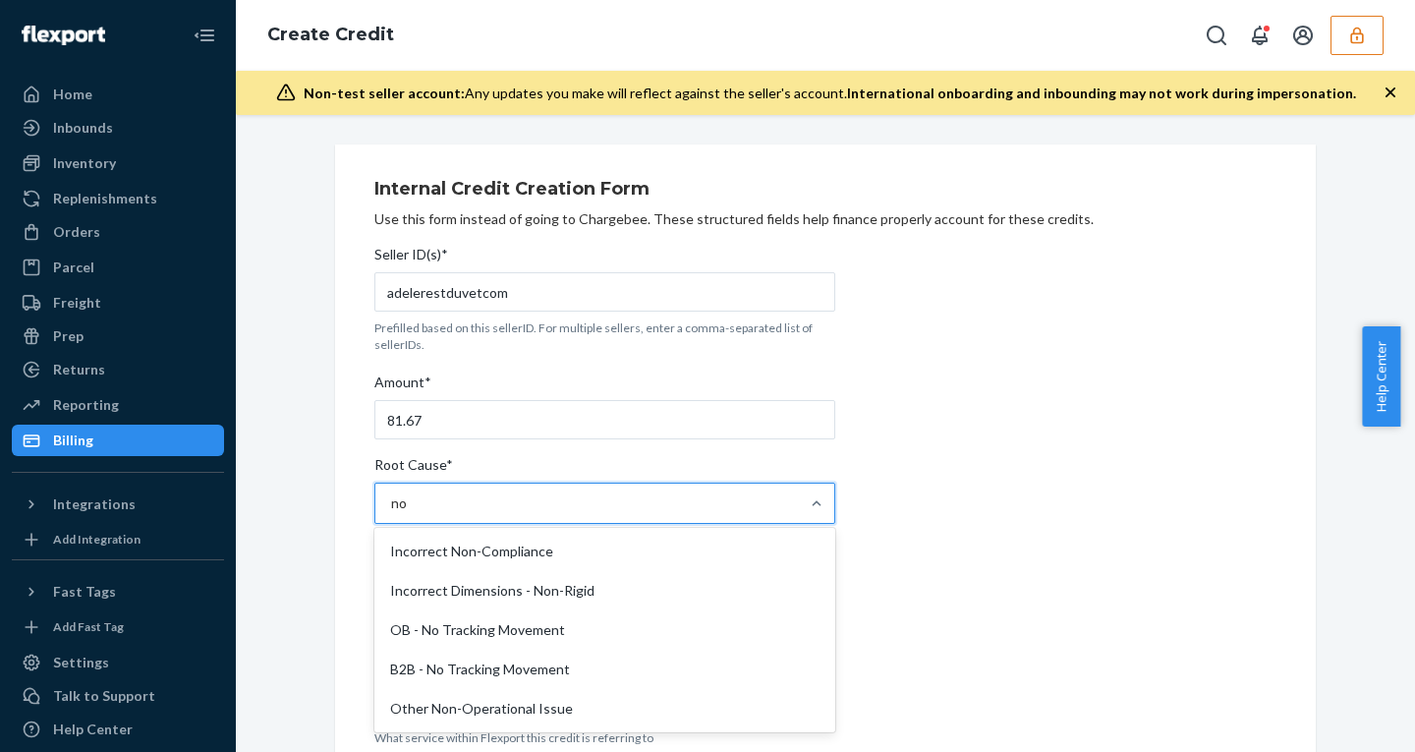
type input "n"
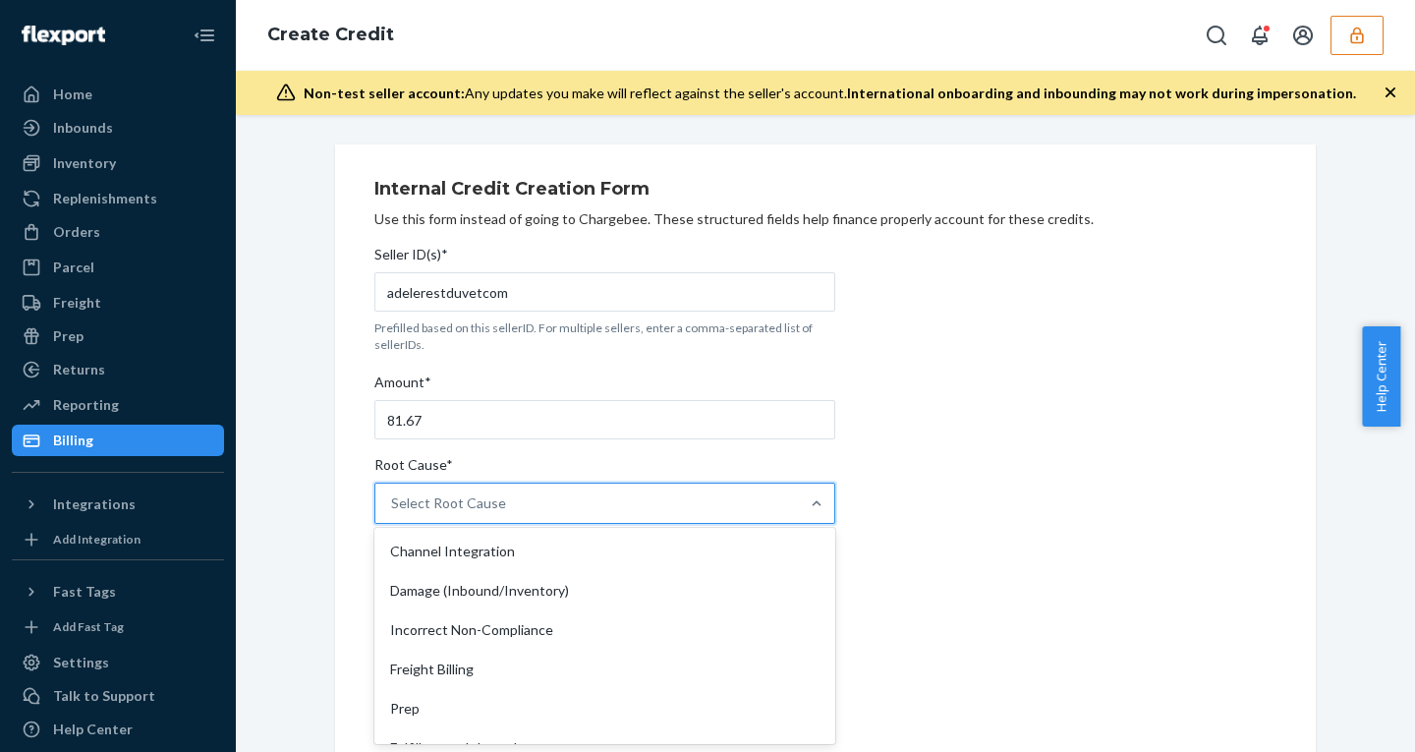
type input "i"
type input "mis"
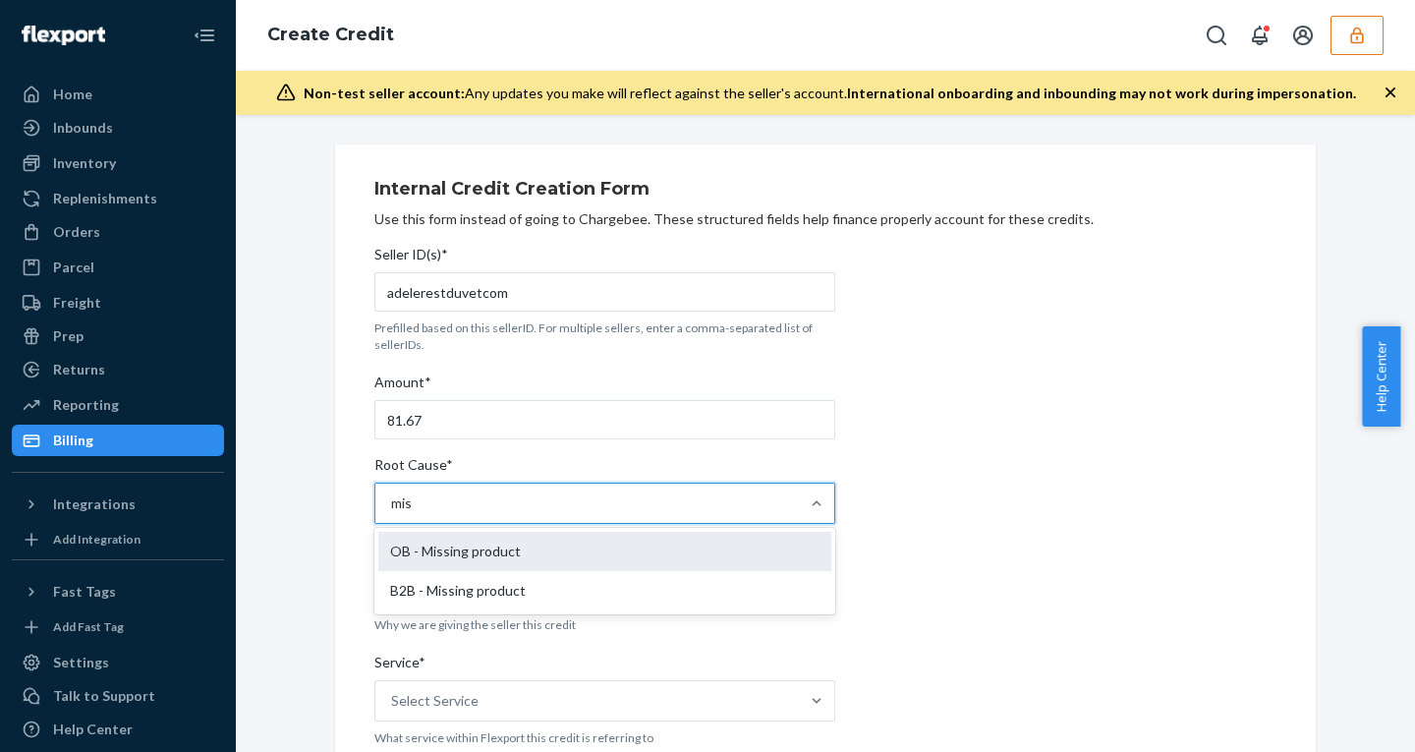
click at [447, 547] on div "OB - Missing product" at bounding box center [604, 551] width 453 height 39
click at [414, 513] on input "mis" at bounding box center [402, 503] width 23 height 20
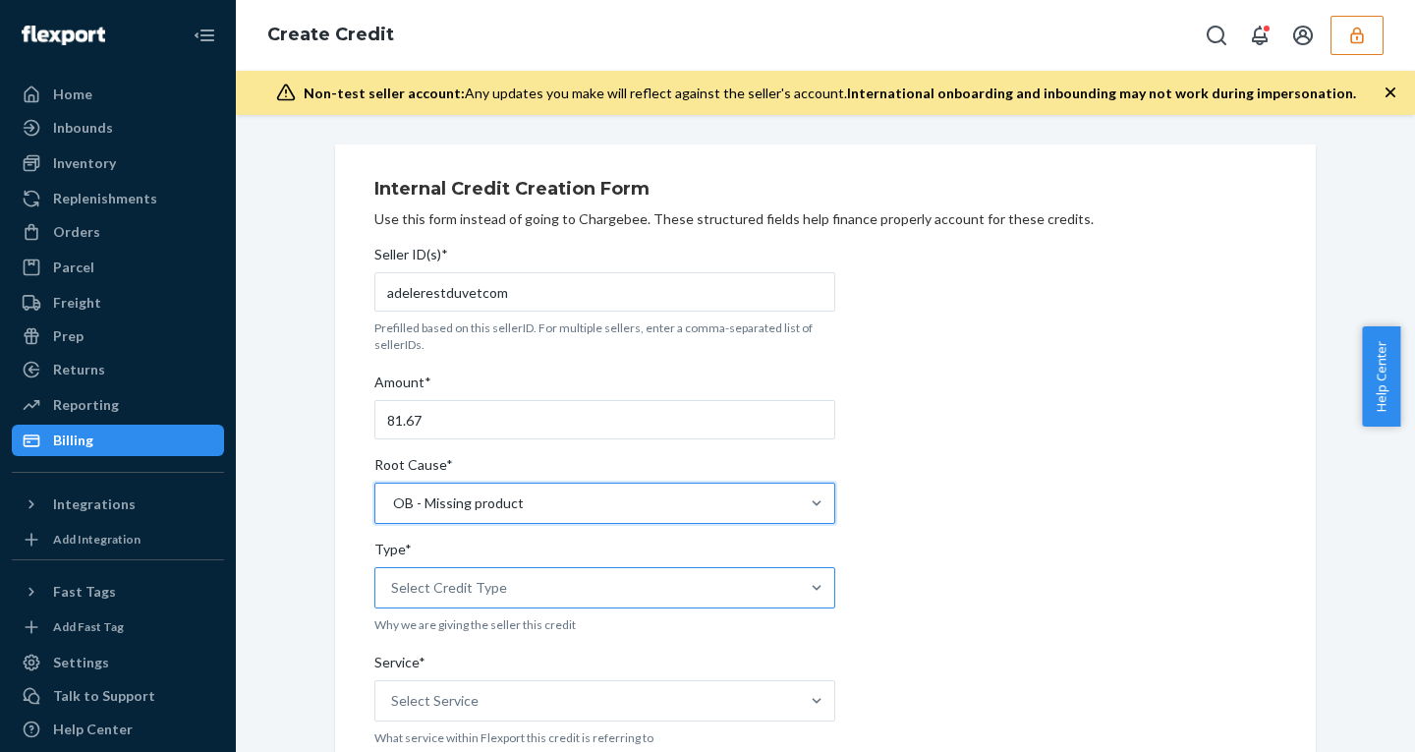
click at [509, 588] on div "Select Credit Type" at bounding box center [586, 587] width 423 height 39
click at [393, 588] on input "Type* Select Credit Type" at bounding box center [392, 588] width 2 height 20
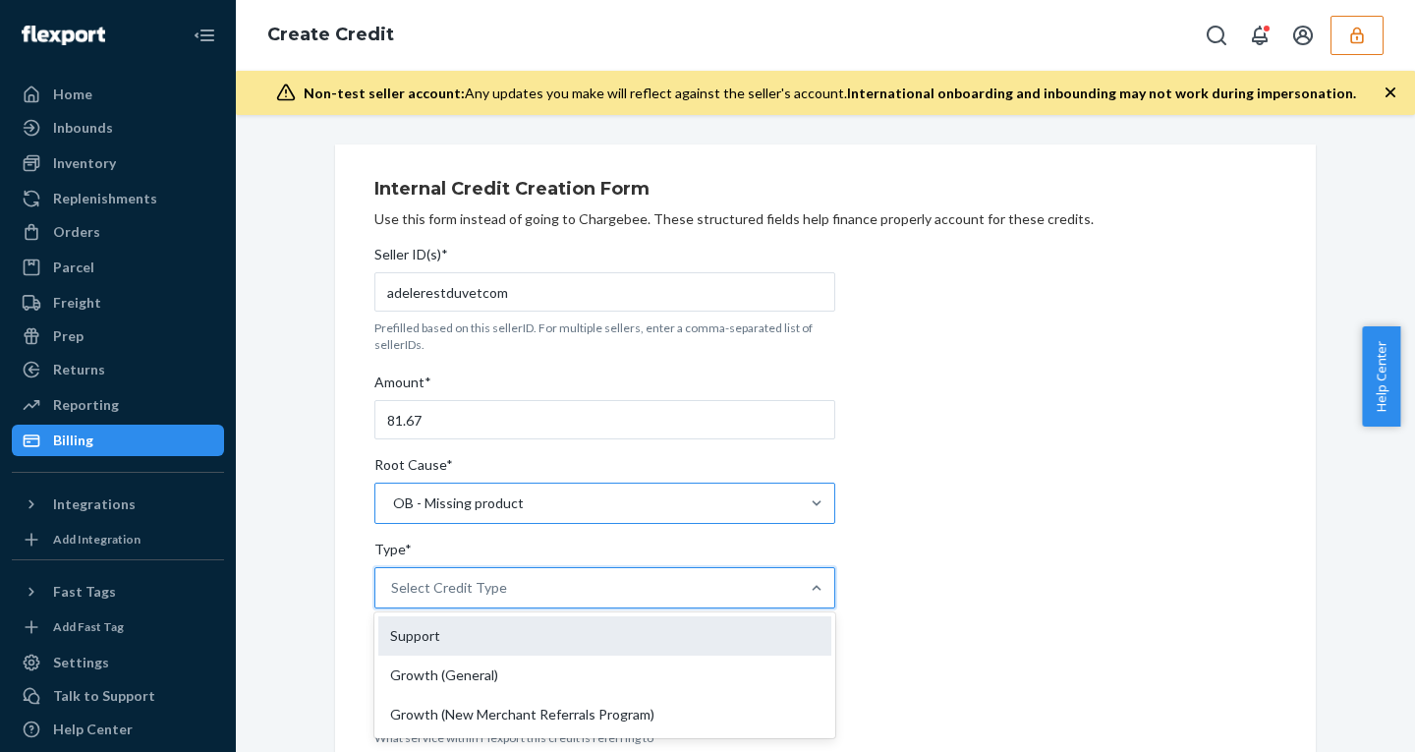
click at [400, 639] on div "Support" at bounding box center [604, 635] width 453 height 39
click at [393, 597] on input "Type* option Support focused, 1 of 3. 3 results available. Use Up and Down to c…" at bounding box center [392, 588] width 2 height 20
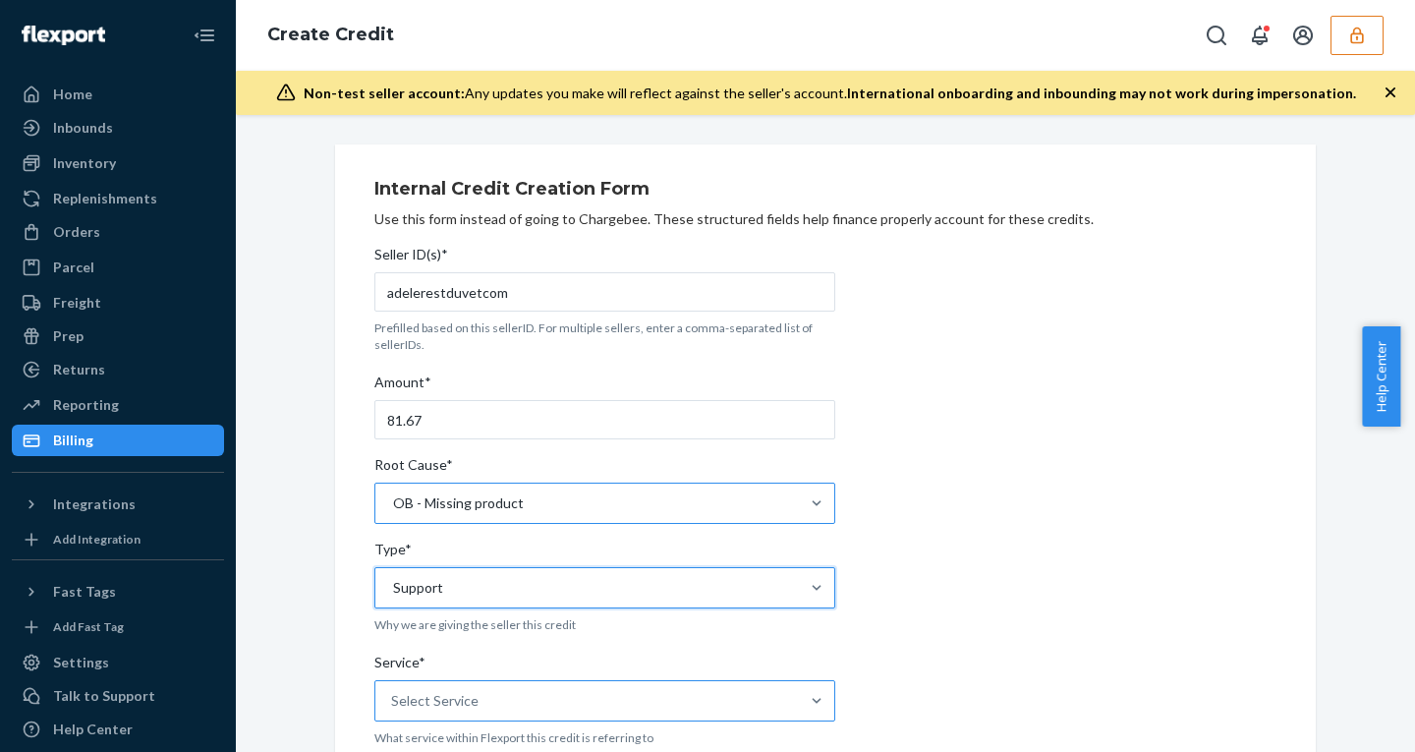
click at [472, 697] on div "Select Service" at bounding box center [586, 700] width 423 height 39
click at [393, 697] on input "Service* Select Service" at bounding box center [392, 701] width 2 height 20
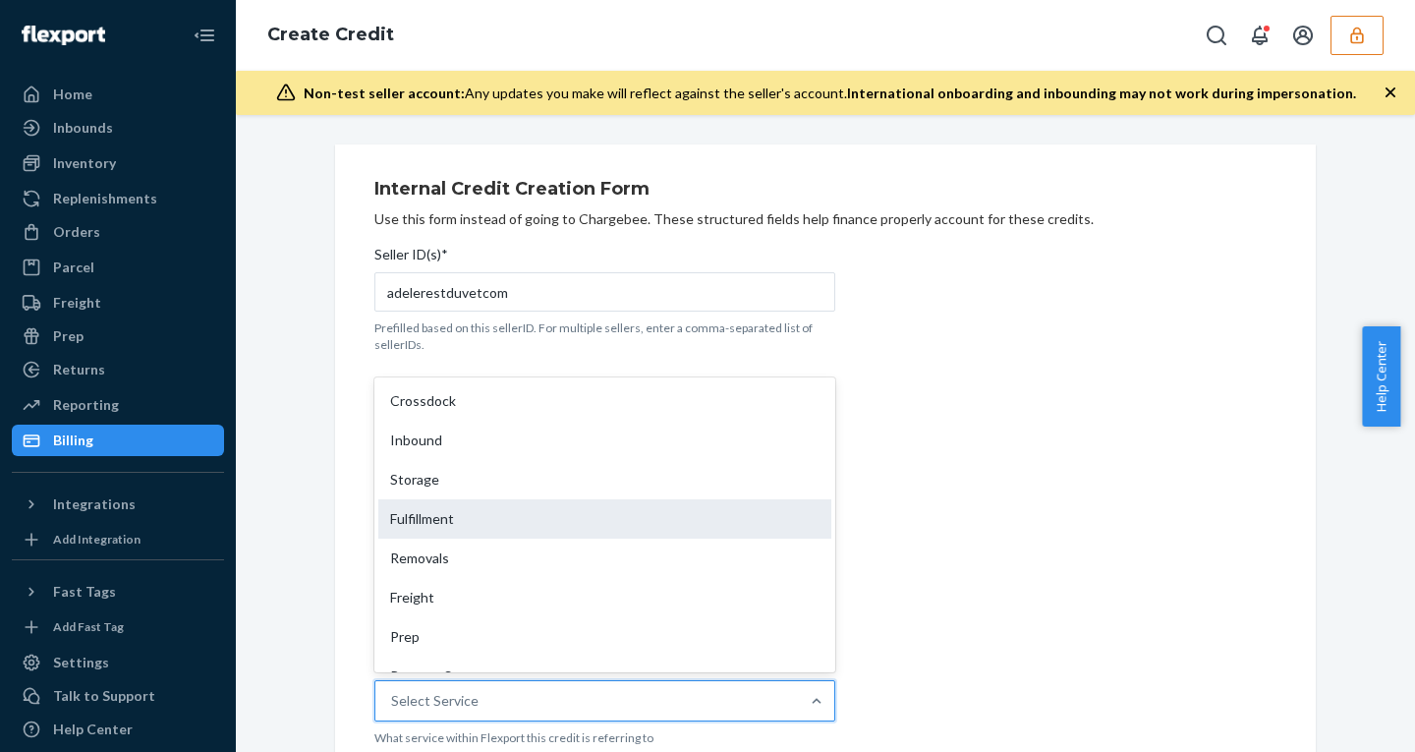
click at [433, 506] on div "Fulfillment" at bounding box center [604, 518] width 453 height 39
click at [393, 691] on input "Service* option Fulfillment focused, 4 of 10. 10 results available. Use Up and …" at bounding box center [392, 701] width 2 height 20
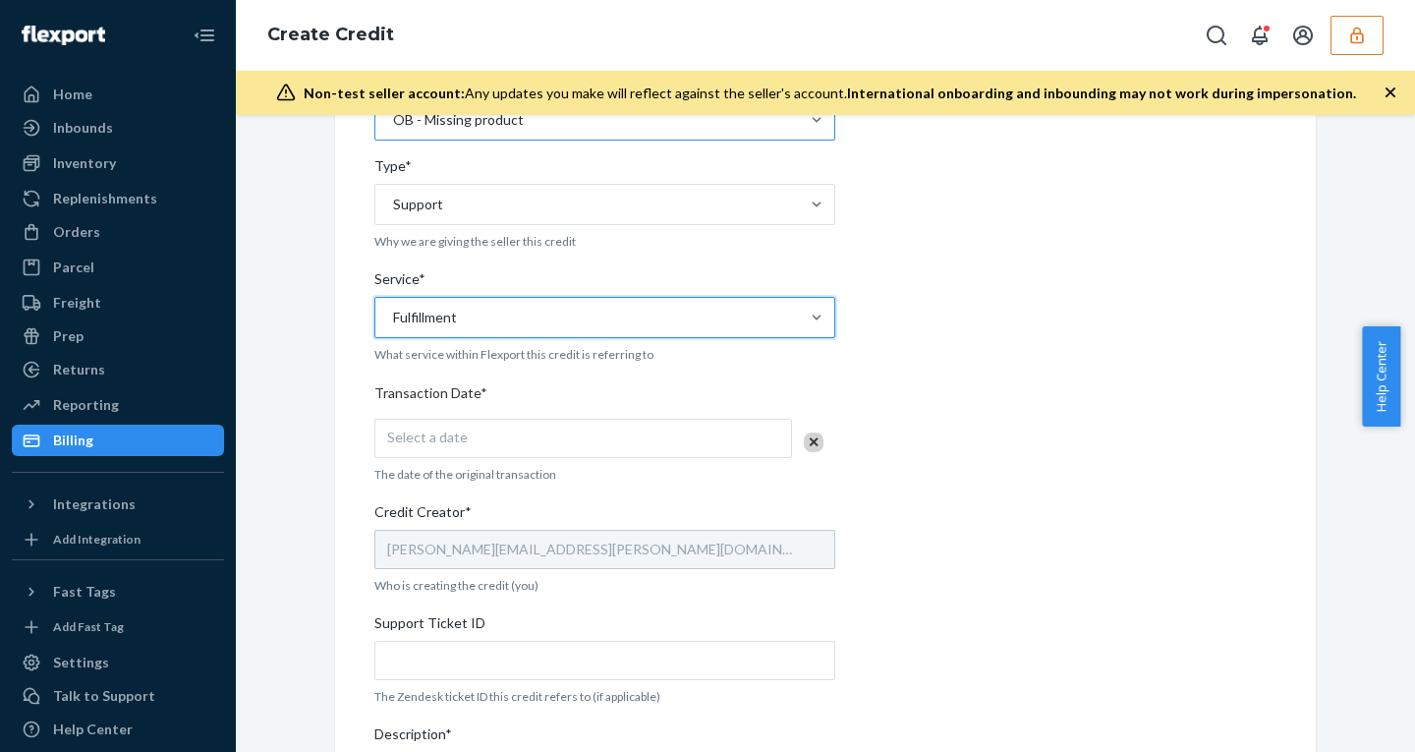
scroll to position [418, 0]
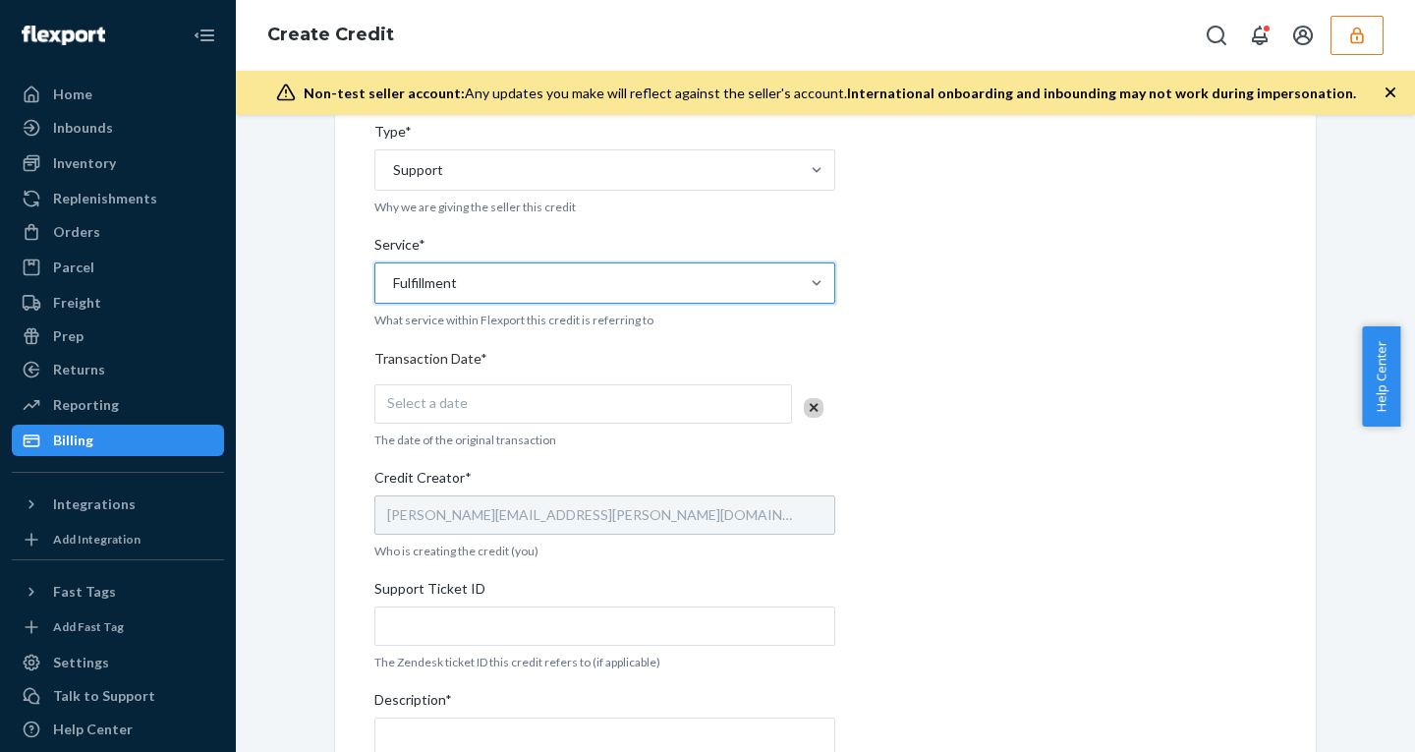
click at [485, 385] on div "Select a date" at bounding box center [583, 403] width 418 height 39
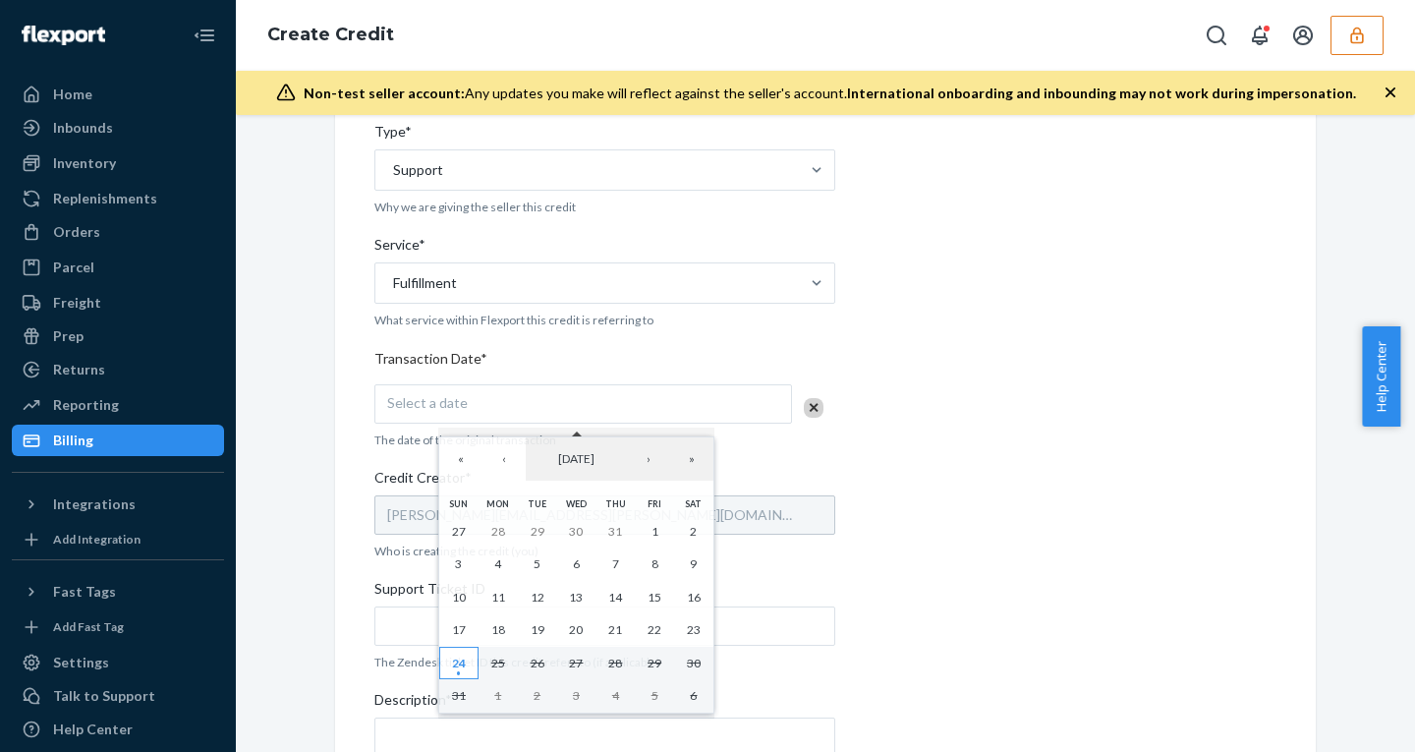
click at [467, 654] on button "24" at bounding box center [458, 662] width 39 height 33
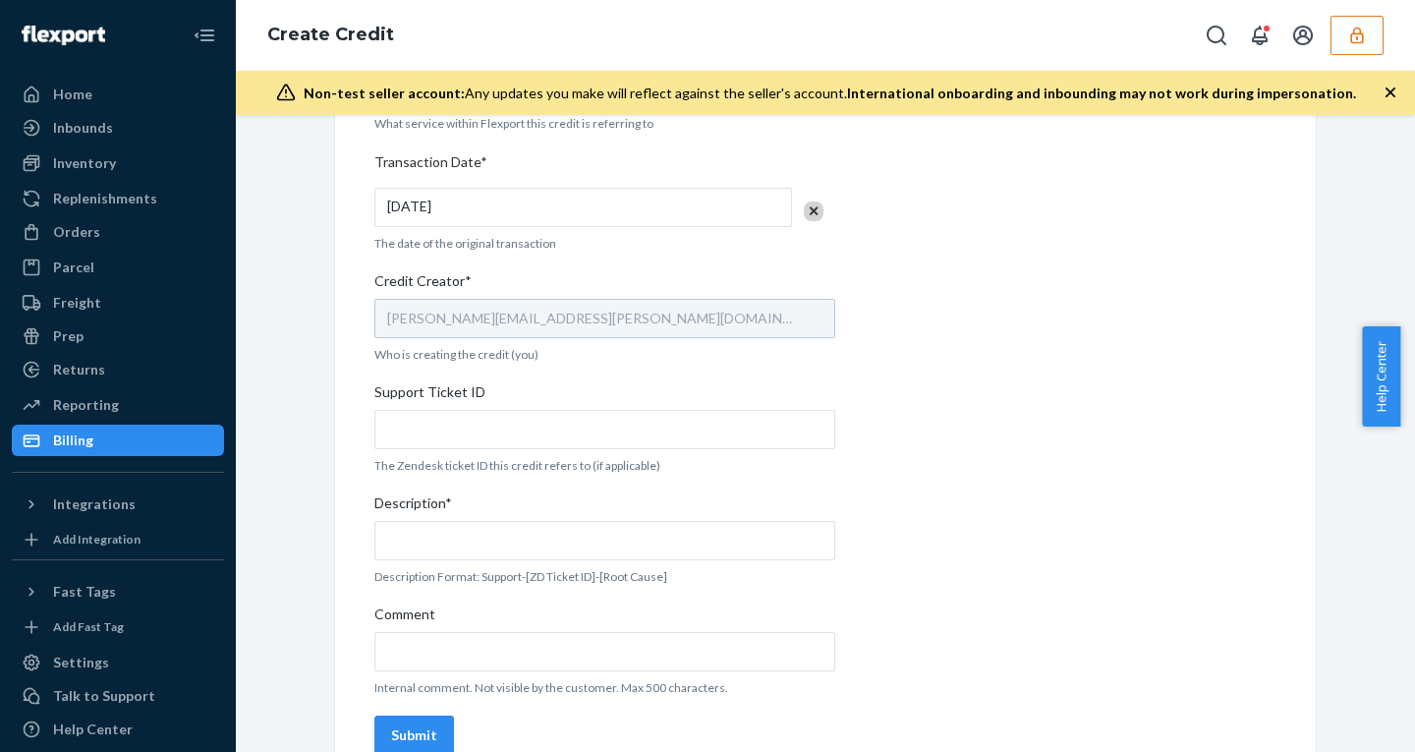
scroll to position [648, 0]
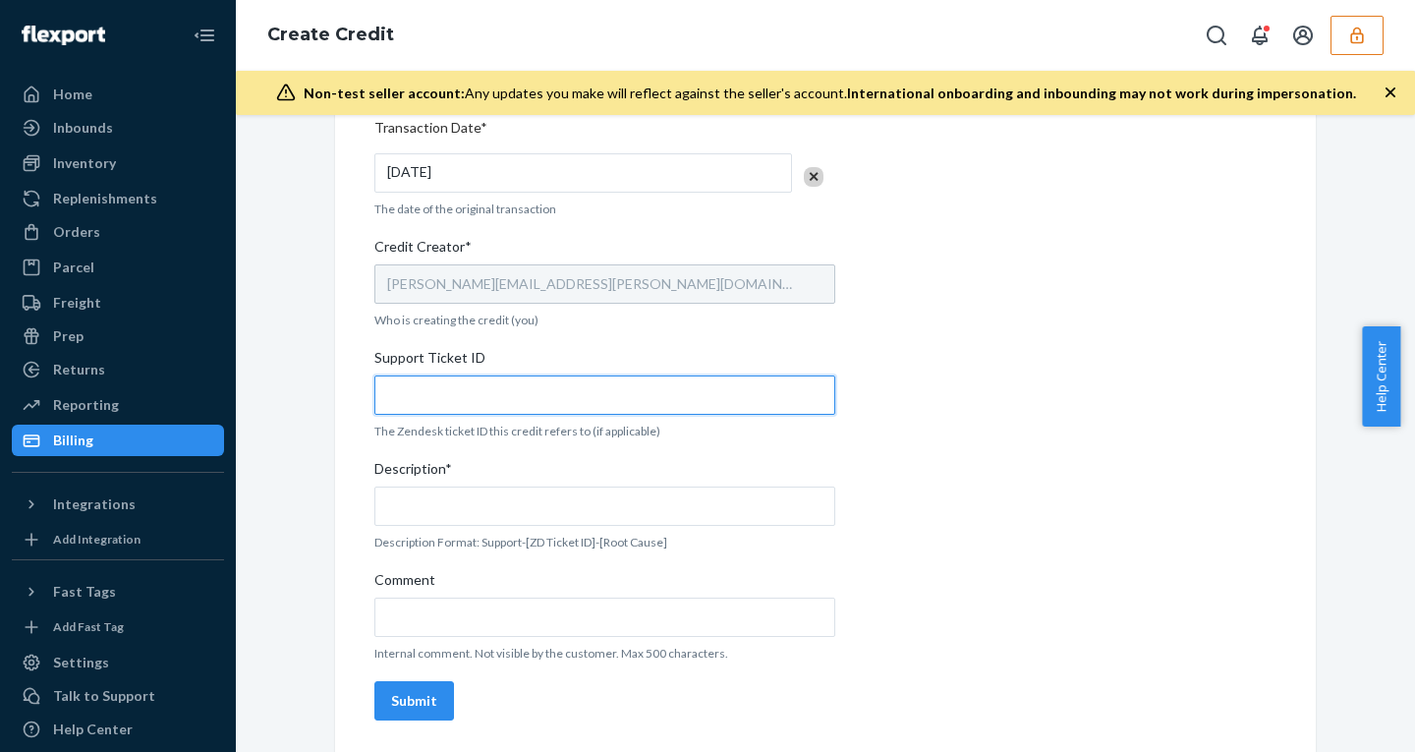
click at [479, 391] on input "Support Ticket ID" at bounding box center [604, 394] width 461 height 39
paste input "805073"
type input "805073"
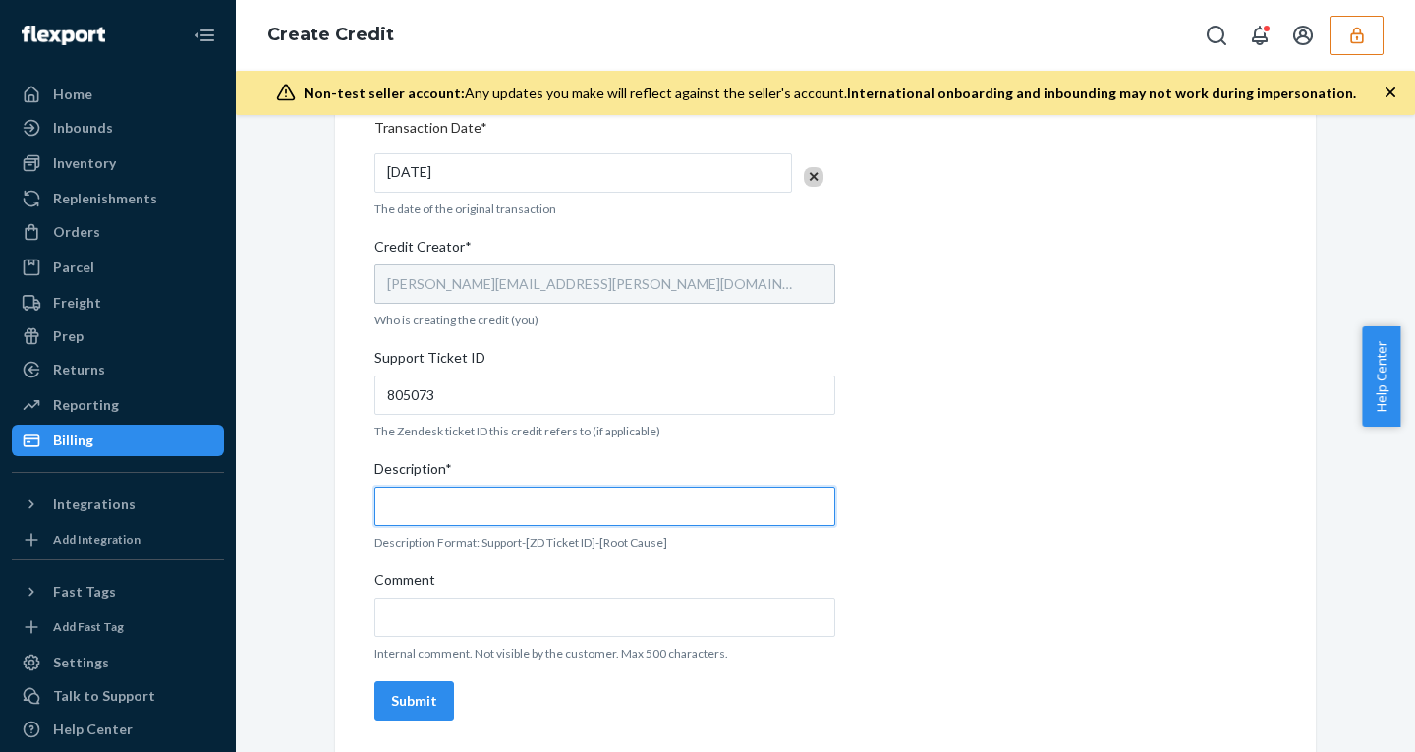
click at [457, 513] on input "Description*" at bounding box center [604, 505] width 461 height 39
paste input "805073"
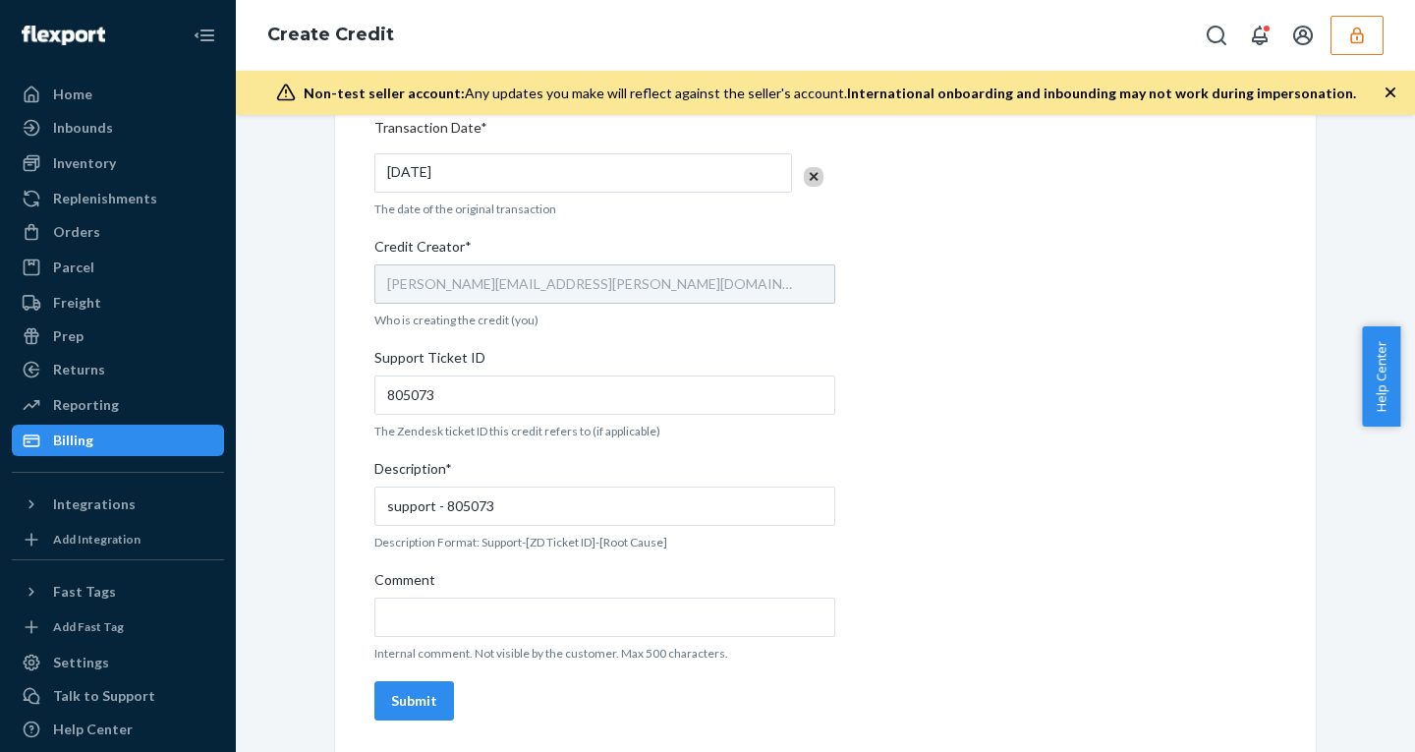
click at [1060, 446] on div "Internal Credit Creation Form Use this form instead of going to Chargebee. Thes…" at bounding box center [825, 124] width 902 height 1208
click at [591, 518] on input "support - 805073" at bounding box center [604, 505] width 461 height 39
paste input "- OB - Missing product"
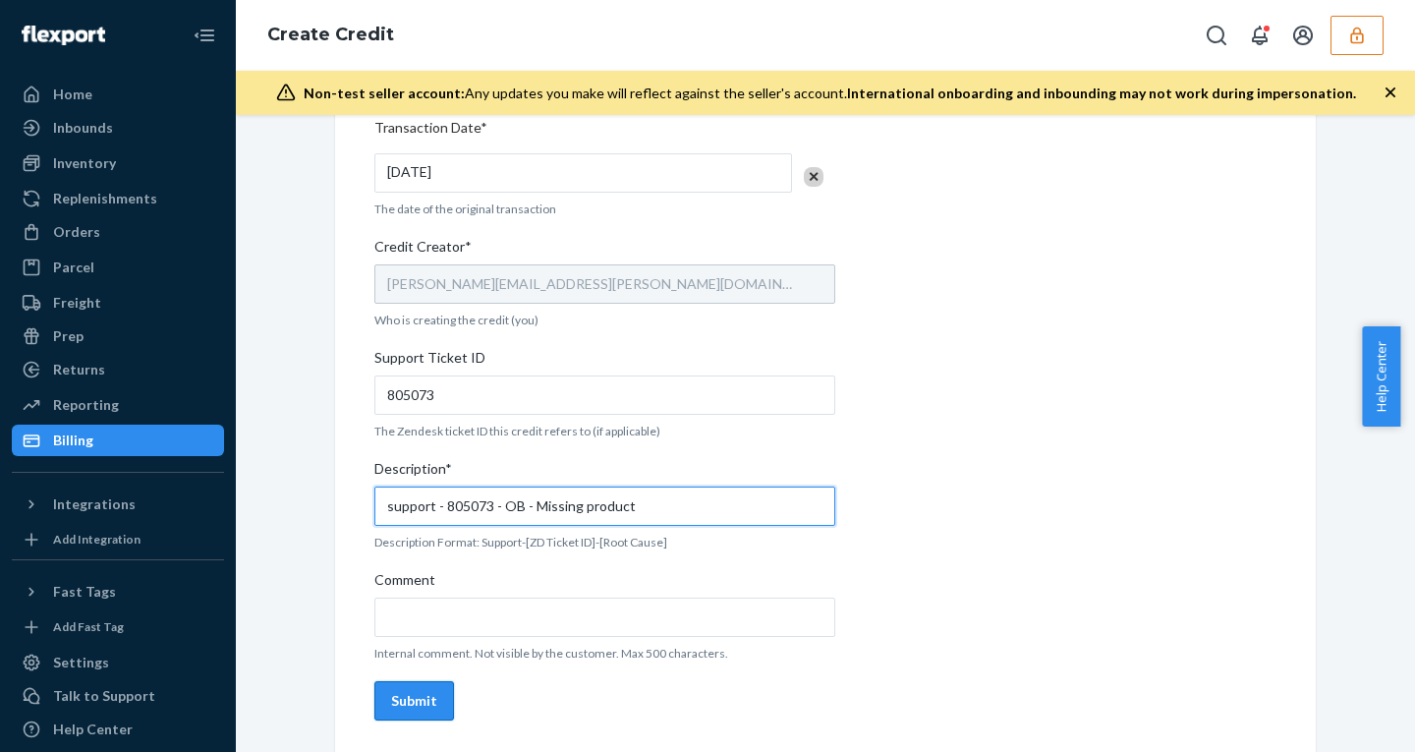
type input "support - 805073 - OB - Missing product"
click at [404, 695] on div "Submit" at bounding box center [414, 701] width 46 height 20
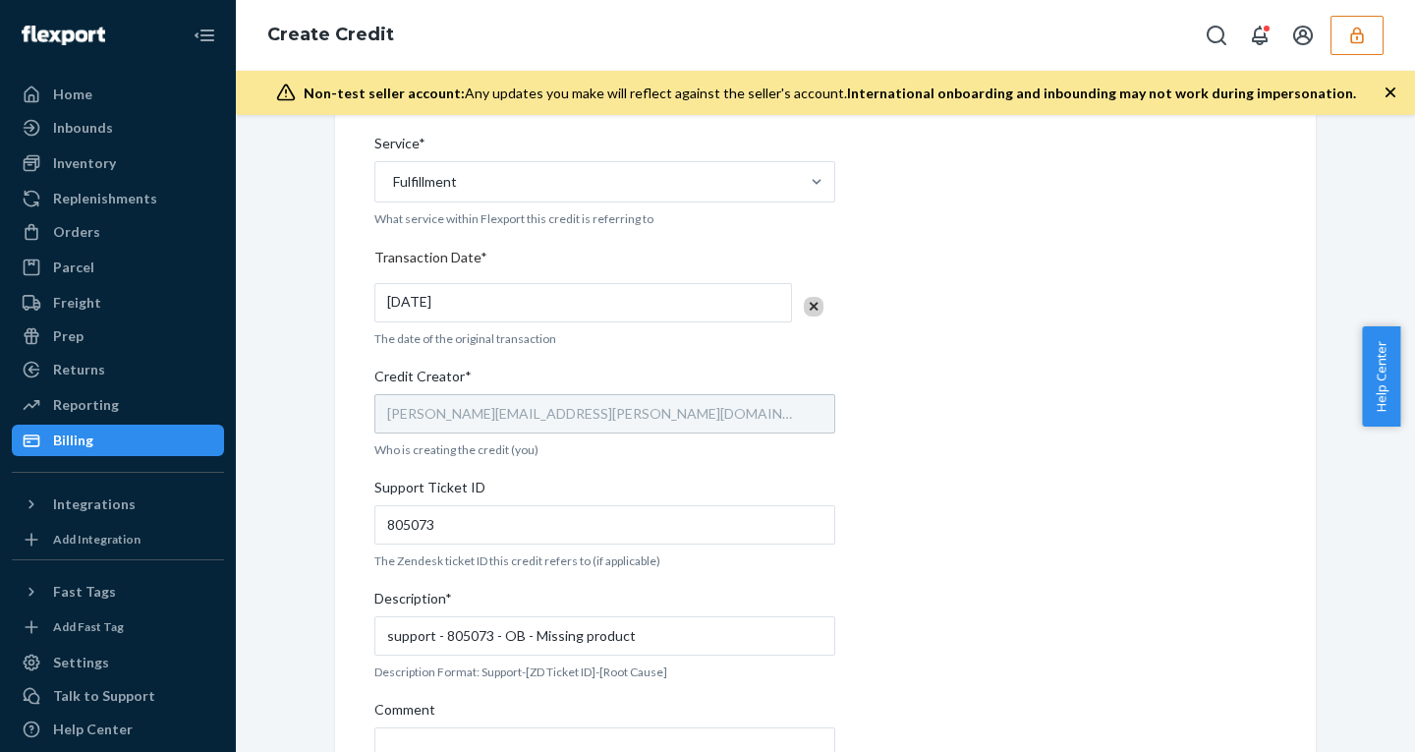
scroll to position [0, 0]
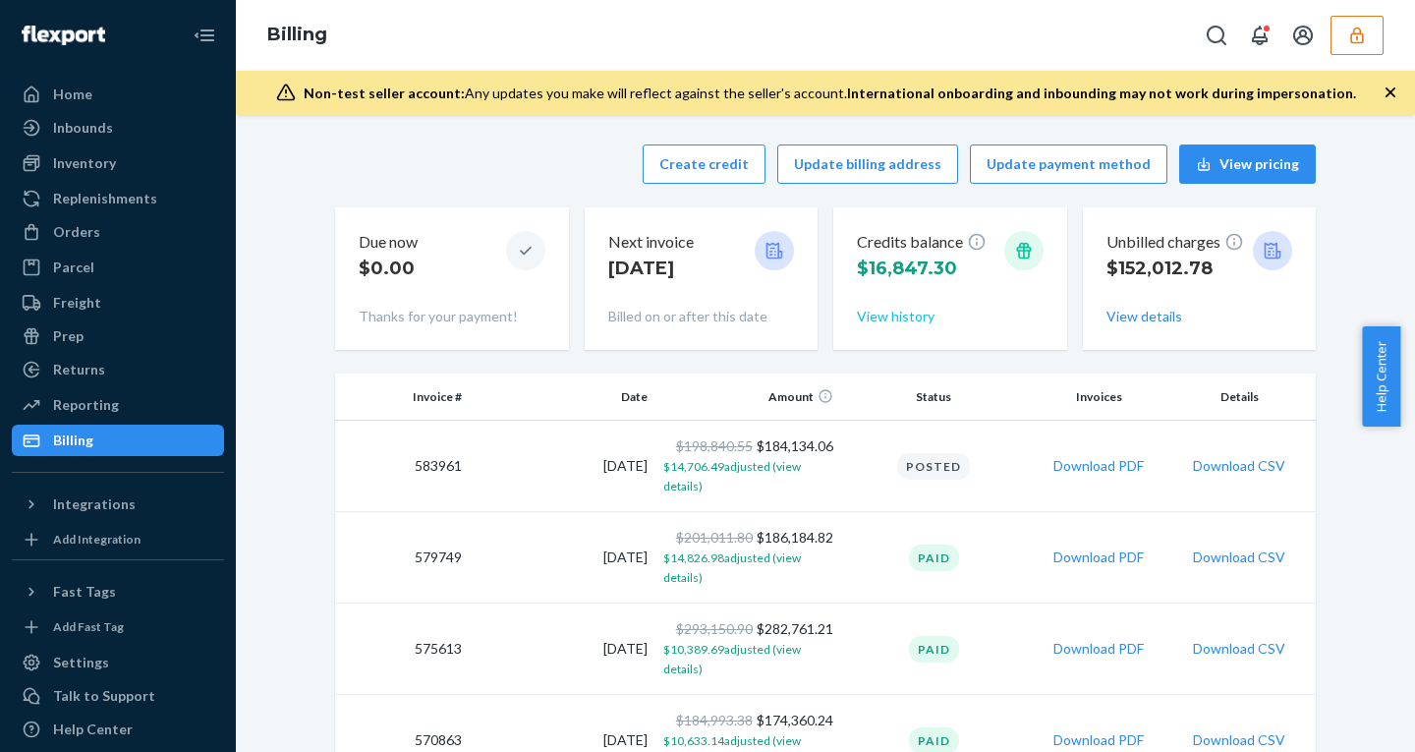
click at [870, 314] on button "View history" at bounding box center [896, 317] width 78 height 20
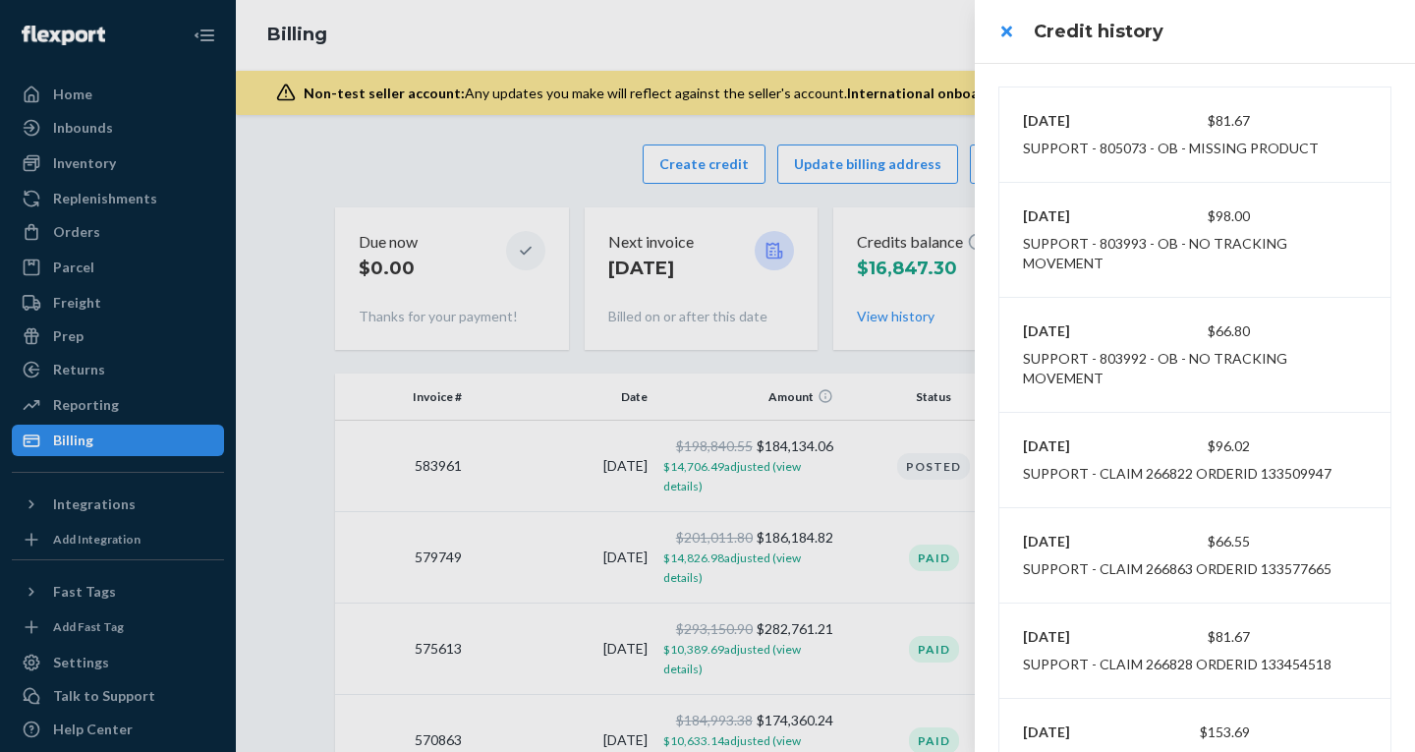
click at [91, 220] on div at bounding box center [707, 376] width 1415 height 752
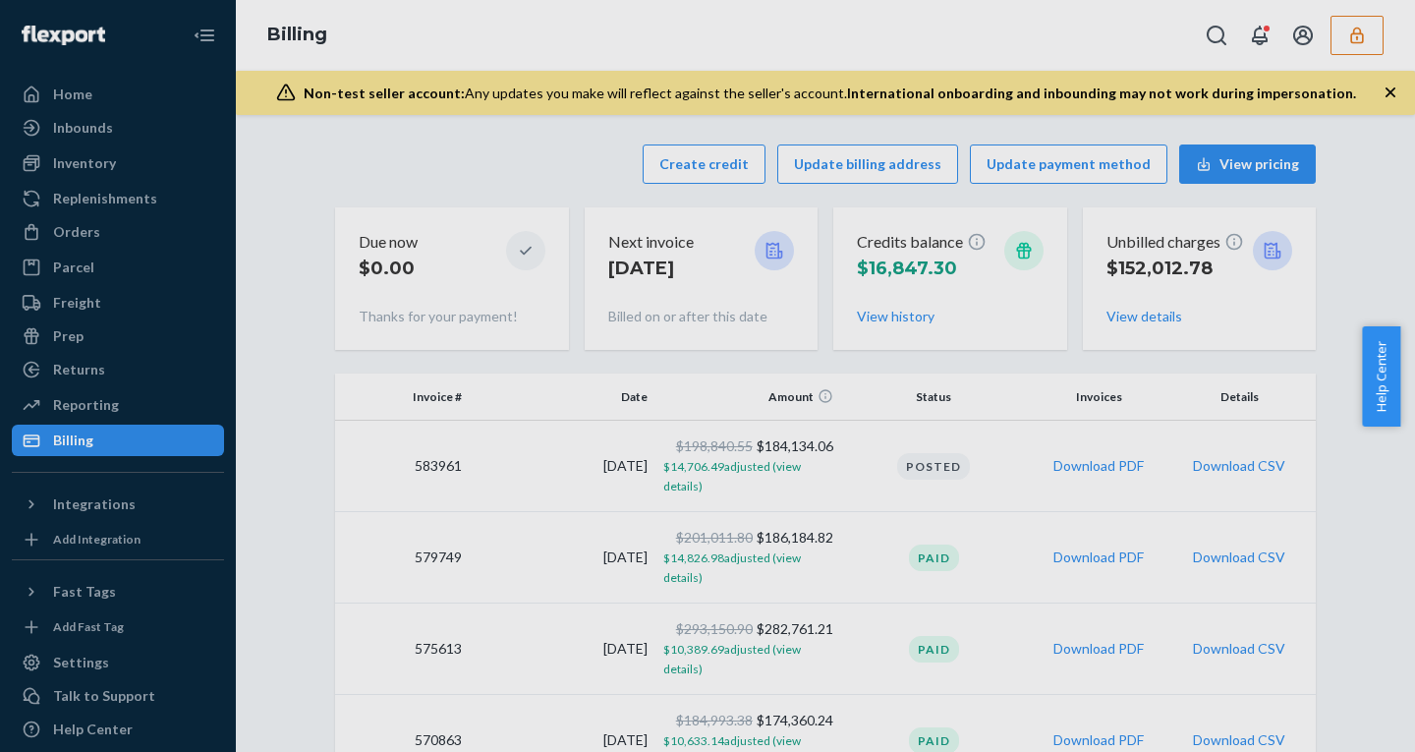
click at [91, 220] on div at bounding box center [707, 376] width 1415 height 752
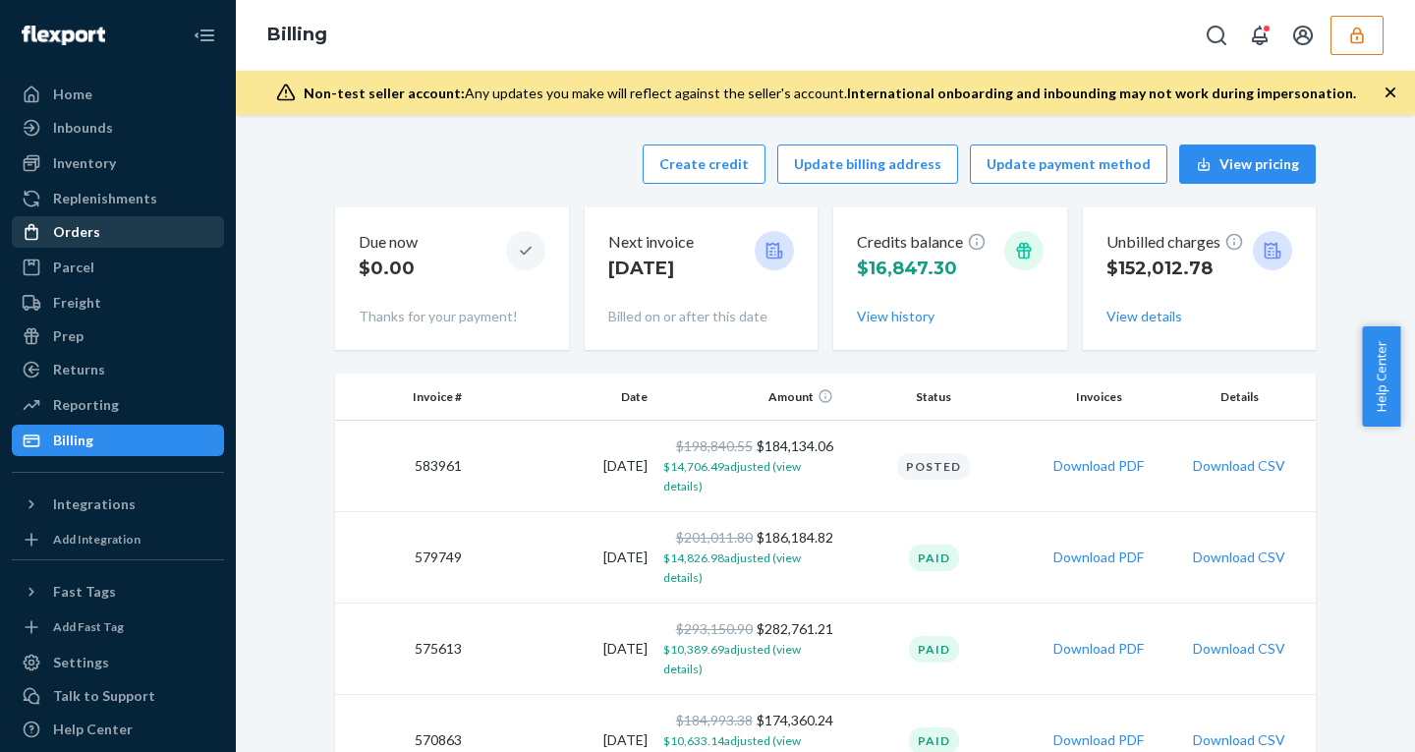
click at [91, 220] on div "Orders" at bounding box center [118, 232] width 208 height 28
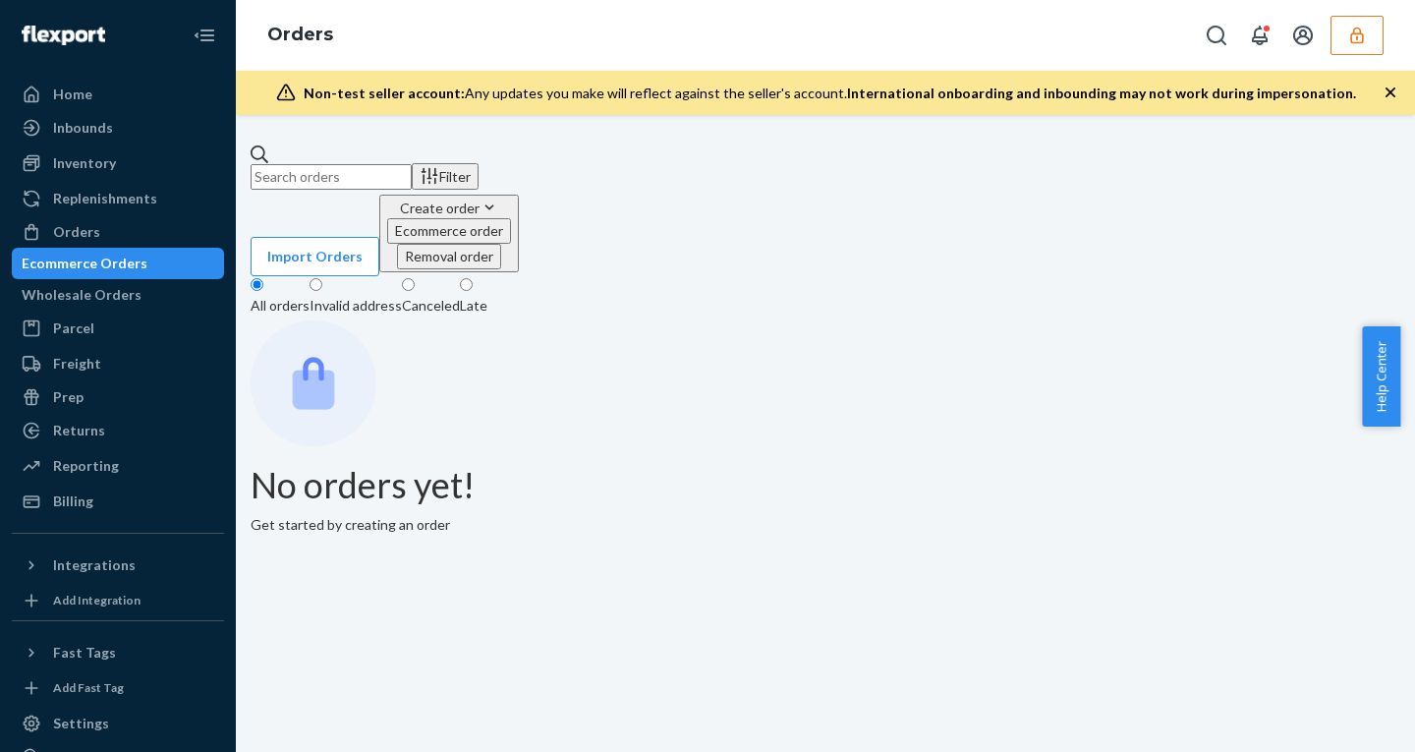
click at [367, 164] on input "text" at bounding box center [331, 177] width 161 height 26
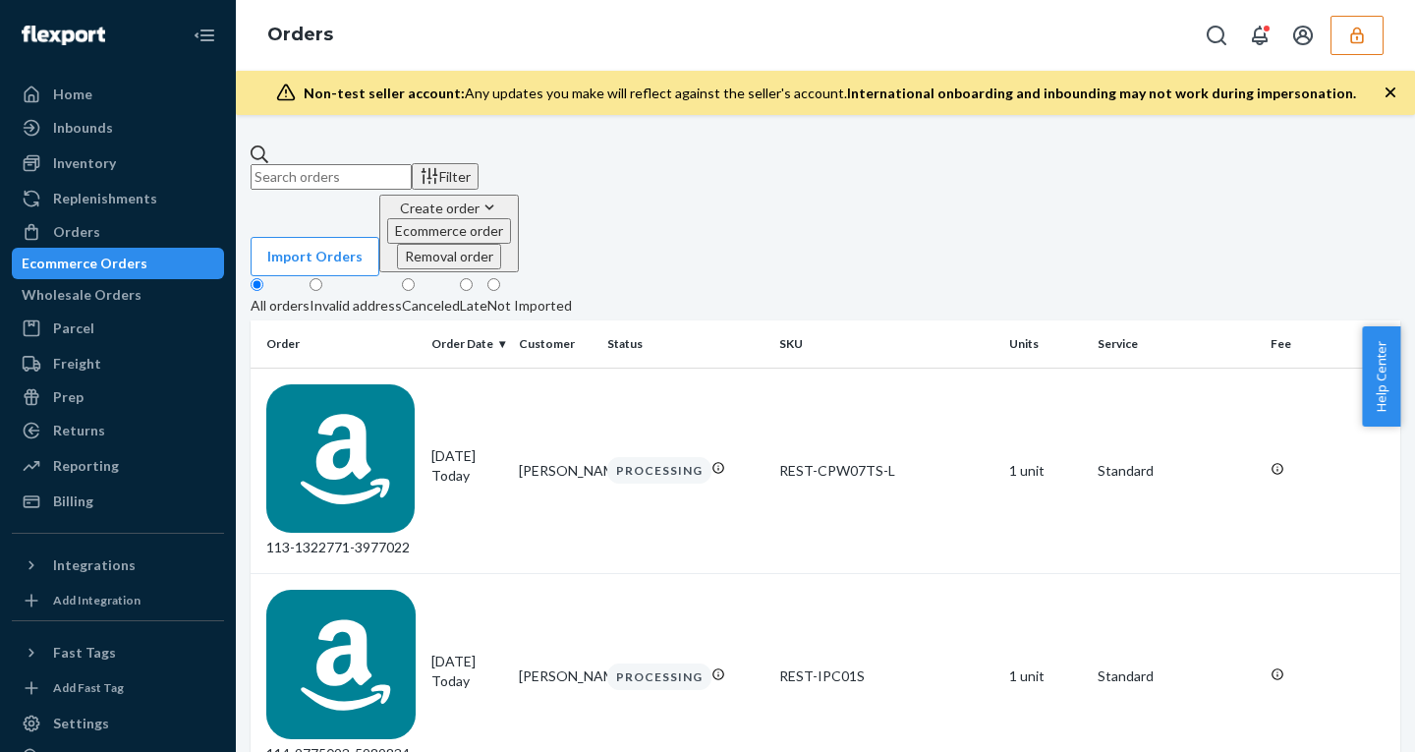
paste input "PD1421287"
type input "PD1421287"
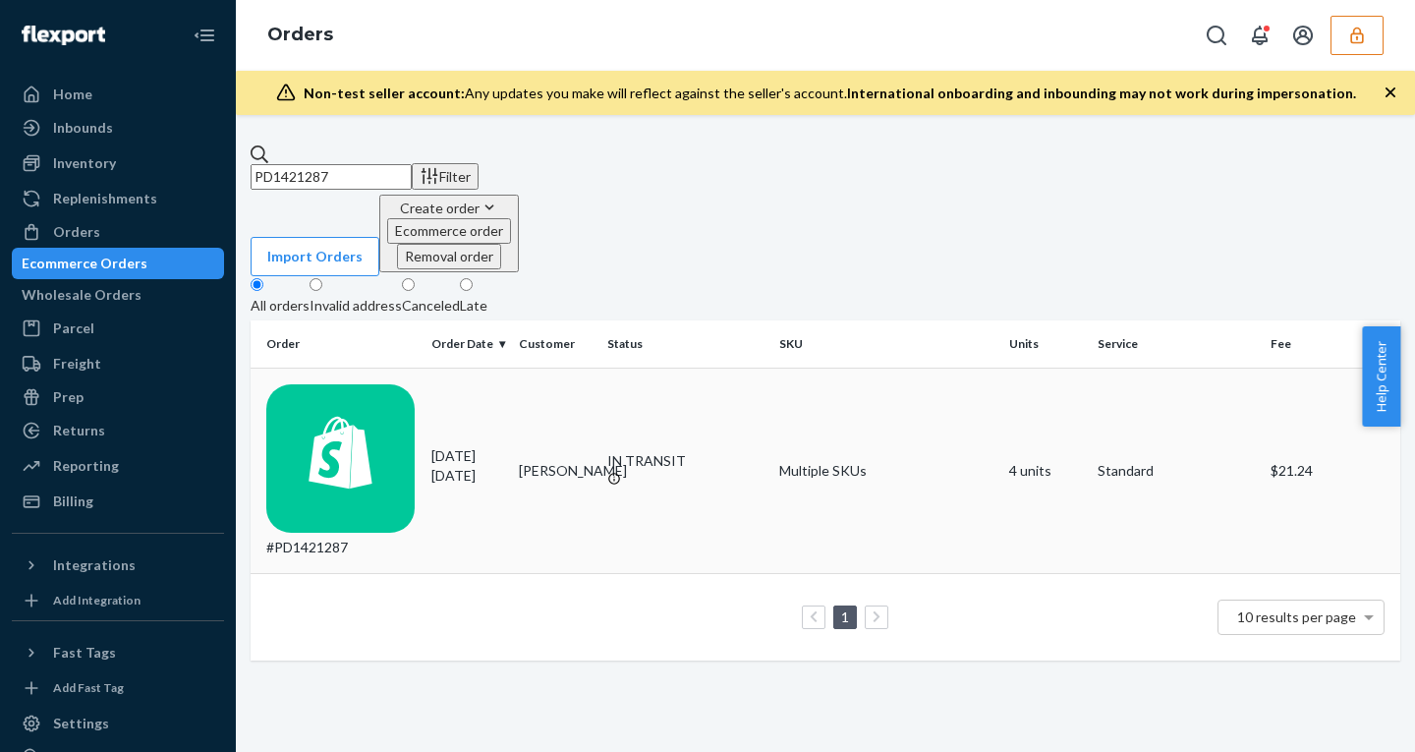
click at [544, 367] on td "[PERSON_NAME]" at bounding box center [555, 470] width 88 height 206
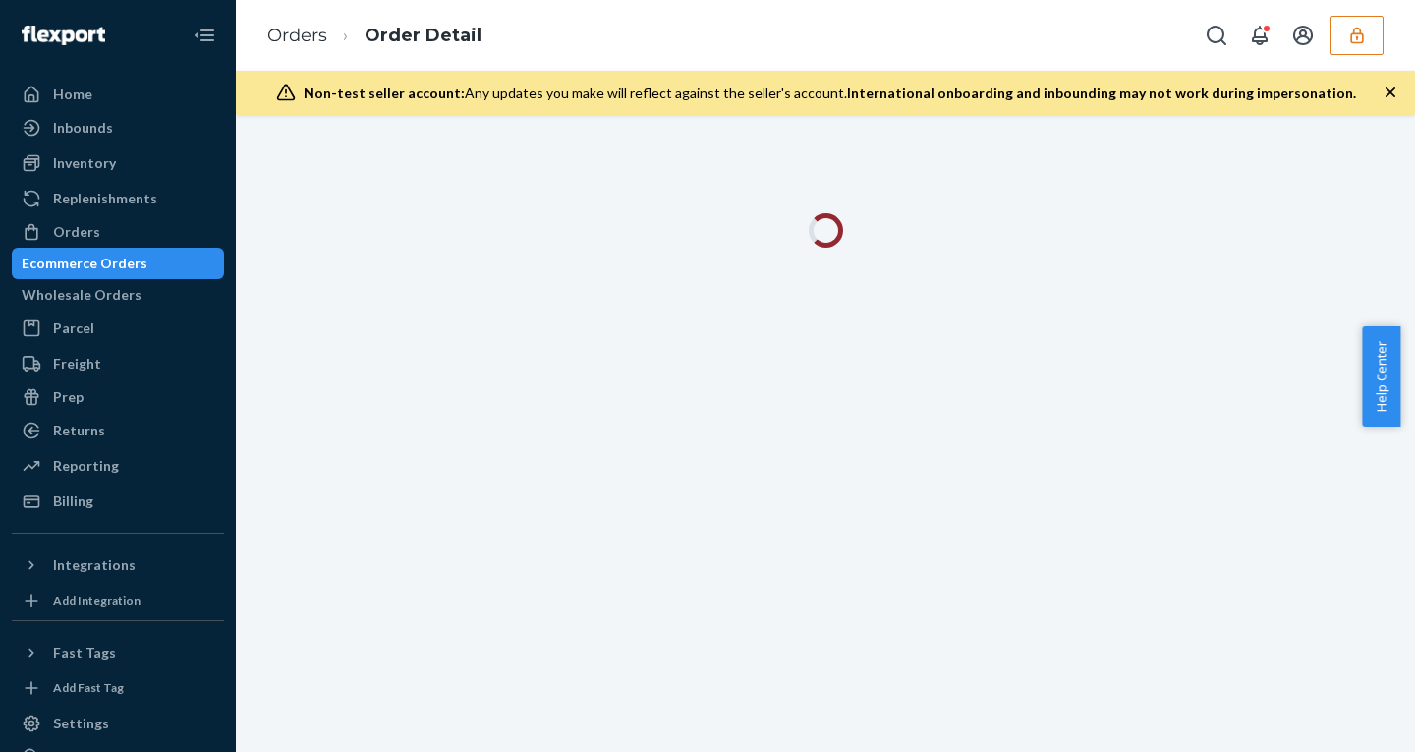
click at [1385, 91] on icon "button" at bounding box center [1390, 93] width 20 height 20
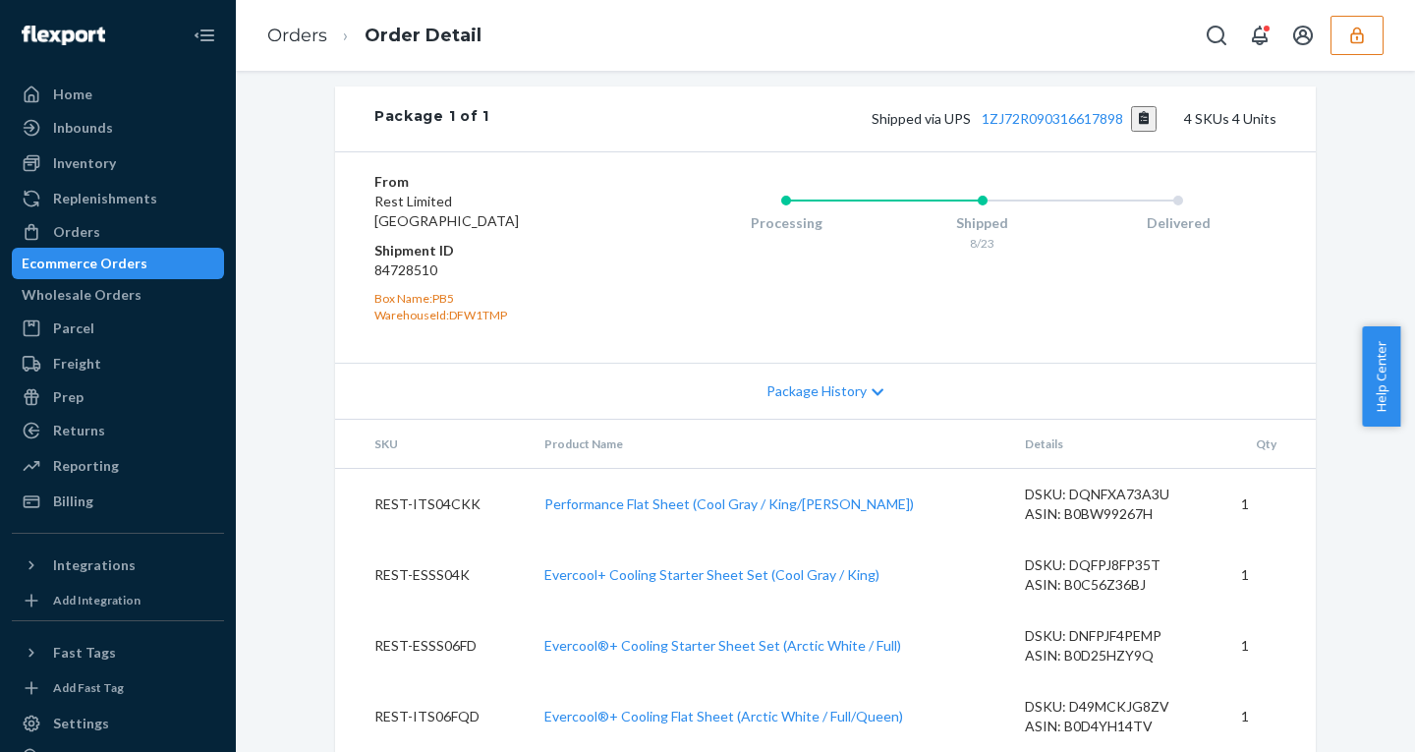
scroll to position [1243, 0]
click at [827, 381] on span "Package History" at bounding box center [816, 391] width 100 height 20
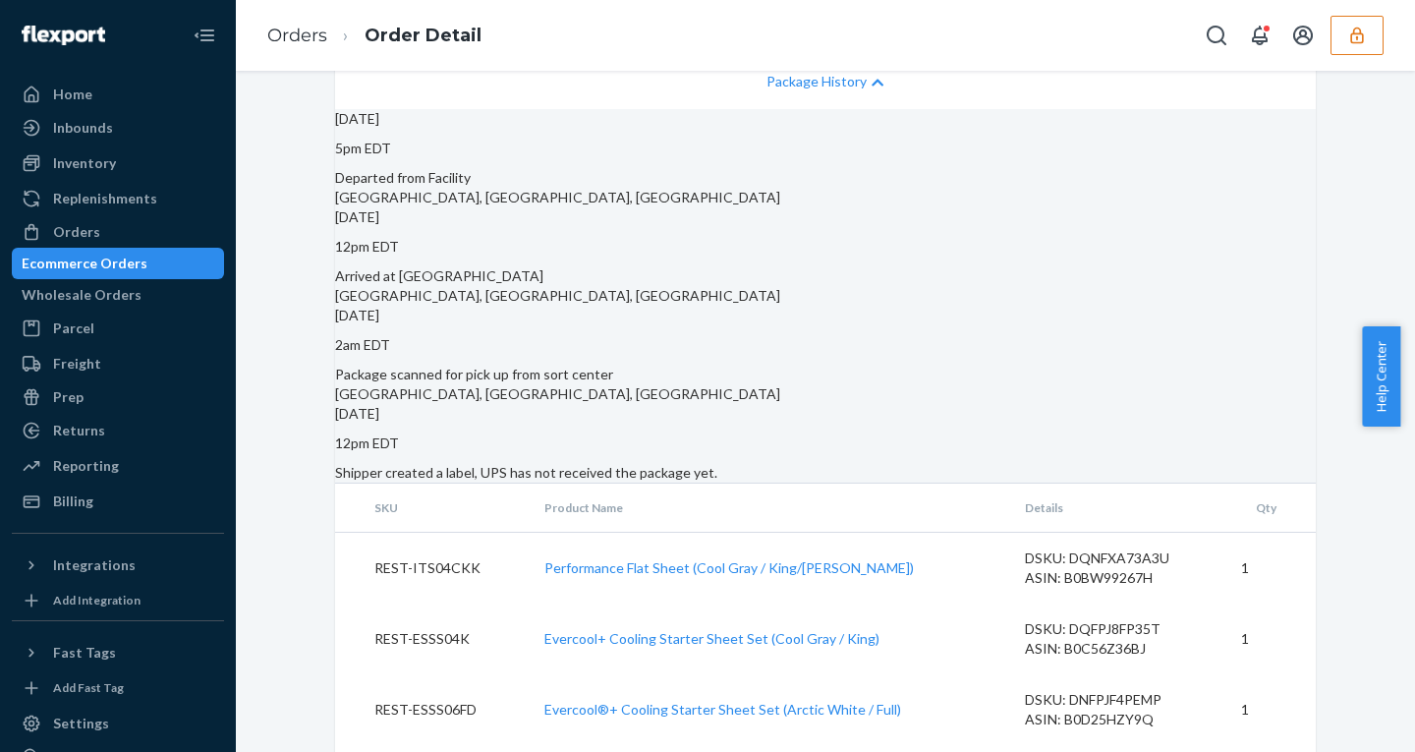
click at [827, 91] on span "Package History" at bounding box center [816, 82] width 100 height 20
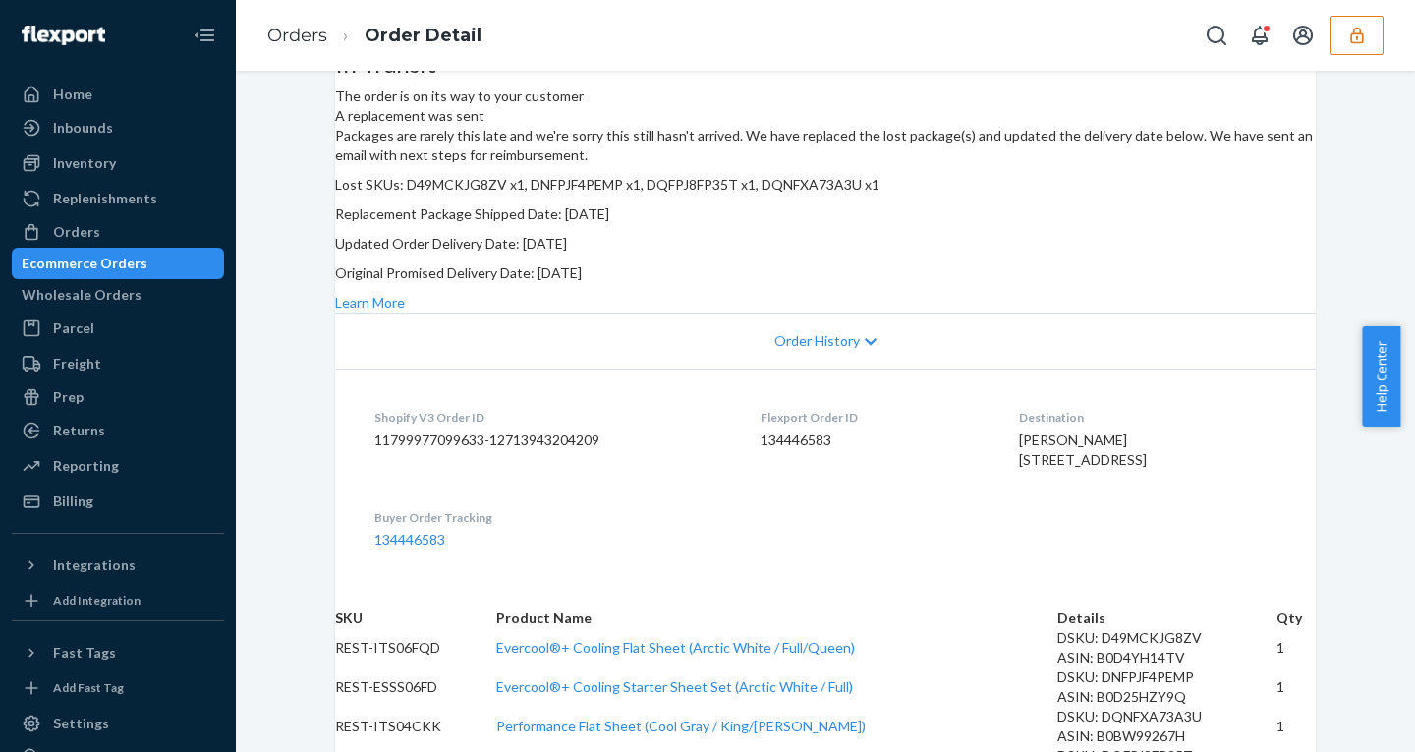
scroll to position [0, 0]
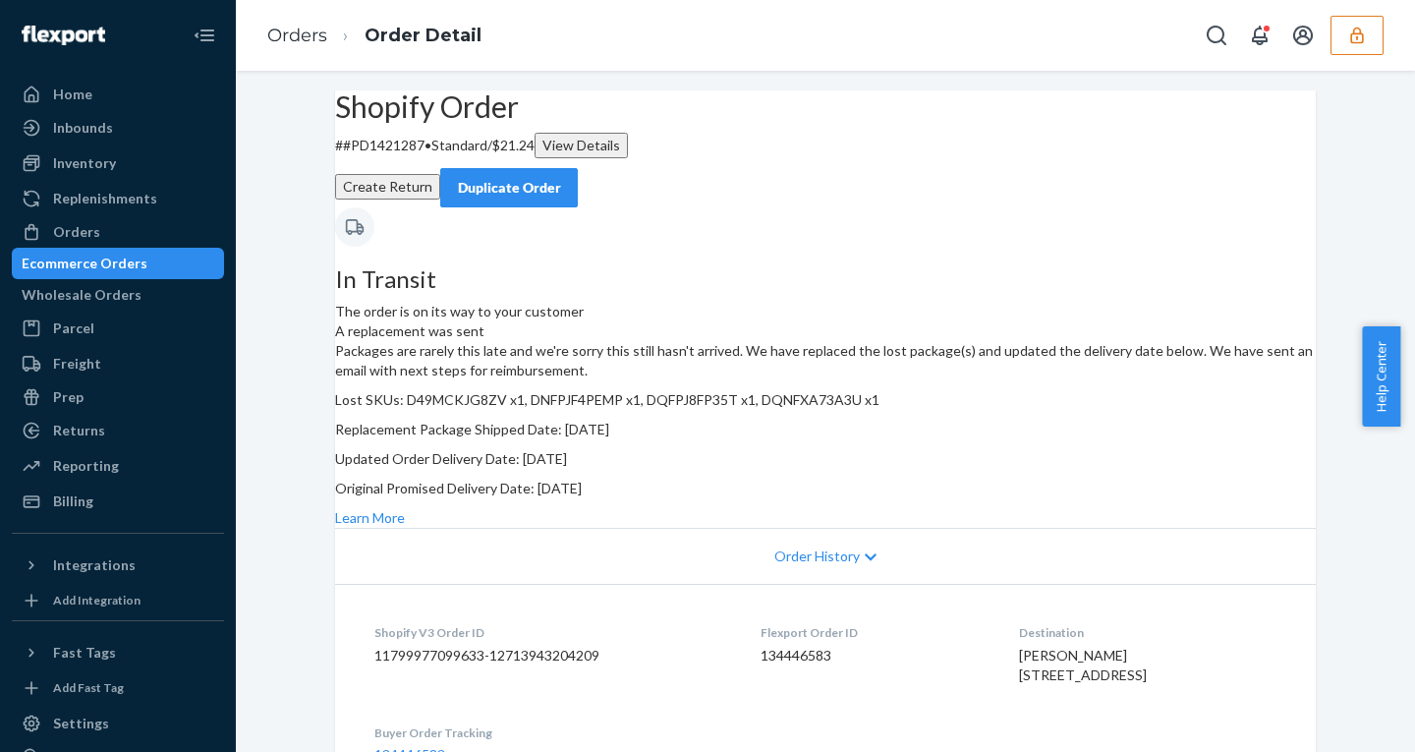
click at [830, 566] on span "Order History" at bounding box center [816, 556] width 85 height 20
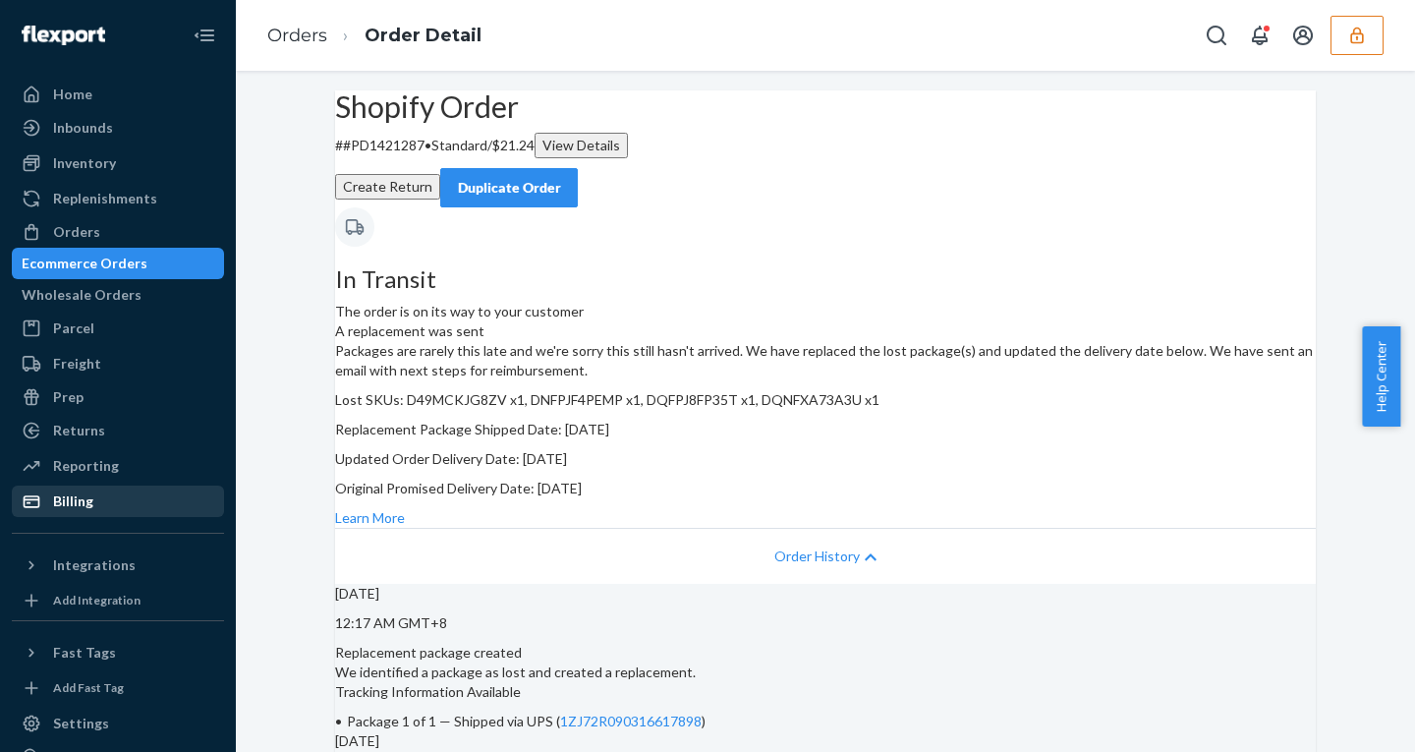
click at [110, 494] on div "Billing" at bounding box center [118, 501] width 208 height 28
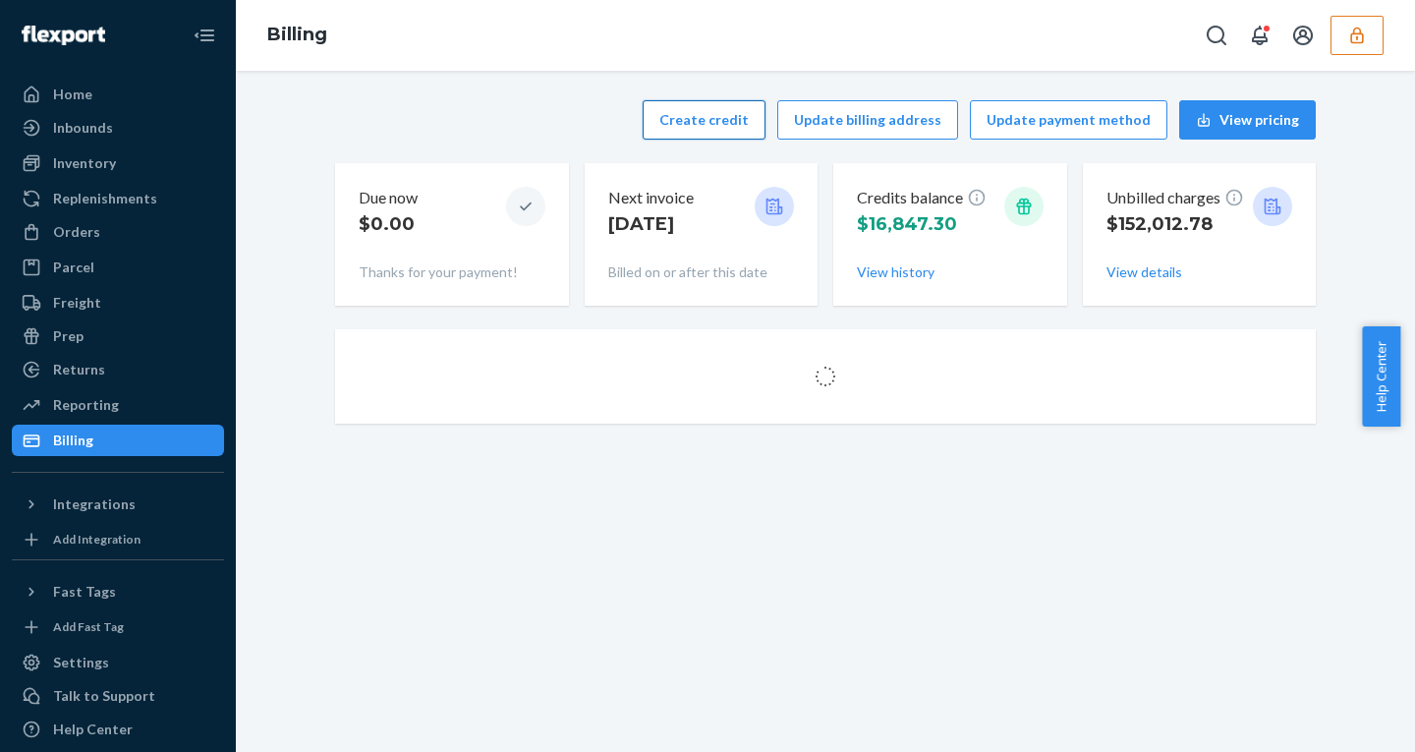
click at [700, 122] on button "Create credit" at bounding box center [704, 119] width 123 height 39
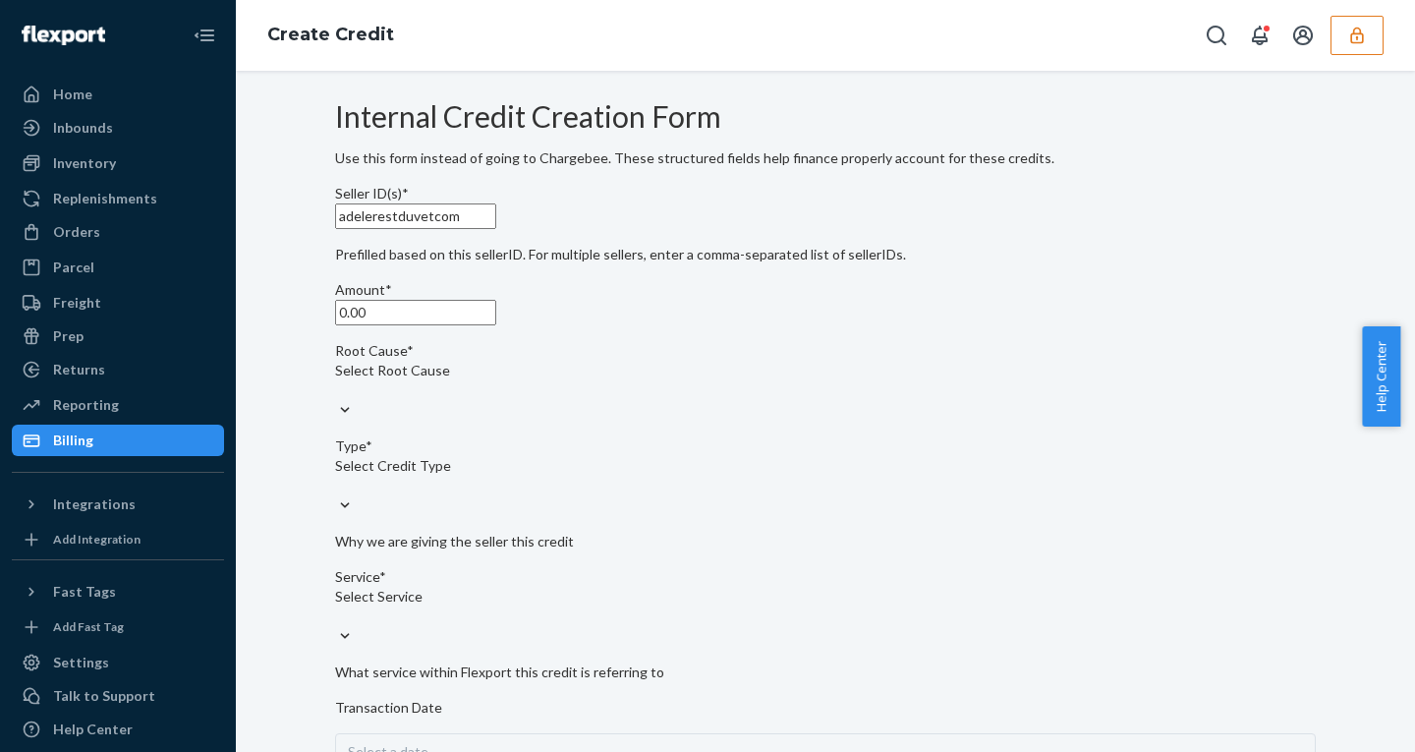
drag, startPoint x: 409, startPoint y: 372, endPoint x: 295, endPoint y: 372, distance: 114.0
click at [299, 372] on div "Internal Credit Creation Form Use this form instead of going to Chargebee. Thes…" at bounding box center [825, 665] width 1149 height 1146
paste input "222.4"
type input "222.4"
click at [539, 400] on div "Select Root Cause" at bounding box center [825, 380] width 980 height 39
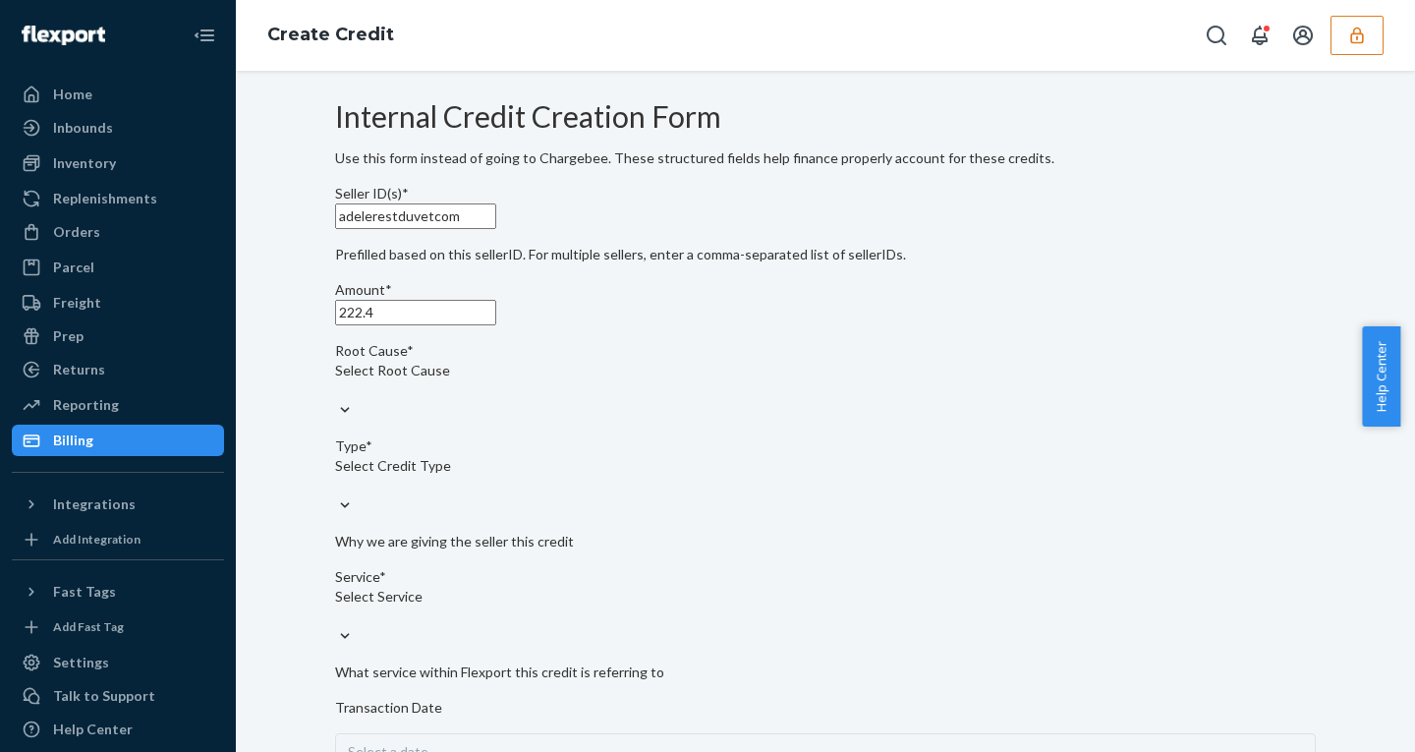
click at [337, 400] on input "Root Cause* Select Root Cause" at bounding box center [336, 390] width 2 height 20
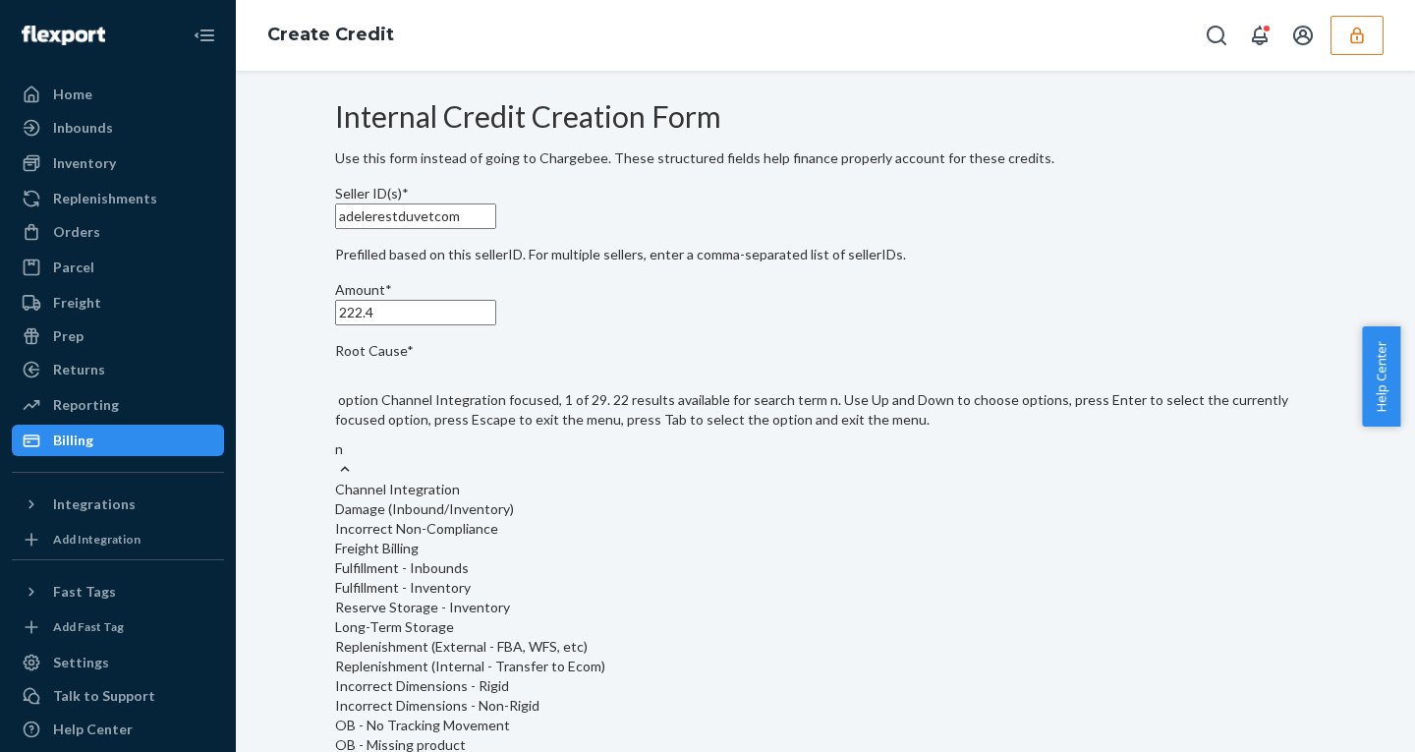
type input "no"
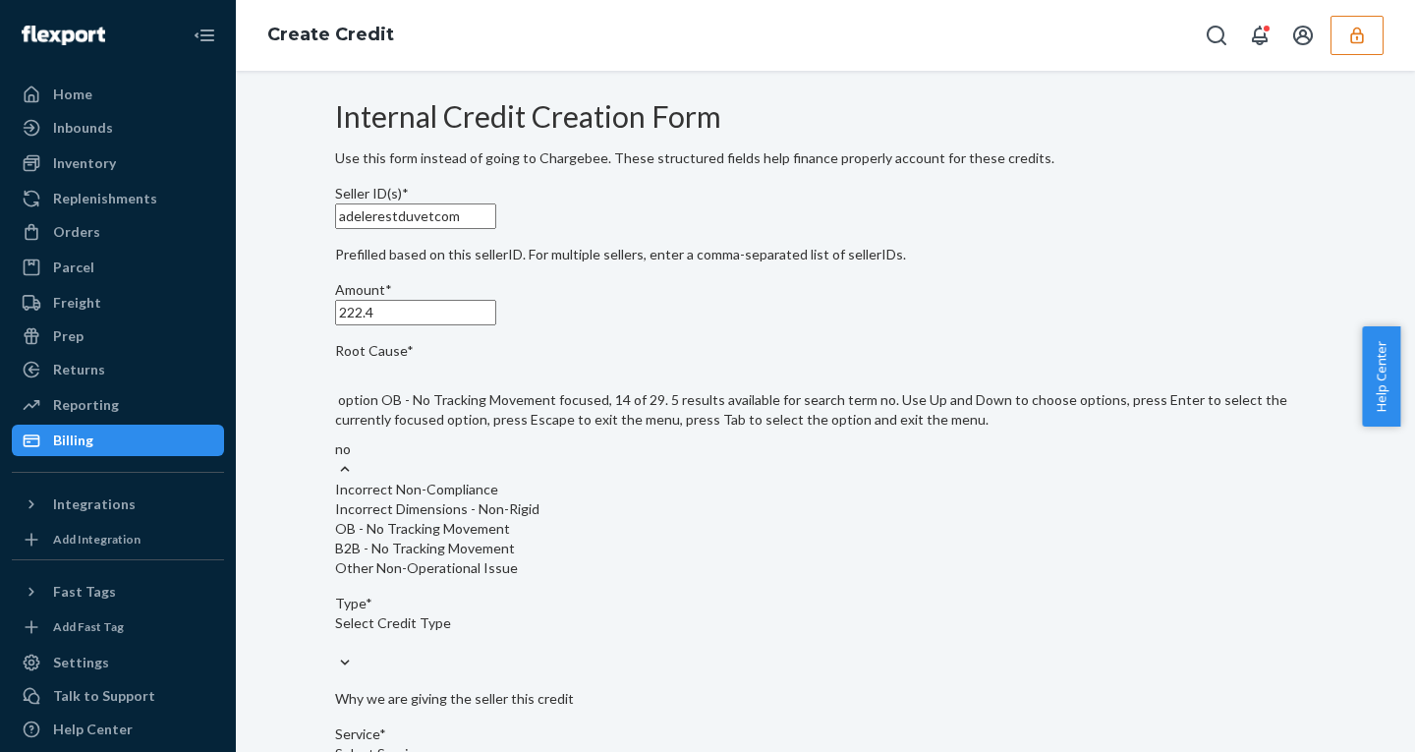
click at [510, 538] on div "OB - No Tracking Movement" at bounding box center [825, 529] width 980 height 20
click at [353, 459] on input "no" at bounding box center [344, 449] width 18 height 20
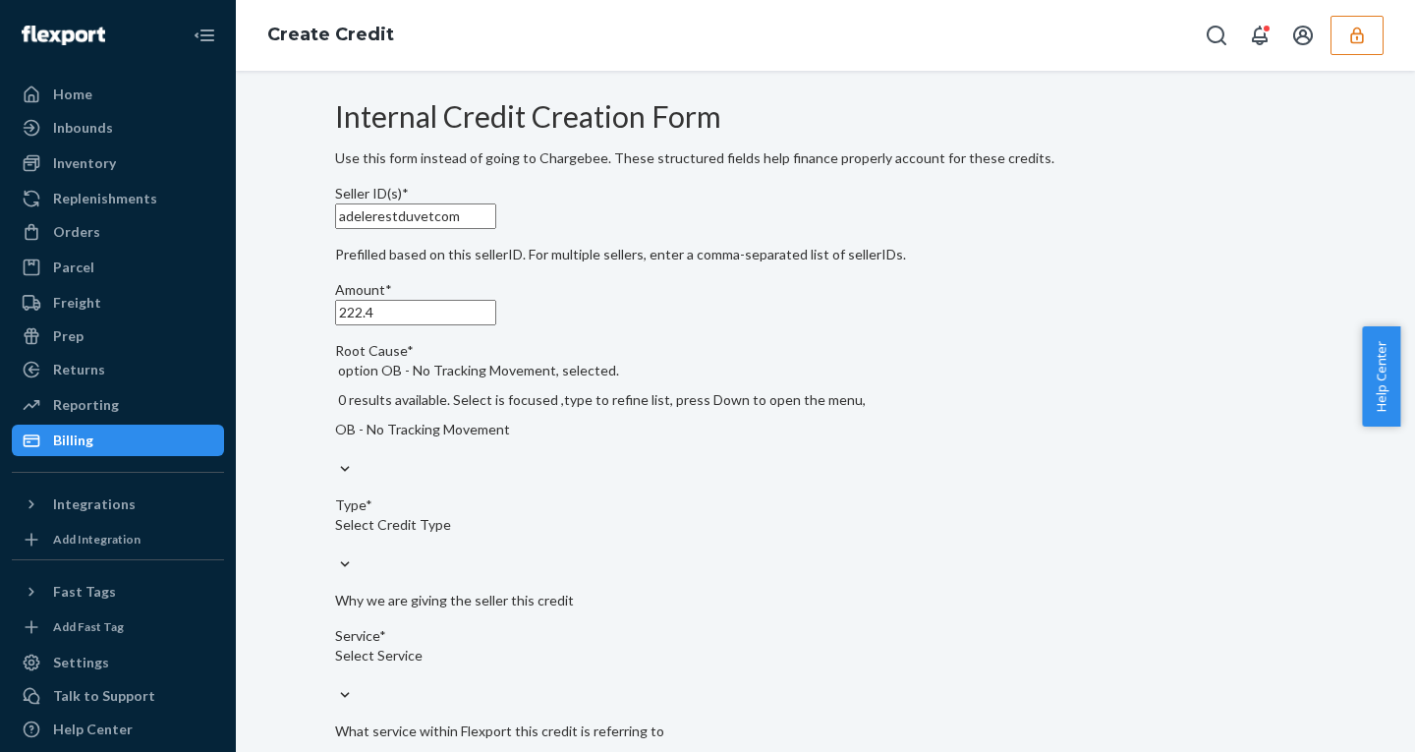
click at [475, 554] on div "Select Credit Type" at bounding box center [825, 534] width 980 height 39
click at [337, 554] on input "Type* Select Credit Type" at bounding box center [336, 544] width 2 height 20
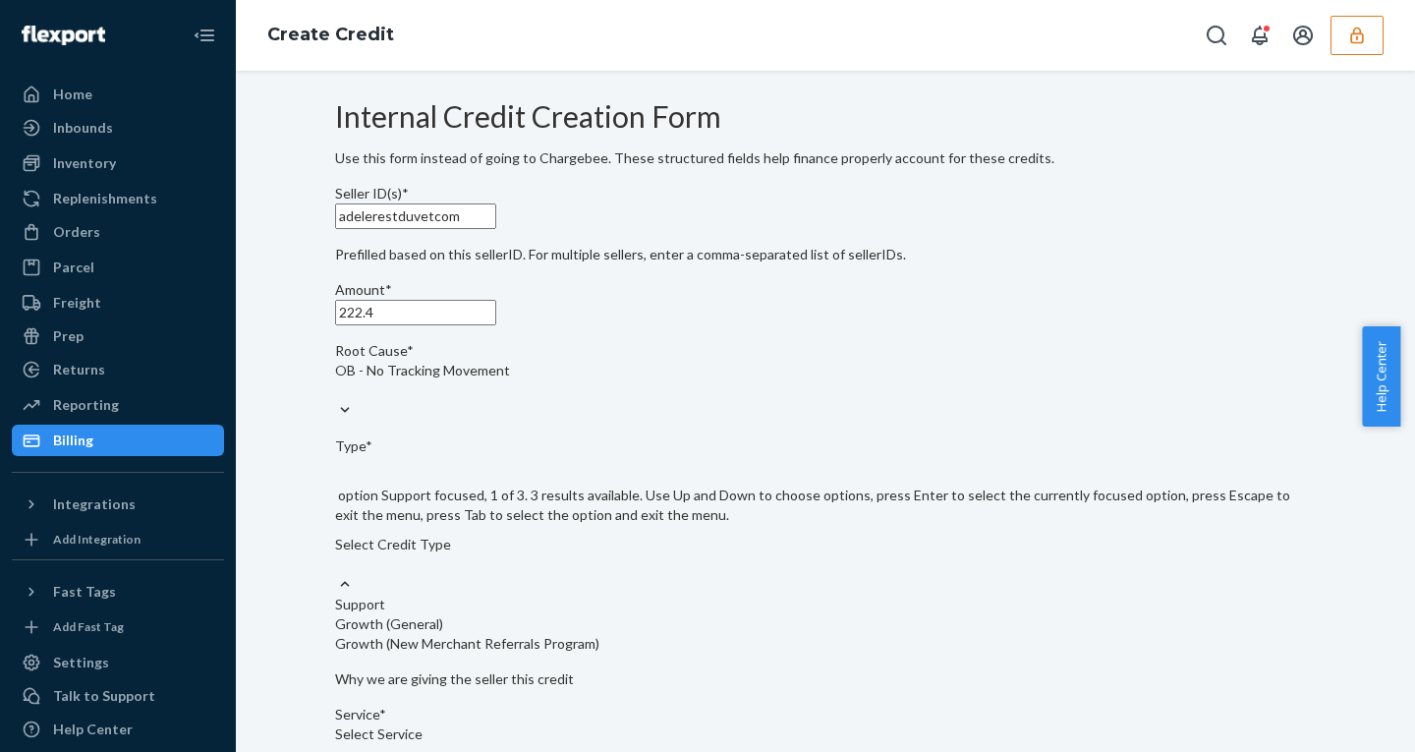
click at [428, 594] on div "Support" at bounding box center [825, 604] width 980 height 20
click at [337, 574] on input "Type* option Support focused, 1 of 3. 3 results available. Use Up and Down to c…" at bounding box center [336, 564] width 2 height 20
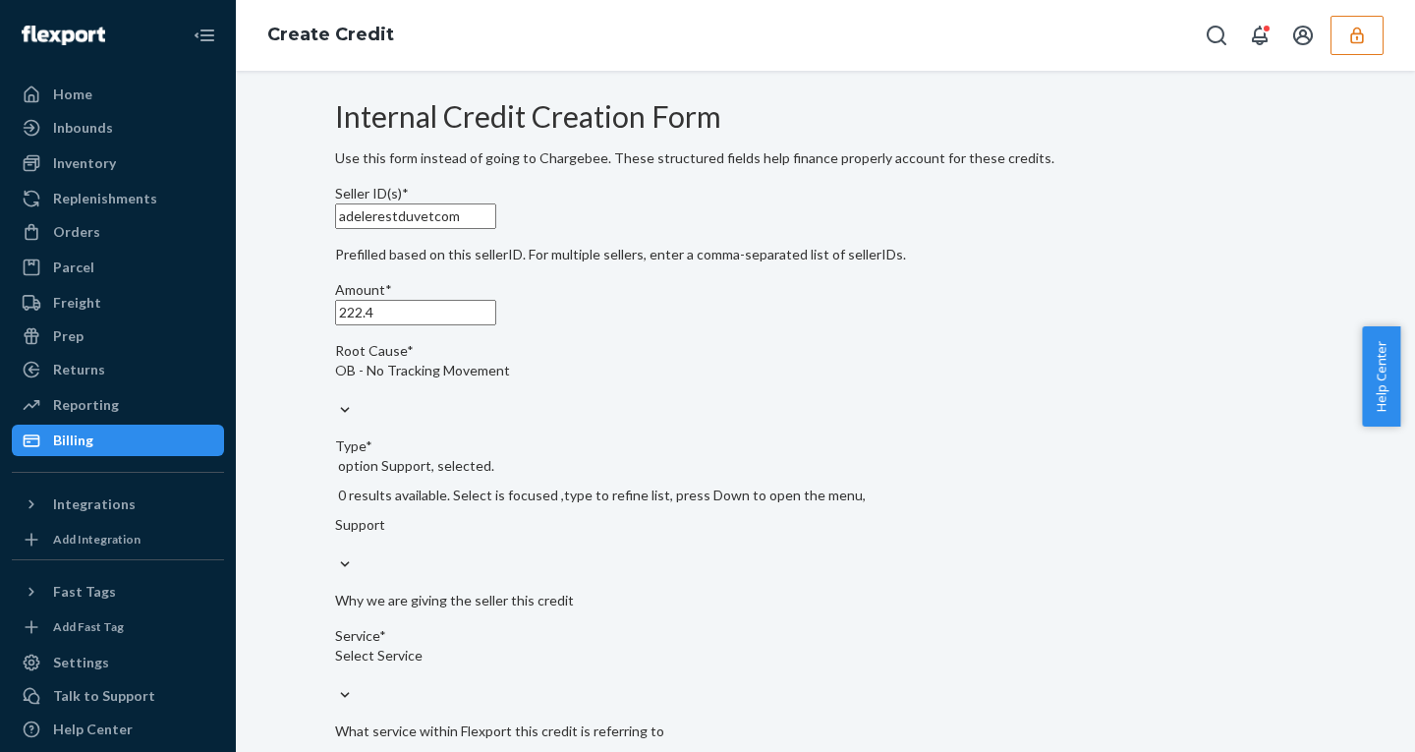
click at [496, 653] on div "Select Service" at bounding box center [825, 664] width 980 height 39
click at [337, 665] on input "Service* Select Service" at bounding box center [336, 675] width 2 height 20
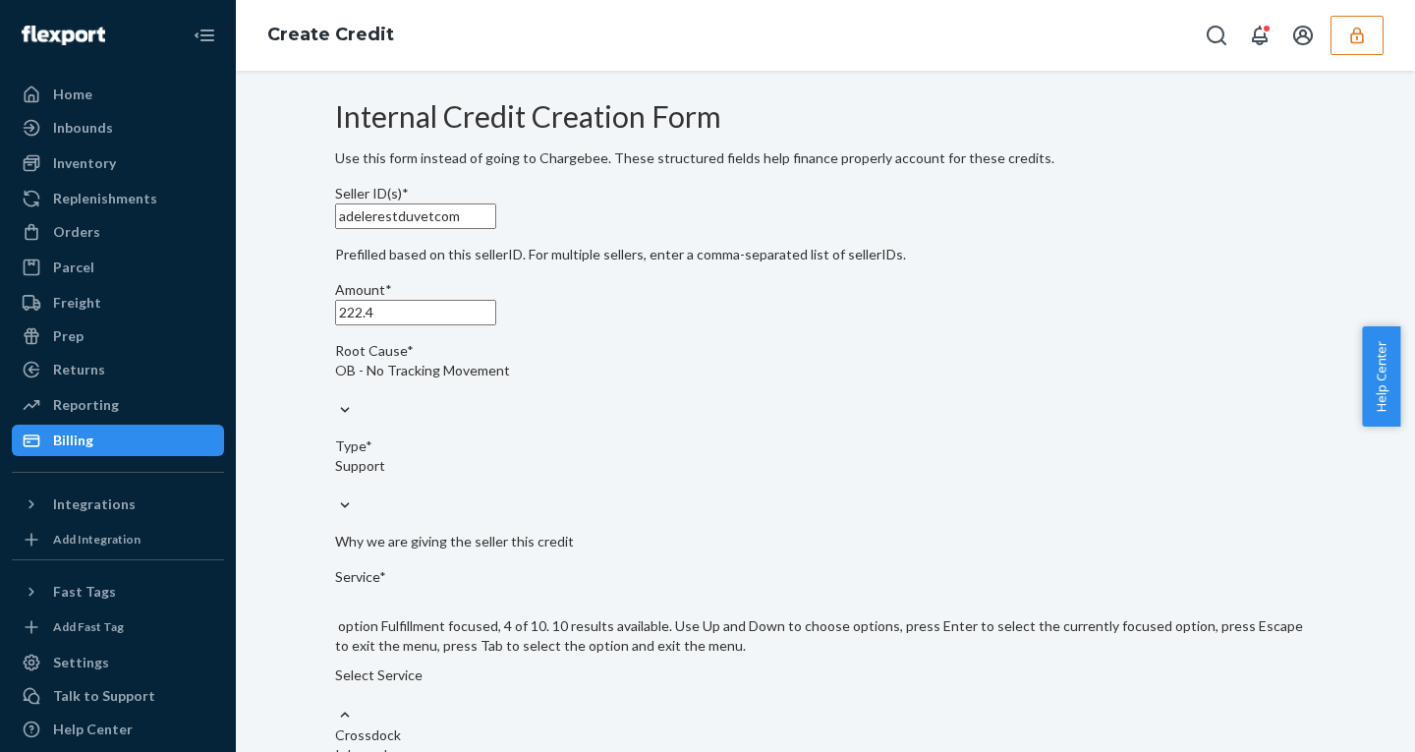
click at [337, 685] on input "Service* option Fulfillment focused, 4 of 10. 10 results available. Use Up and …" at bounding box center [336, 695] width 2 height 20
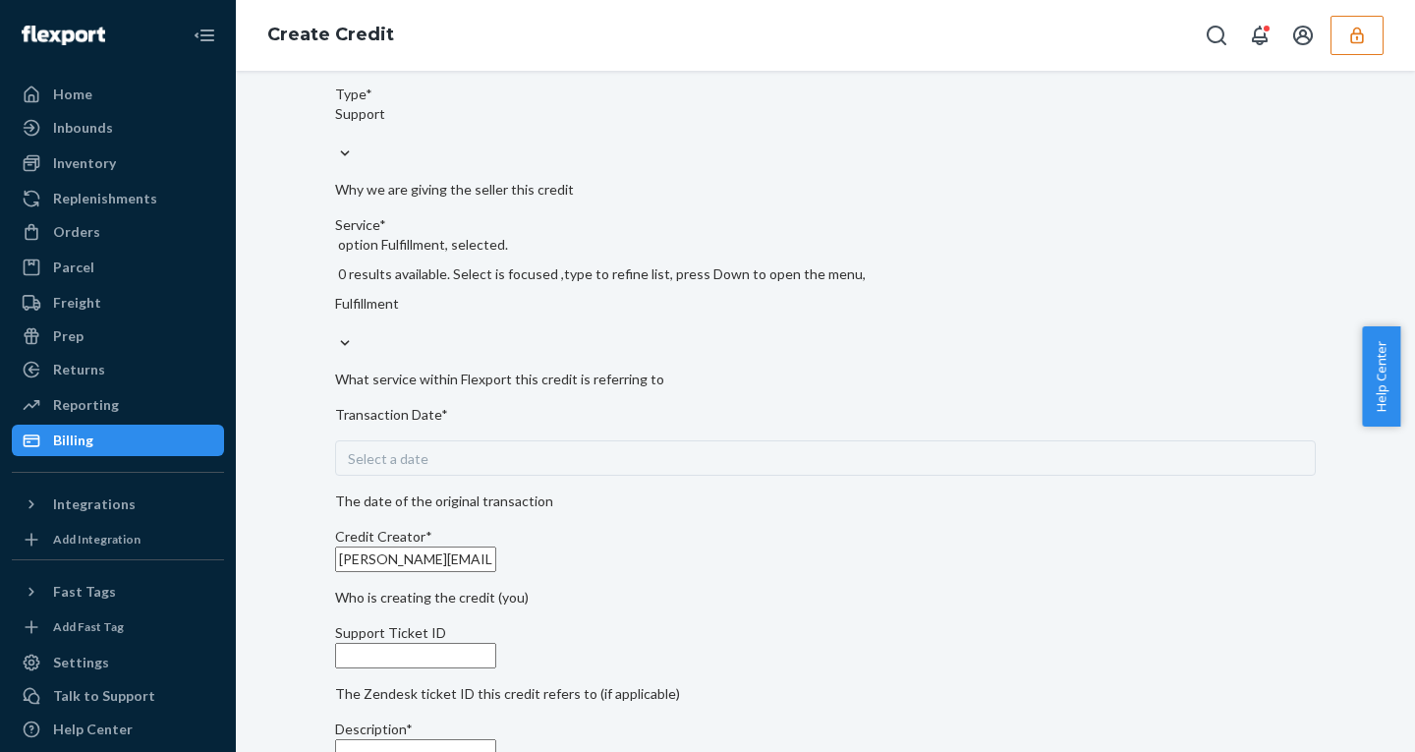
scroll to position [478, 0]
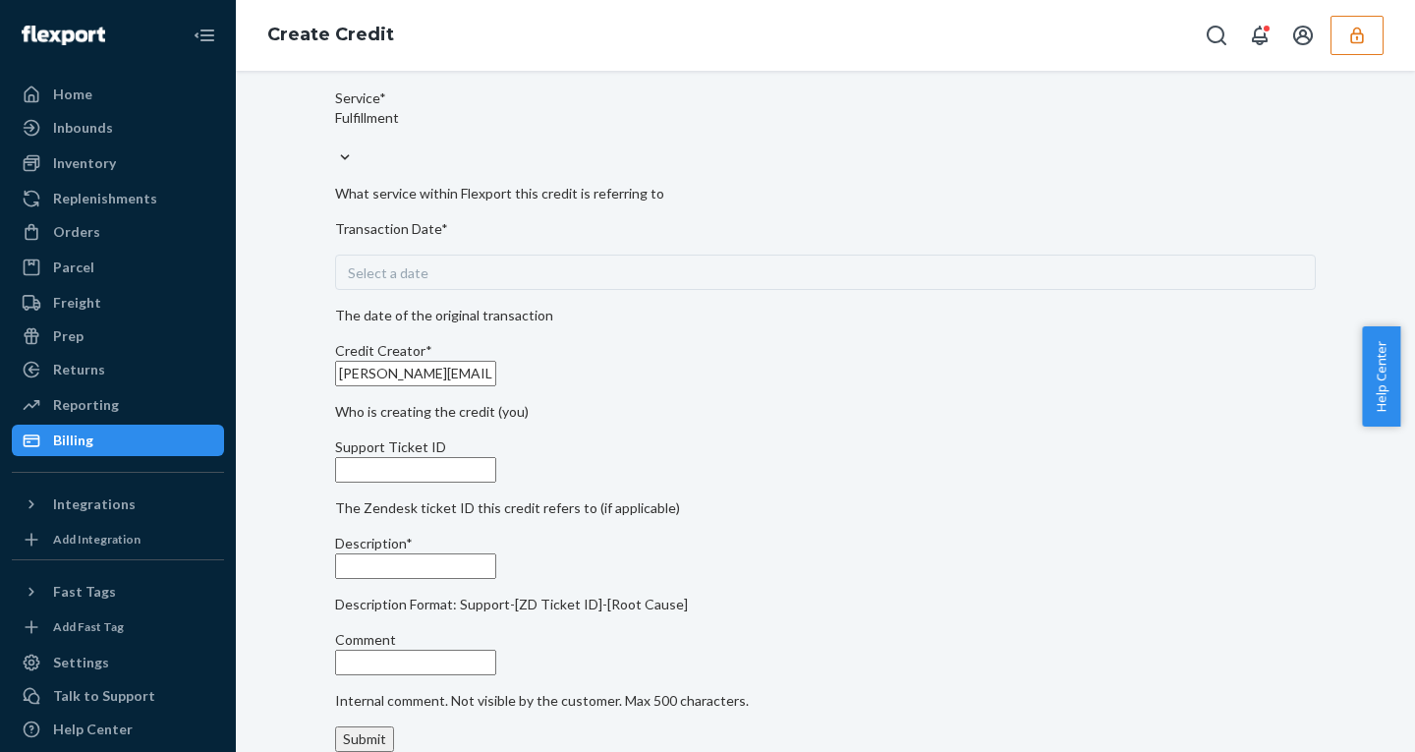
click at [472, 290] on div "Select a date" at bounding box center [825, 271] width 980 height 35
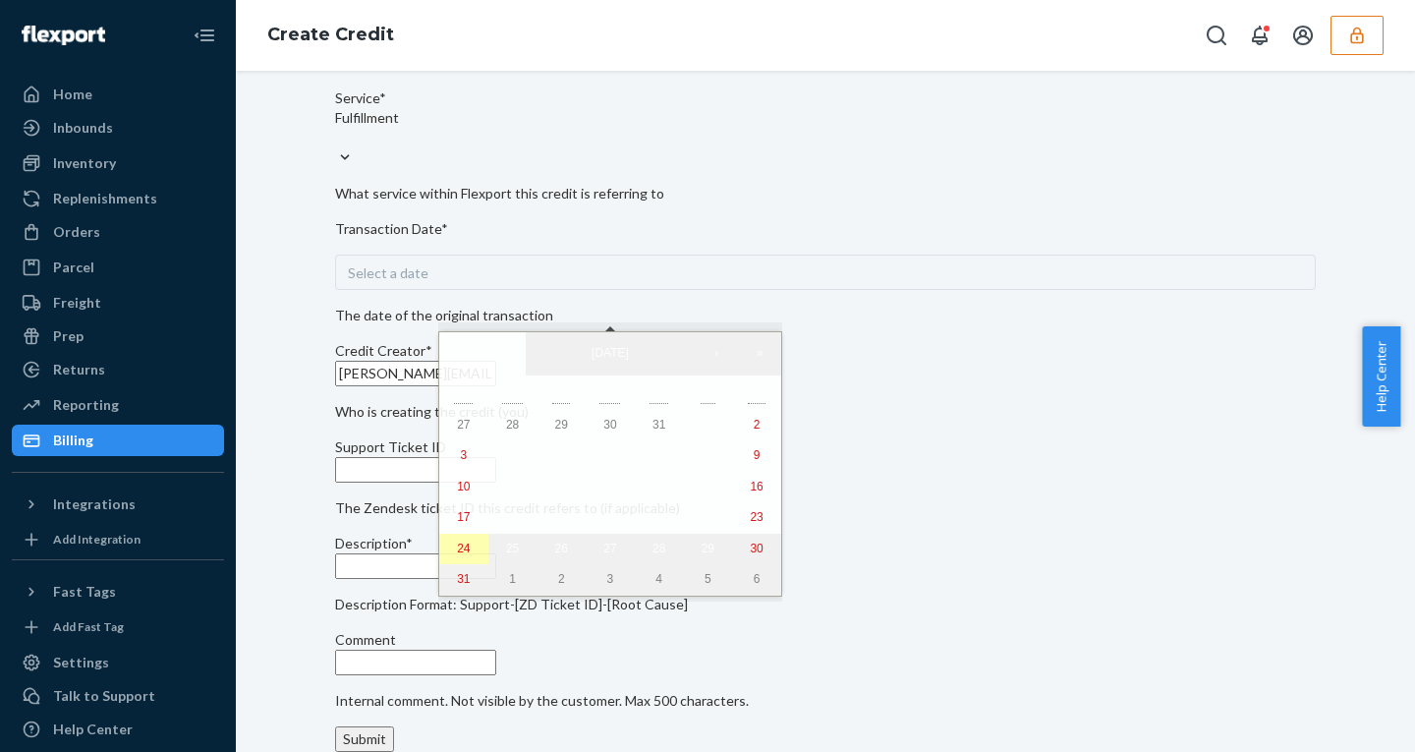
click at [464, 555] on abbr "24" at bounding box center [463, 548] width 13 height 14
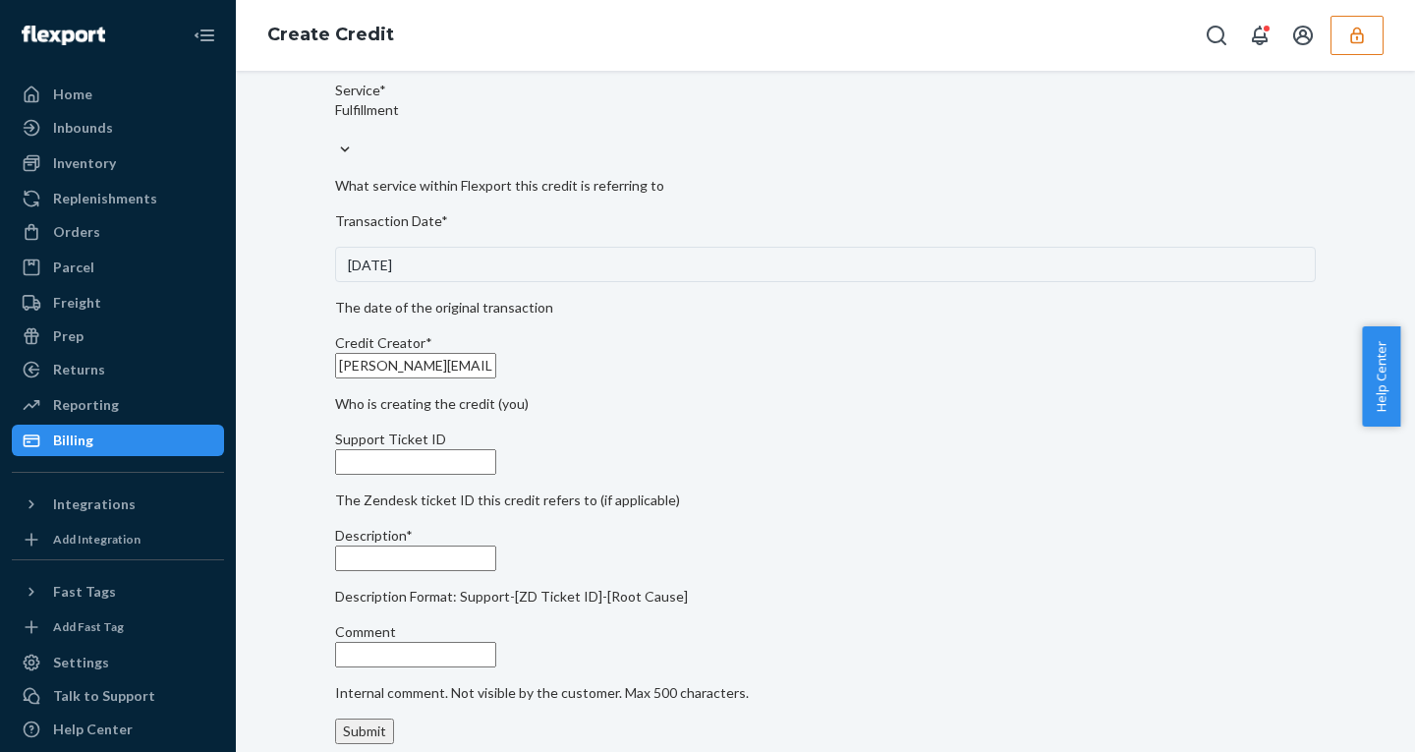
scroll to position [604, 0]
click at [442, 449] on input "Support Ticket ID" at bounding box center [415, 462] width 161 height 26
paste input "805075"
type input "805075"
click at [443, 545] on input "Description*" at bounding box center [415, 558] width 161 height 26
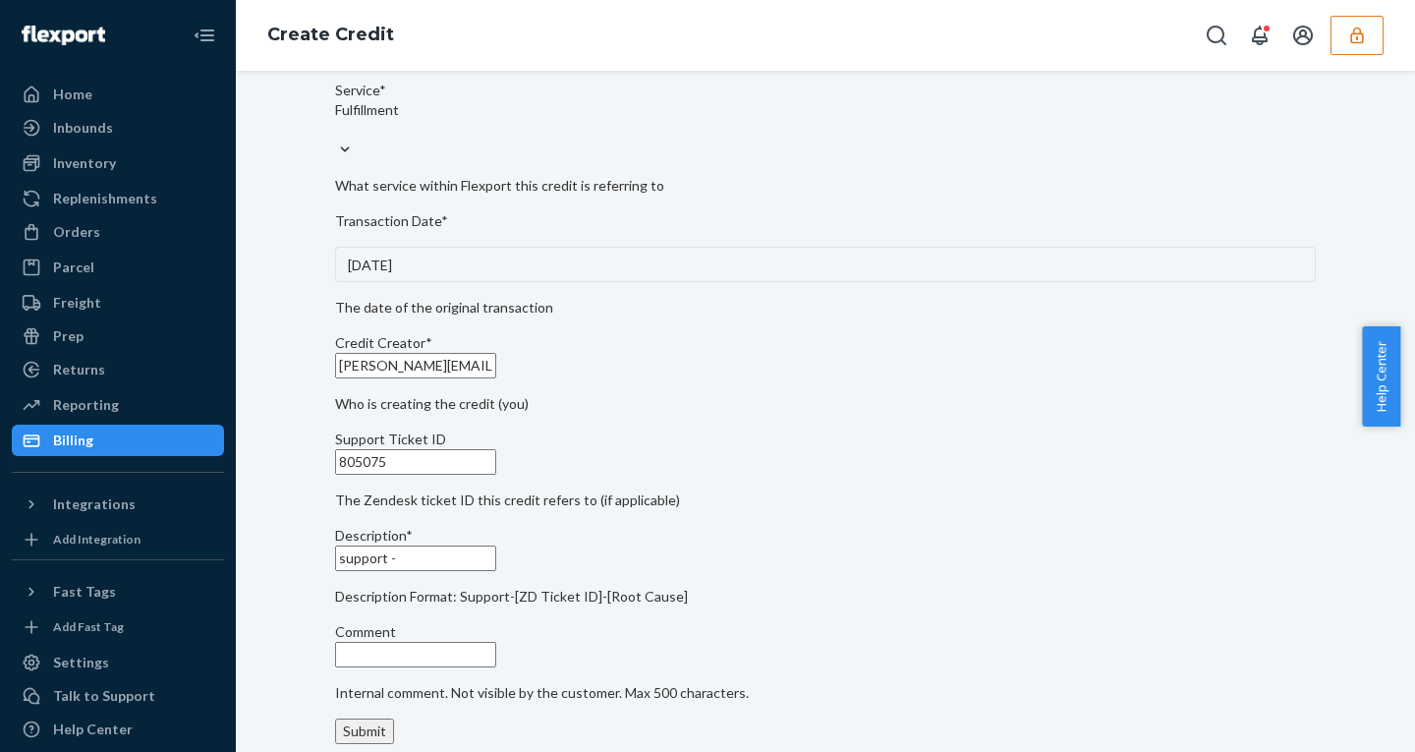
paste input "805075"
click at [874, 335] on div "Internal Credit Creation Form Use this form instead of going to Chargebee. Thes…" at bounding box center [825, 179] width 980 height 1146
click at [496, 545] on input "support - 805075" at bounding box center [415, 558] width 161 height 26
paste input "- OB - No Tracking Movement"
type input "support - 805075 - OB - No Tracking Movement"
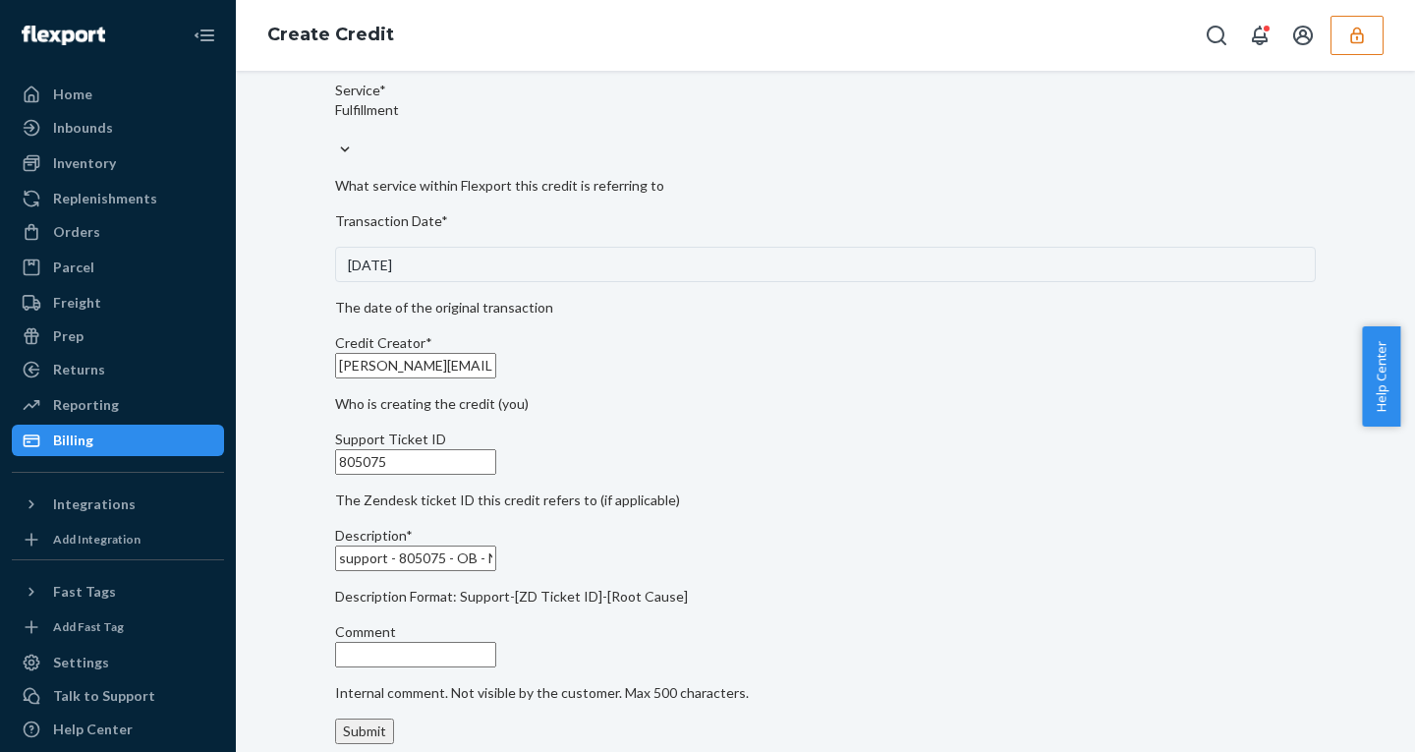
click at [386, 721] on div "Submit" at bounding box center [364, 731] width 43 height 20
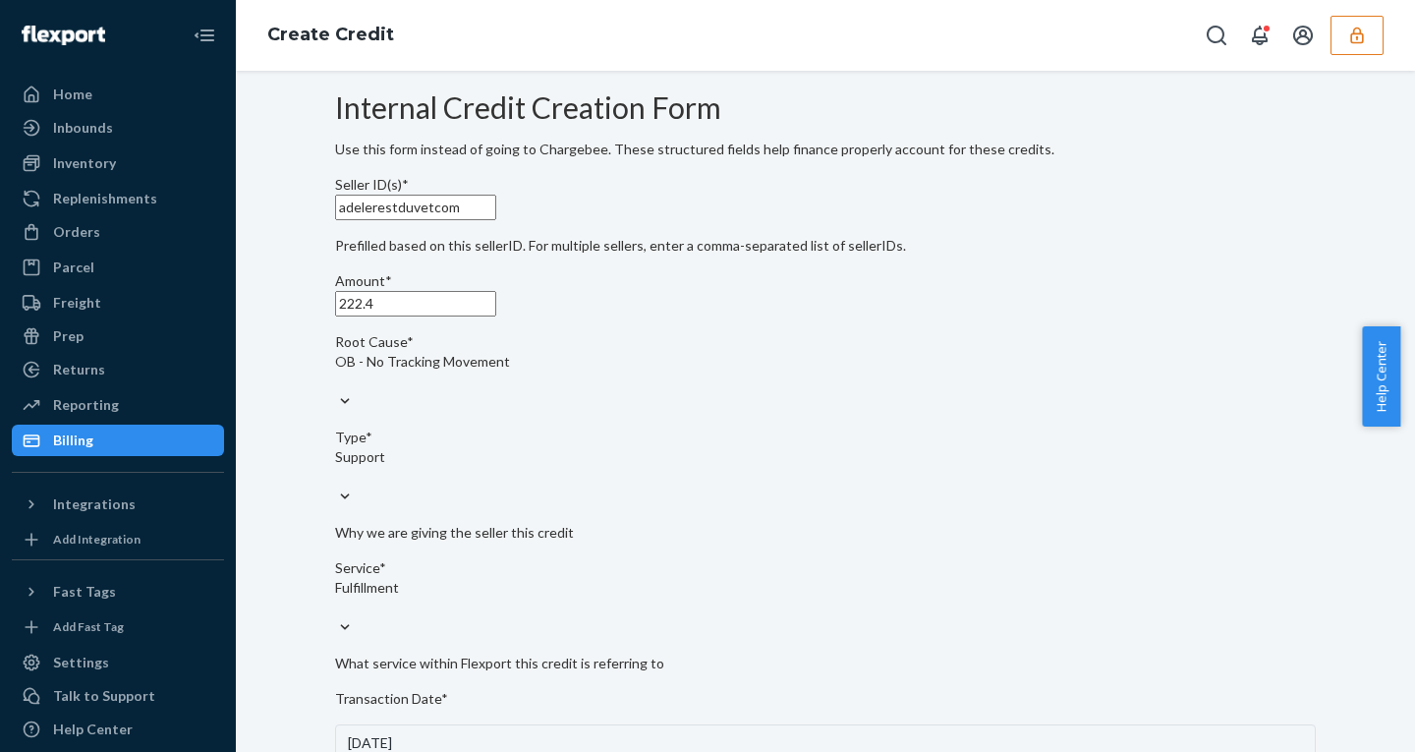
scroll to position [0, 0]
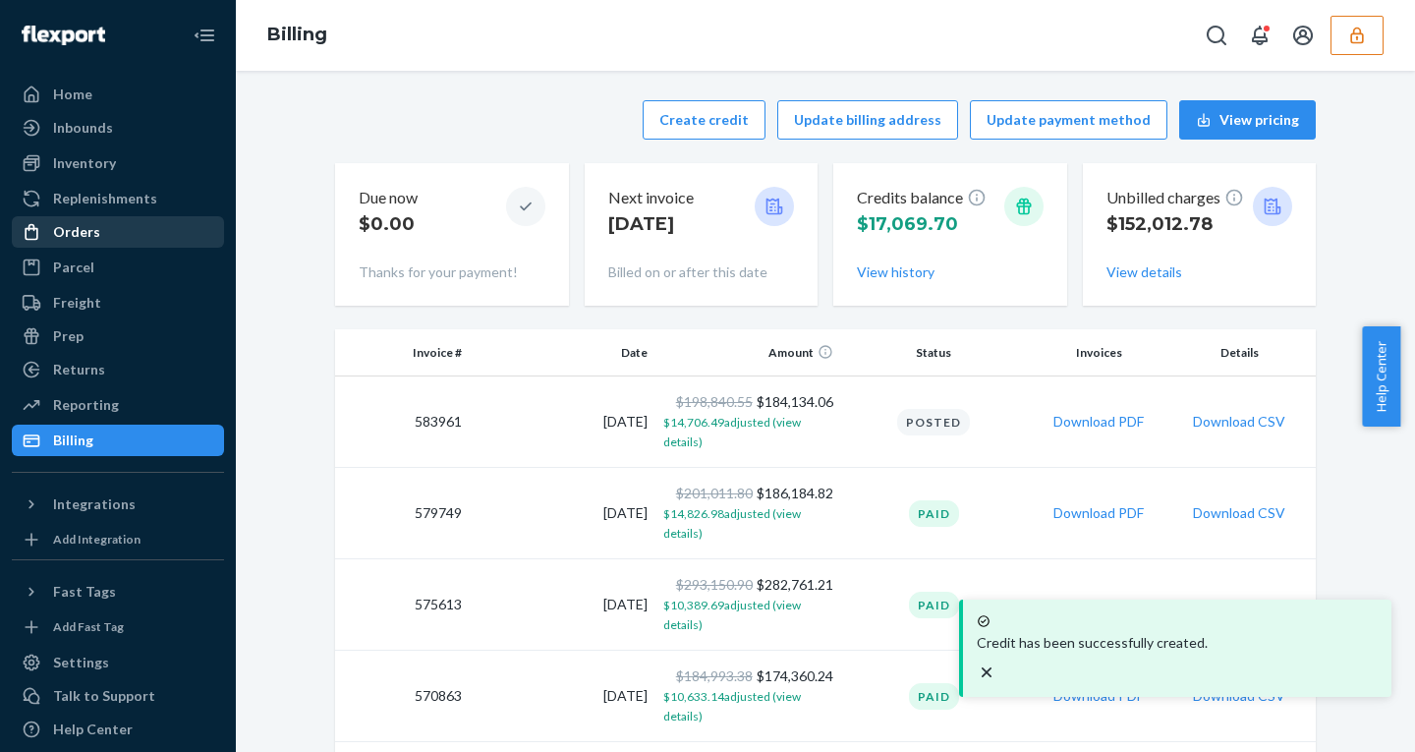
click at [98, 230] on div "Orders" at bounding box center [118, 232] width 208 height 28
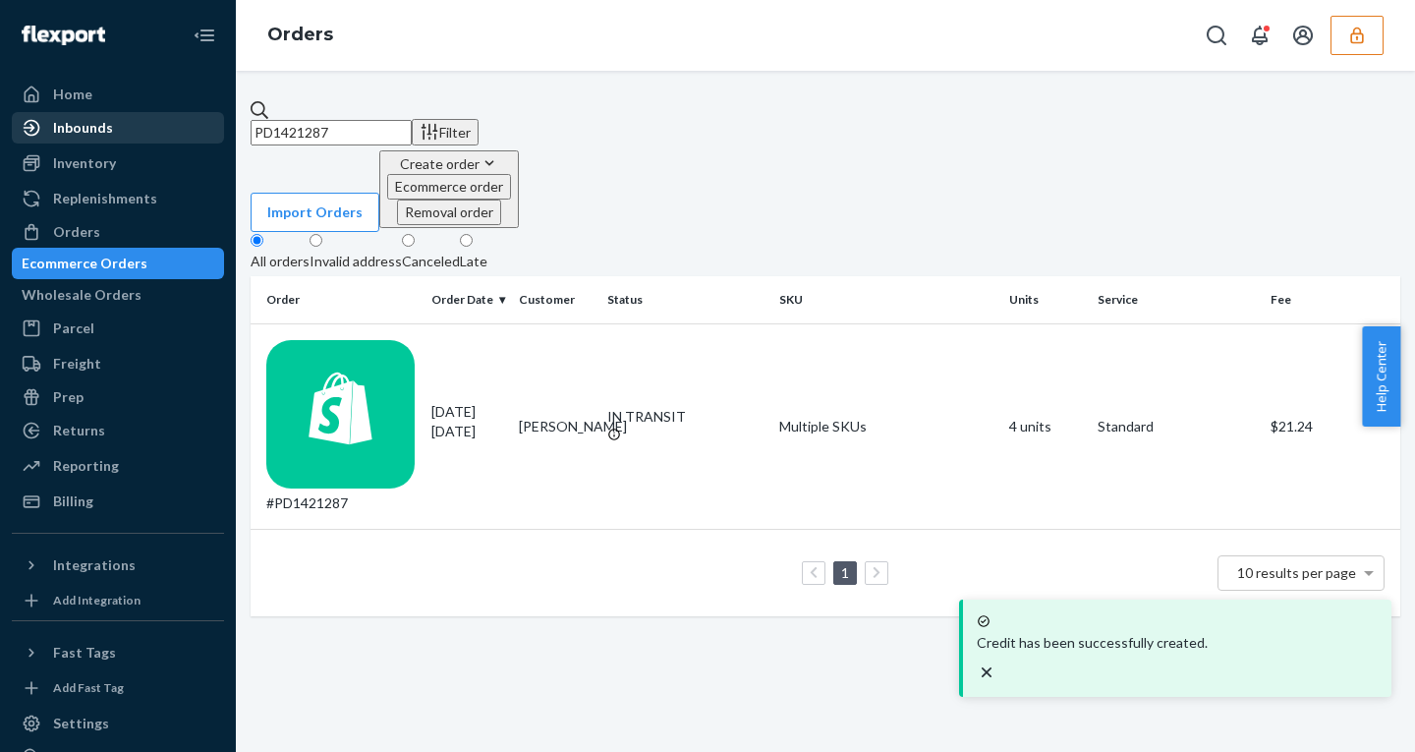
drag, startPoint x: 390, startPoint y: 124, endPoint x: 142, endPoint y: 121, distance: 247.6
click at [148, 121] on div "Home Inbounds Shipping Plans Problems Inventory Products Replenishments Orders …" at bounding box center [707, 376] width 1415 height 752
paste input "US25338870"
type input "US25338870"
click at [670, 407] on div "IN TRANSIT" at bounding box center [685, 417] width 157 height 20
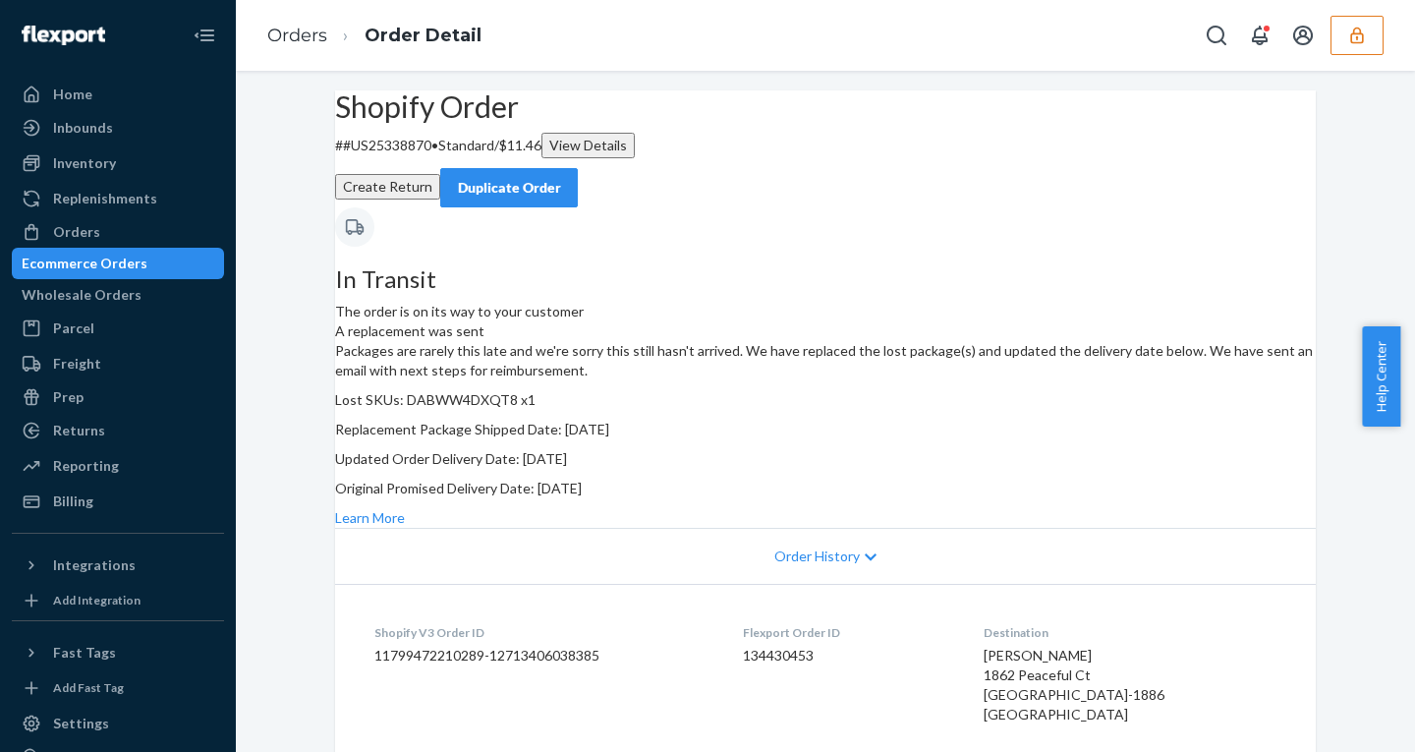
click at [852, 566] on span "Order History" at bounding box center [816, 556] width 85 height 20
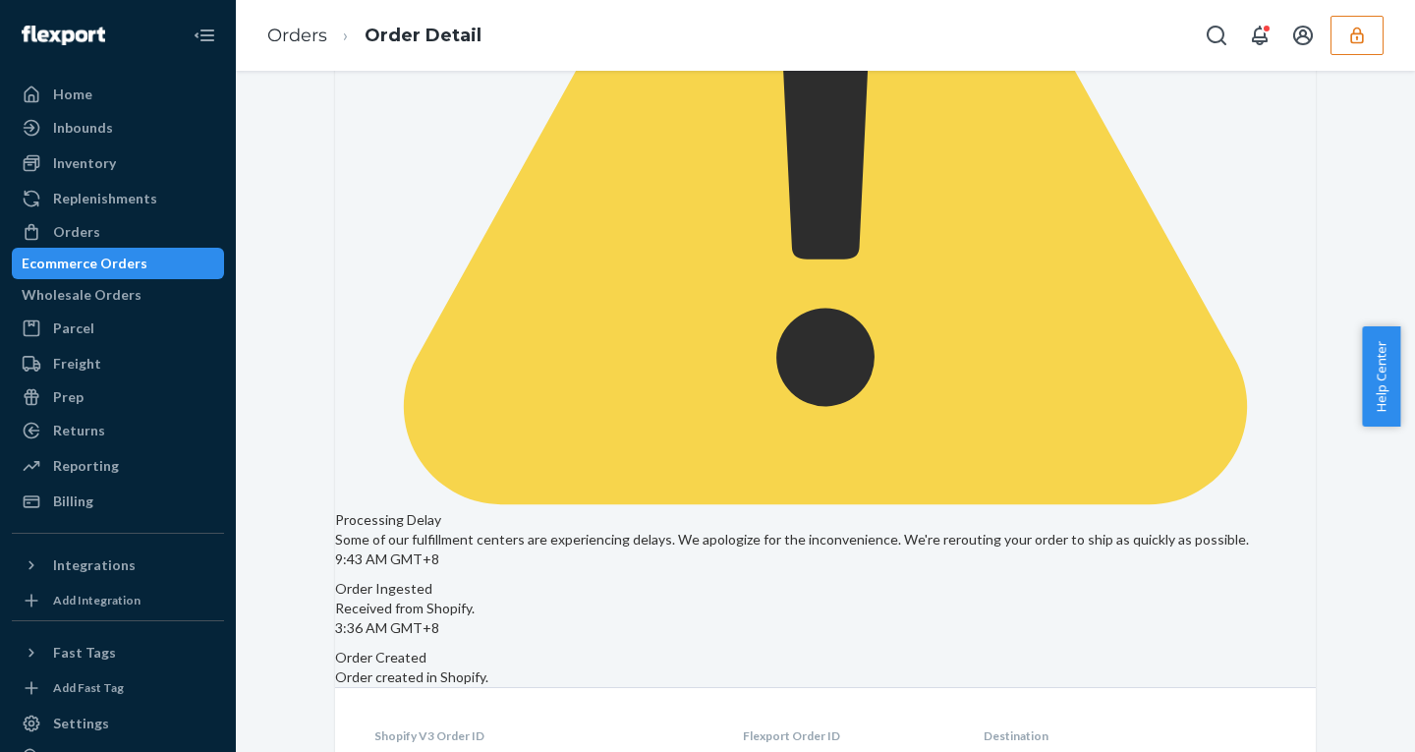
scroll to position [1774, 0]
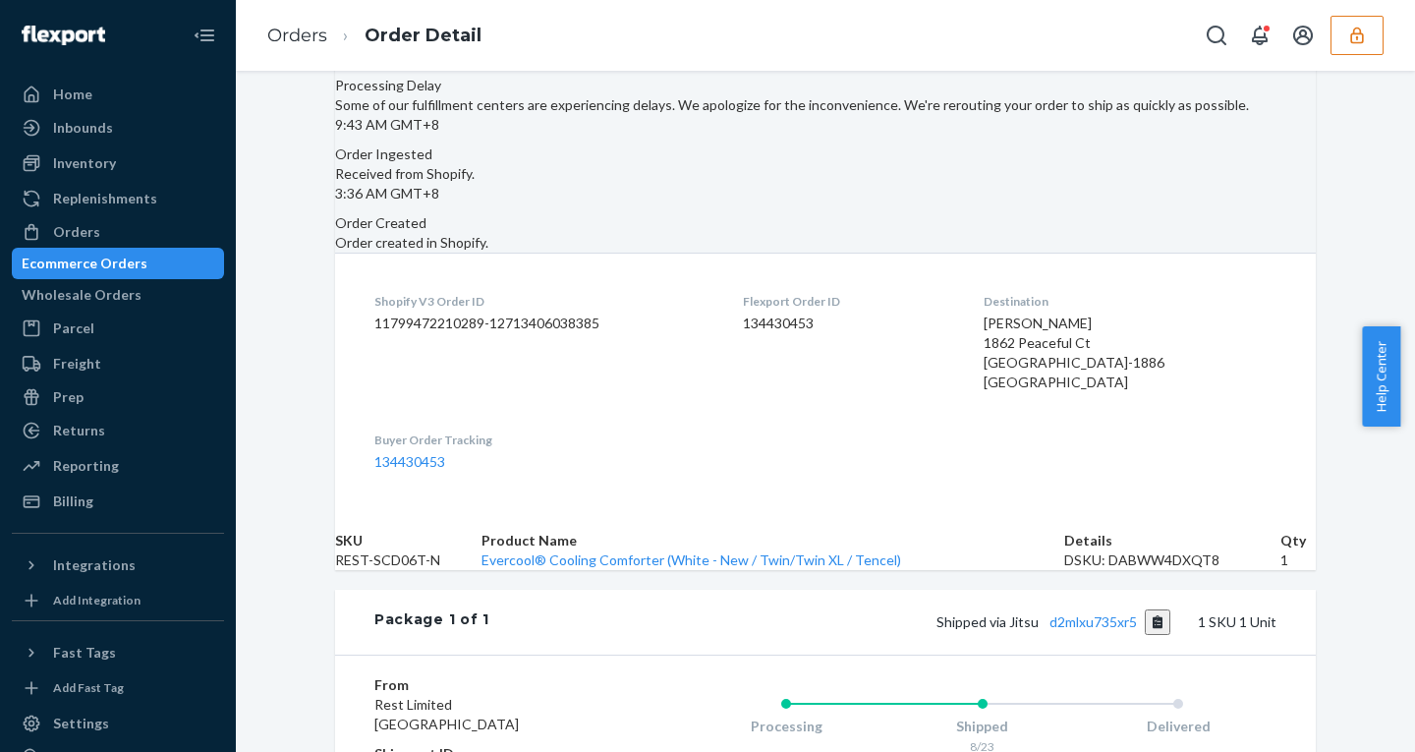
scroll to position [1894, 0]
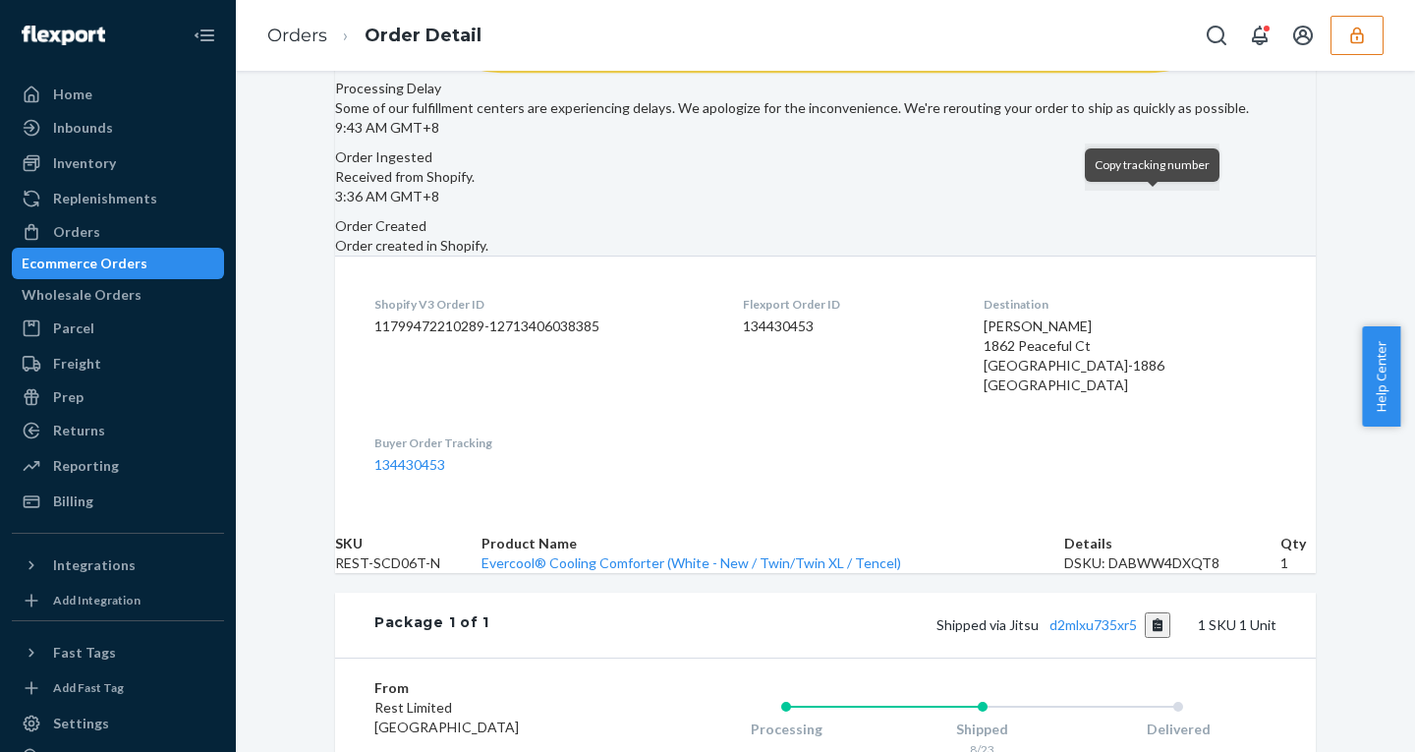
click at [1148, 612] on button "Copy tracking number" at bounding box center [1158, 625] width 27 height 26
click at [97, 507] on div "Billing" at bounding box center [118, 501] width 208 height 28
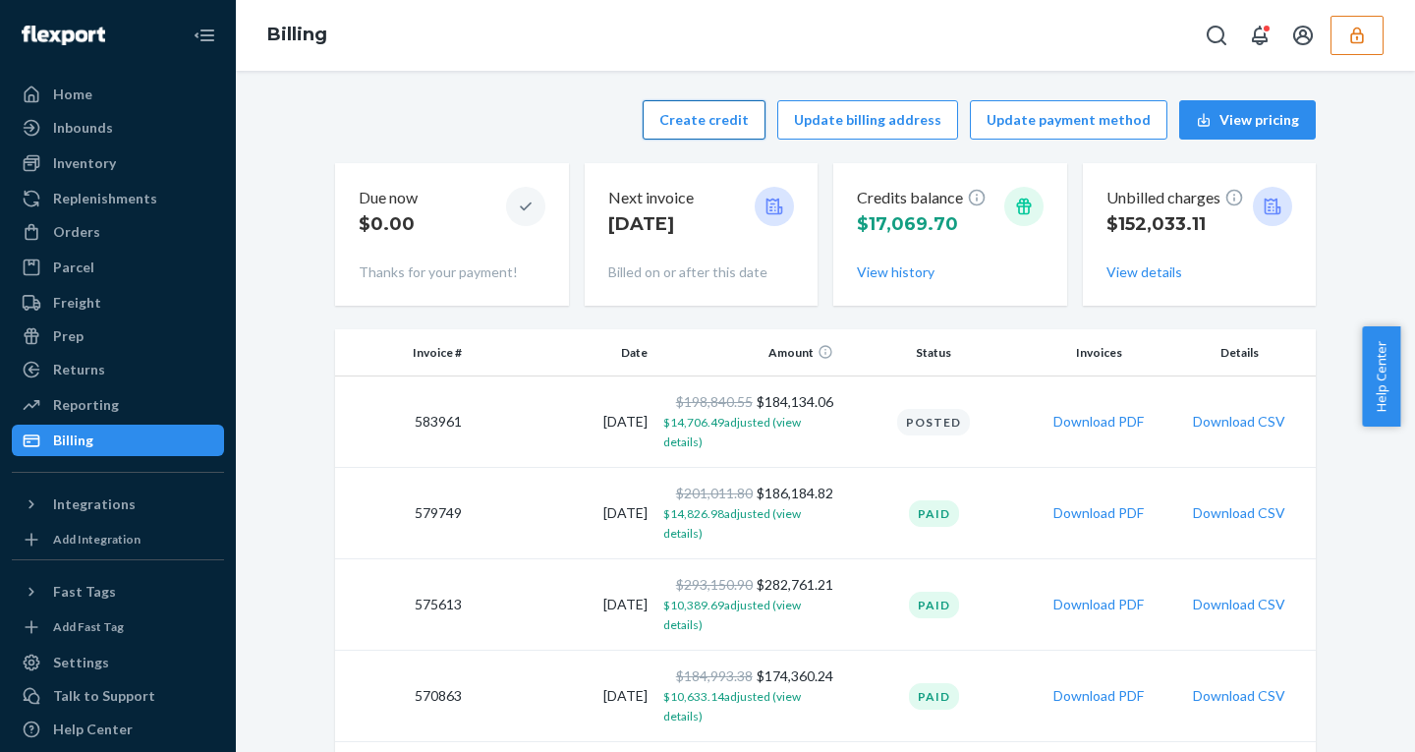
click at [703, 120] on button "Create credit" at bounding box center [704, 119] width 123 height 39
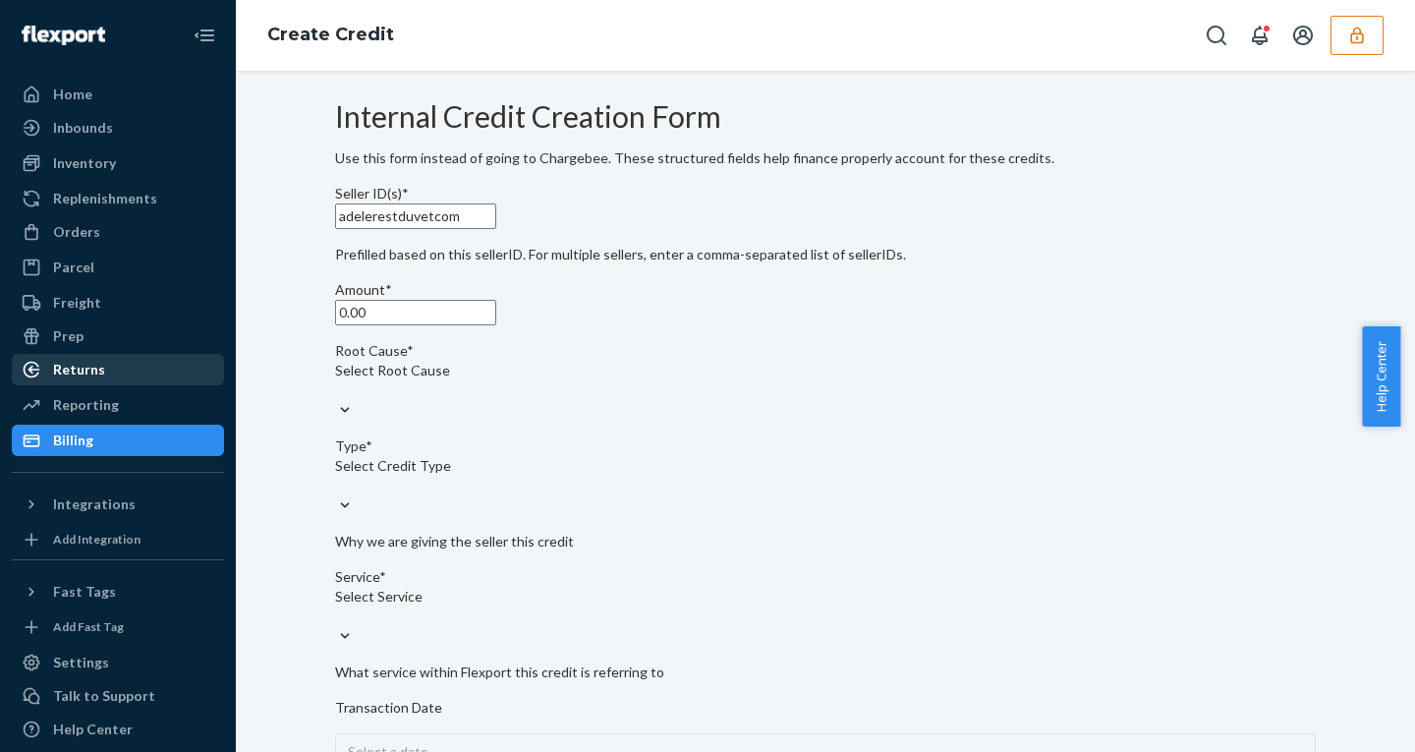
drag, startPoint x: 420, startPoint y: 379, endPoint x: 140, endPoint y: 364, distance: 281.4
click at [142, 365] on div "Home Inbounds Shipping Plans Problems Inventory Products Replenishments Orders …" at bounding box center [707, 376] width 1415 height 752
paste input "69.6"
type input "69.6"
click at [431, 400] on div "Select Root Cause" at bounding box center [825, 380] width 980 height 39
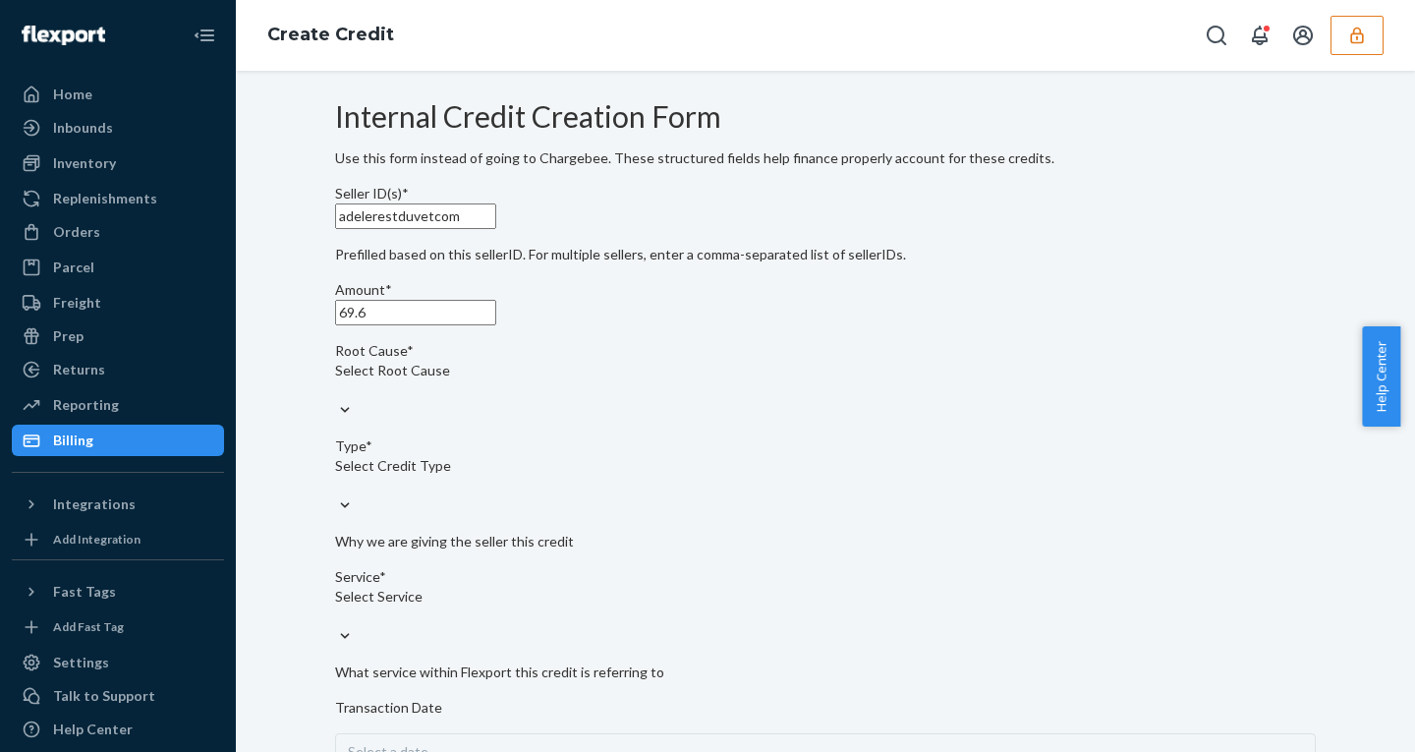
click at [337, 400] on input "Root Cause* Select Root Cause" at bounding box center [336, 390] width 2 height 20
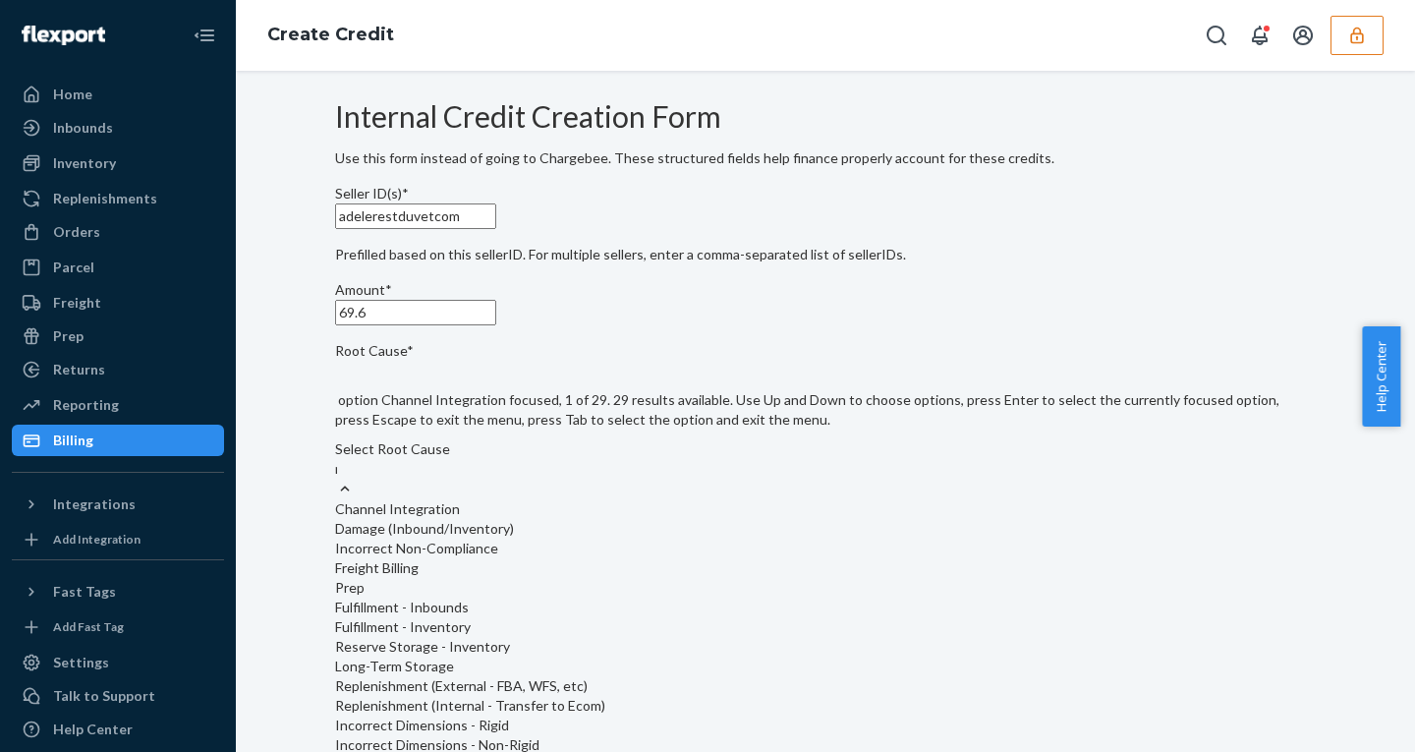
type input "no"
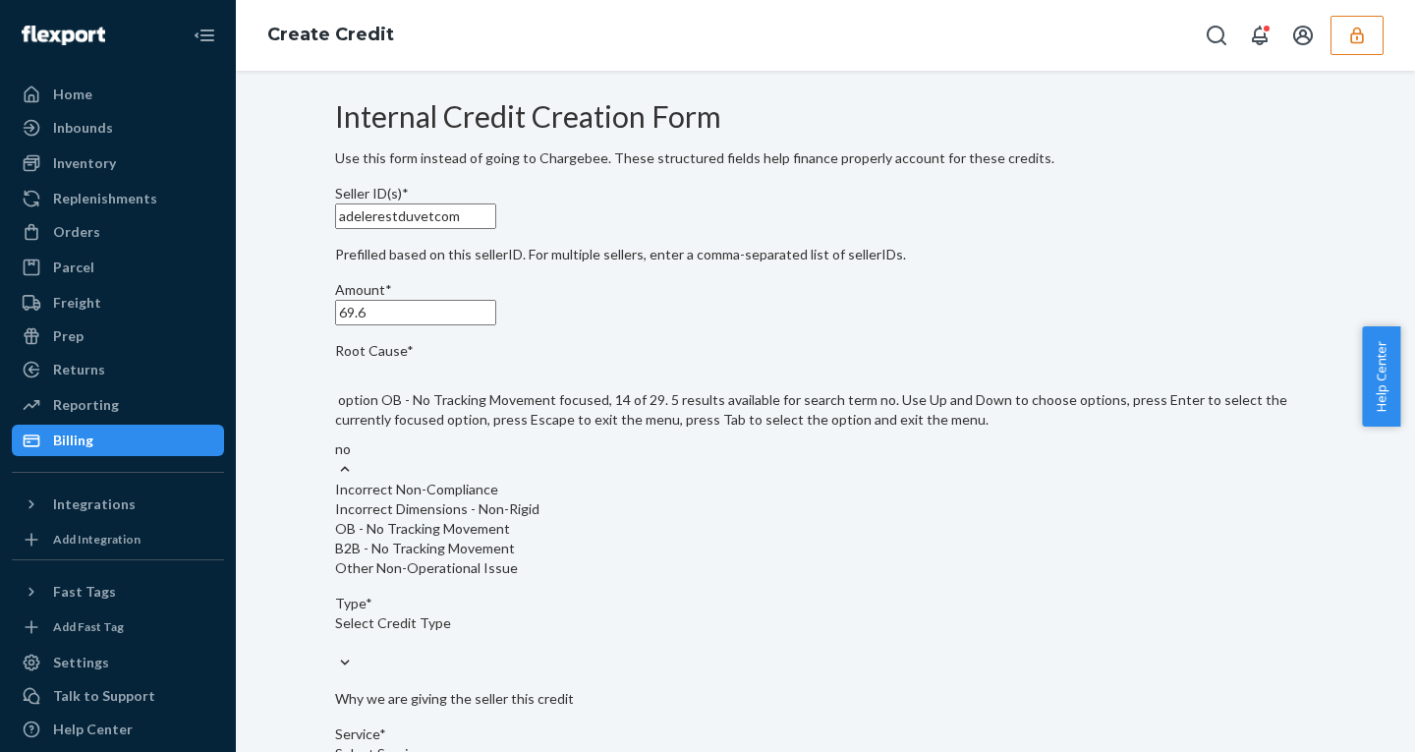
click at [458, 538] on div "OB - No Tracking Movement" at bounding box center [825, 529] width 980 height 20
click at [353, 459] on input "no" at bounding box center [344, 449] width 18 height 20
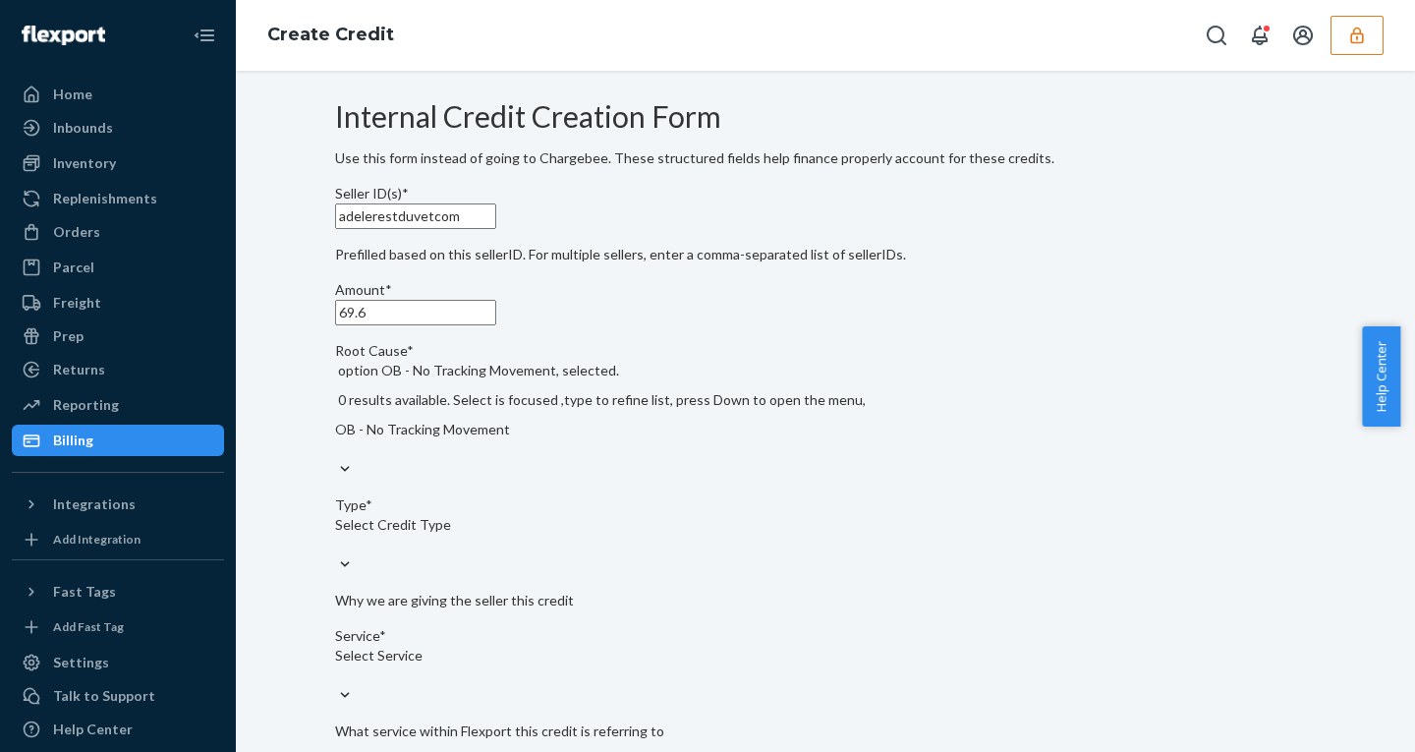
click at [463, 534] on div "Select Credit Type" at bounding box center [825, 525] width 980 height 20
click at [337, 540] on input "Type* Select Credit Type" at bounding box center [336, 544] width 2 height 20
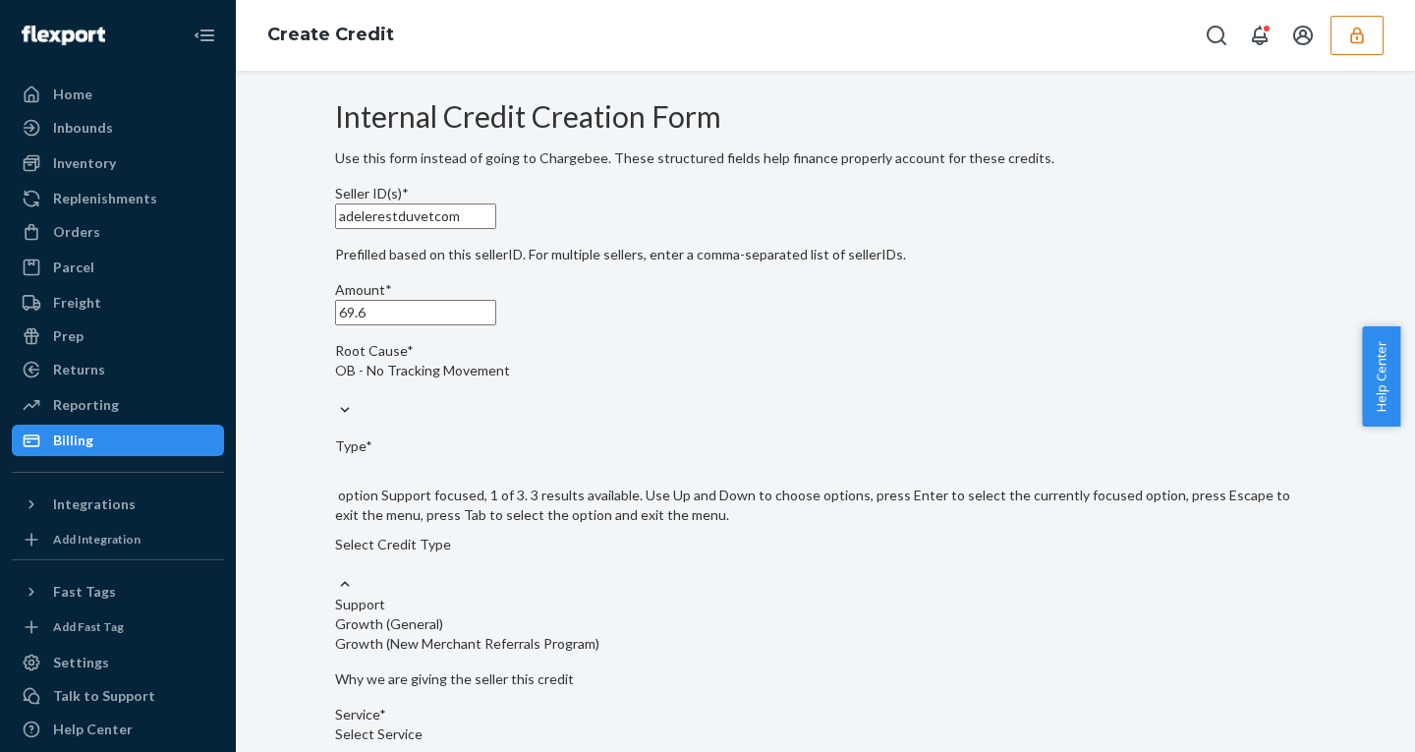
click at [437, 594] on div "Support" at bounding box center [825, 604] width 980 height 20
click at [337, 574] on input "Type* option Support focused, 1 of 3. 3 results available. Use Up and Down to c…" at bounding box center [336, 564] width 2 height 20
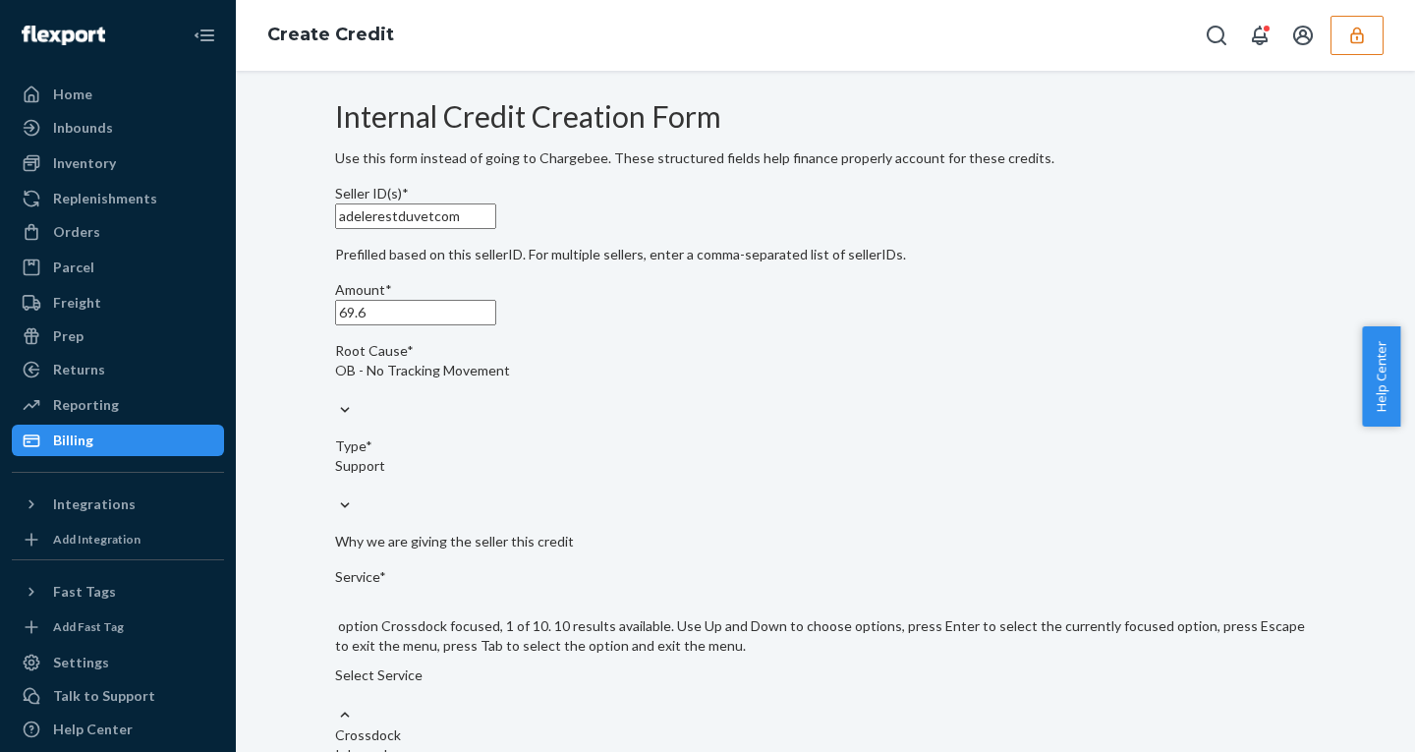
click at [495, 665] on div "Select Service" at bounding box center [825, 684] width 980 height 39
click at [337, 685] on input "Service* option Crossdock focused, 1 of 10. 10 results available. Use Up and Do…" at bounding box center [336, 695] width 2 height 20
click at [337, 685] on input "Service* option Fulfillment focused, 4 of 10. 10 results available. Use Up and …" at bounding box center [336, 695] width 2 height 20
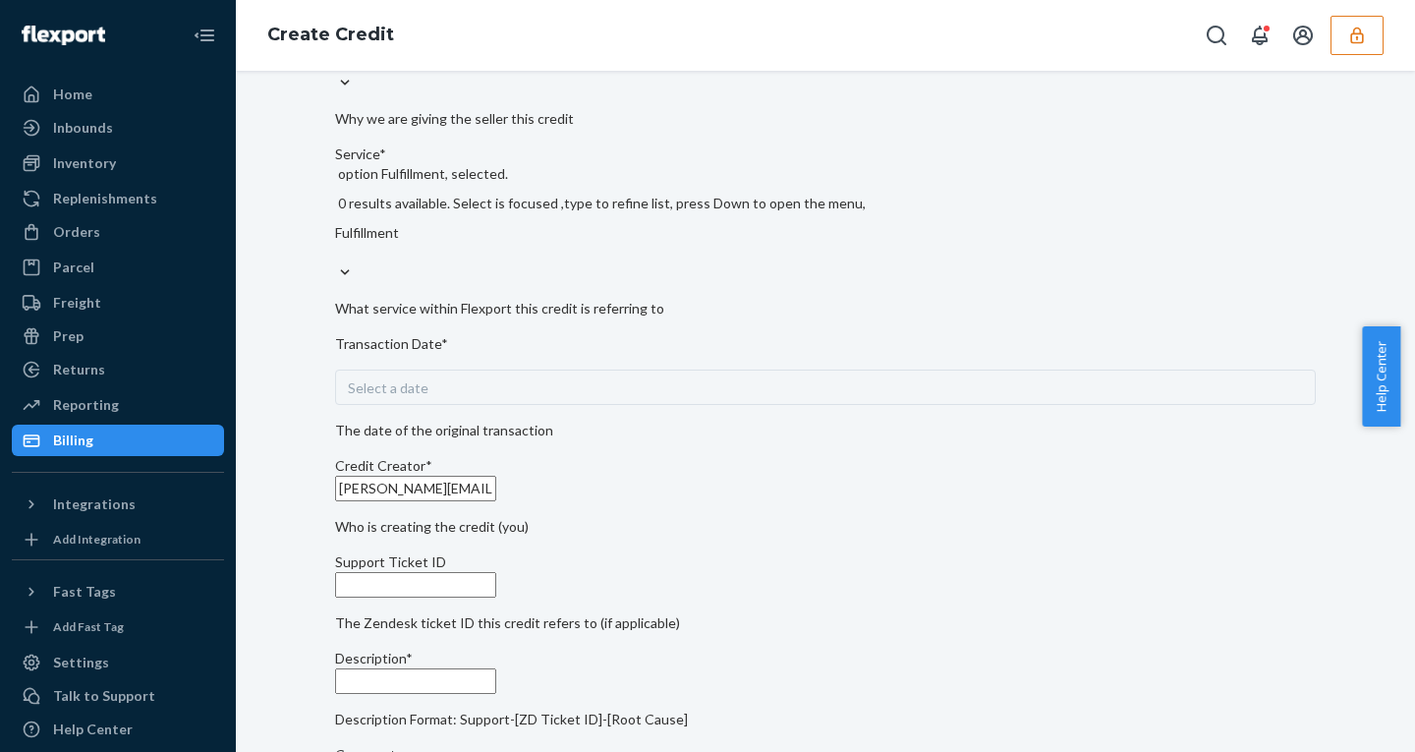
scroll to position [468, 0]
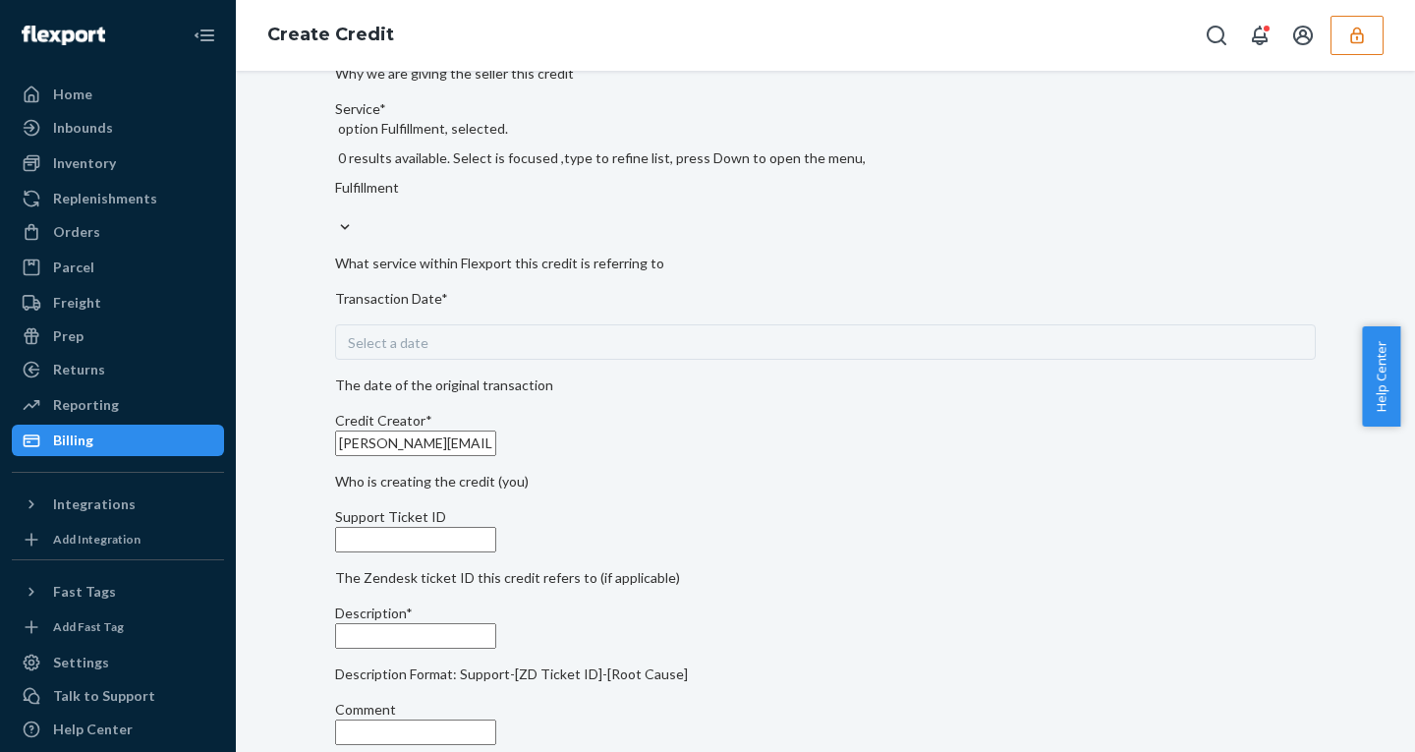
click at [474, 324] on div "Select a date" at bounding box center [825, 341] width 980 height 35
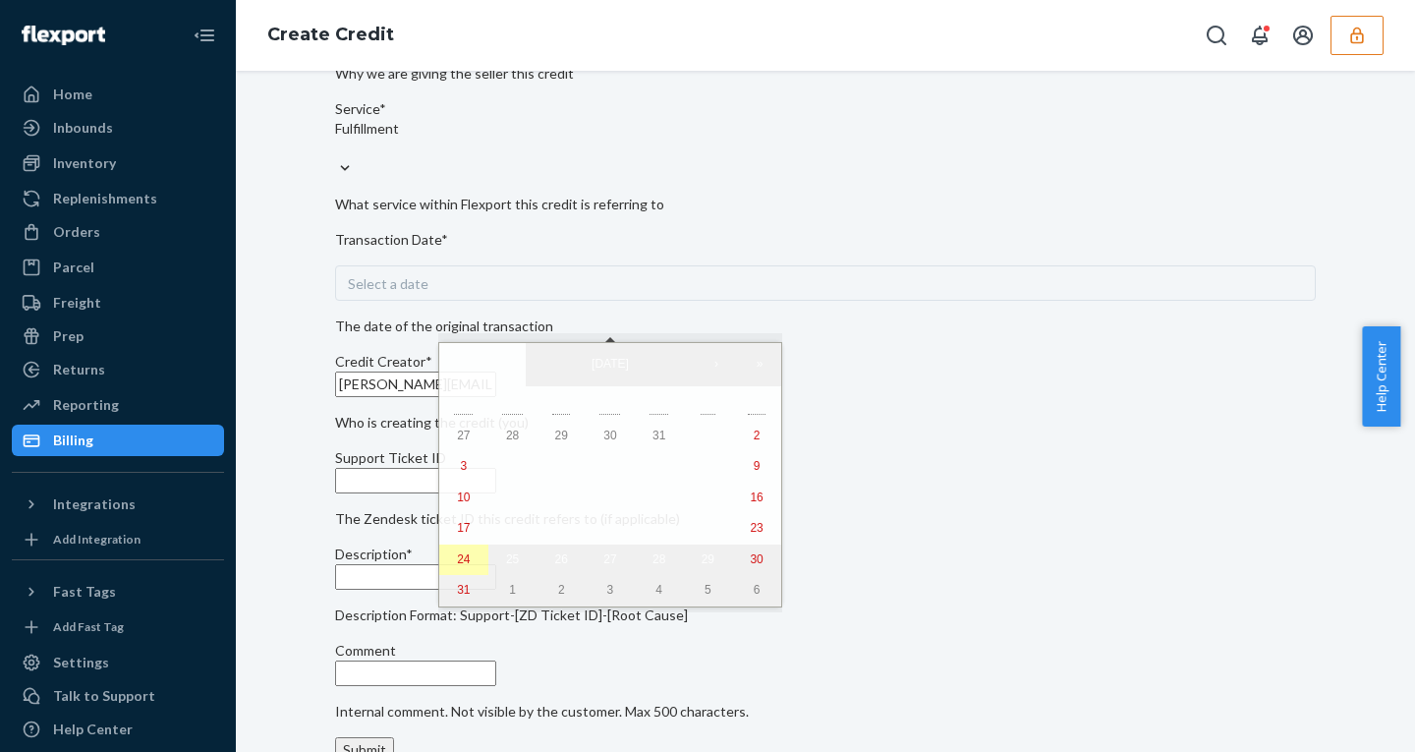
click at [468, 566] on abbr "24" at bounding box center [463, 559] width 13 height 14
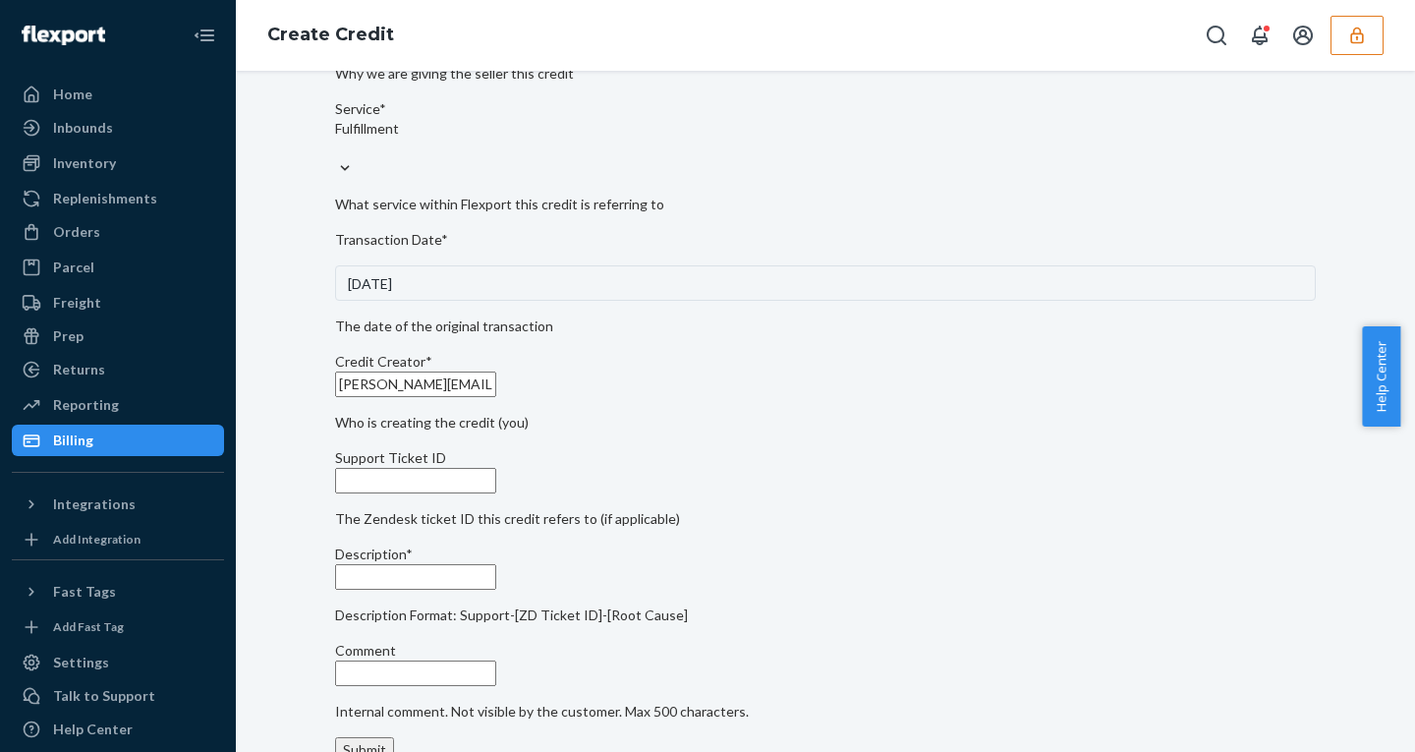
scroll to position [604, 0]
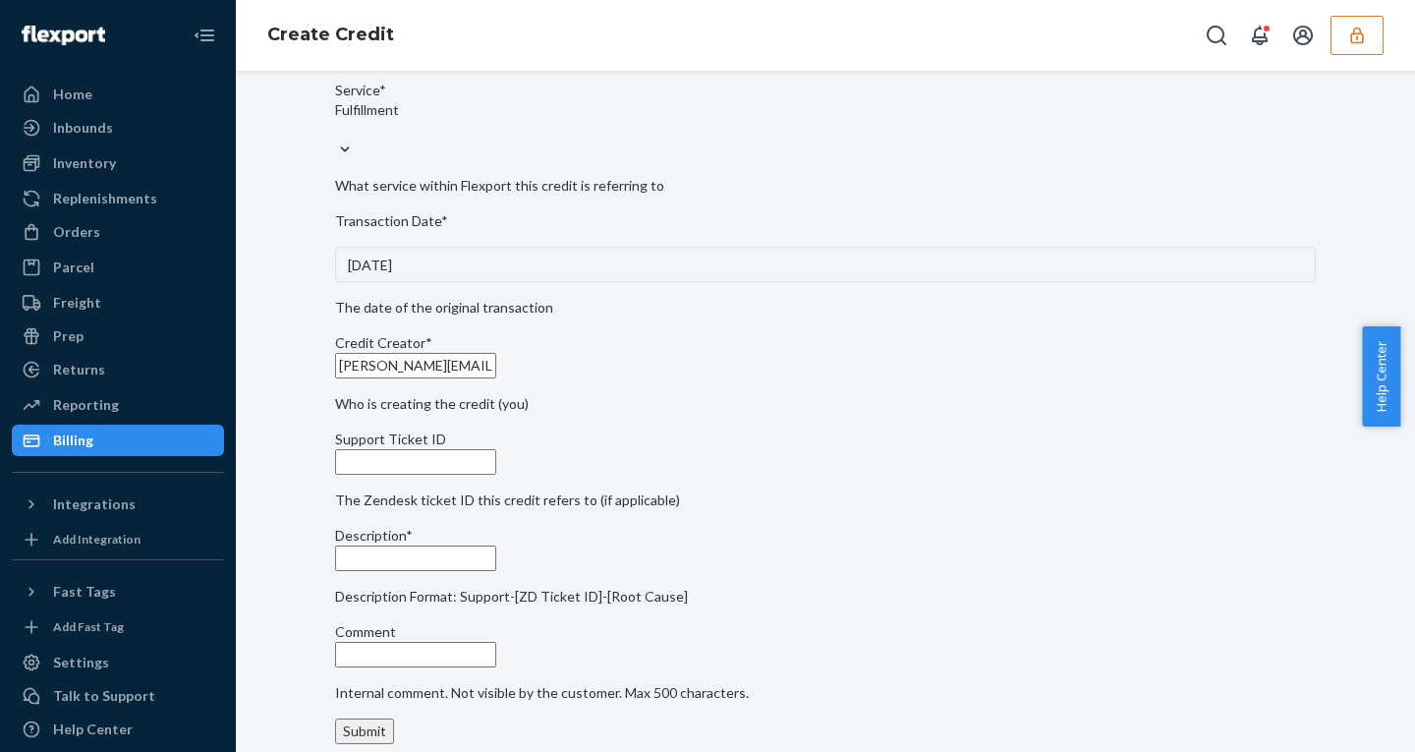
click at [465, 449] on input "Support Ticket ID" at bounding box center [415, 462] width 161 height 26
paste input "805079"
type input "805079"
click at [458, 545] on input "Description*" at bounding box center [415, 558] width 161 height 26
paste input "805079"
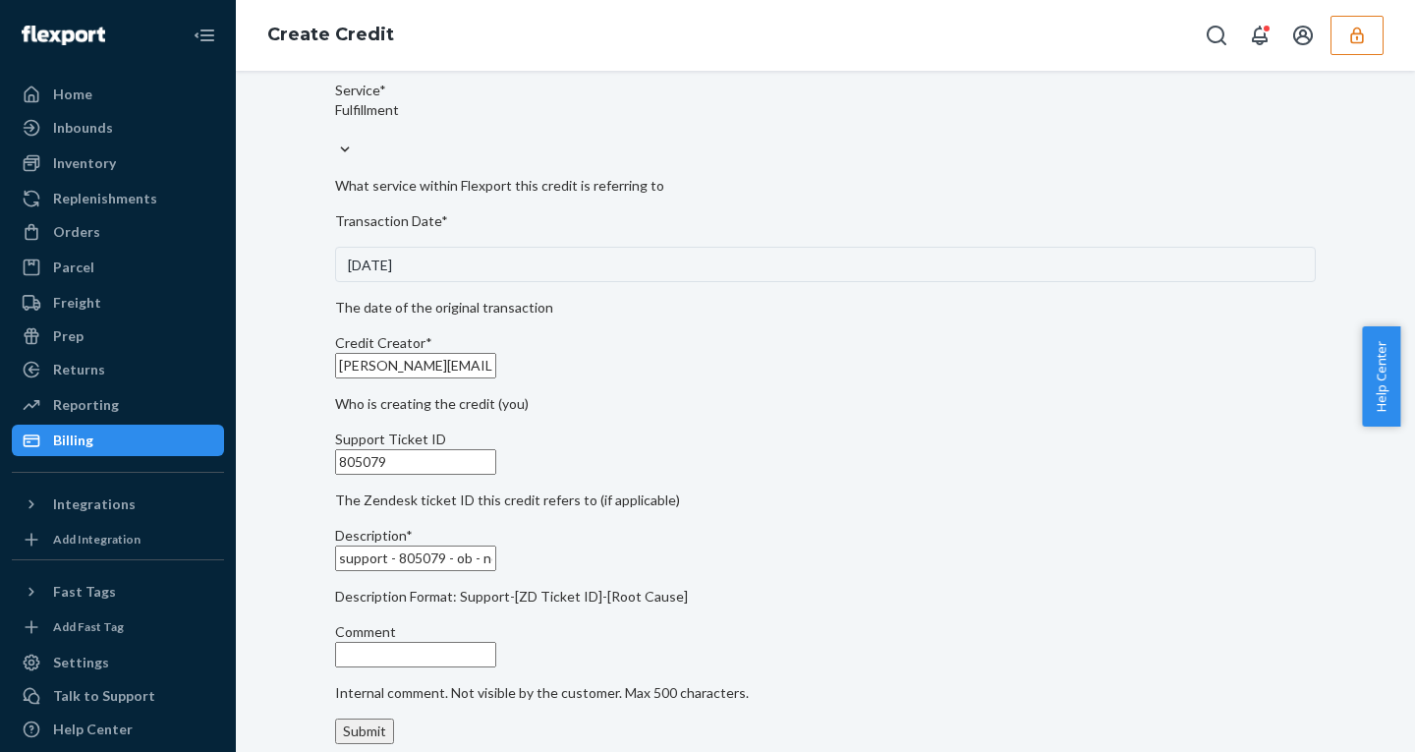
type input "support - 805079 - ob - no tracking movement"
click at [386, 721] on div "Submit" at bounding box center [364, 731] width 43 height 20
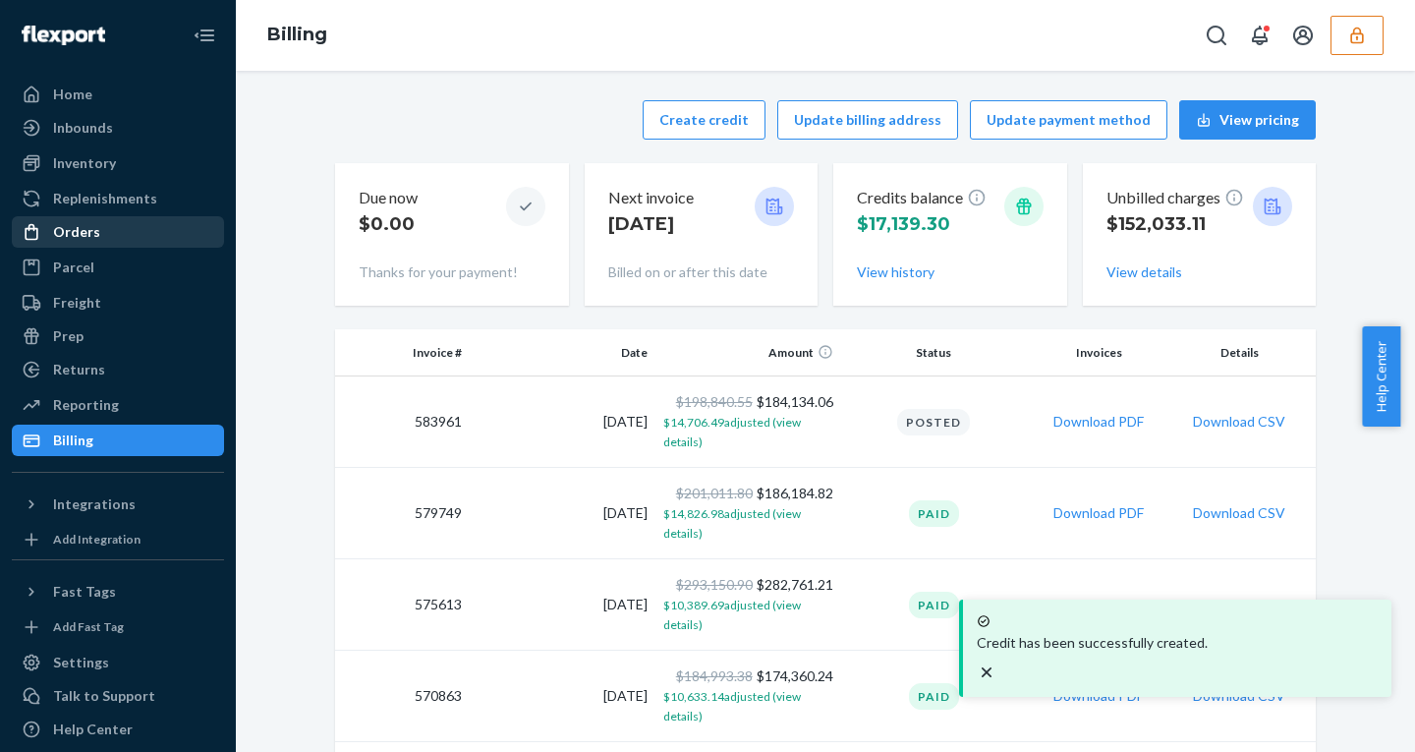
click at [91, 227] on div "Orders" at bounding box center [76, 232] width 47 height 20
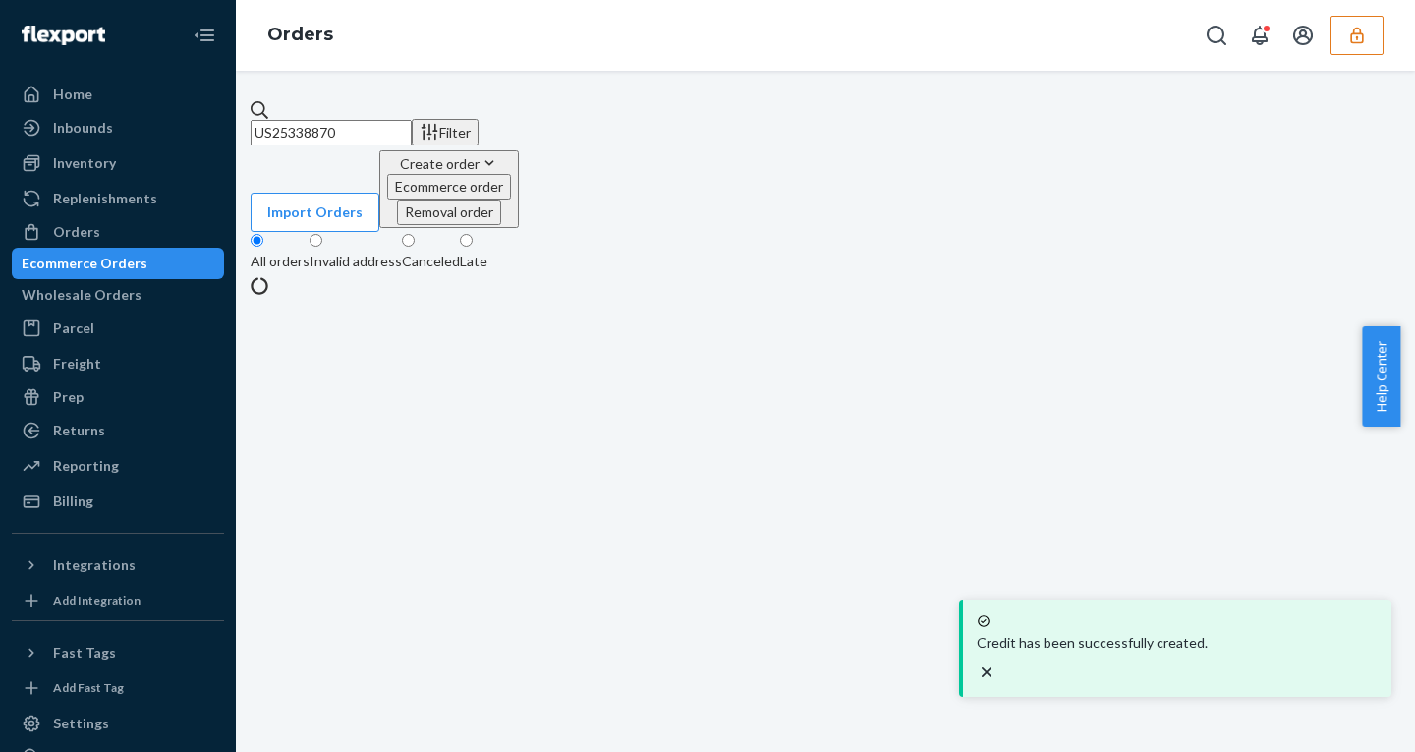
drag, startPoint x: 423, startPoint y: 120, endPoint x: 233, endPoint y: 119, distance: 190.6
click at [234, 119] on div "Home Inbounds Shipping Plans Problems Inventory Products Replenishments Orders …" at bounding box center [707, 376] width 1415 height 752
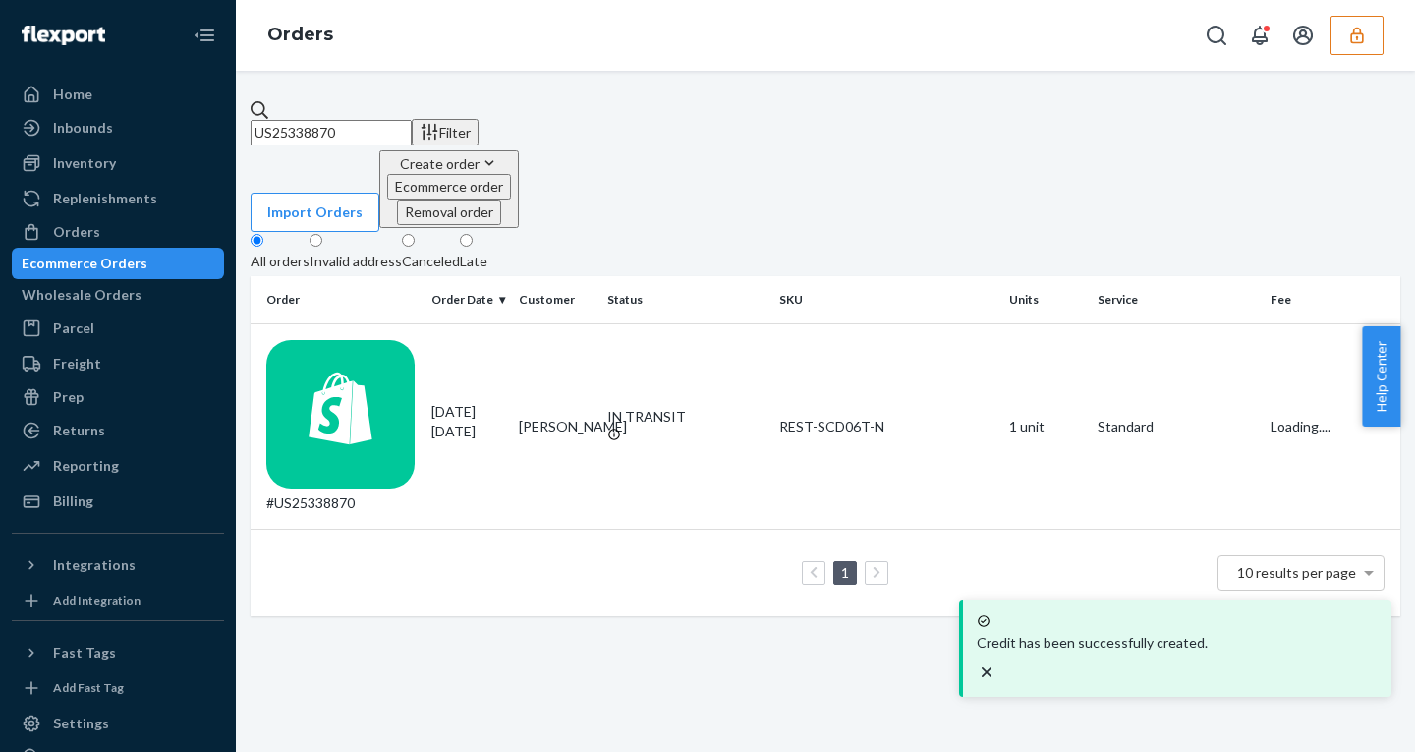
paste input "9292"
type input "US25339292"
click at [467, 402] on div "[DATE] [DATE]" at bounding box center [467, 421] width 73 height 39
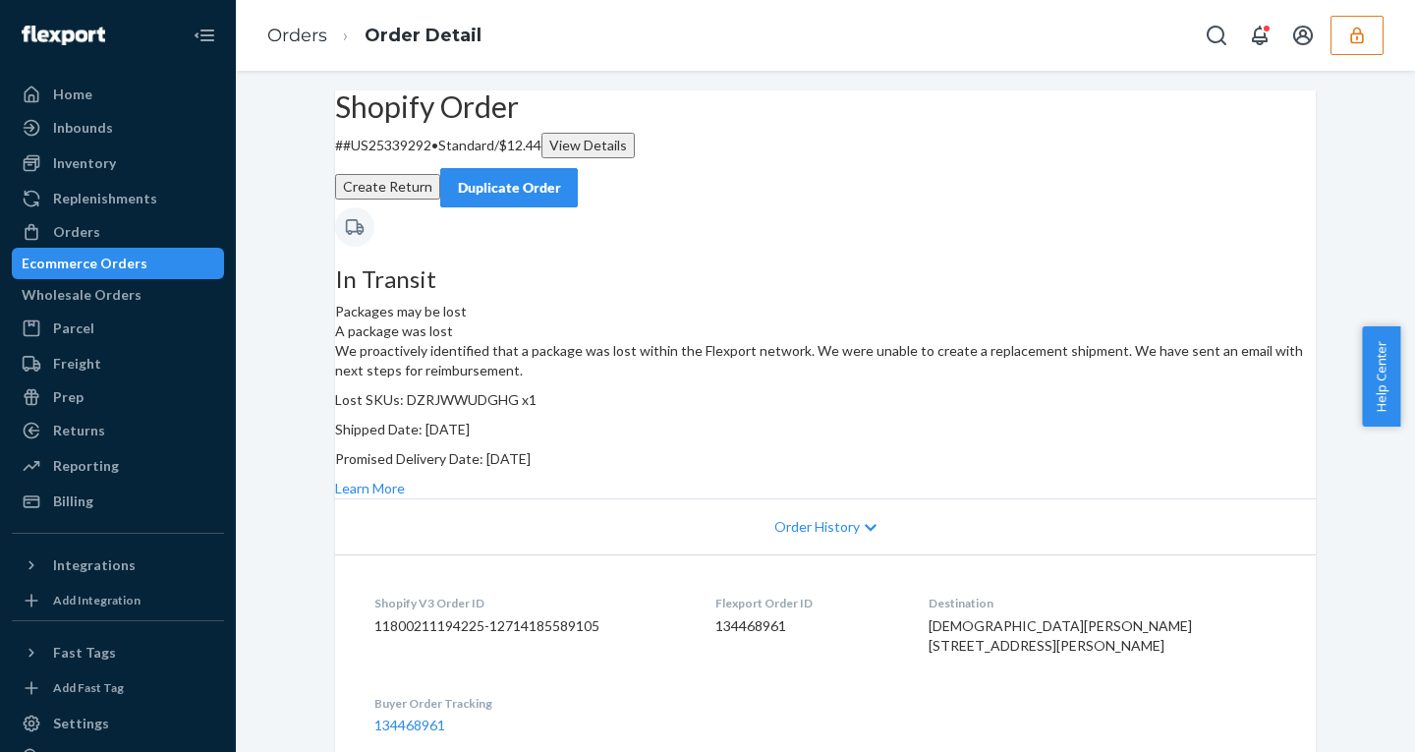
click at [555, 158] on p "# #US25339292 • Standard / $12.44 View Details" at bounding box center [825, 146] width 980 height 26
copy p "12.44"
click at [106, 487] on ul "Home Inbounds Shipping Plans Problems Inventory Products Replenishments Orders …" at bounding box center [118, 298] width 212 height 438
click at [103, 505] on div "Billing" at bounding box center [118, 501] width 208 height 28
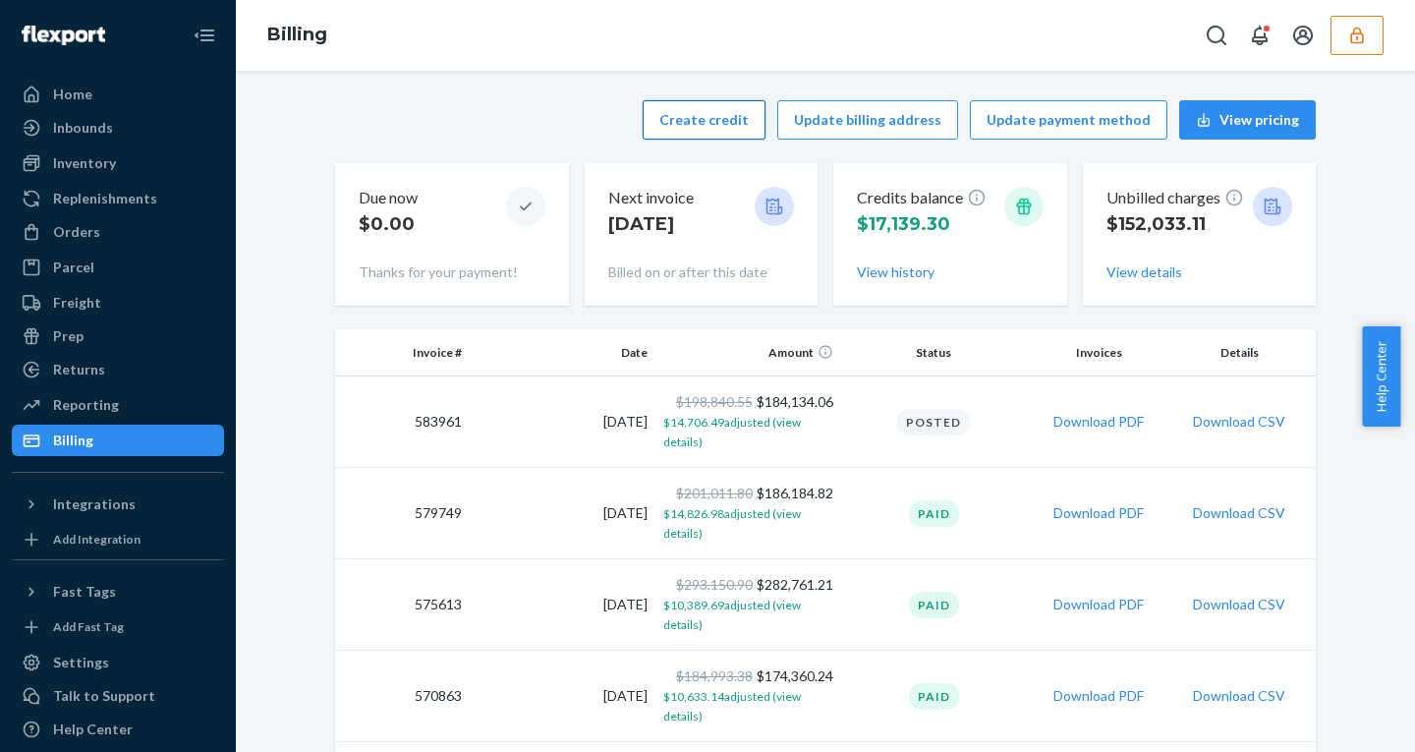
click at [713, 111] on button "Create credit" at bounding box center [704, 119] width 123 height 39
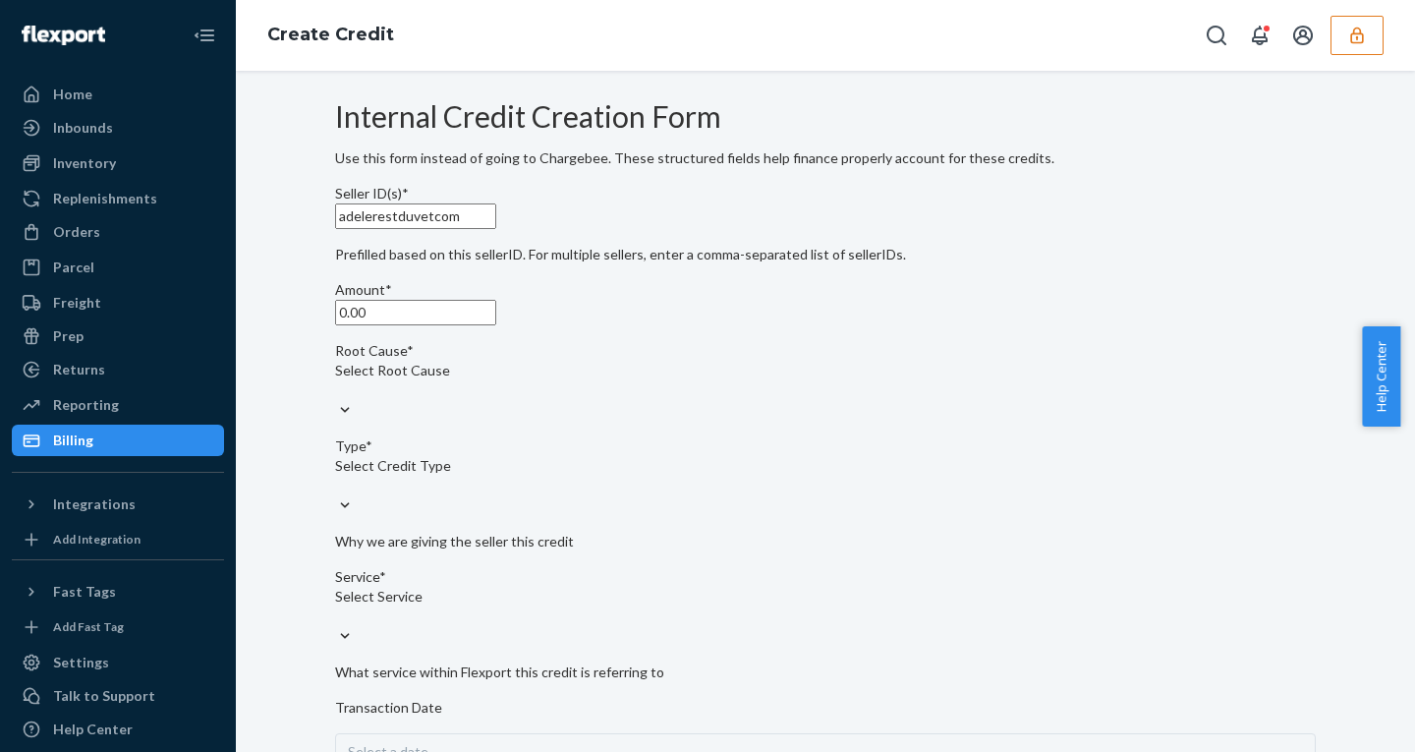
drag, startPoint x: 458, startPoint y: 365, endPoint x: 258, endPoint y: 366, distance: 199.4
click at [261, 366] on div "Internal Credit Creation Form Use this form instead of going to Chargebee. Thes…" at bounding box center [825, 665] width 1149 height 1146
paste input "82.04"
type input "82.04"
click at [554, 400] on div "Select Root Cause" at bounding box center [825, 380] width 980 height 39
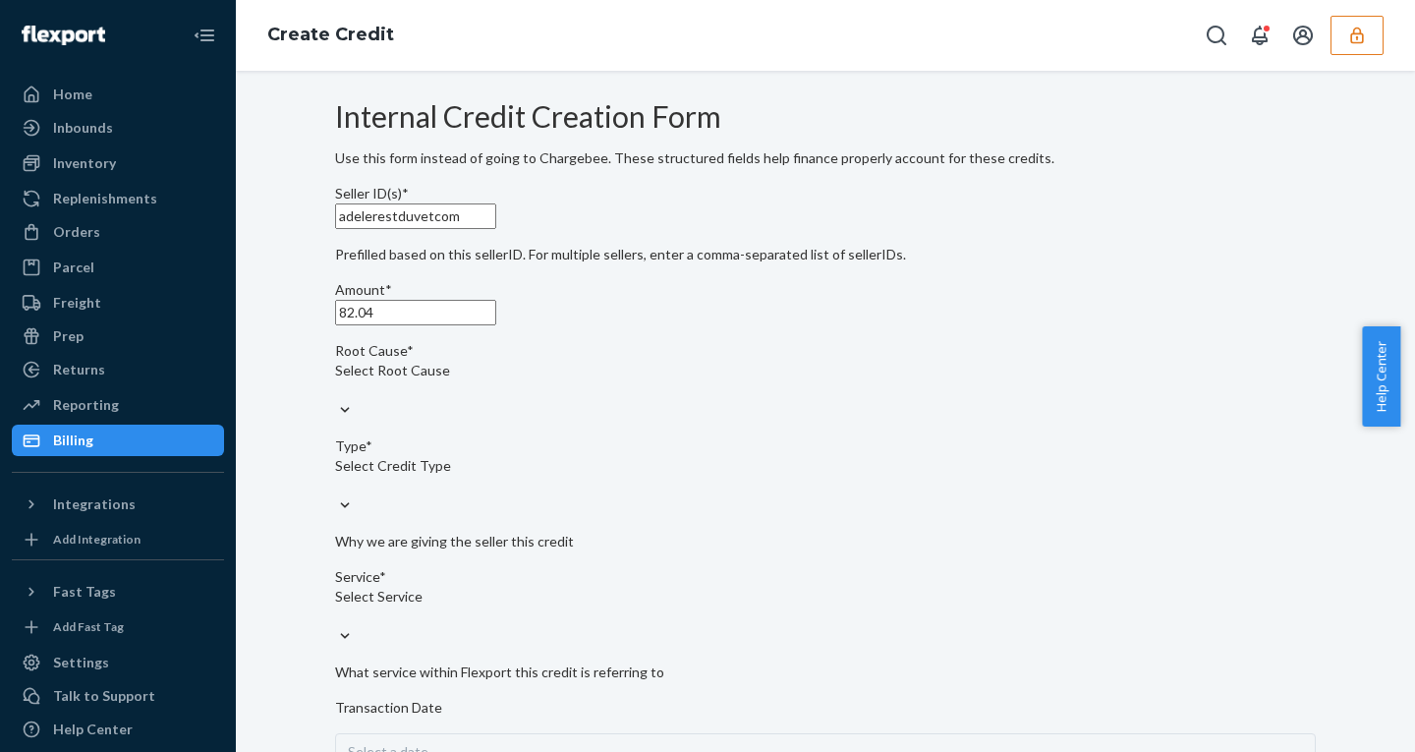
click at [337, 400] on input "Root Cause* Select Root Cause" at bounding box center [336, 390] width 2 height 20
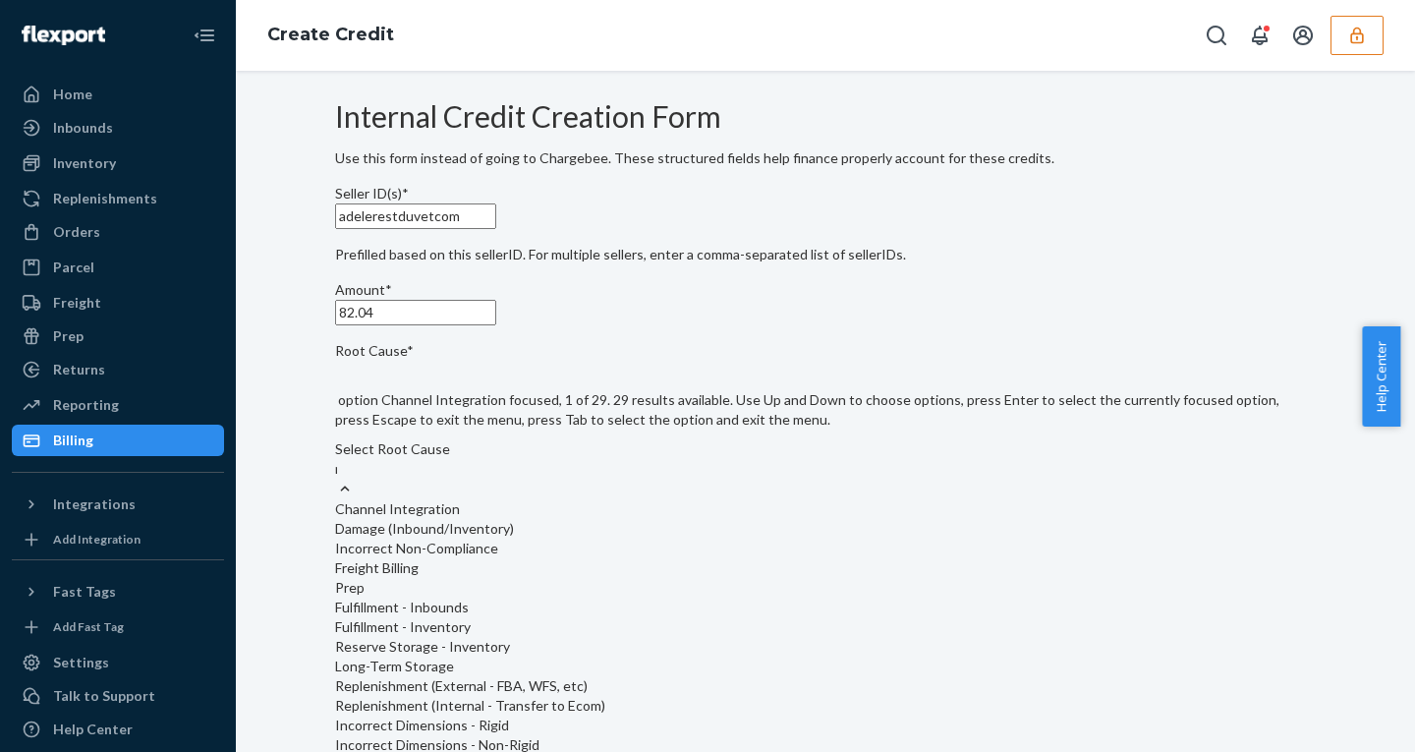
type input "no"
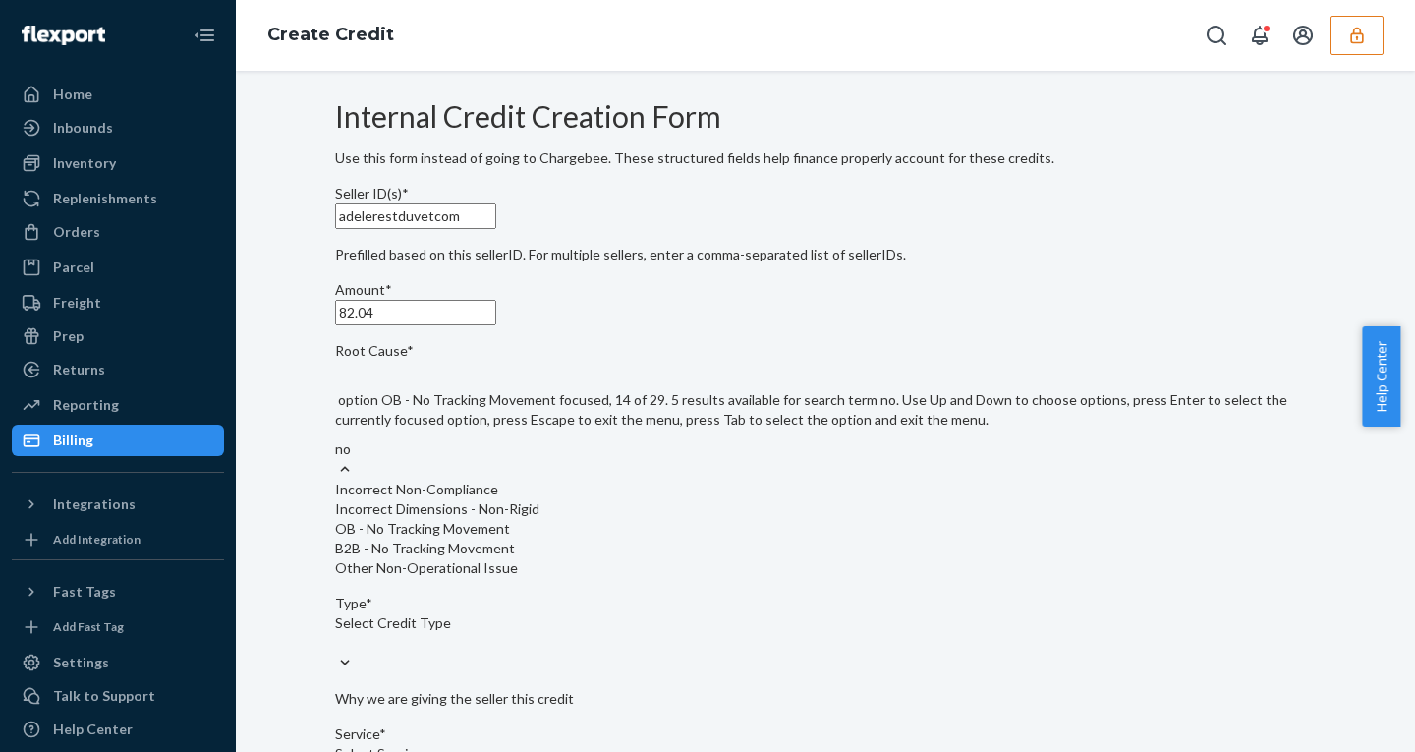
click at [436, 538] on div "OB - No Tracking Movement" at bounding box center [825, 529] width 980 height 20
click at [353, 459] on input "no" at bounding box center [344, 449] width 18 height 20
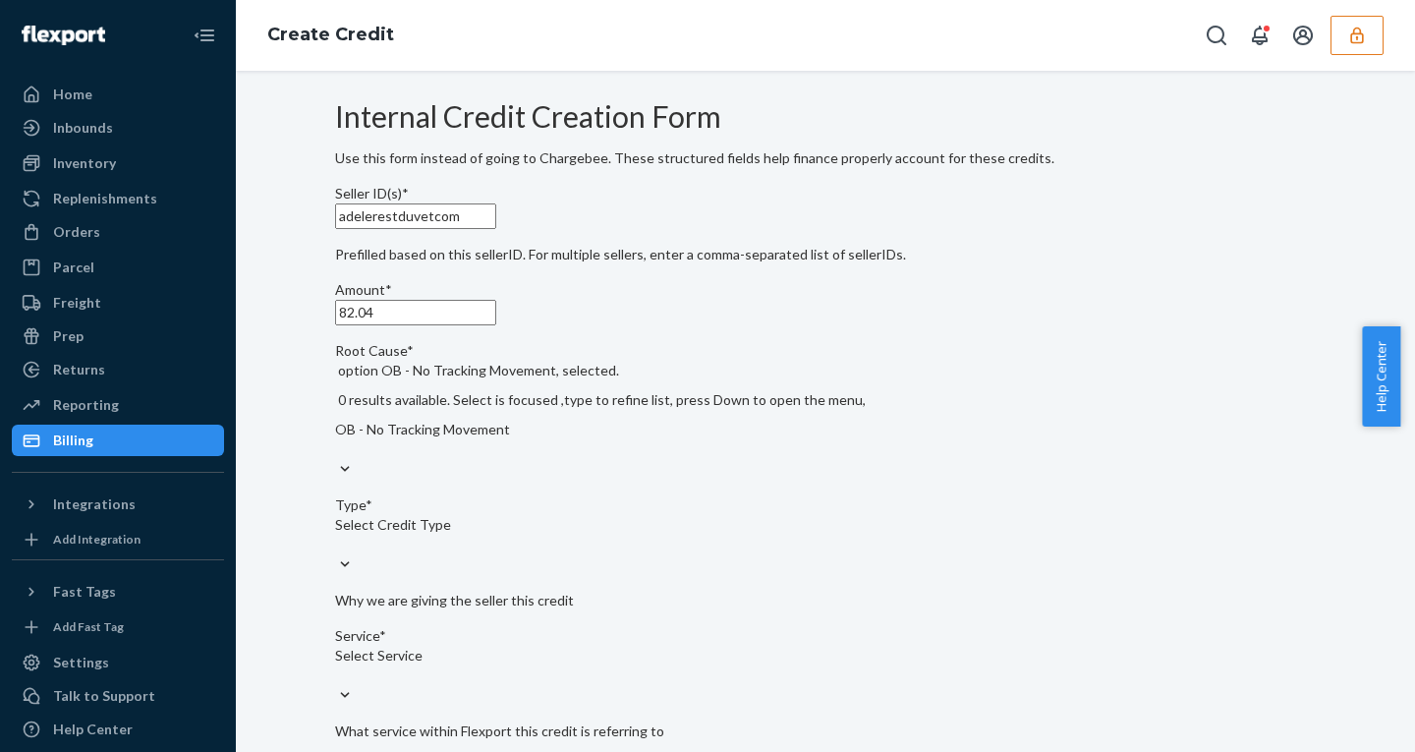
click at [432, 554] on div "Select Credit Type" at bounding box center [825, 534] width 980 height 39
click at [337, 554] on input "Type* Select Credit Type" at bounding box center [336, 544] width 2 height 20
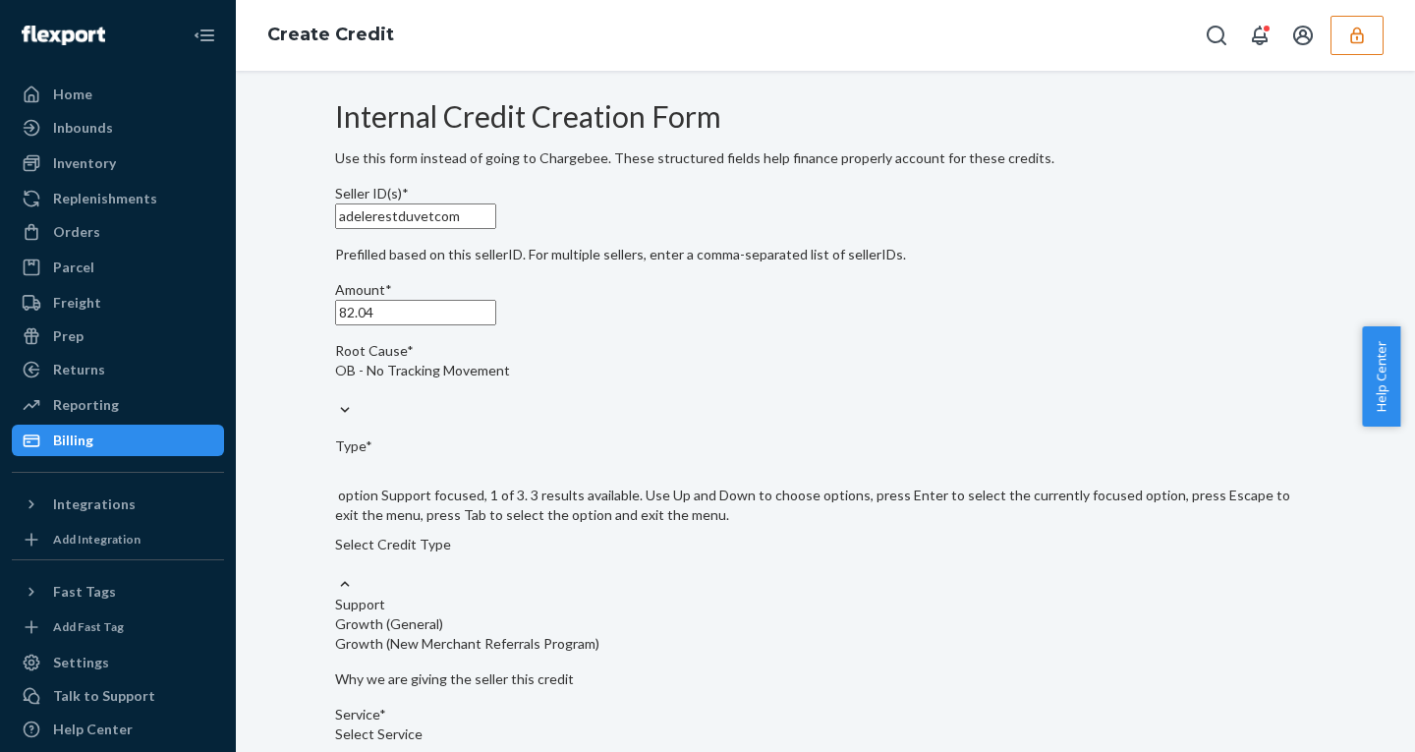
click at [410, 594] on div "Support" at bounding box center [825, 604] width 980 height 20
click at [337, 574] on input "Type* option Support focused, 1 of 3. 3 results available. Use Up and Down to c…" at bounding box center [336, 564] width 2 height 20
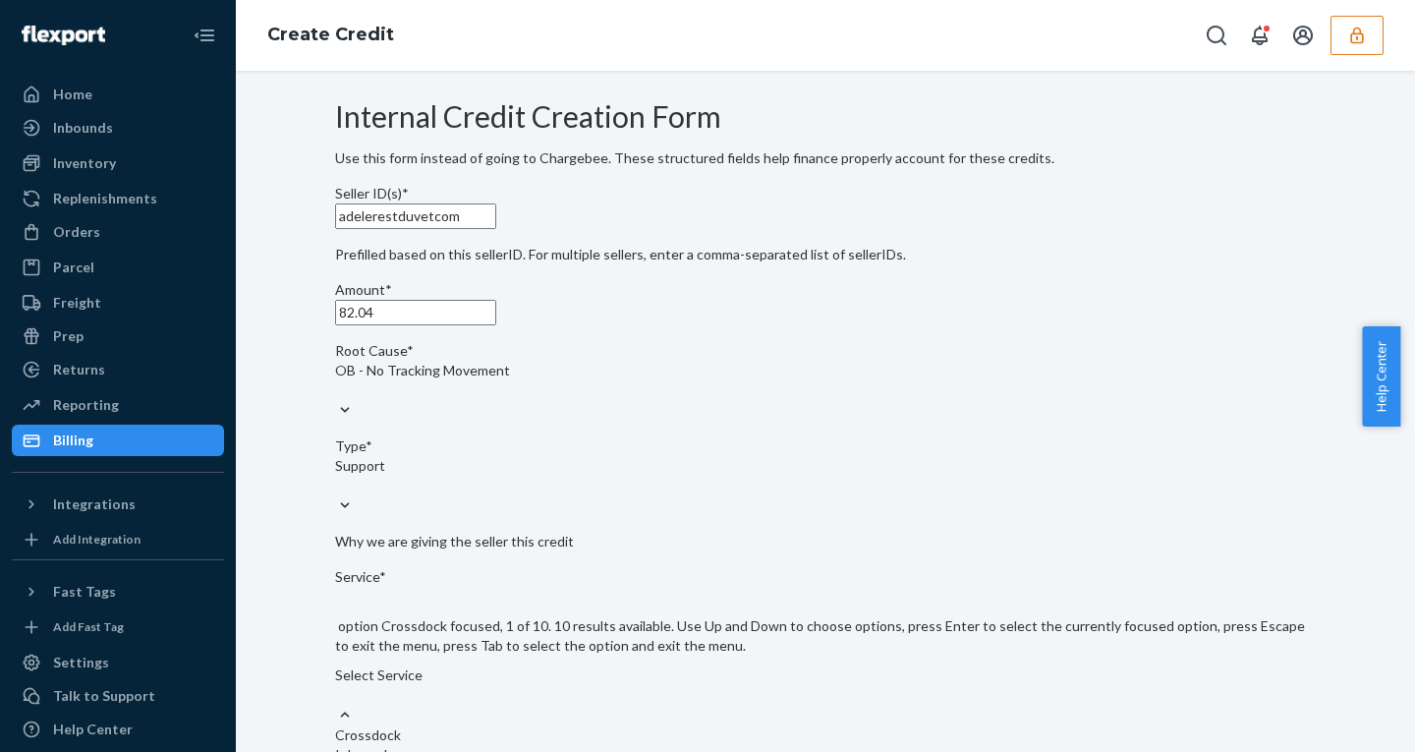
click at [499, 665] on div "Select Service" at bounding box center [825, 684] width 980 height 39
click at [337, 685] on input "Service* option Crossdock focused, 1 of 10. 10 results available. Use Up and Do…" at bounding box center [336, 695] width 2 height 20
click at [337, 685] on input "Service* option Fulfillment focused, 4 of 10. 10 results available. Use Up and …" at bounding box center [336, 695] width 2 height 20
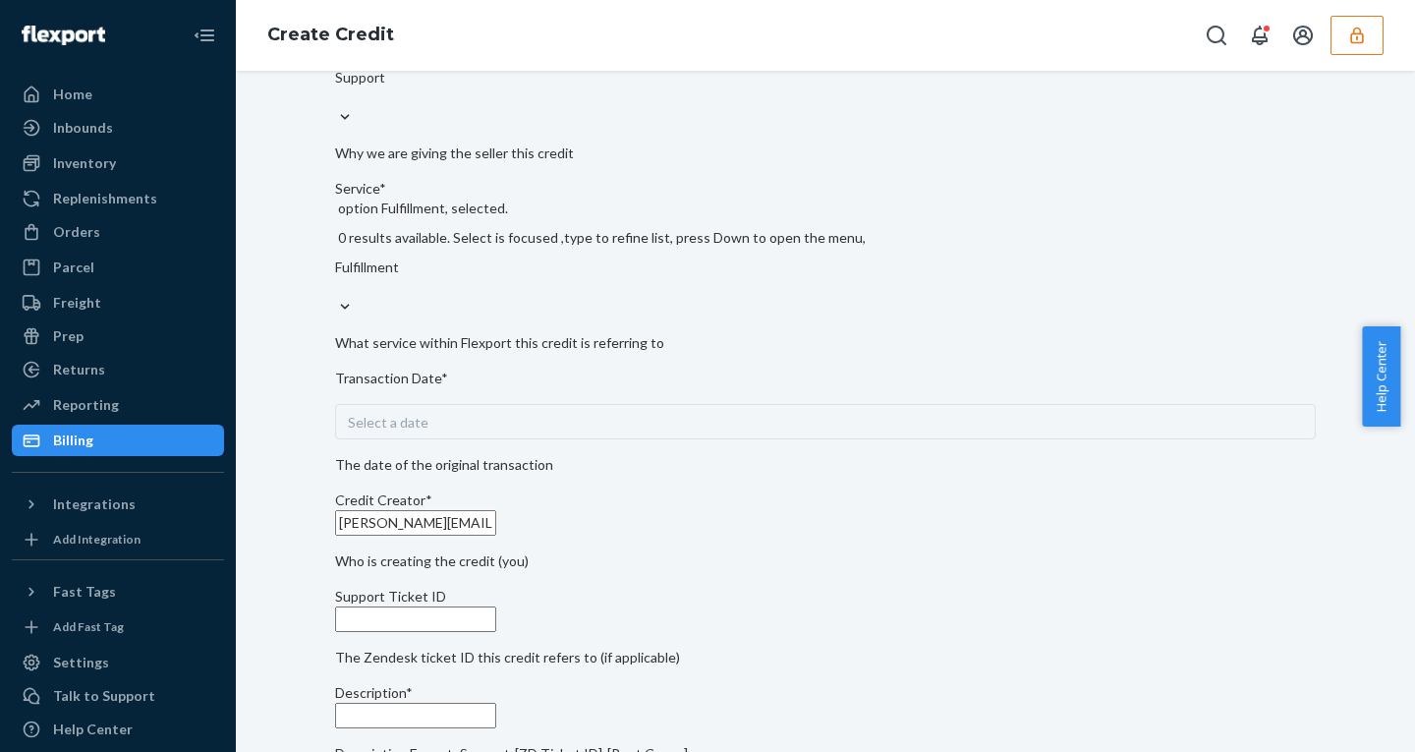
scroll to position [447, 0]
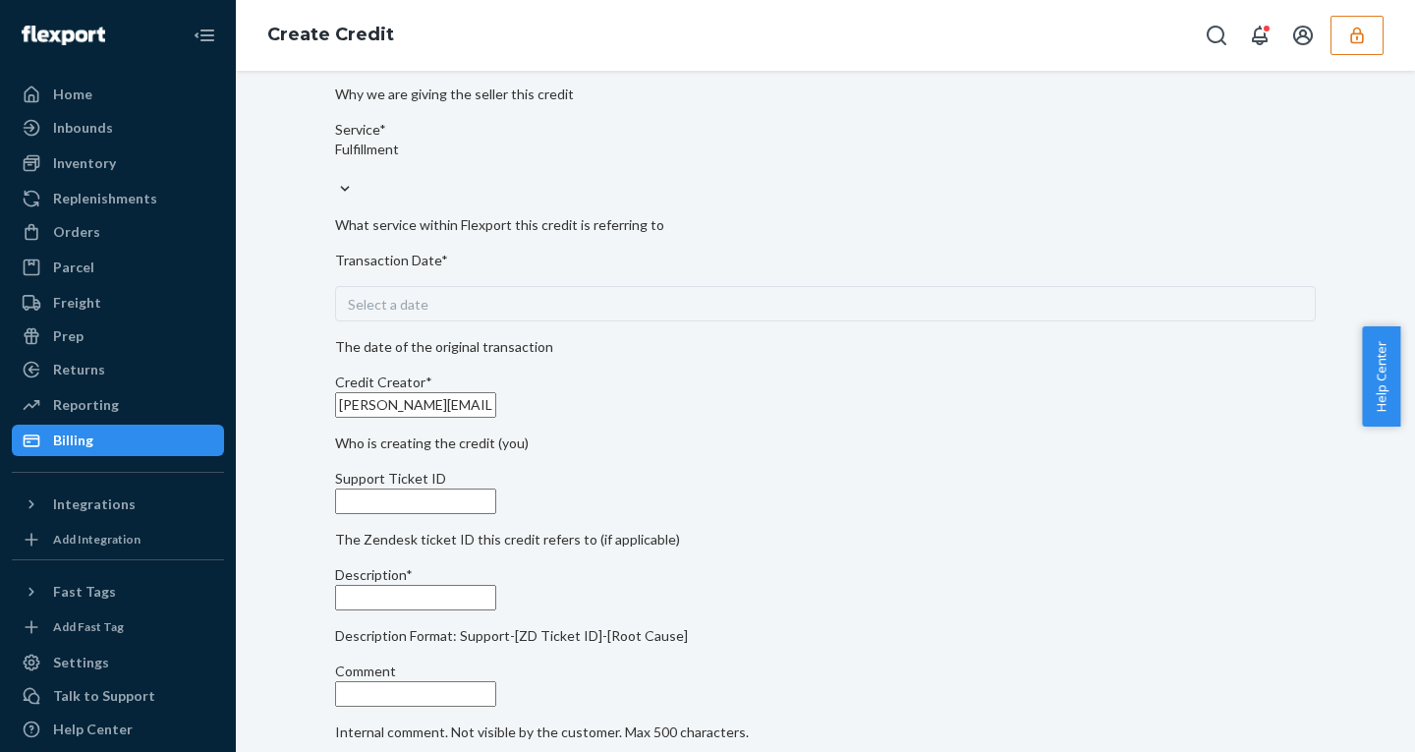
click at [472, 321] on div "Select a date" at bounding box center [825, 303] width 980 height 35
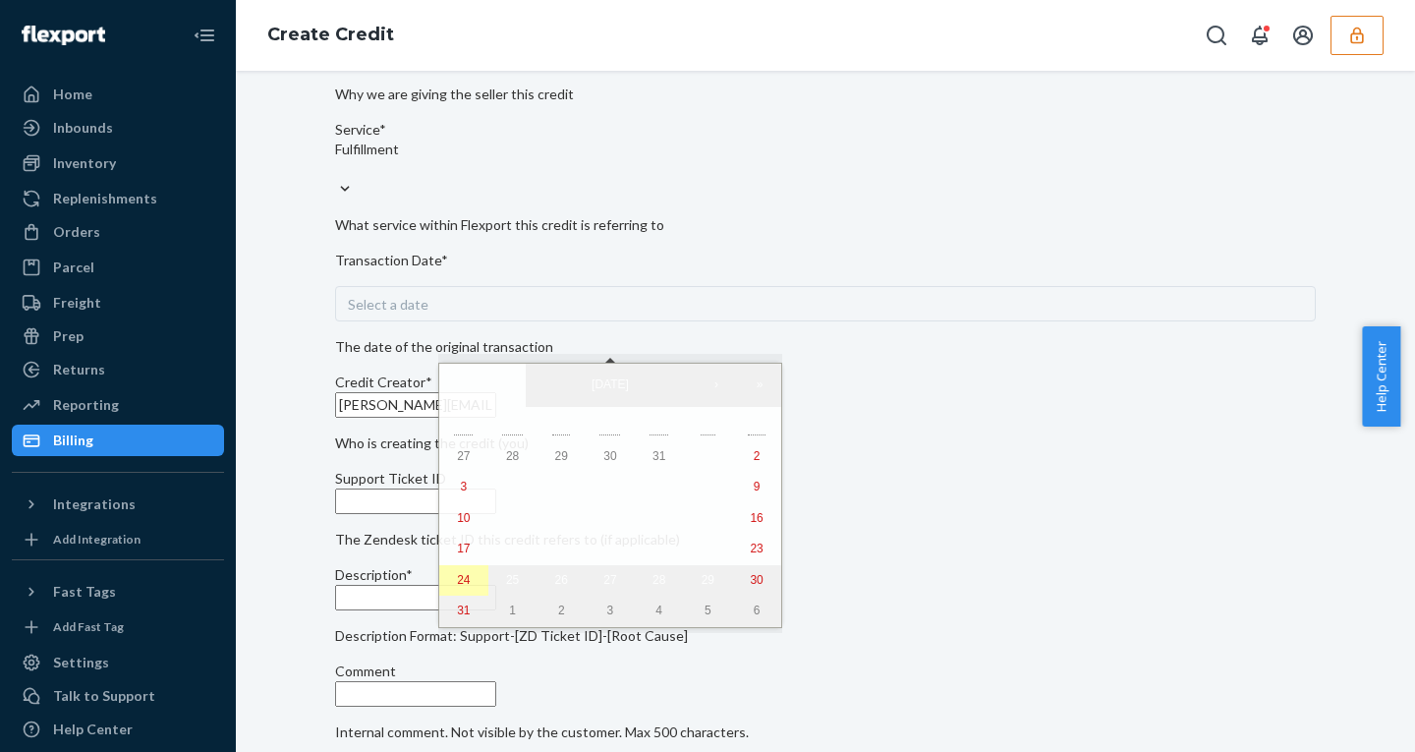
click at [466, 578] on button "24" at bounding box center [463, 580] width 49 height 31
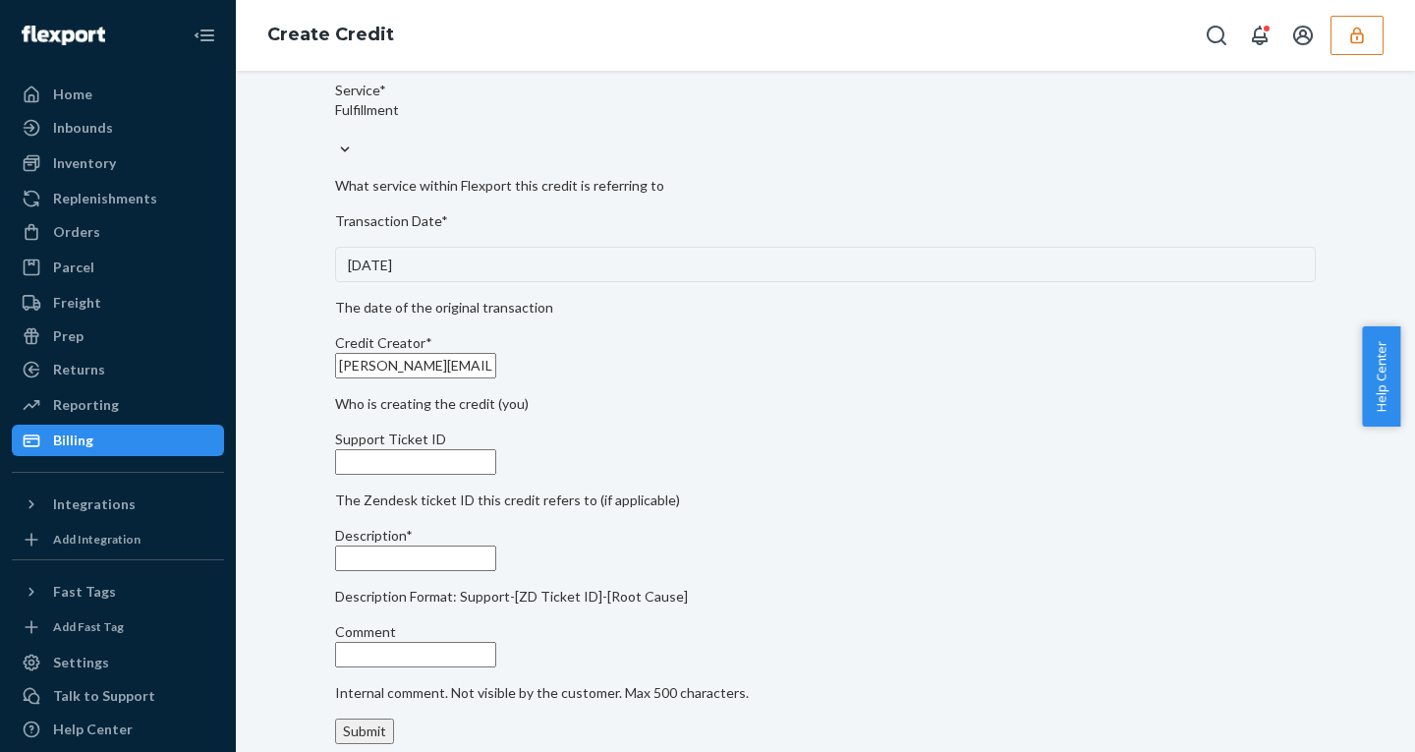
scroll to position [604, 0]
click at [460, 416] on div "Seller ID(s)* adelerestduvetcom Prefilled based on this sellerID. For multiple …" at bounding box center [825, 221] width 980 height 1062
click at [384, 449] on input "Support Ticket ID" at bounding box center [415, 462] width 161 height 26
paste input "805068"
type input "805068"
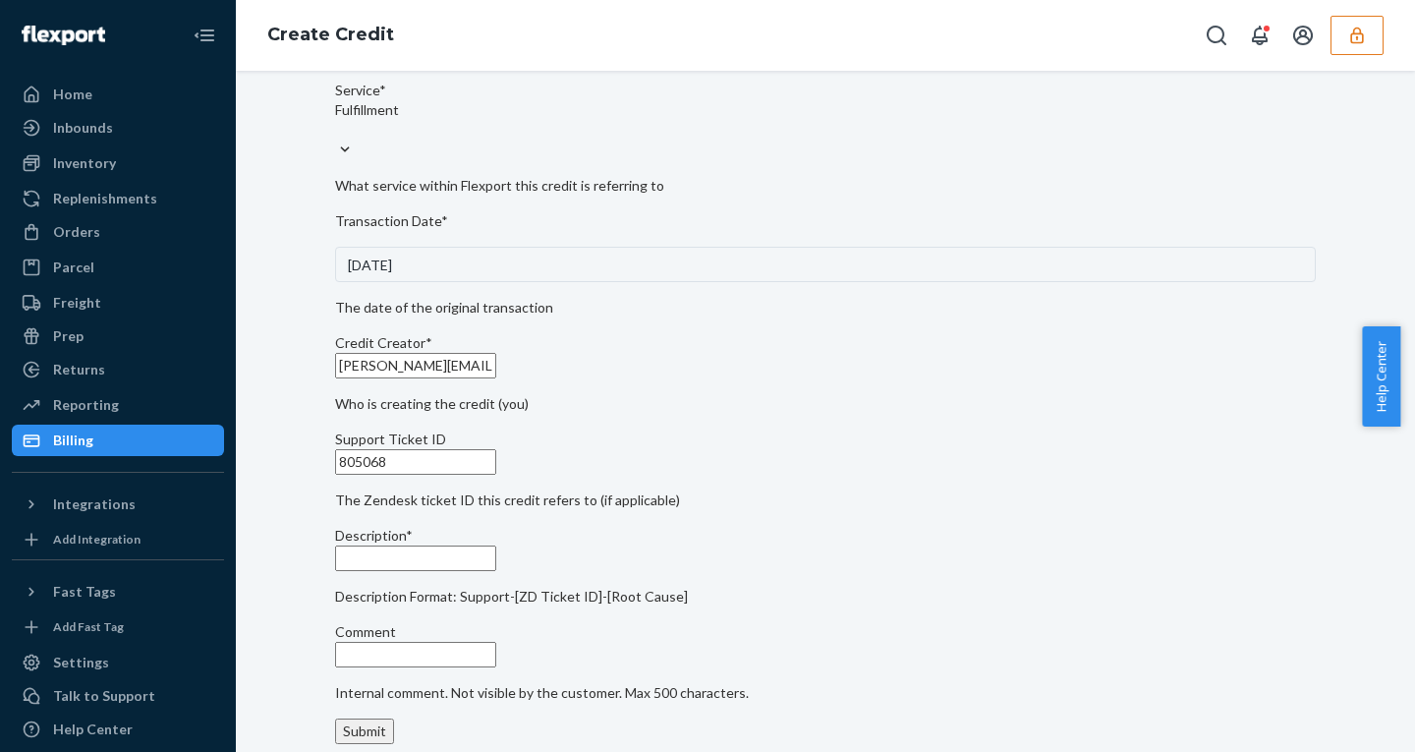
click at [466, 545] on input "Description*" at bounding box center [415, 558] width 161 height 26
paste input "805068"
type input "support - 805068 - ob - no tracking movement"
click at [386, 721] on div "Submit" at bounding box center [364, 731] width 43 height 20
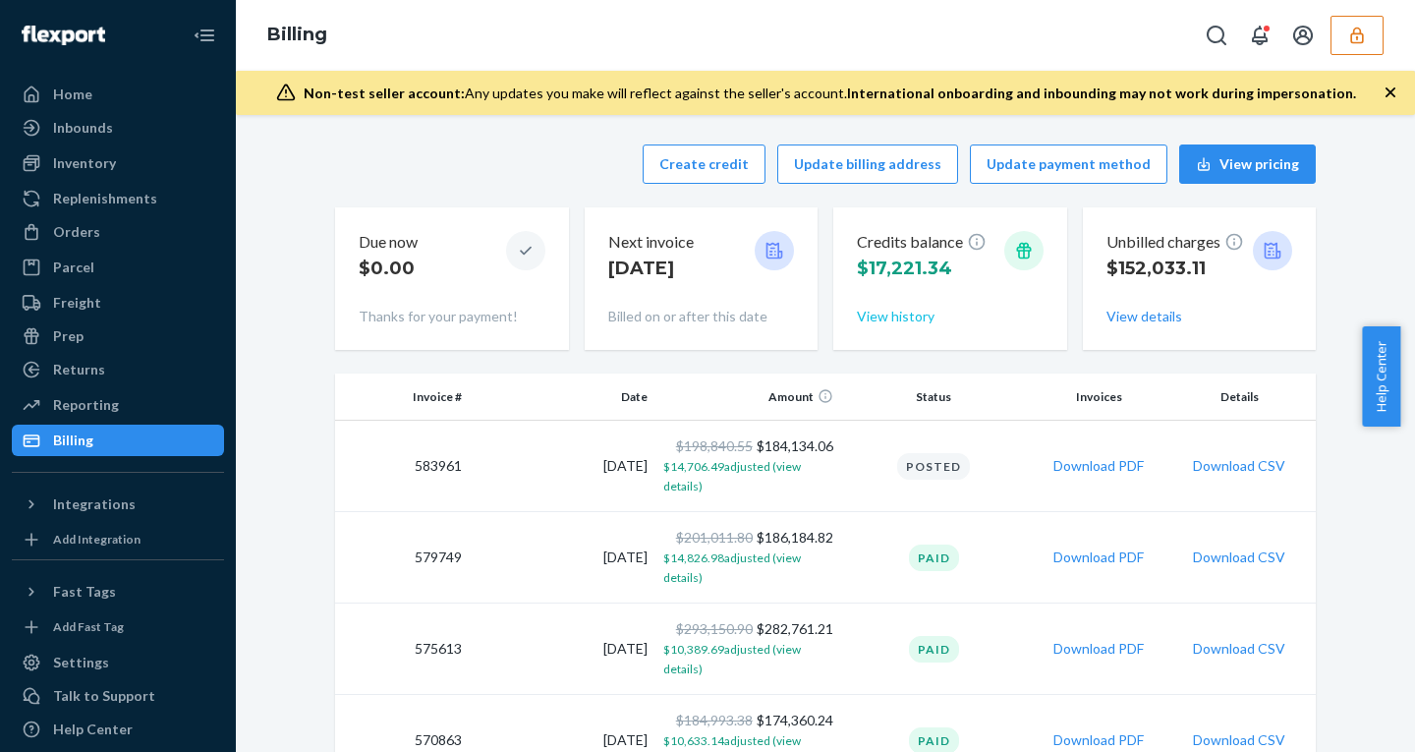
click at [869, 315] on button "View history" at bounding box center [896, 317] width 78 height 20
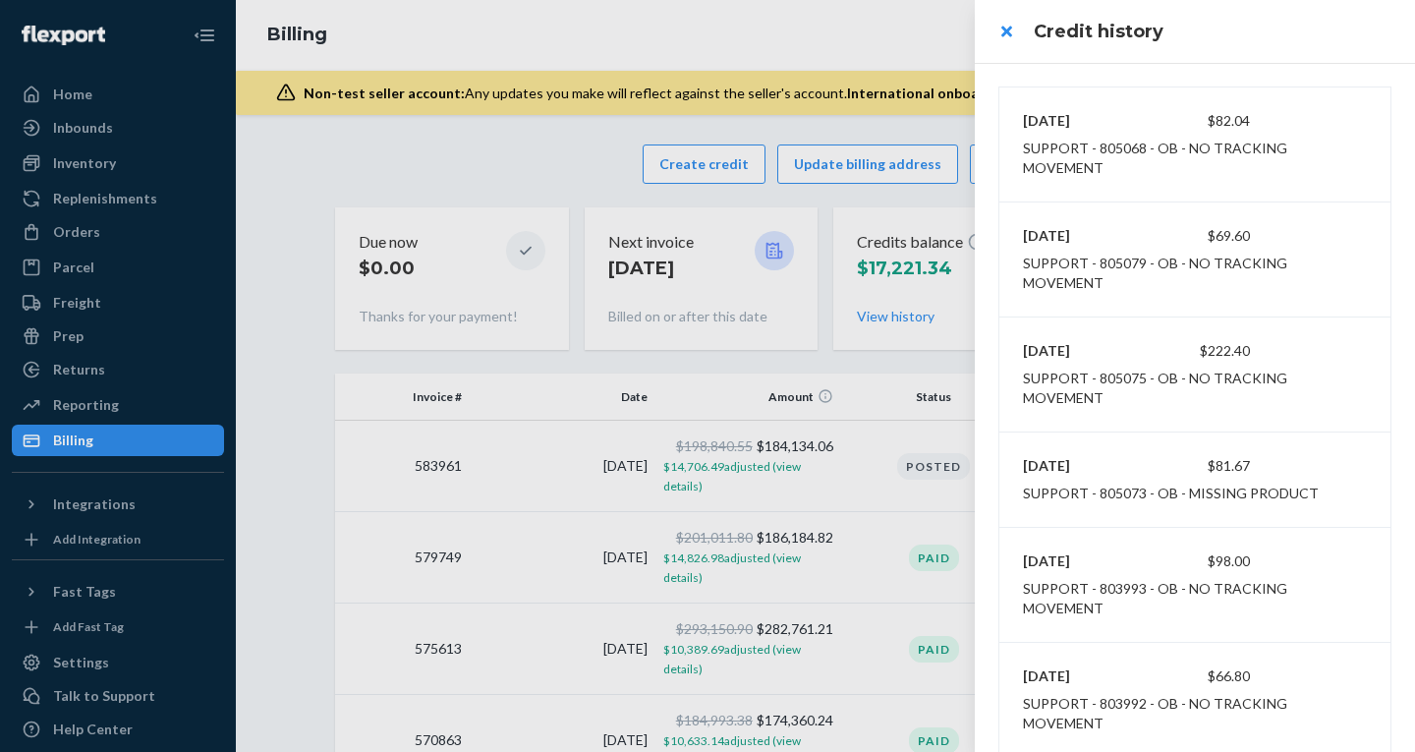
click at [1363, 56] on header "Credit history" at bounding box center [1195, 31] width 440 height 63
click at [1399, 20] on header "Credit history" at bounding box center [1195, 31] width 440 height 63
click at [1372, 33] on h3 "Credit history" at bounding box center [1213, 32] width 358 height 26
click at [1334, 54] on header "Credit history" at bounding box center [1195, 31] width 440 height 63
click at [1392, 40] on header "Credit history" at bounding box center [1195, 31] width 440 height 63
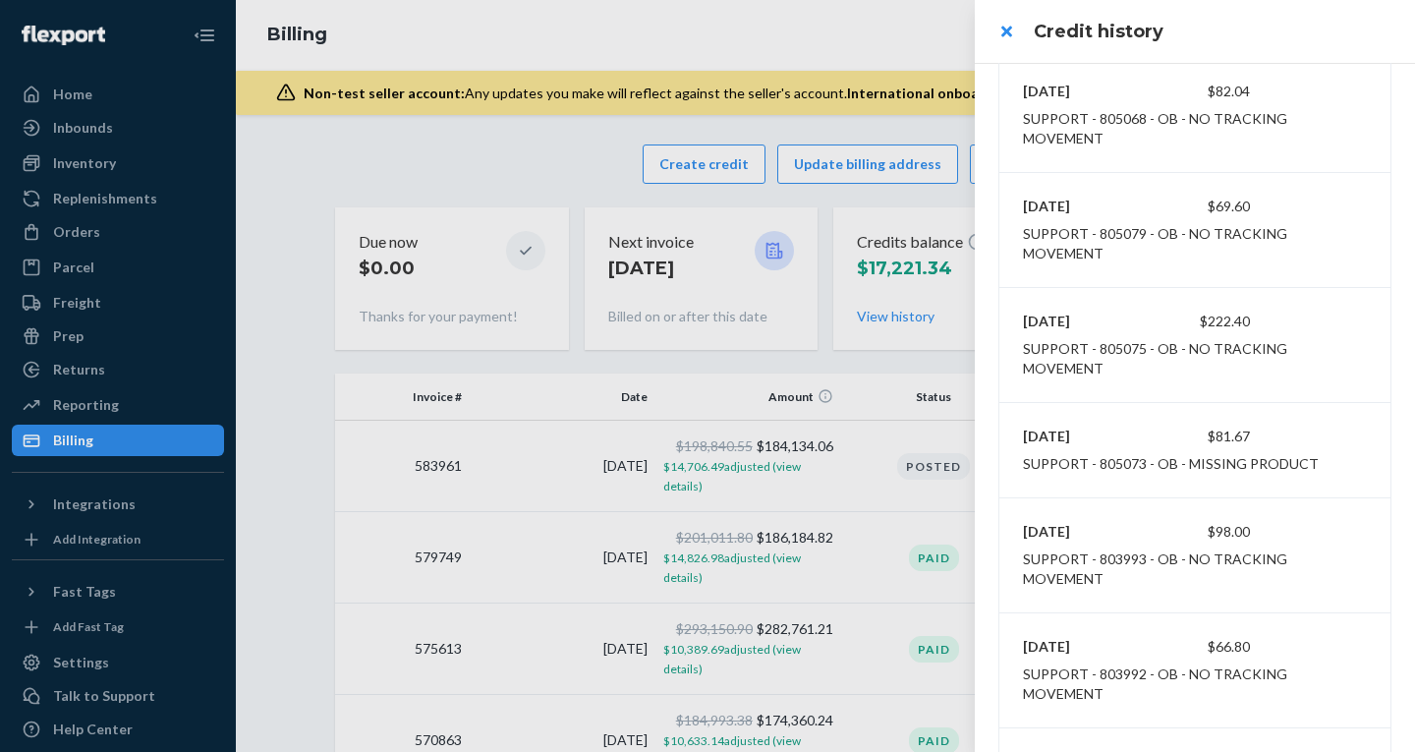
scroll to position [31, 0]
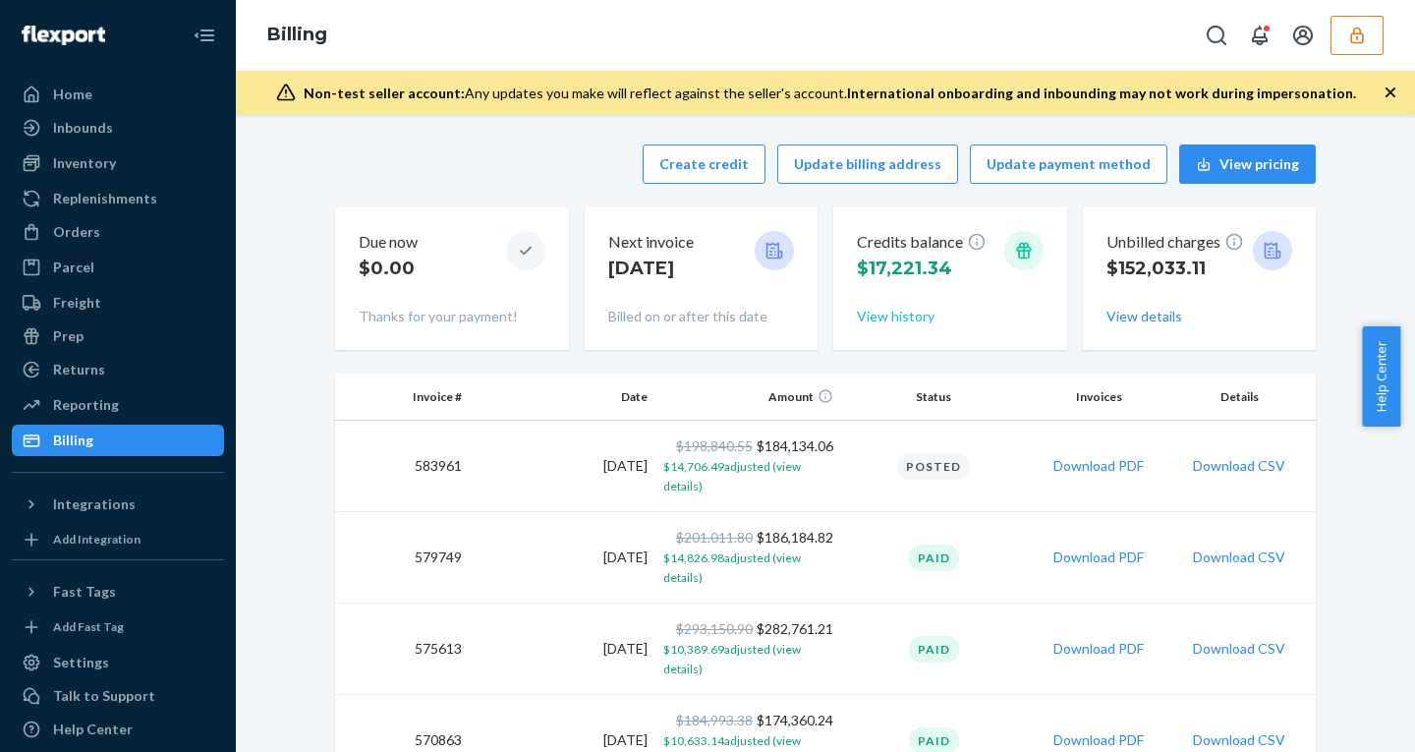
click at [889, 316] on button "View history" at bounding box center [896, 317] width 78 height 20
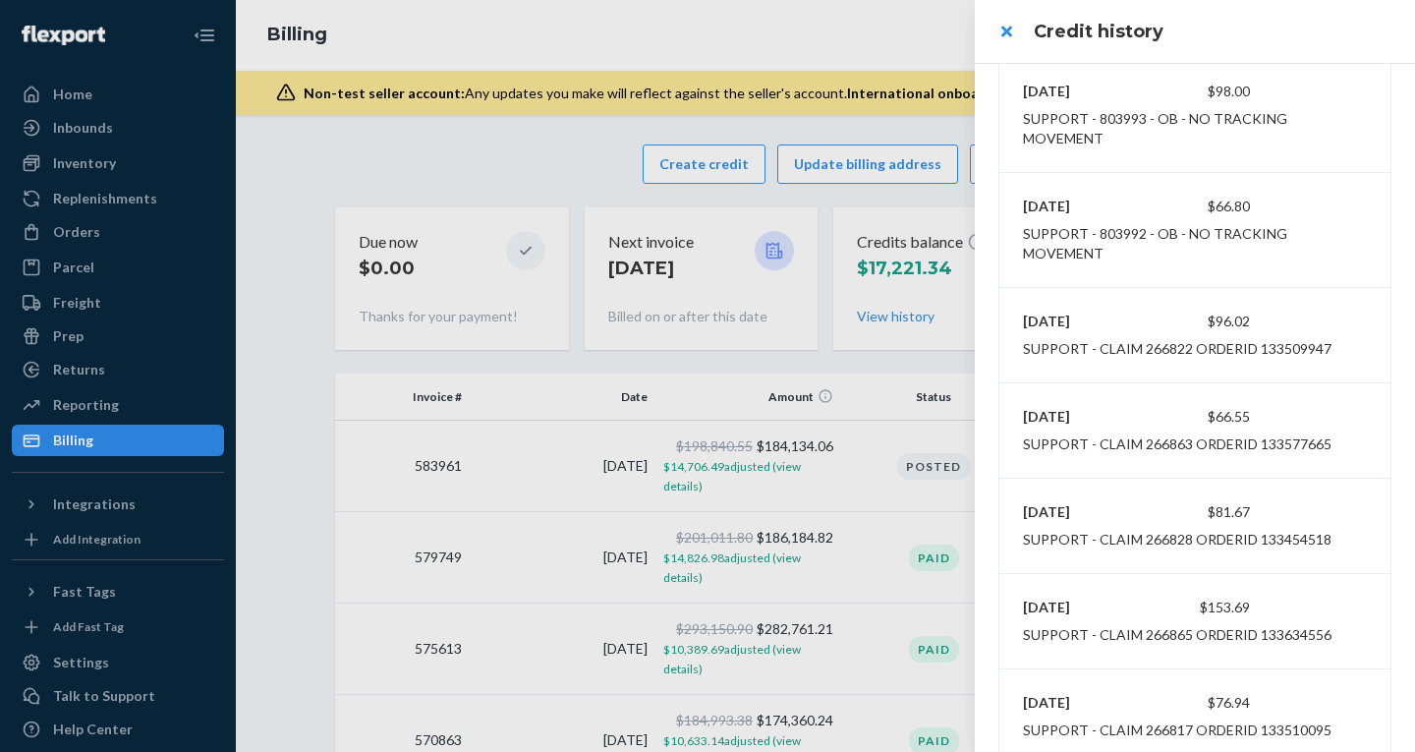
scroll to position [474, 0]
